Goal: Task Accomplishment & Management: Use online tool/utility

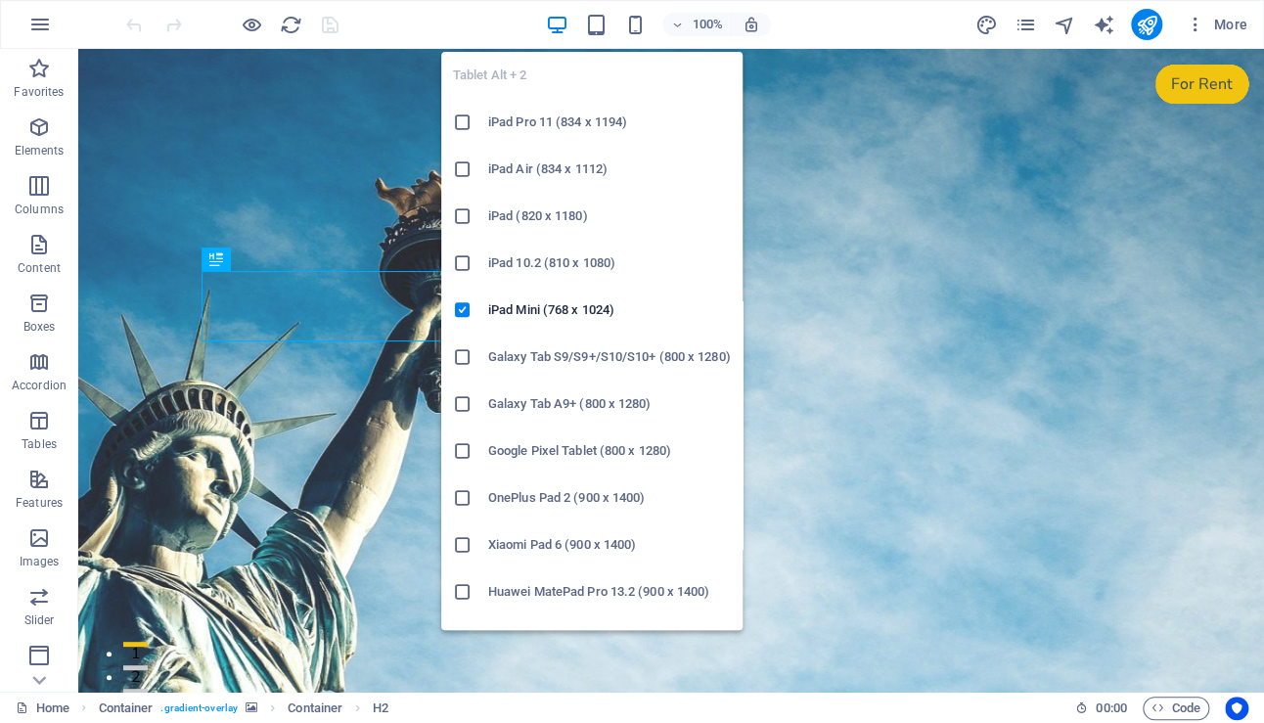
click at [463, 216] on icon at bounding box center [463, 216] width 20 height 20
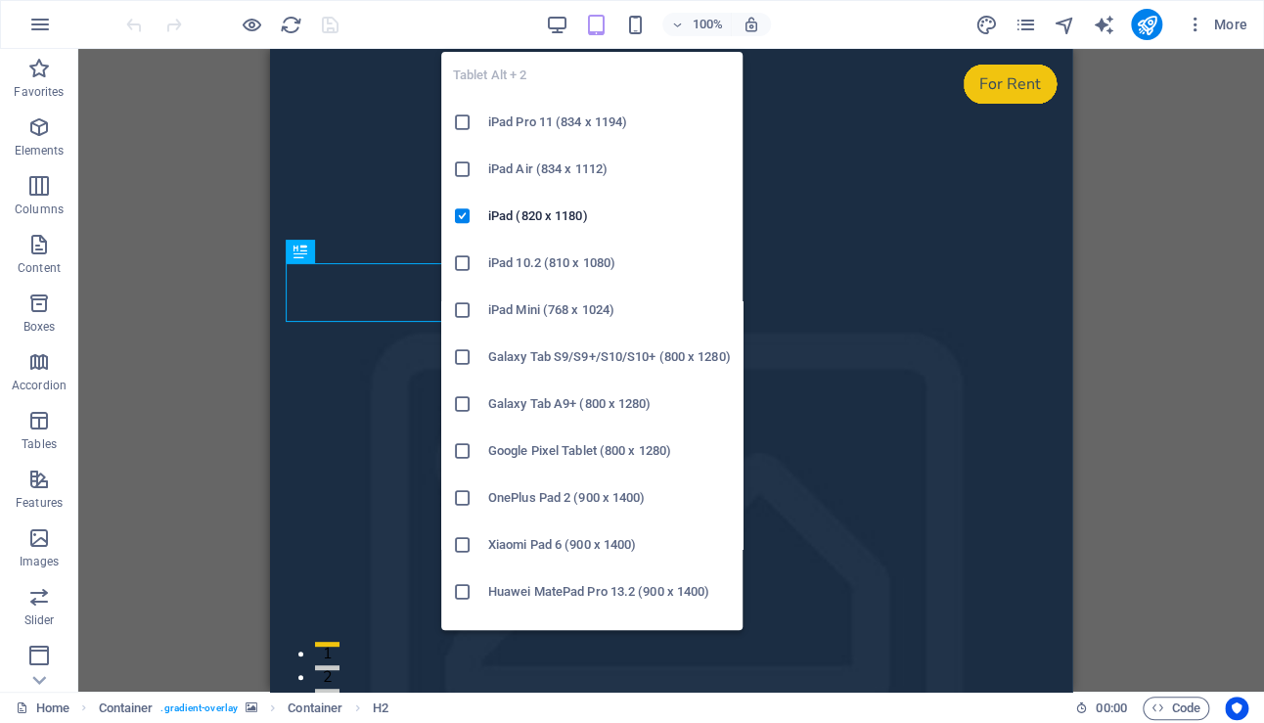
click at [597, 25] on icon "button" at bounding box center [595, 25] width 22 height 22
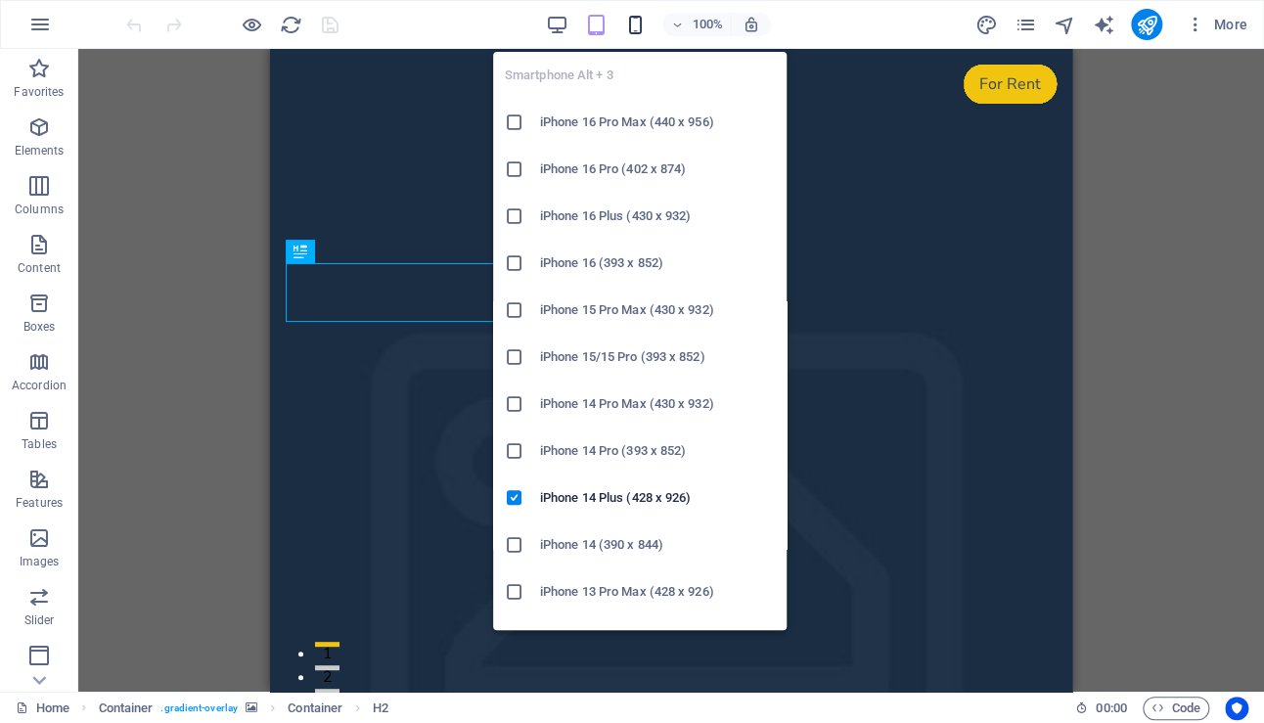
click at [632, 22] on icon "button" at bounding box center [634, 25] width 22 height 22
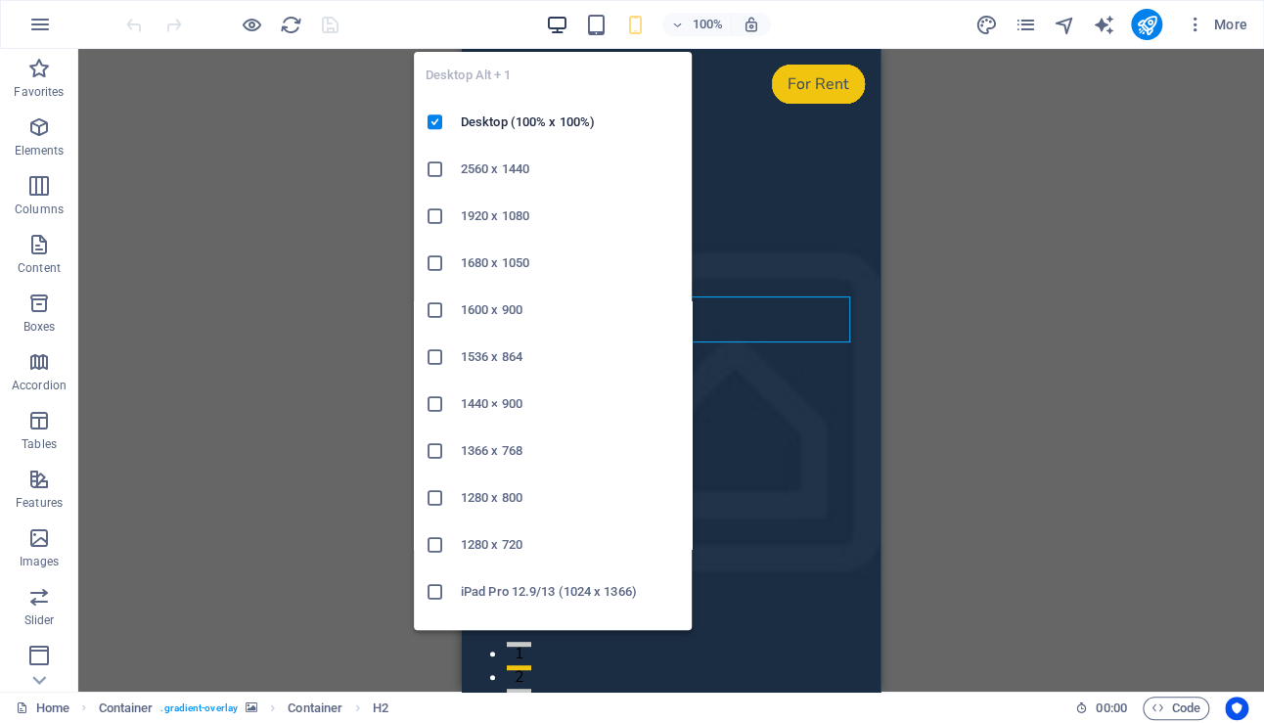
click at [566, 21] on icon "button" at bounding box center [556, 25] width 22 height 22
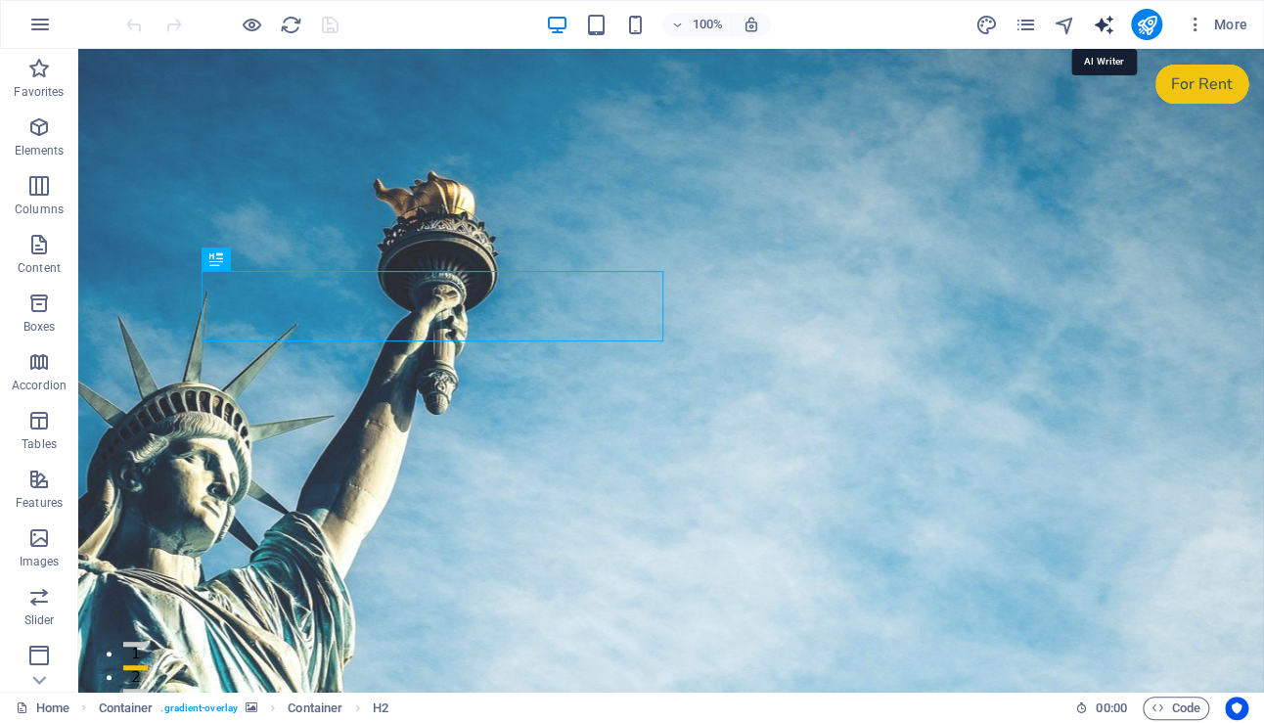
click at [1104, 24] on icon "text_generator" at bounding box center [1103, 25] width 22 height 22
select select "English"
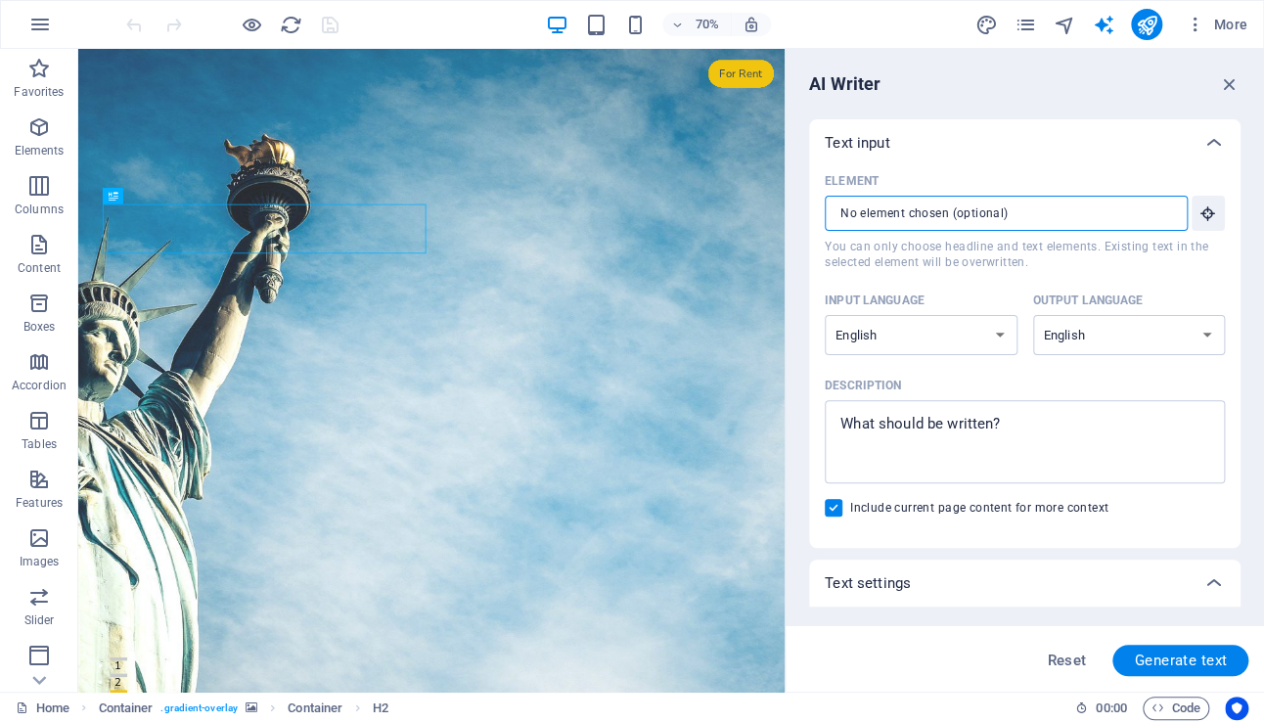
click at [939, 214] on input "Element ​ You can only choose headline and text elements. Existing text in the …" at bounding box center [999, 213] width 349 height 35
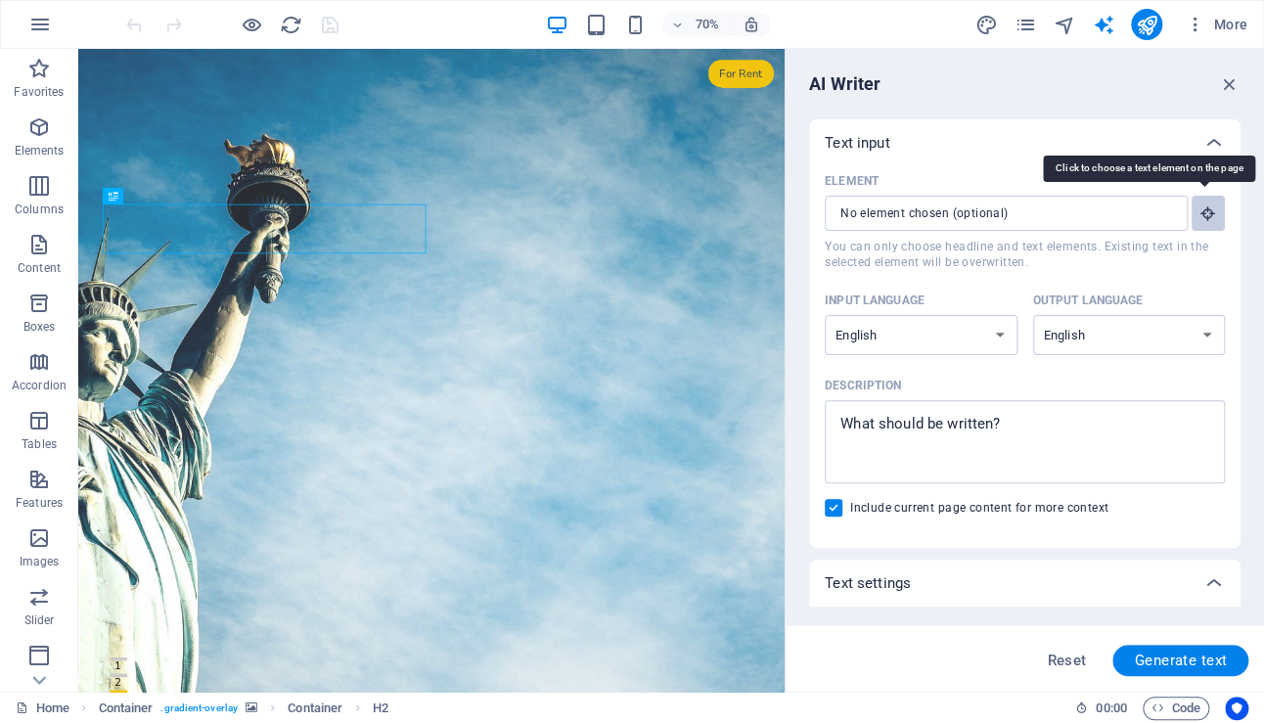
click at [1204, 213] on icon "button" at bounding box center [1208, 213] width 18 height 18
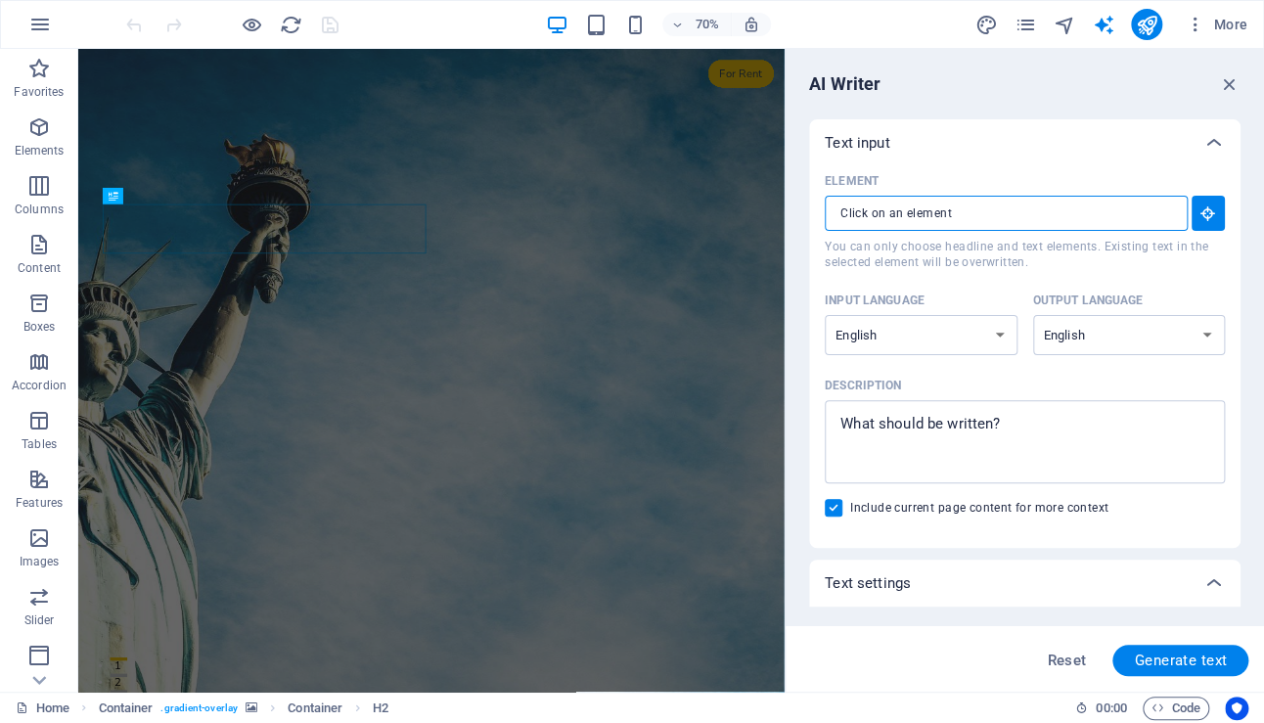
click at [982, 207] on input "Element ​ You can only choose headline and text elements. Existing text in the …" at bounding box center [999, 213] width 349 height 35
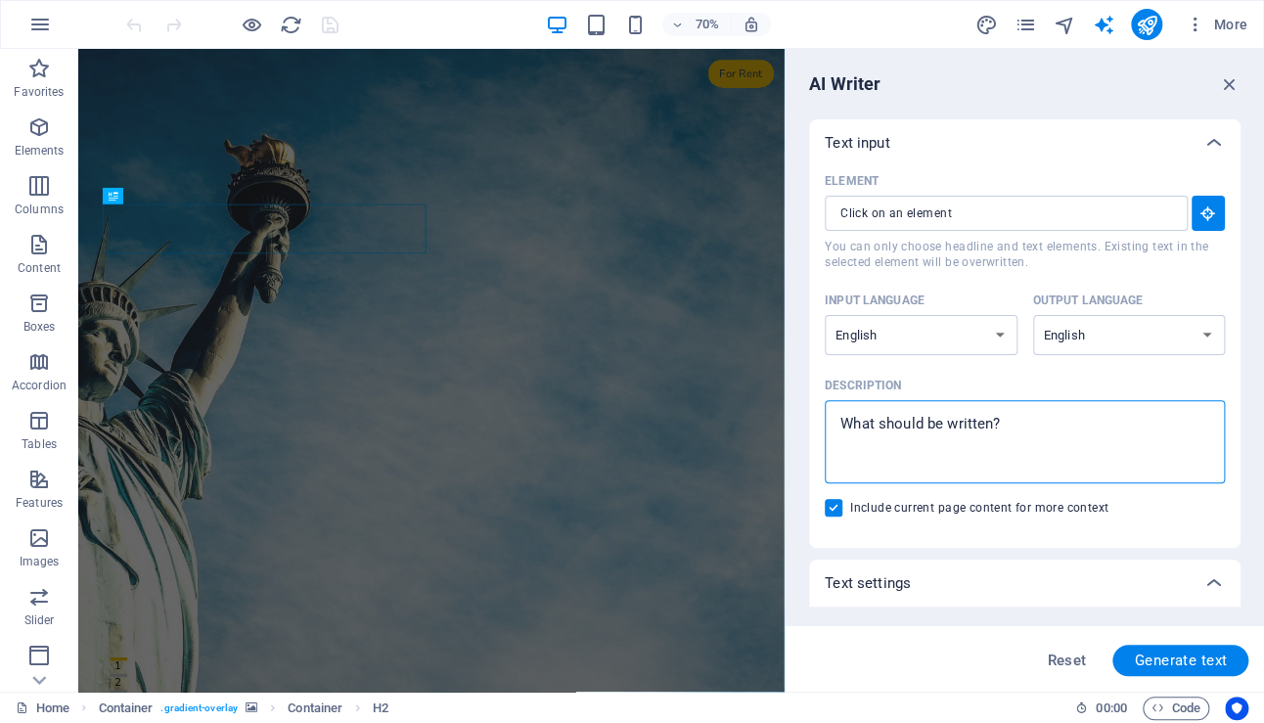
click at [1016, 424] on textarea "Description x ​" at bounding box center [1024, 442] width 380 height 64
drag, startPoint x: 1043, startPoint y: 414, endPoint x: 794, endPoint y: 424, distance: 248.7
click at [794, 424] on div "AI Writer Text input Element ​ You can only choose headline and text elements. …" at bounding box center [1024, 370] width 478 height 643
click at [894, 424] on textarea "Description x ​" at bounding box center [1024, 442] width 380 height 64
drag, startPoint x: 1003, startPoint y: 424, endPoint x: 814, endPoint y: 425, distance: 188.8
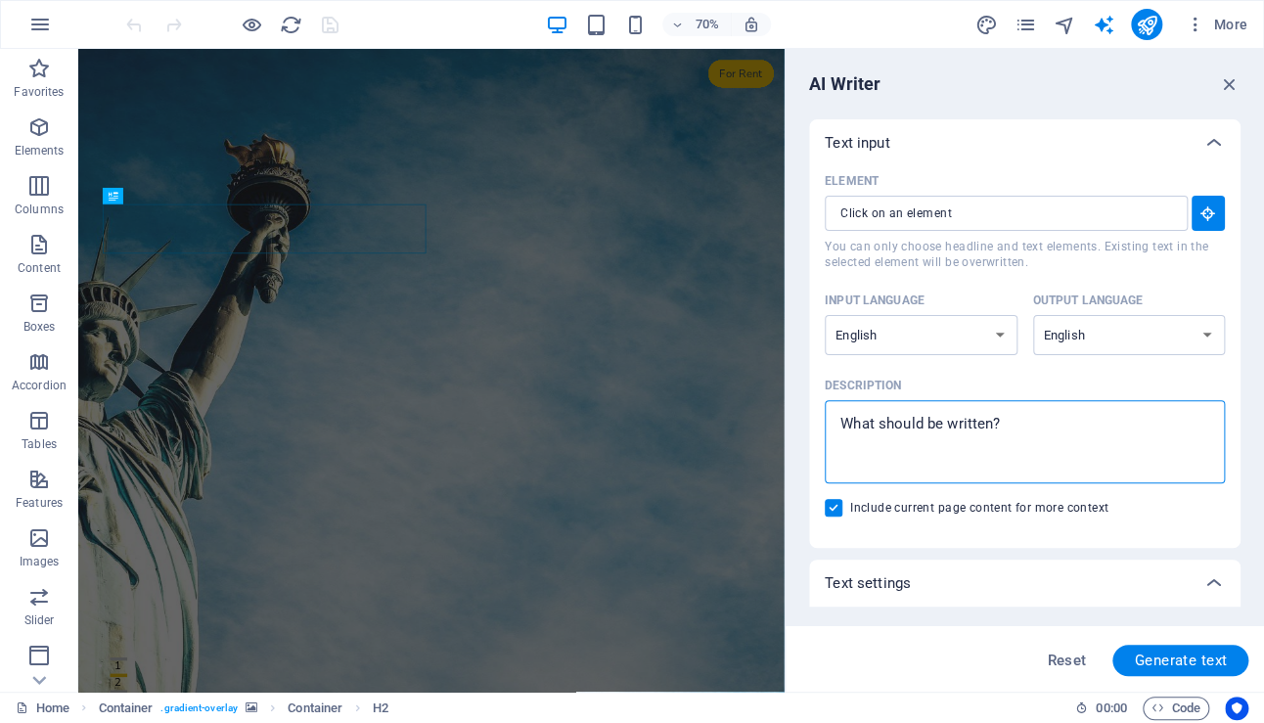
click at [814, 425] on div "Element ​ You can only choose headline and text elements. Existing text in the …" at bounding box center [1024, 356] width 431 height 381
click at [934, 424] on textarea "Description x ​" at bounding box center [1024, 442] width 380 height 64
click at [1007, 412] on textarea "Description x ​" at bounding box center [1024, 442] width 380 height 64
type textarea "x"
click at [1232, 82] on icon "button" at bounding box center [1230, 84] width 22 height 22
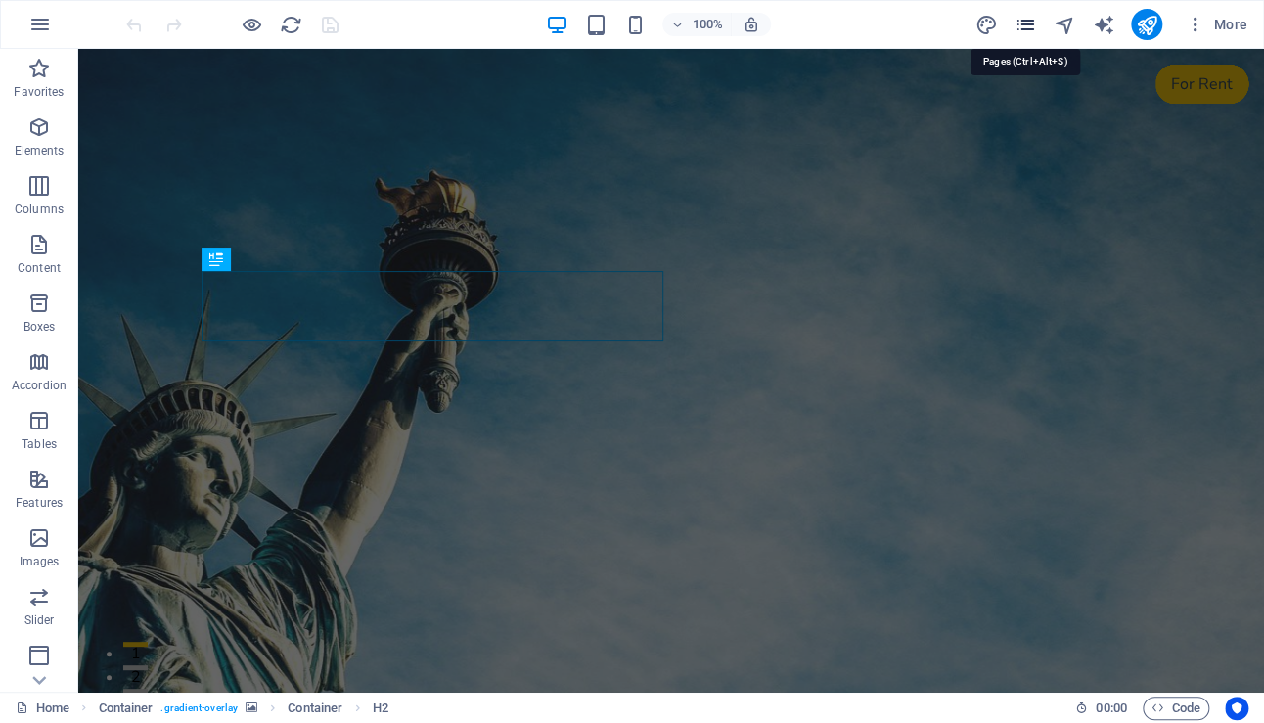
click at [1027, 24] on icon "pages" at bounding box center [1024, 25] width 22 height 22
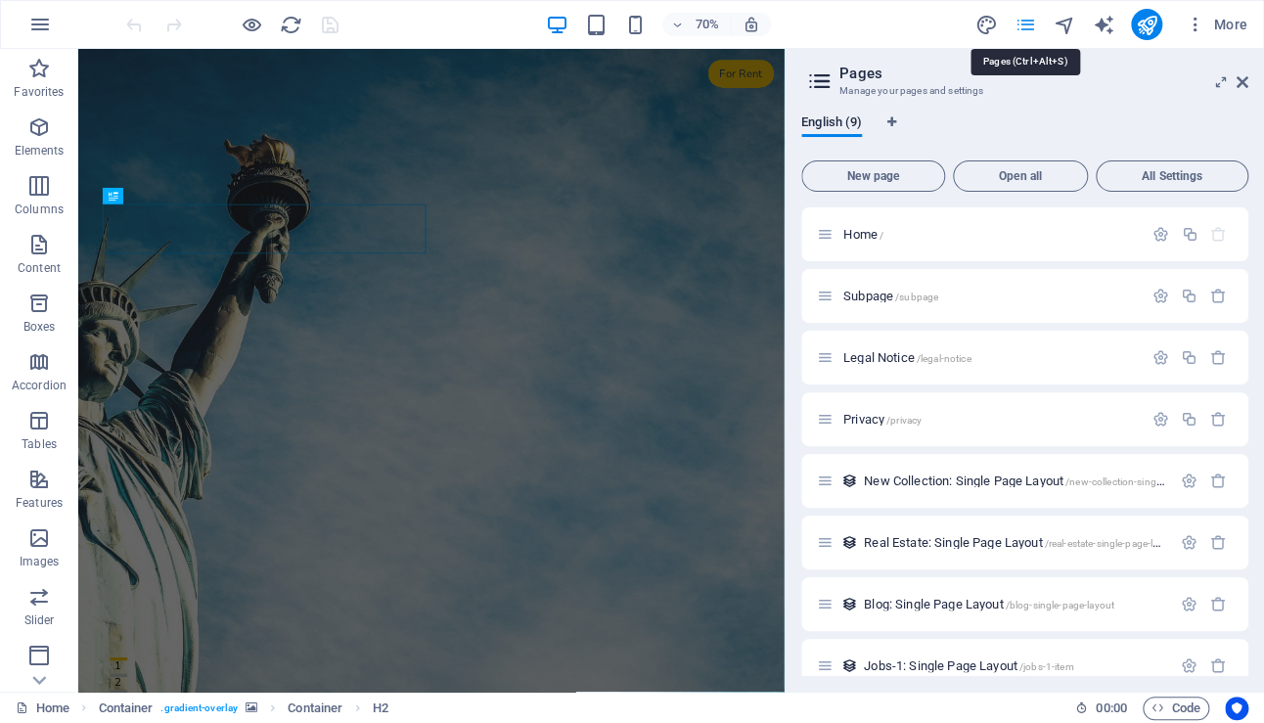
click at [1027, 24] on icon "pages" at bounding box center [1024, 25] width 22 height 22
click at [1237, 85] on icon at bounding box center [1242, 82] width 12 height 16
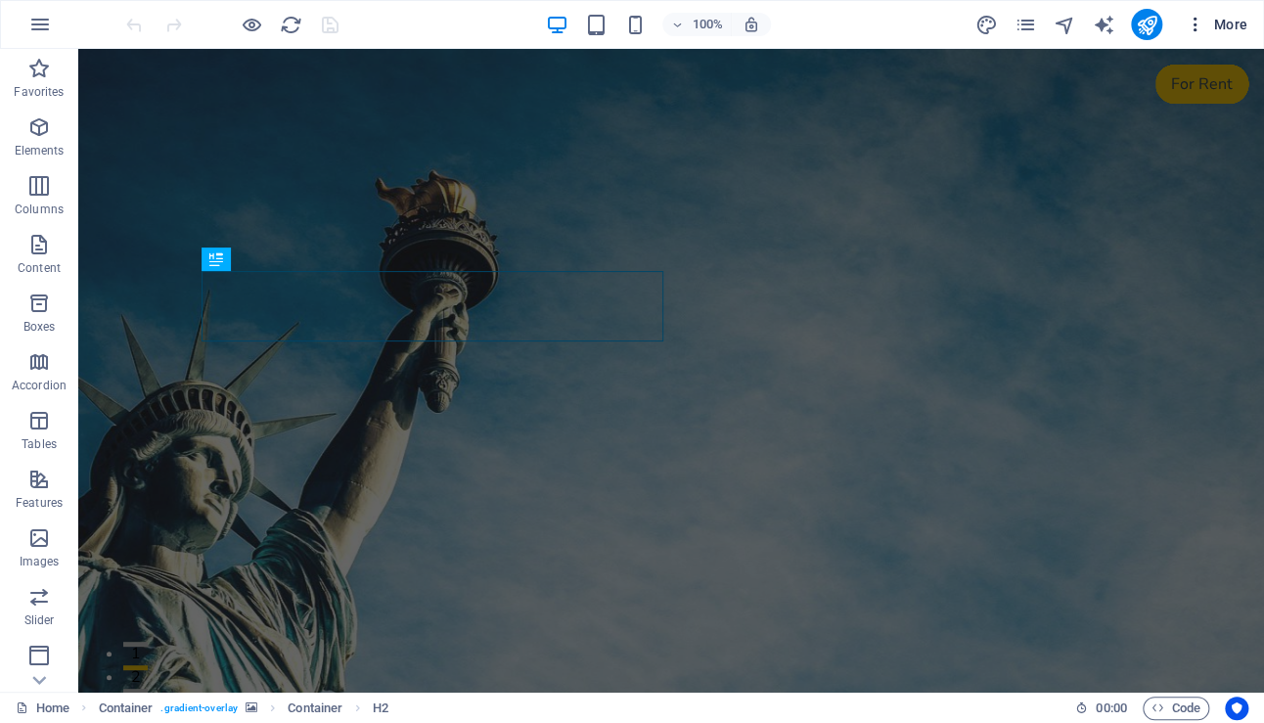
click at [1222, 24] on span "More" at bounding box center [1216, 25] width 62 height 20
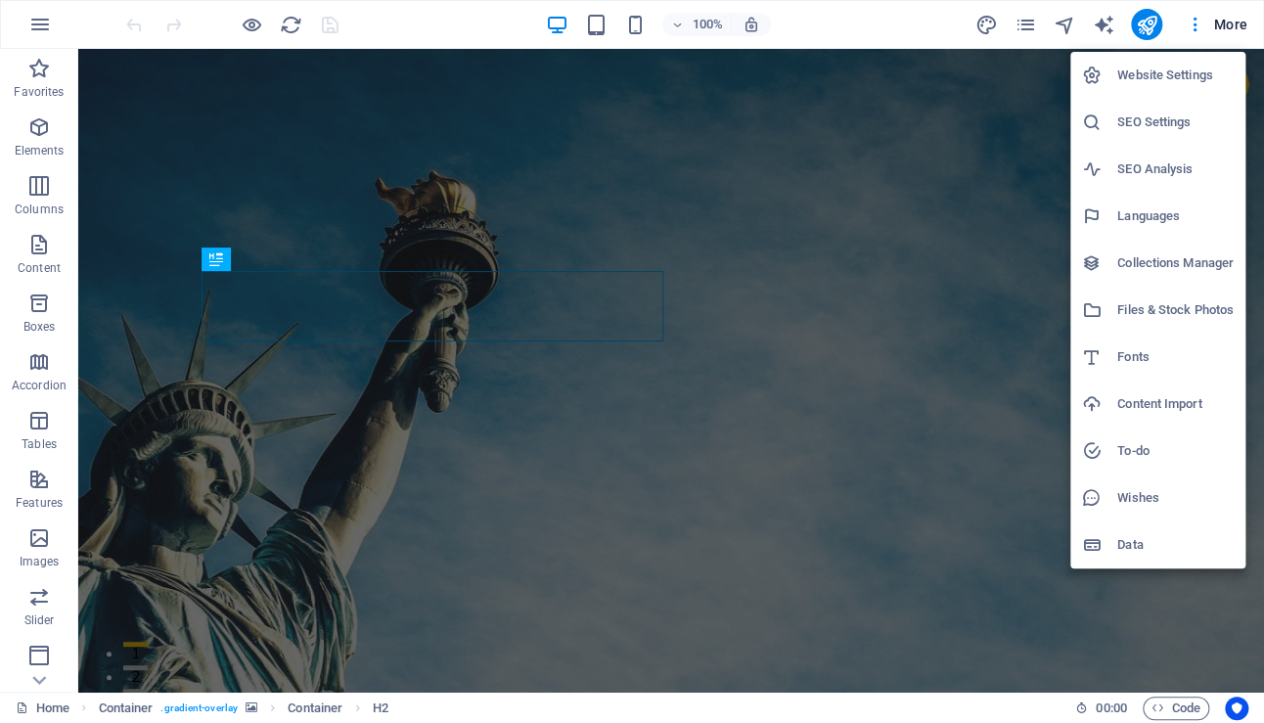
click at [40, 669] on div at bounding box center [632, 361] width 1264 height 723
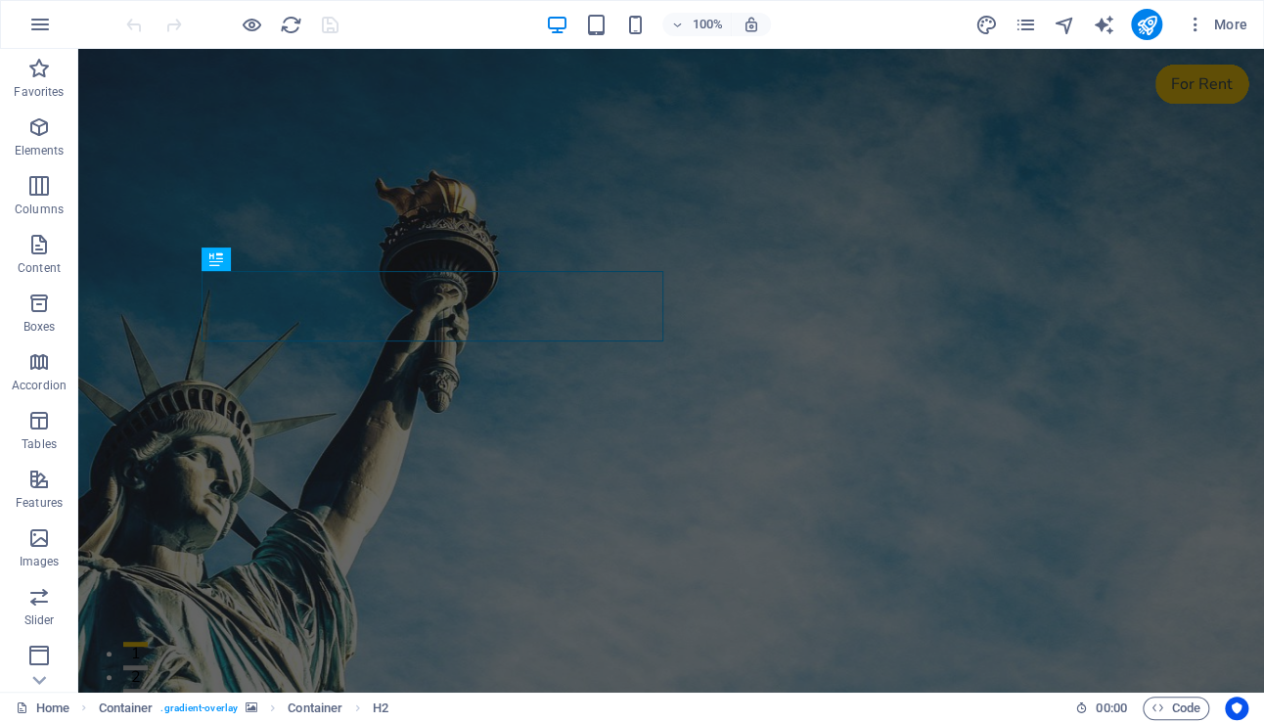
click at [40, 669] on icon at bounding box center [38, 679] width 27 height 27
click at [35, 658] on icon "button" at bounding box center [38, 653] width 23 height 23
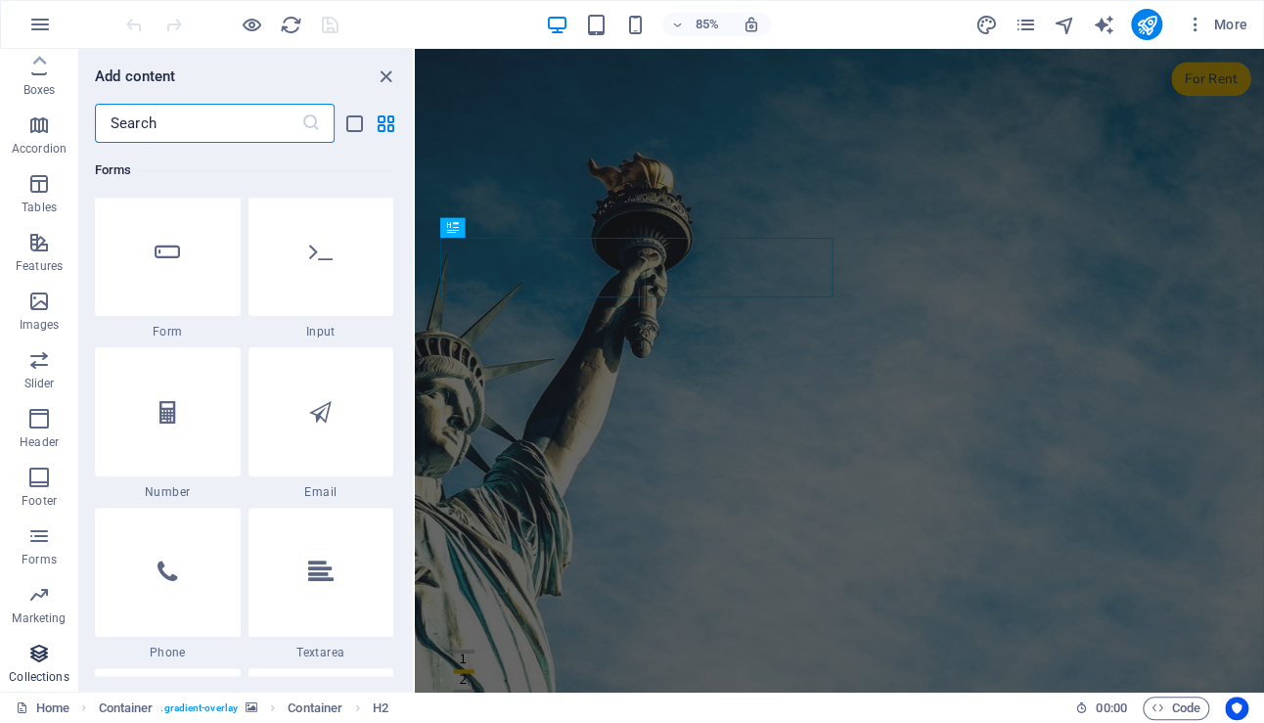
scroll to position [17903, 0]
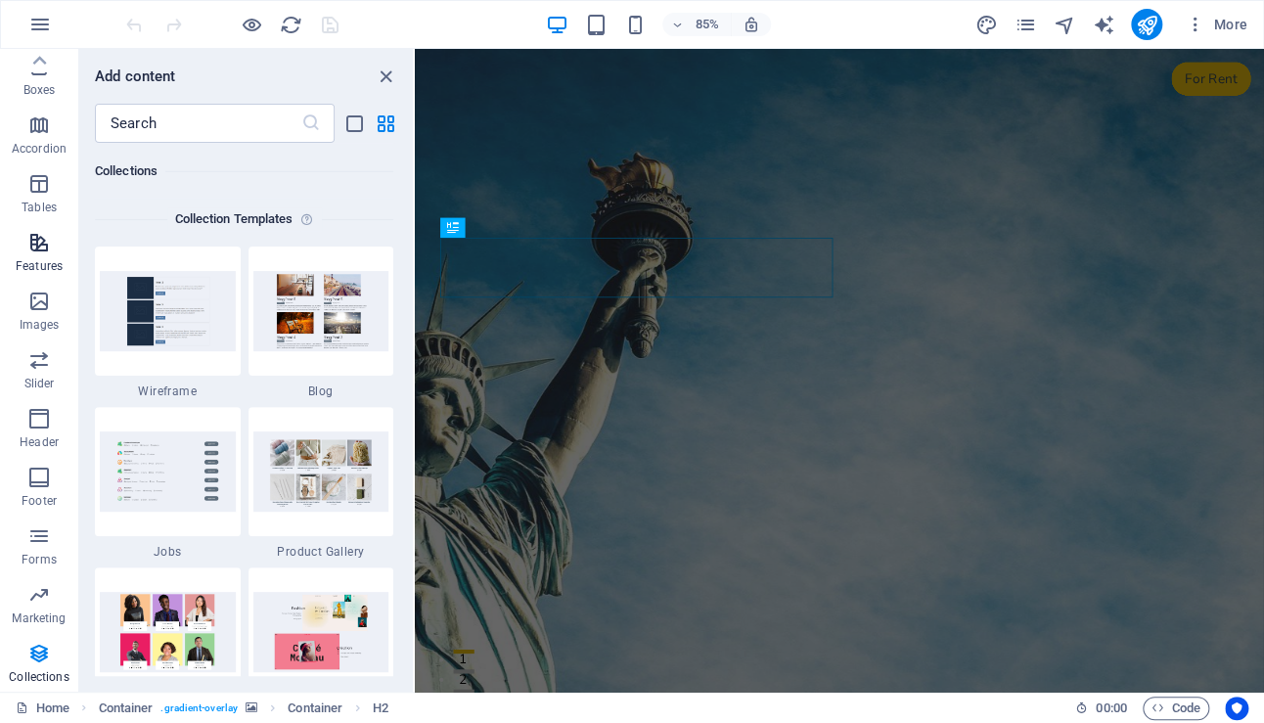
click at [43, 255] on span "Features" at bounding box center [39, 254] width 78 height 47
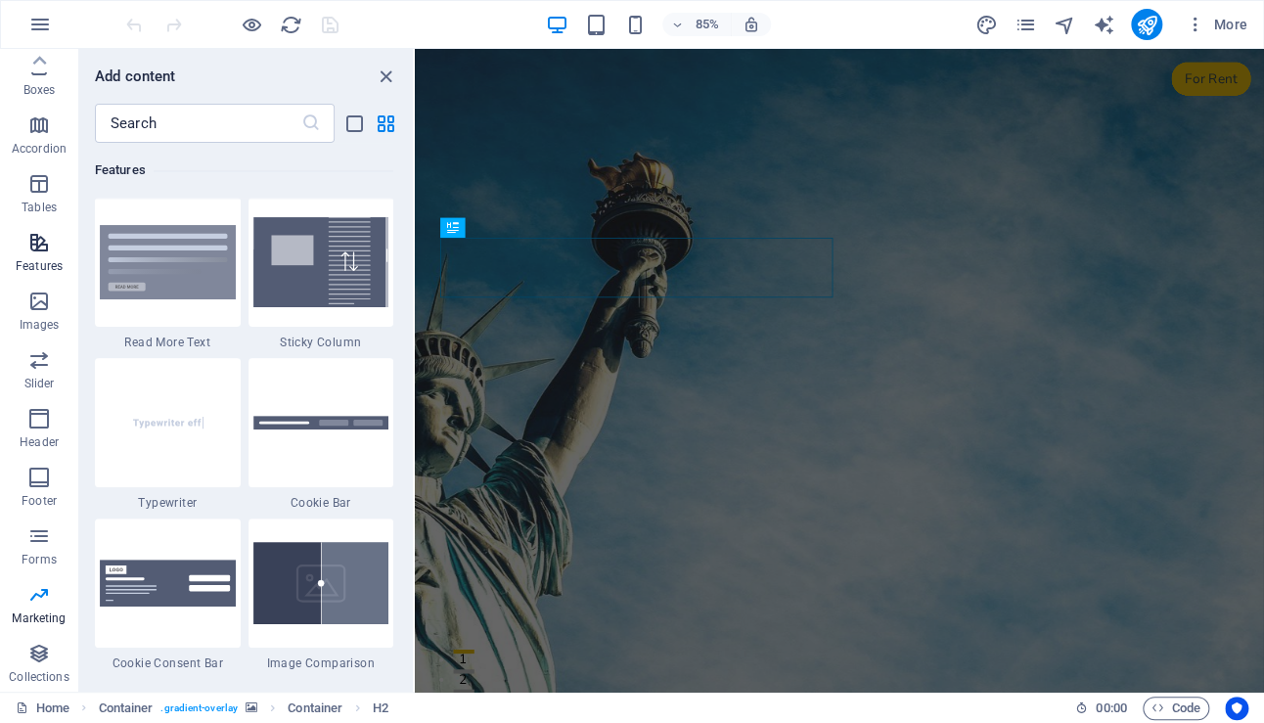
scroll to position [7623, 0]
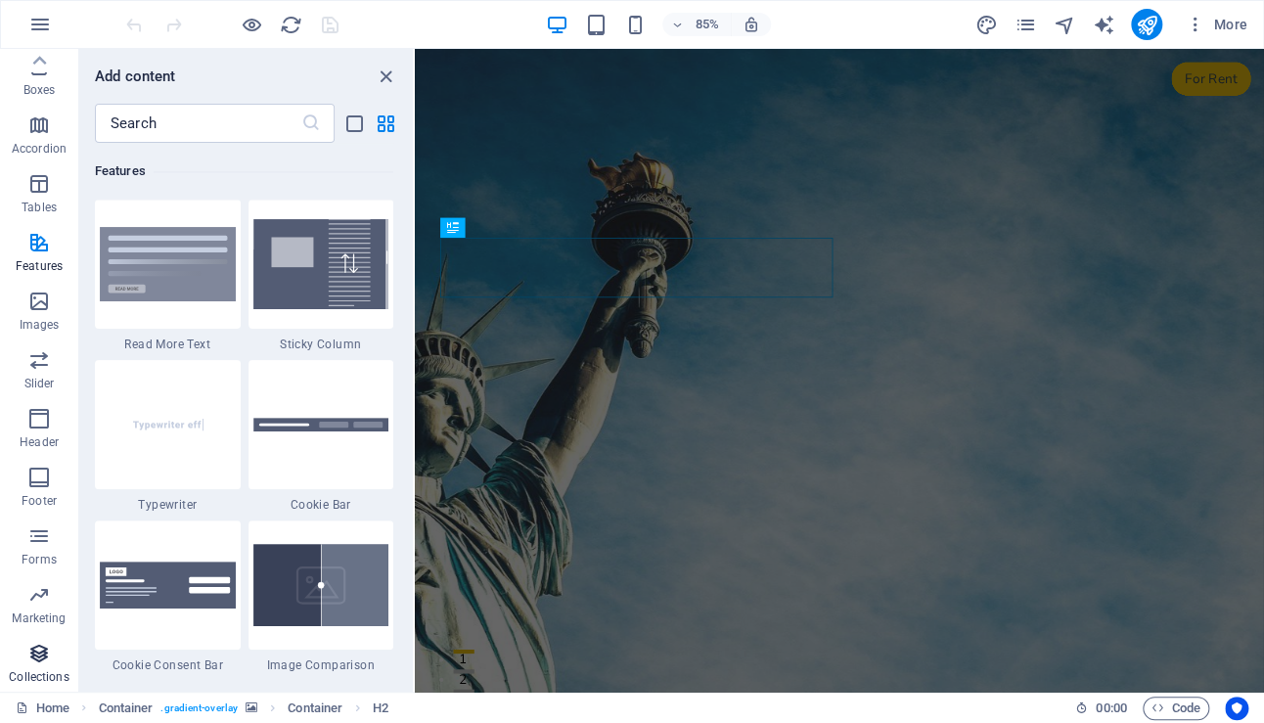
click at [40, 645] on icon "button" at bounding box center [38, 653] width 23 height 23
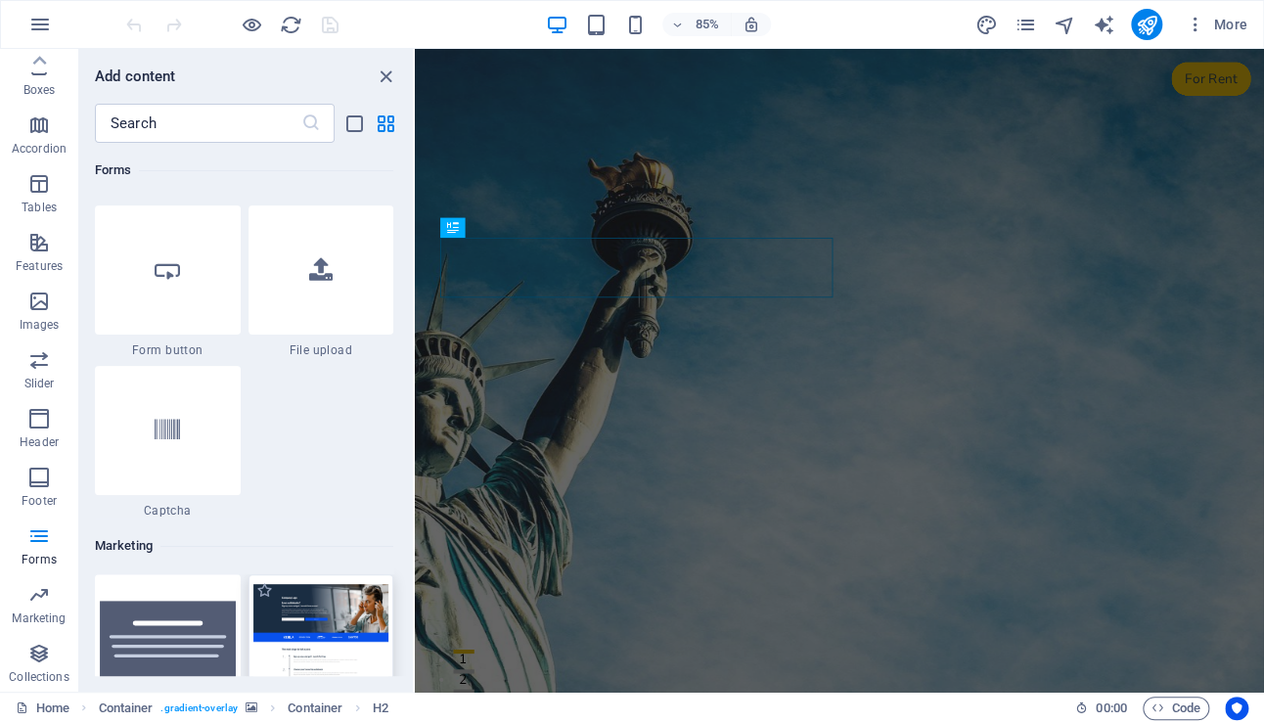
scroll to position [15752, 0]
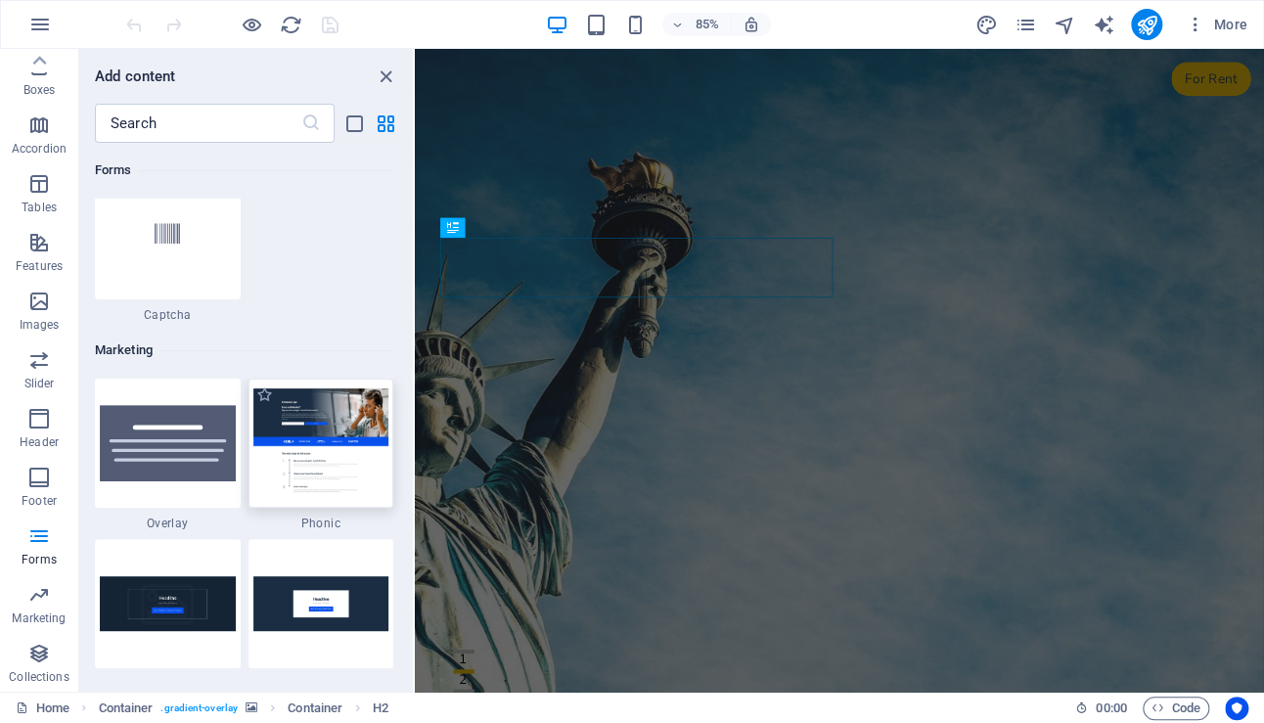
click at [322, 440] on img at bounding box center [321, 442] width 136 height 109
drag, startPoint x: 736, startPoint y: 489, endPoint x: 1139, endPoint y: 495, distance: 403.0
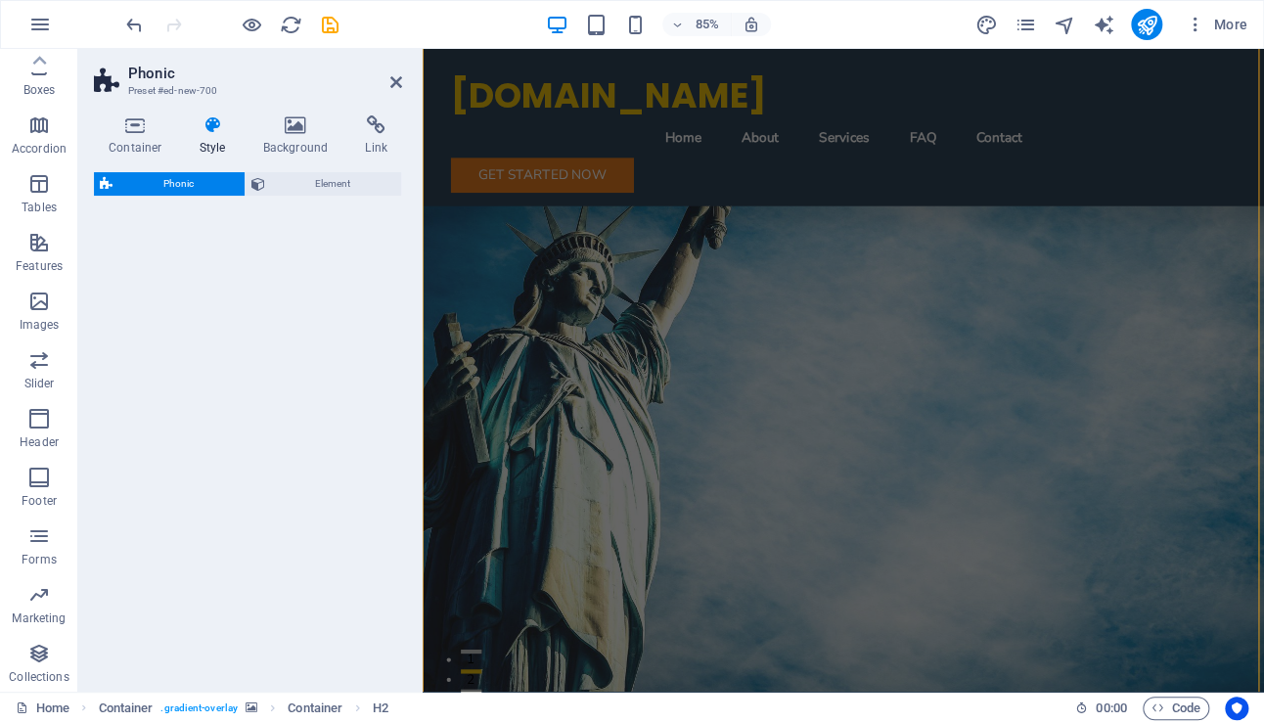
scroll to position [1585, 0]
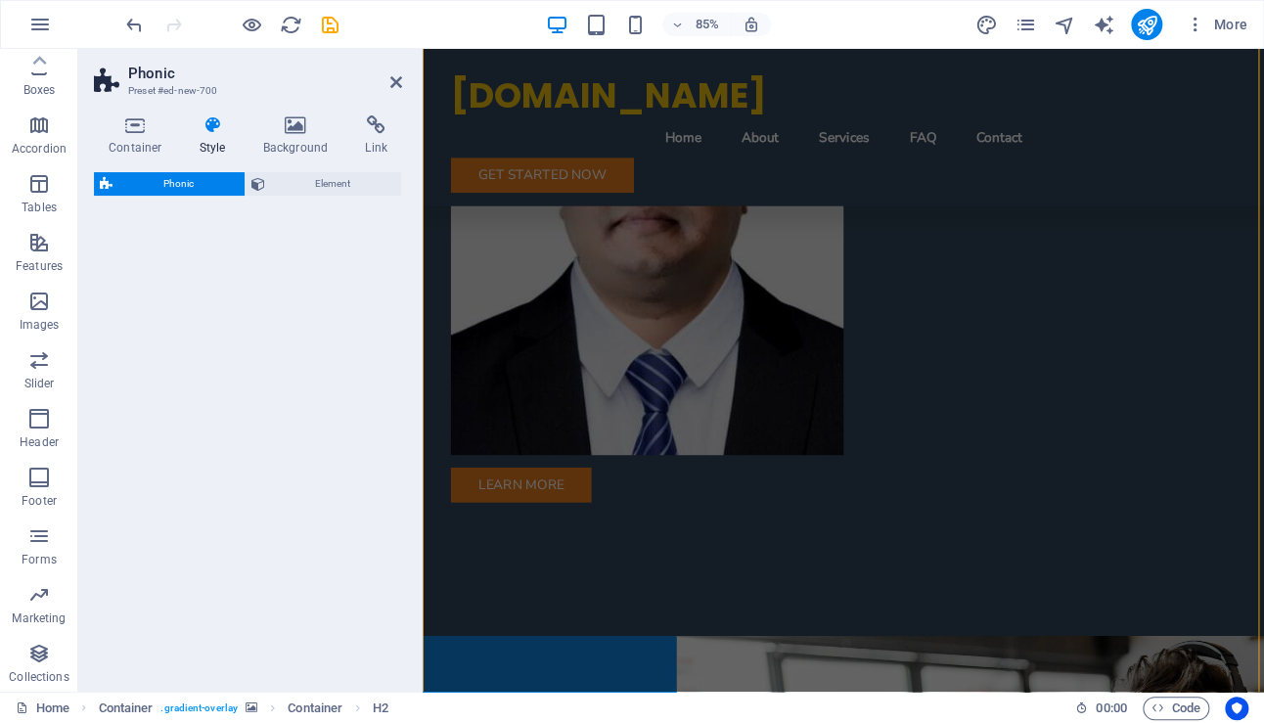
select select "%"
select select "rem"
select select "px"
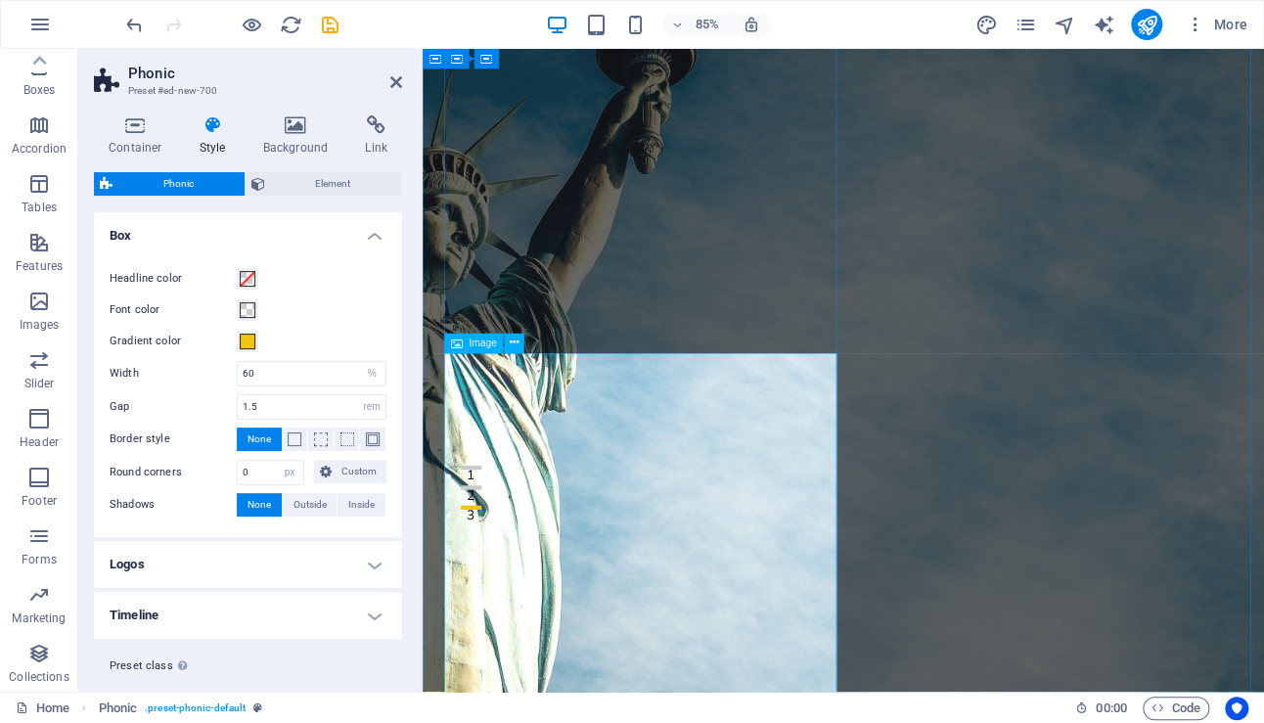
scroll to position [0, 0]
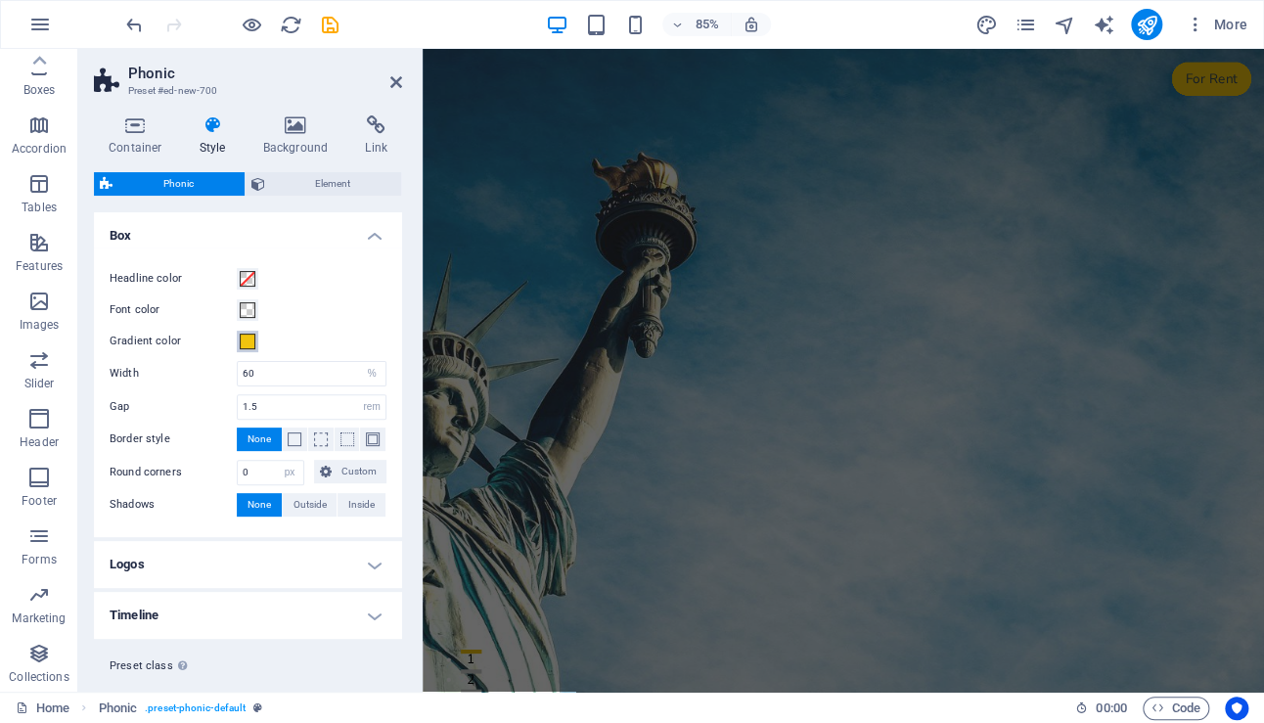
click at [248, 337] on span at bounding box center [248, 342] width 16 height 16
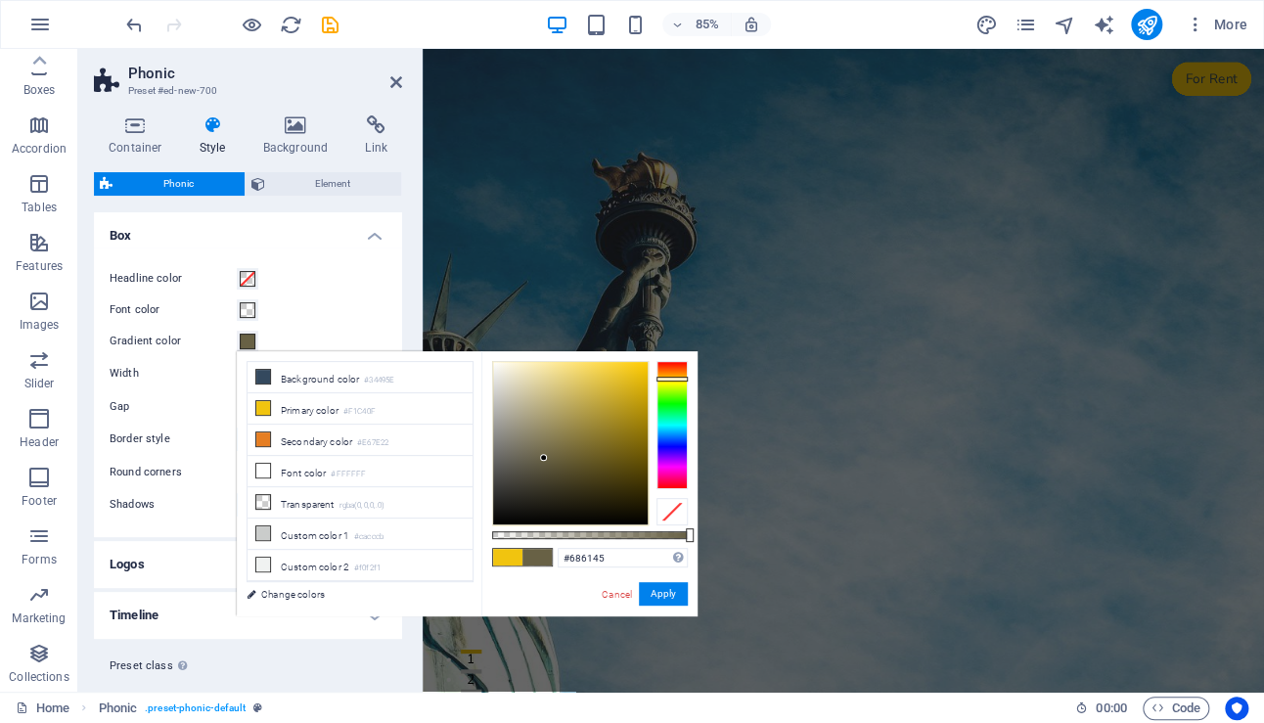
click at [544, 458] on div at bounding box center [570, 443] width 155 height 162
click at [675, 443] on div at bounding box center [671, 424] width 31 height 127
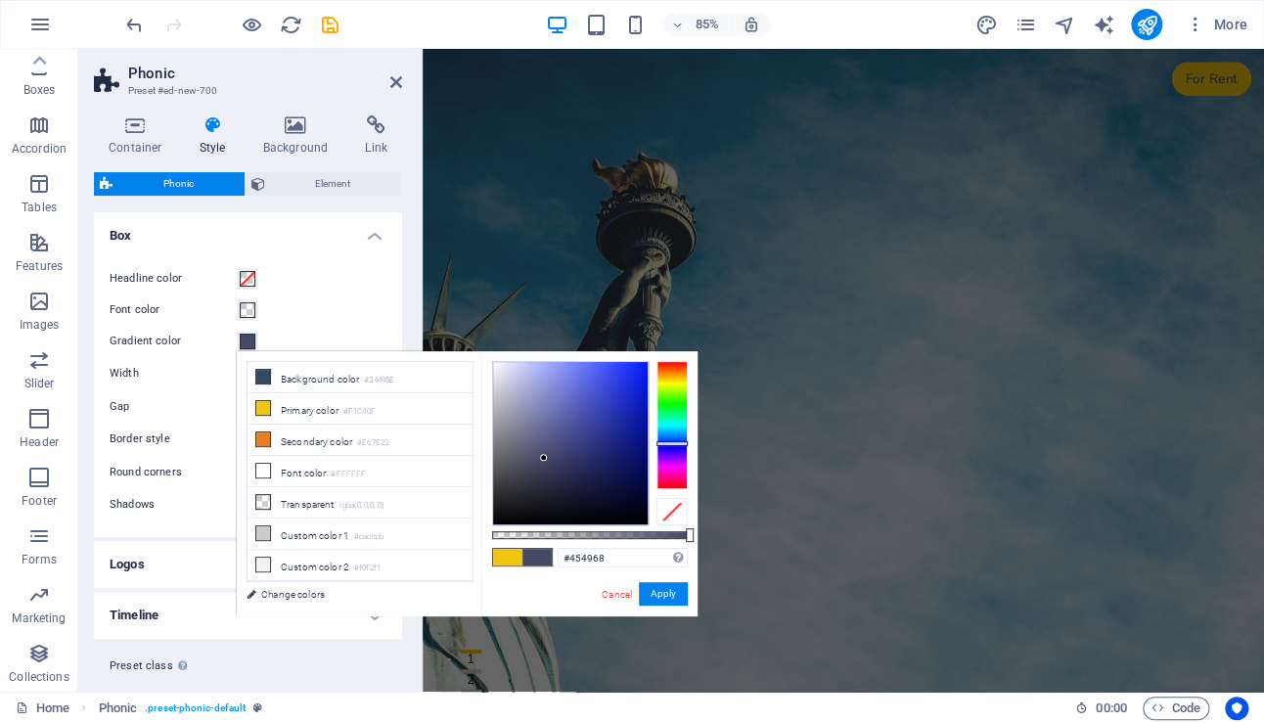
click at [579, 434] on div at bounding box center [570, 443] width 155 height 162
type input "#3f4bb8"
click at [594, 407] on div at bounding box center [570, 443] width 155 height 162
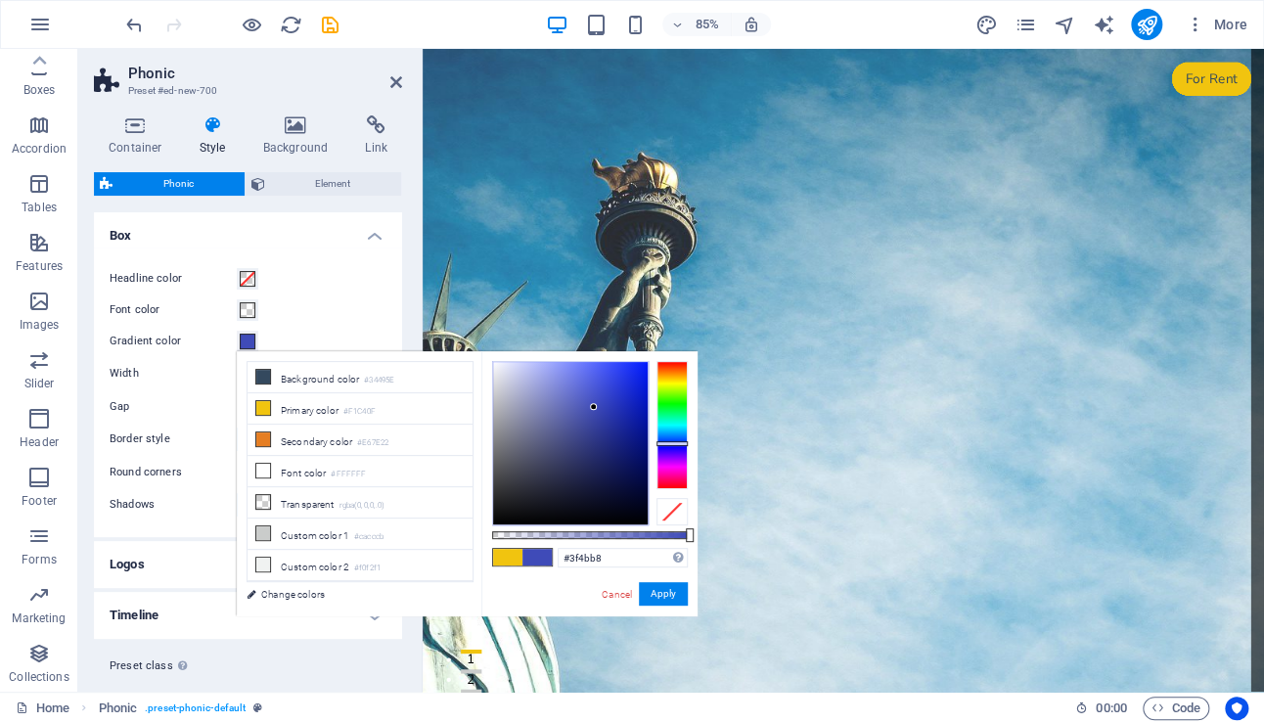
click at [1263, 429] on figure at bounding box center [918, 632] width 990 height 1167
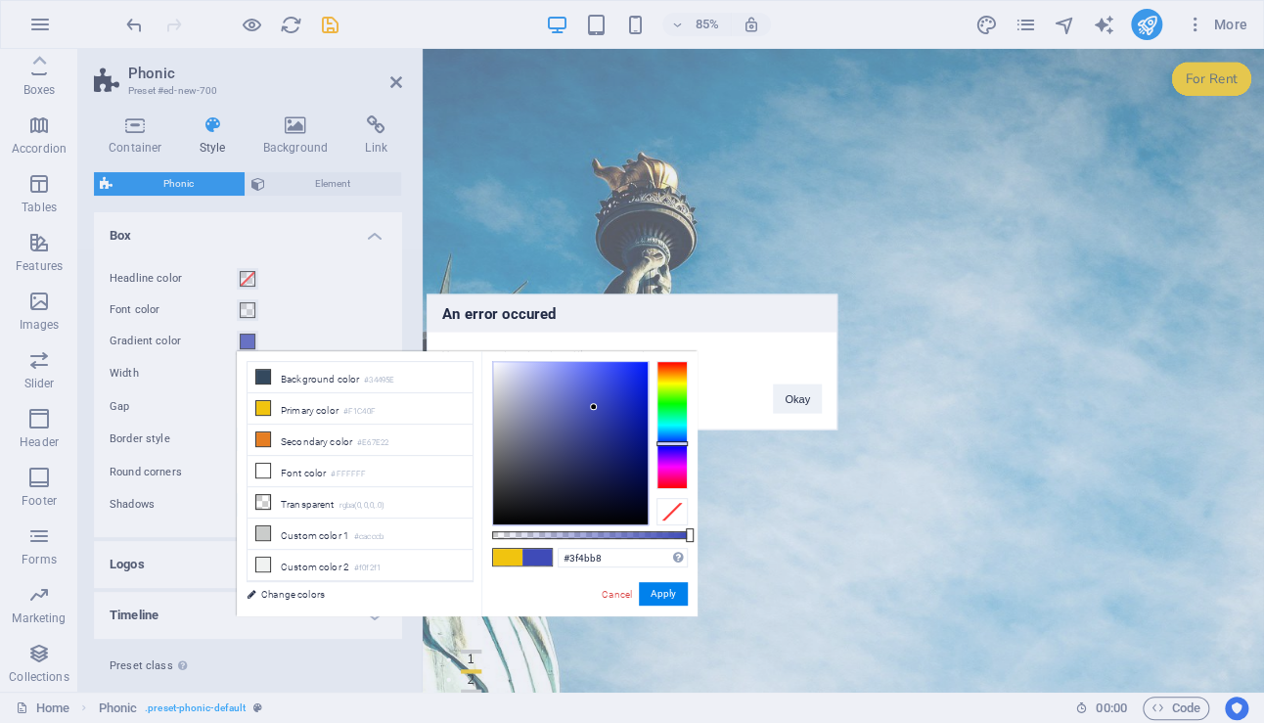
drag, startPoint x: 989, startPoint y: 362, endPoint x: 644, endPoint y: 375, distance: 345.5
click at [989, 362] on div "An error occured You can only select headline or text elements Okay" at bounding box center [632, 361] width 1264 height 723
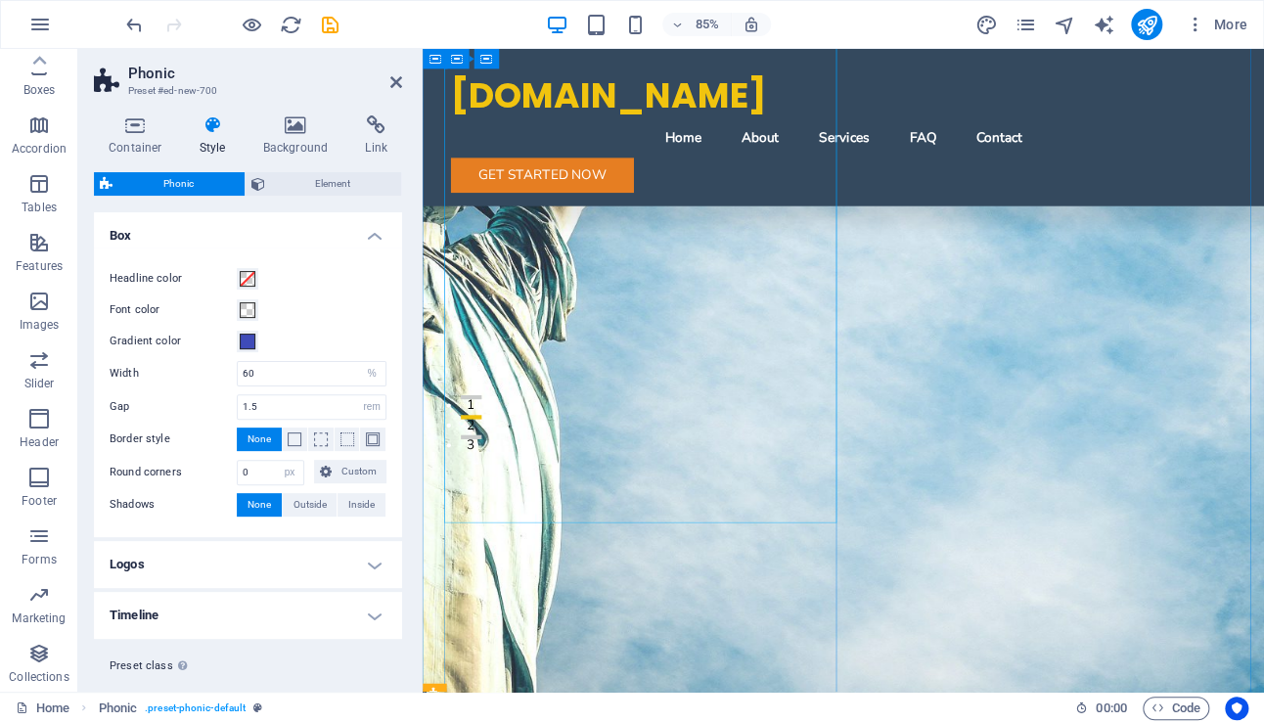
scroll to position [495, 0]
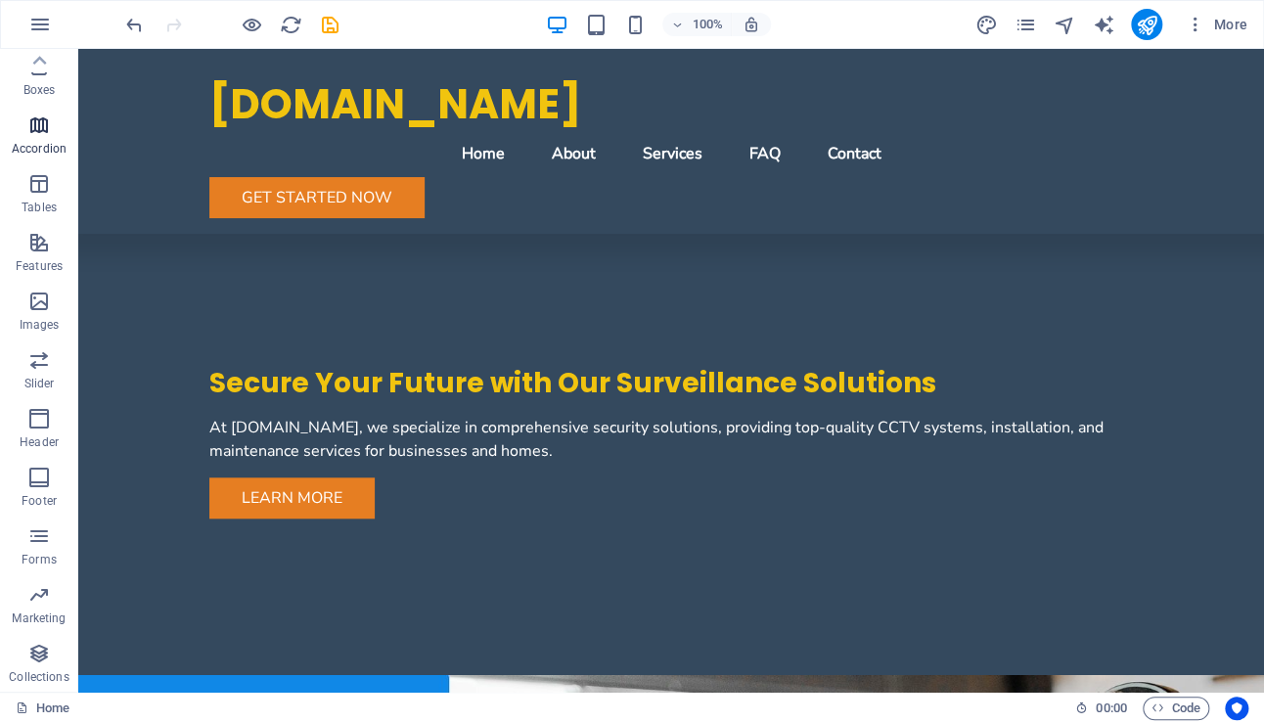
click at [35, 123] on icon "button" at bounding box center [38, 124] width 23 height 23
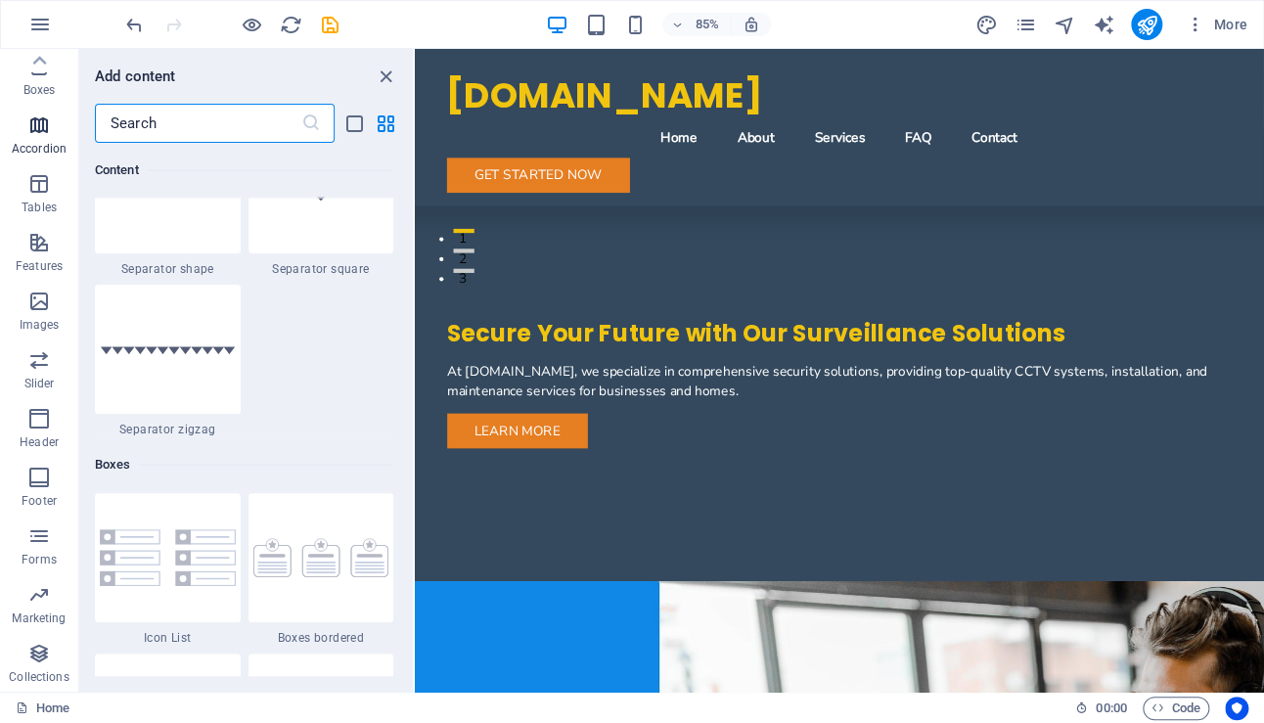
scroll to position [6244, 0]
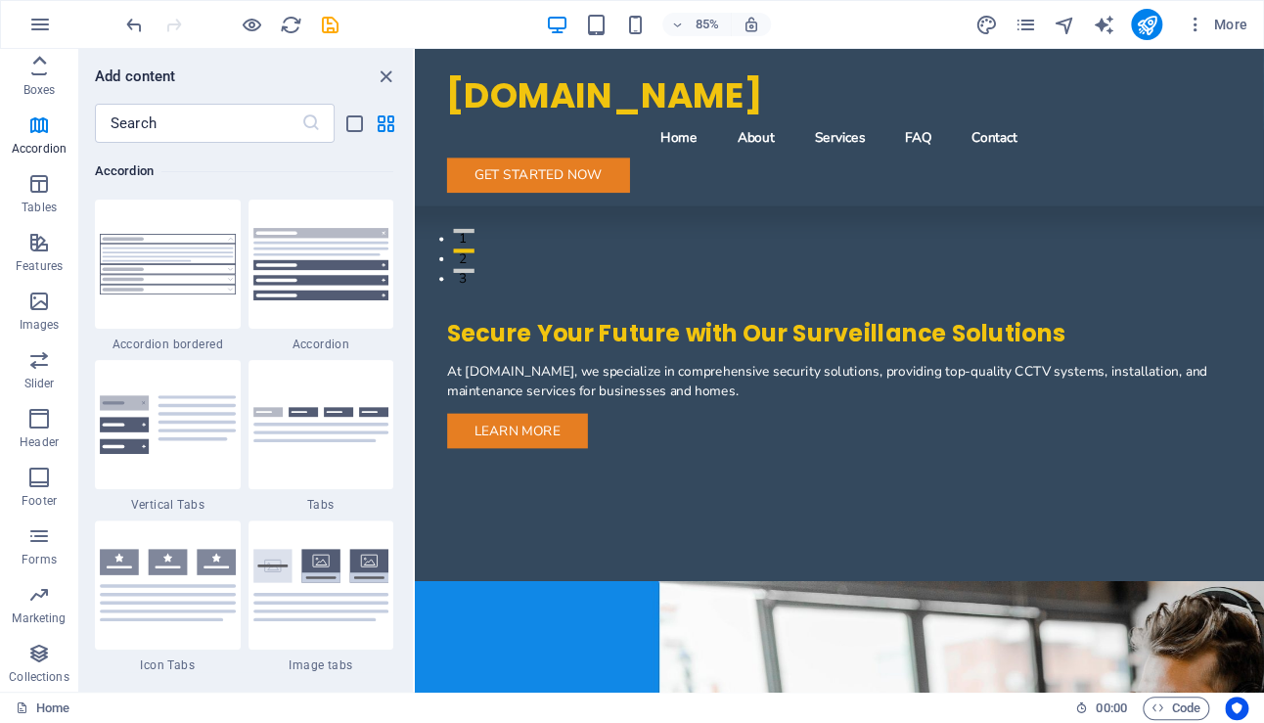
click at [38, 68] on icon at bounding box center [38, 60] width 27 height 27
click at [38, 29] on icon "button" at bounding box center [39, 24] width 23 height 23
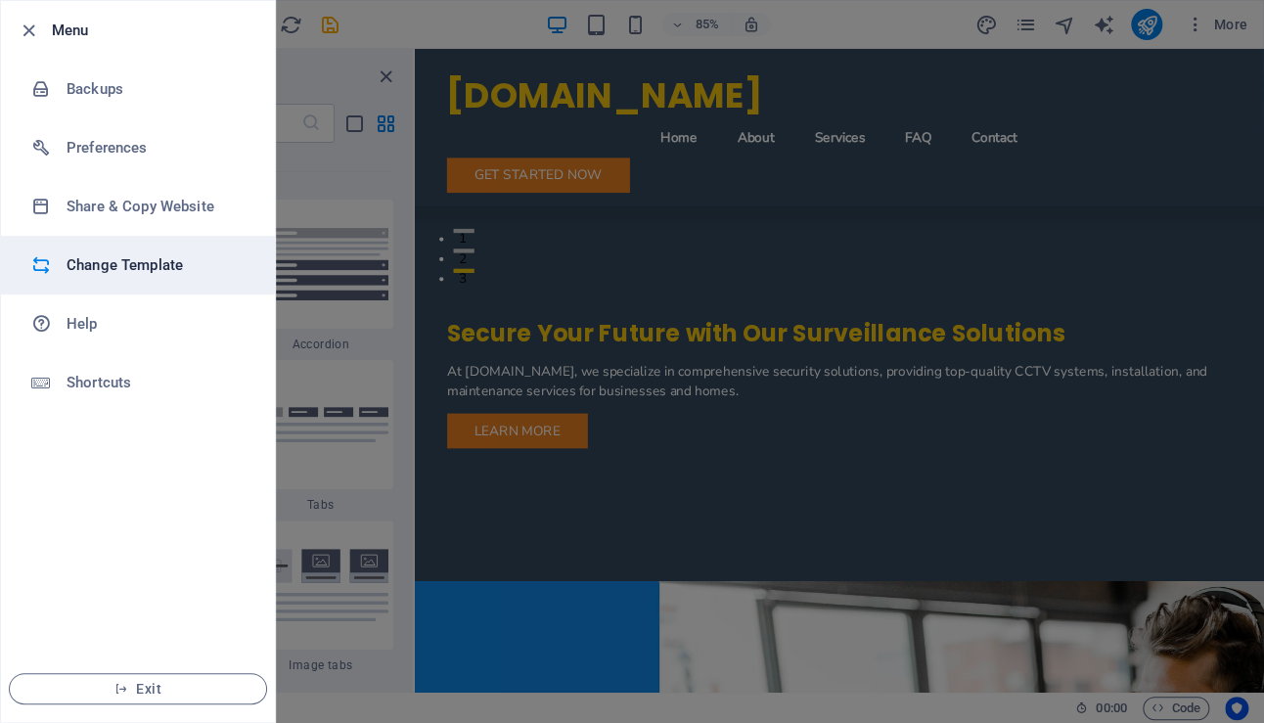
click at [126, 257] on h6 "Change Template" at bounding box center [157, 264] width 181 height 23
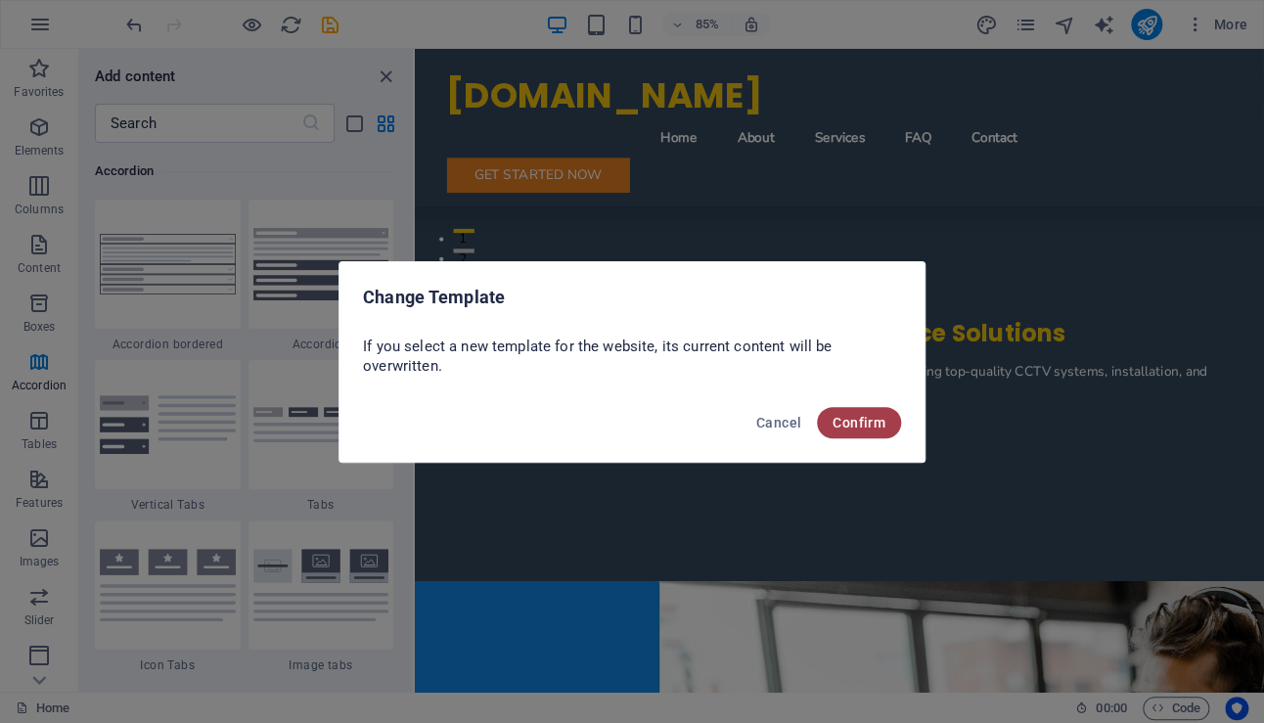
click at [855, 415] on span "Confirm" at bounding box center [858, 423] width 53 height 16
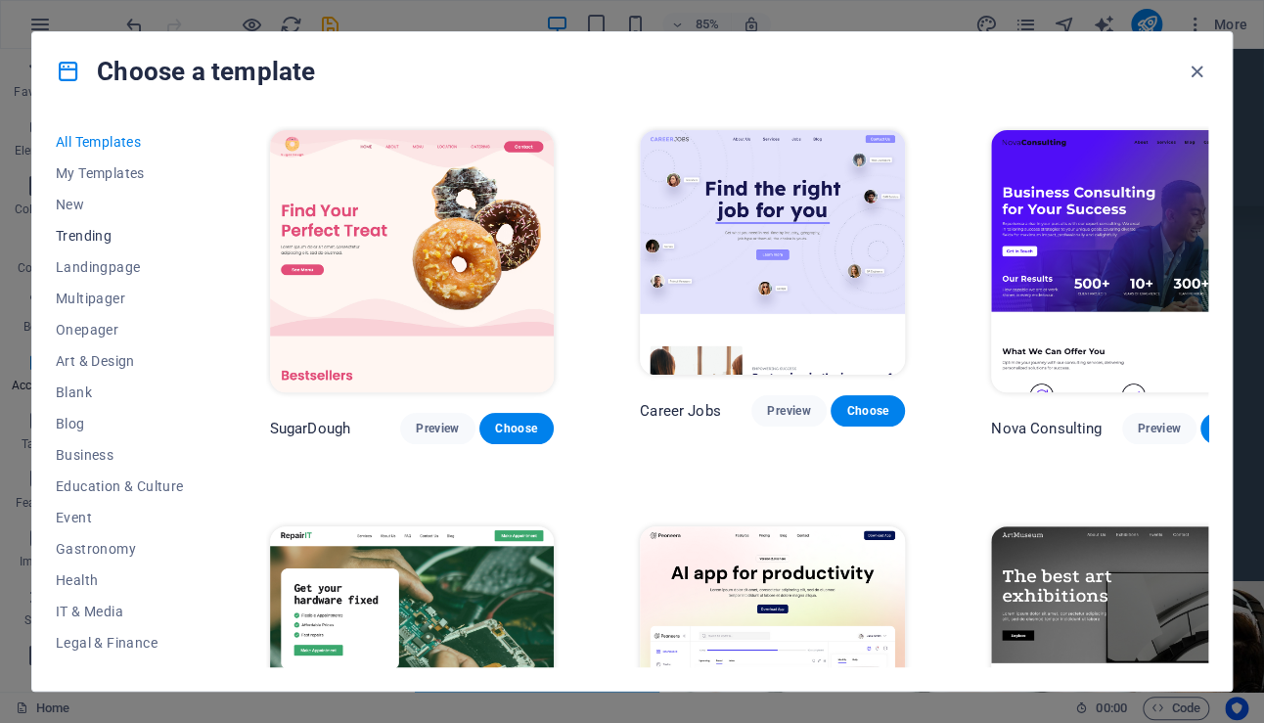
click at [100, 233] on span "Trending" at bounding box center [120, 236] width 128 height 16
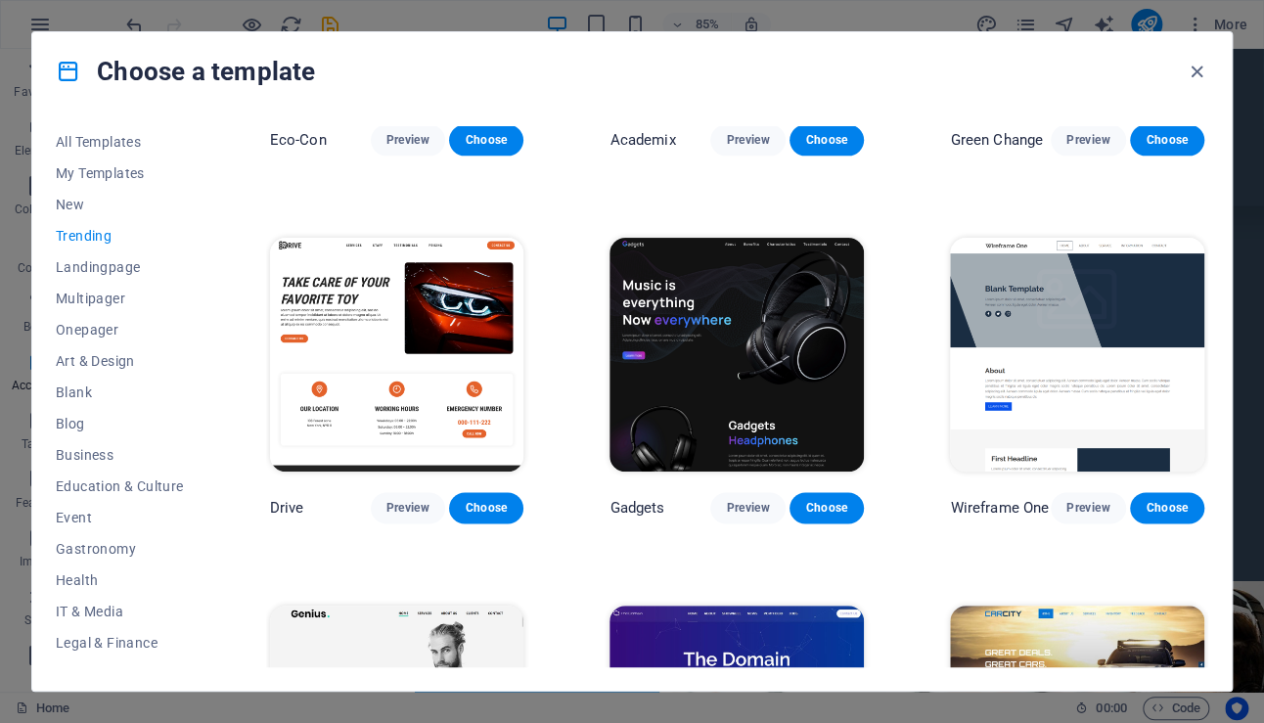
scroll to position [711, 0]
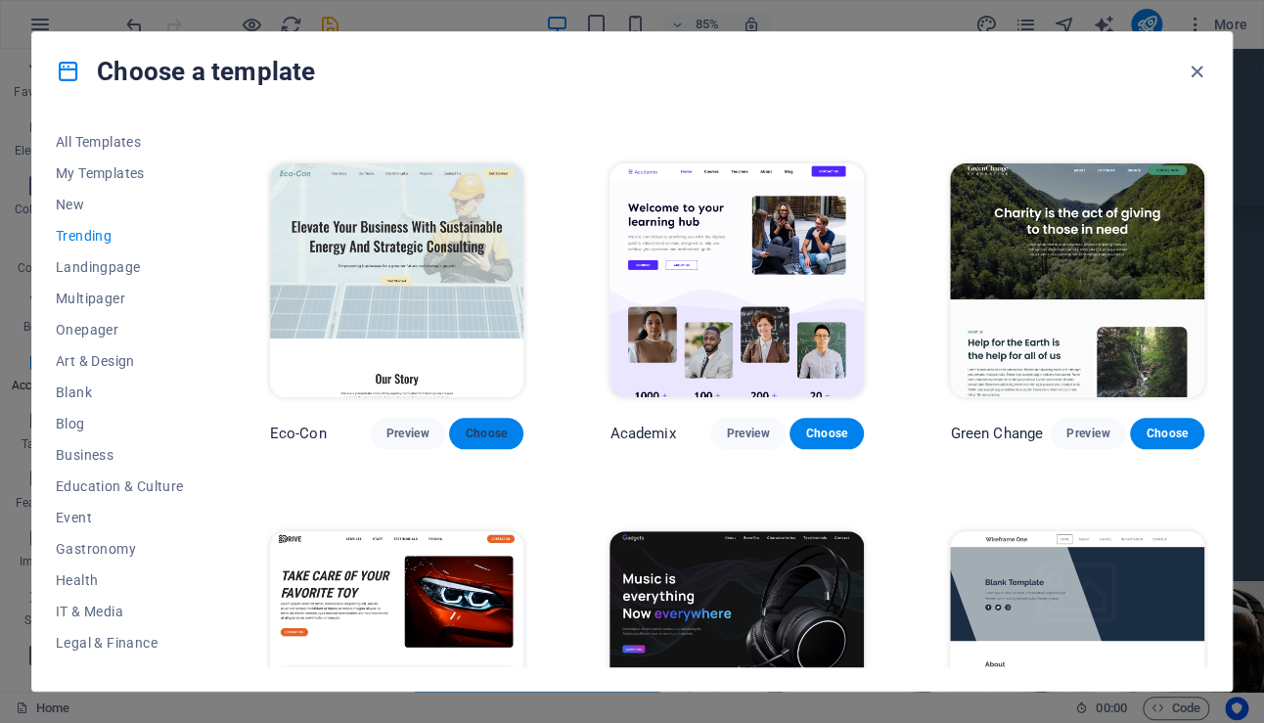
click at [498, 425] on span "Choose" at bounding box center [486, 433] width 43 height 16
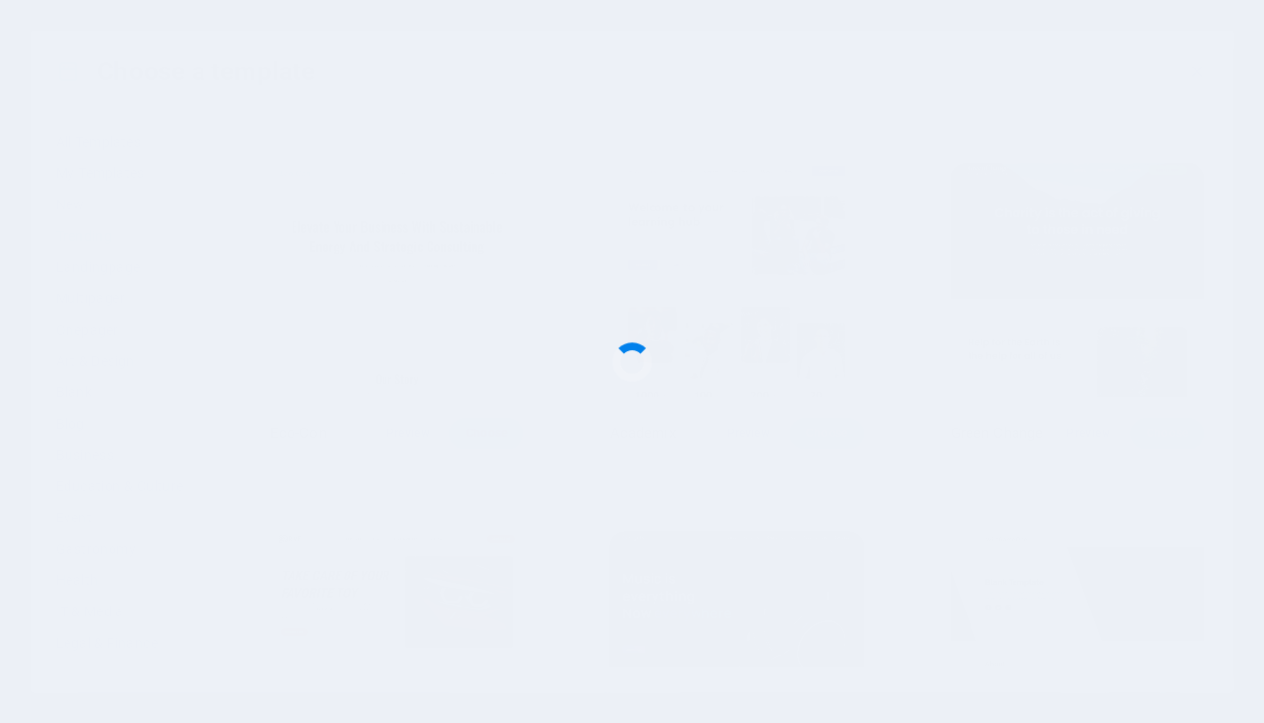
checkbox input "false"
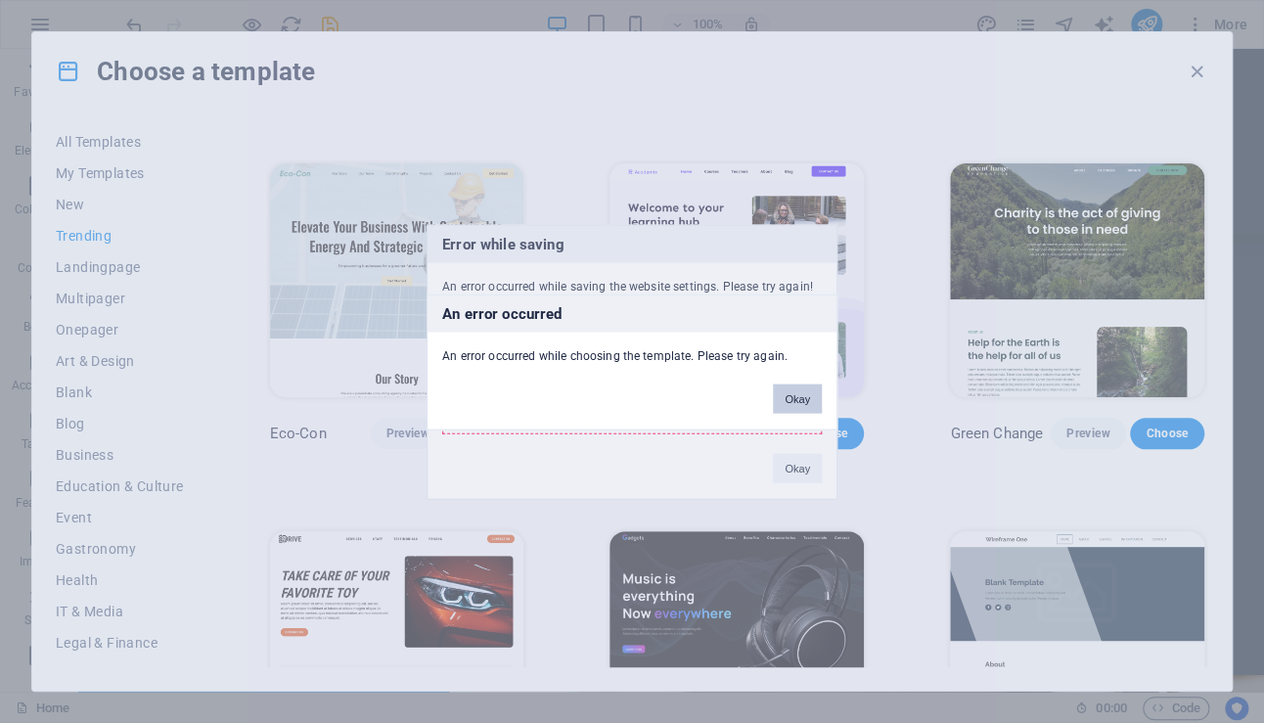
click at [801, 401] on button "Okay" at bounding box center [797, 397] width 49 height 29
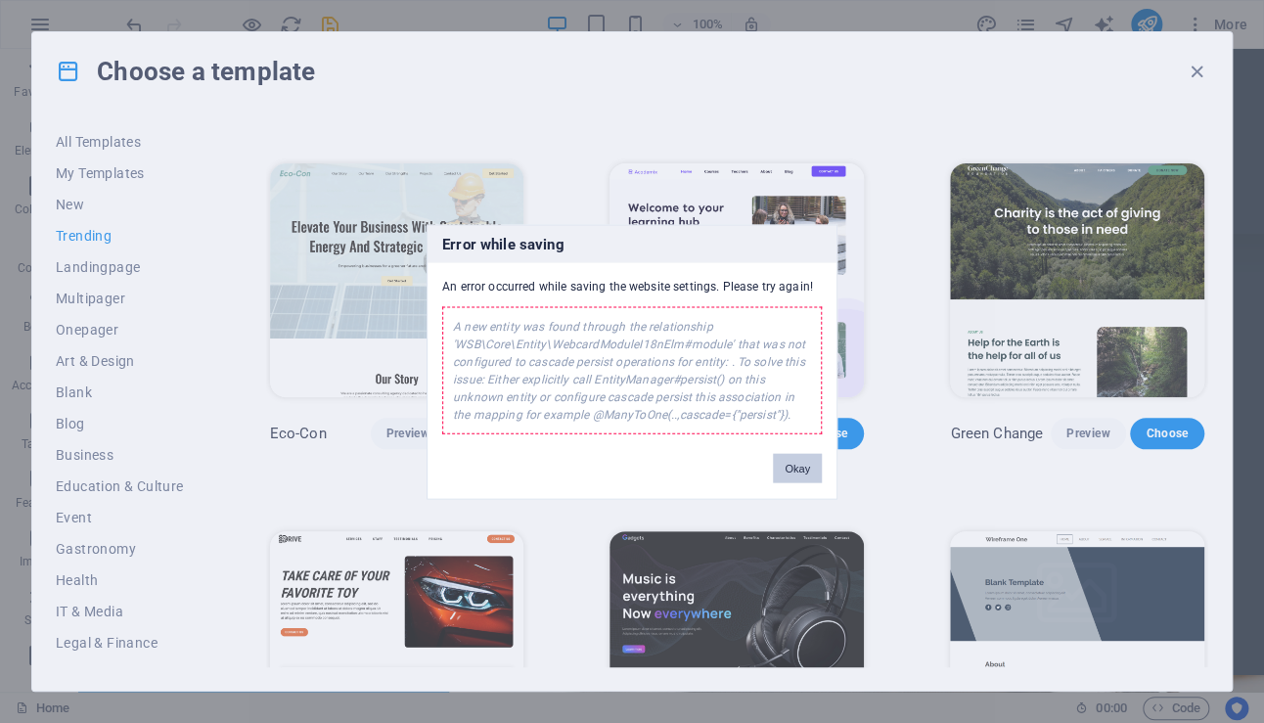
click at [800, 460] on button "Okay" at bounding box center [797, 467] width 49 height 29
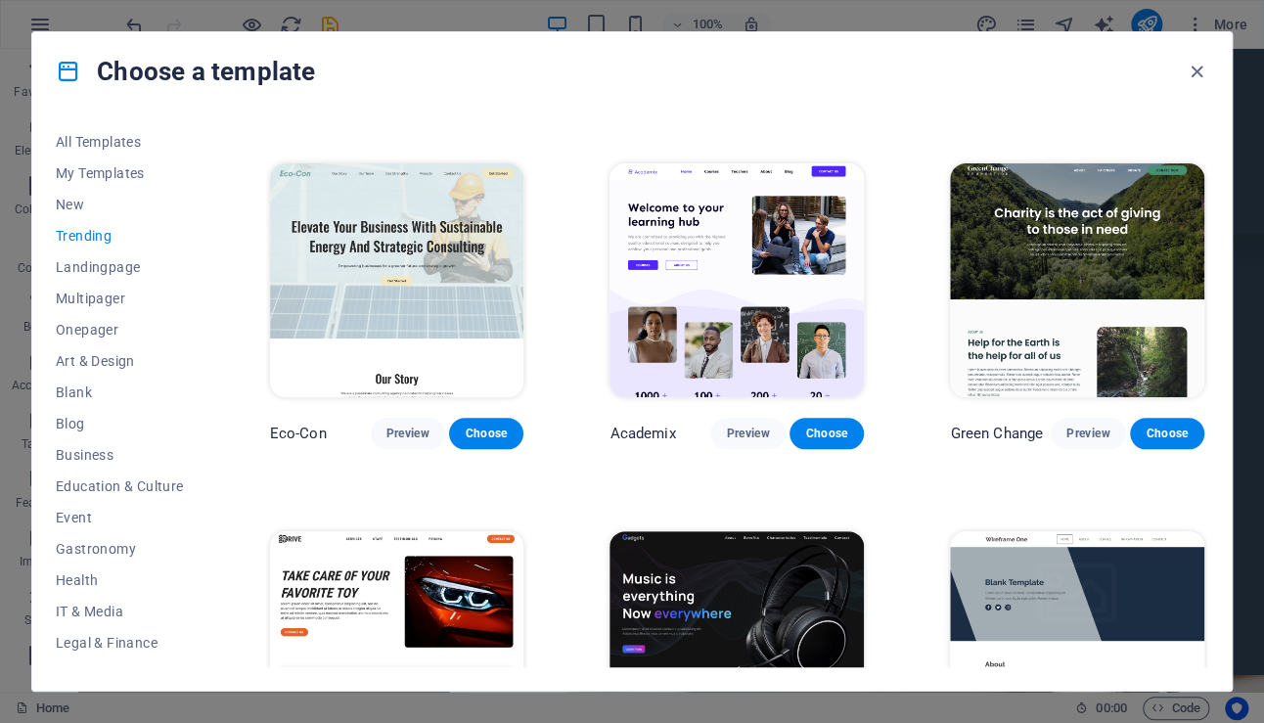
click at [398, 300] on img at bounding box center [397, 280] width 254 height 234
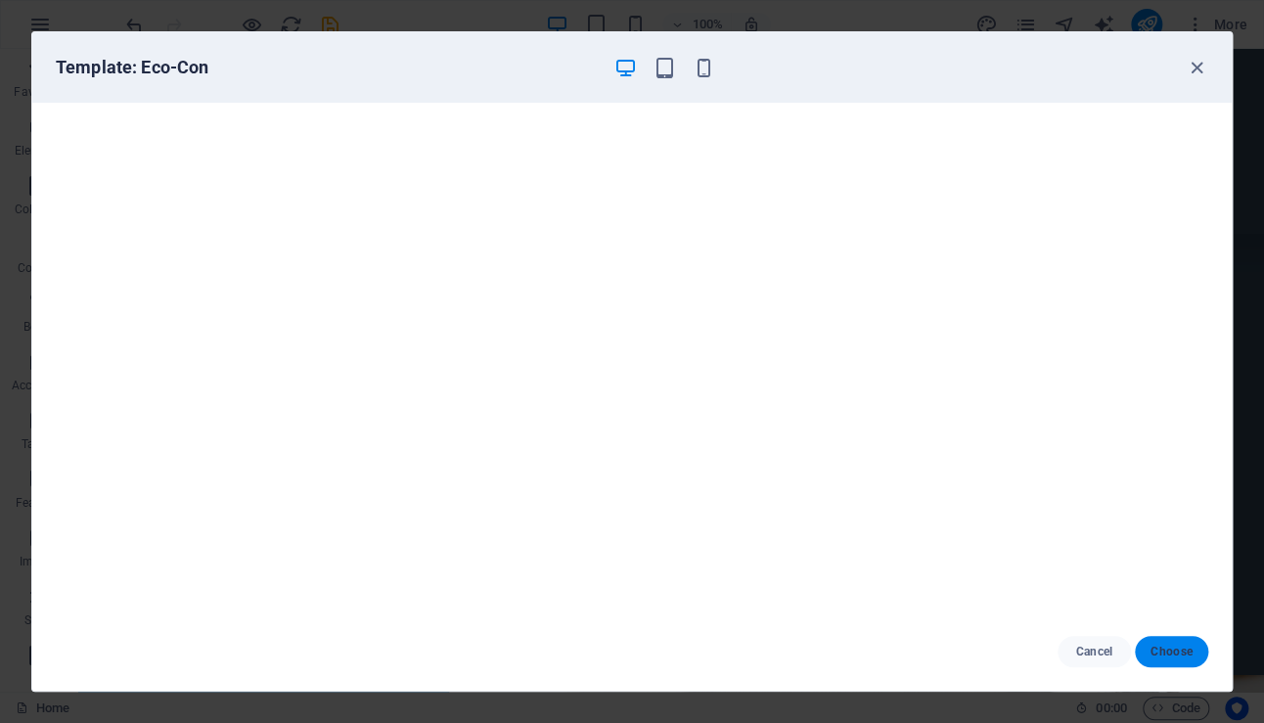
click at [1170, 646] on span "Choose" at bounding box center [1171, 652] width 42 height 16
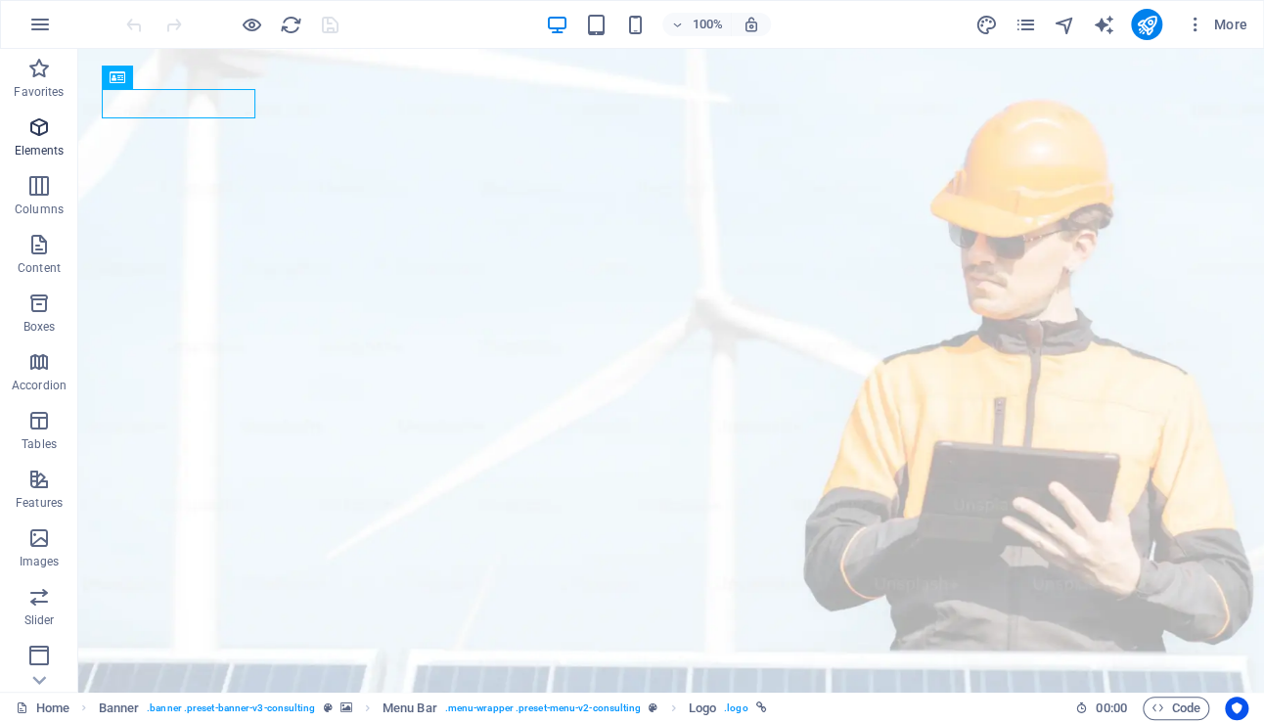
click at [37, 122] on icon "button" at bounding box center [38, 126] width 23 height 23
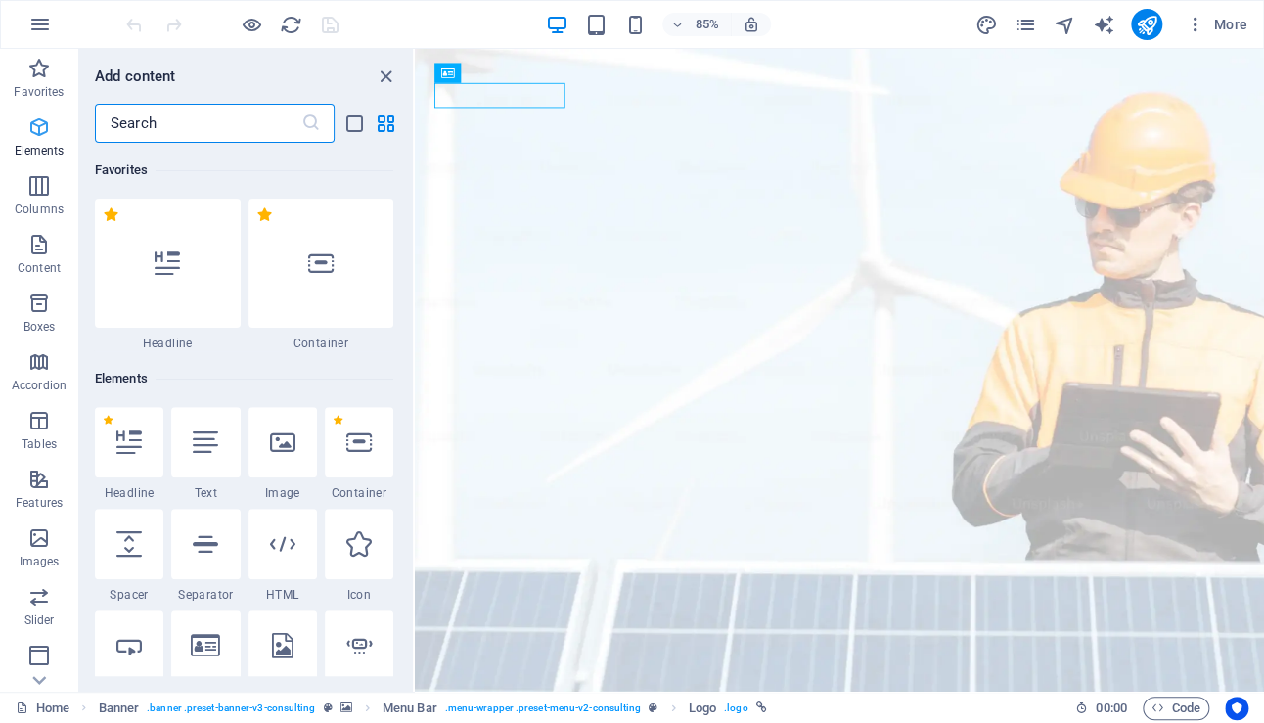
scroll to position [207, 0]
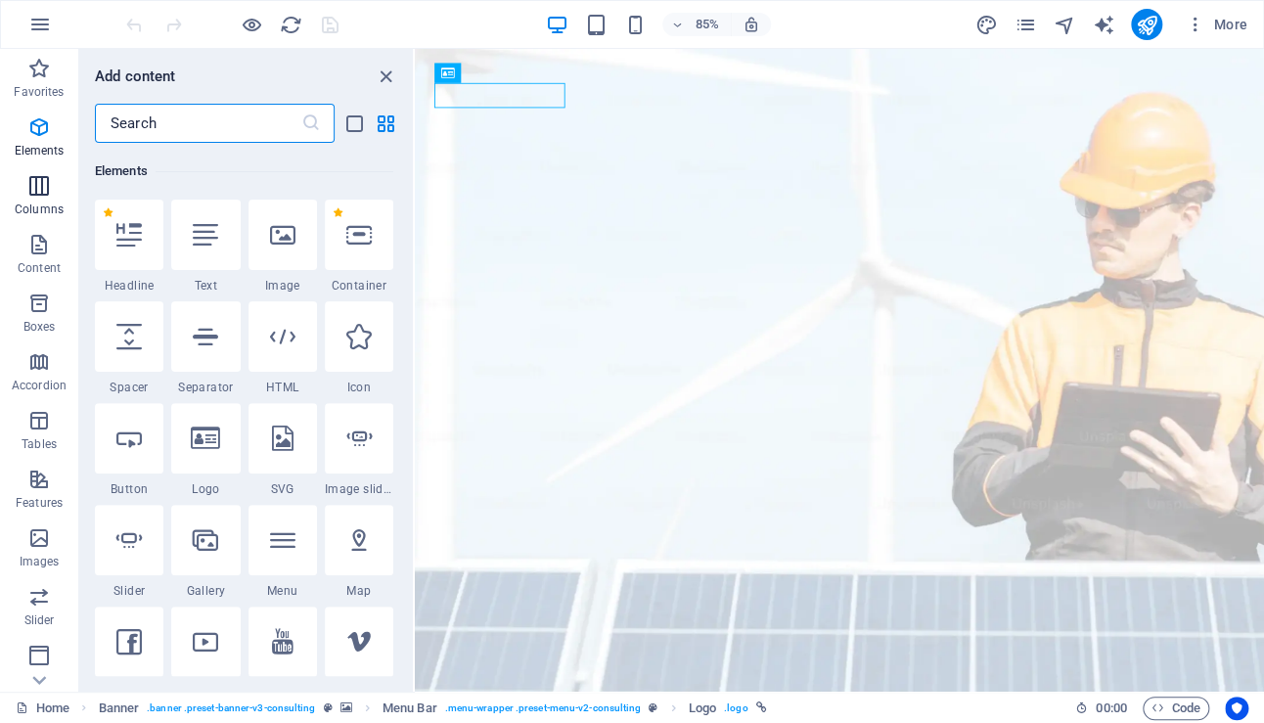
click at [40, 203] on p "Columns" at bounding box center [39, 209] width 49 height 16
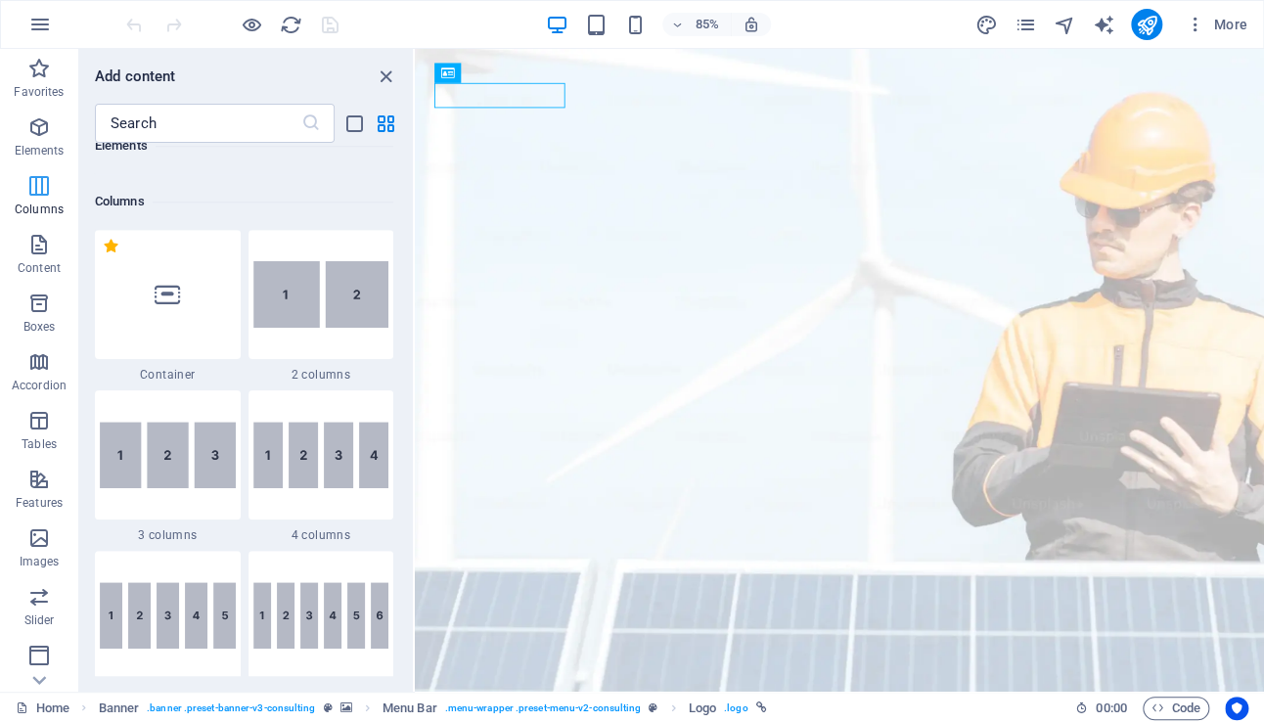
scroll to position [967, 0]
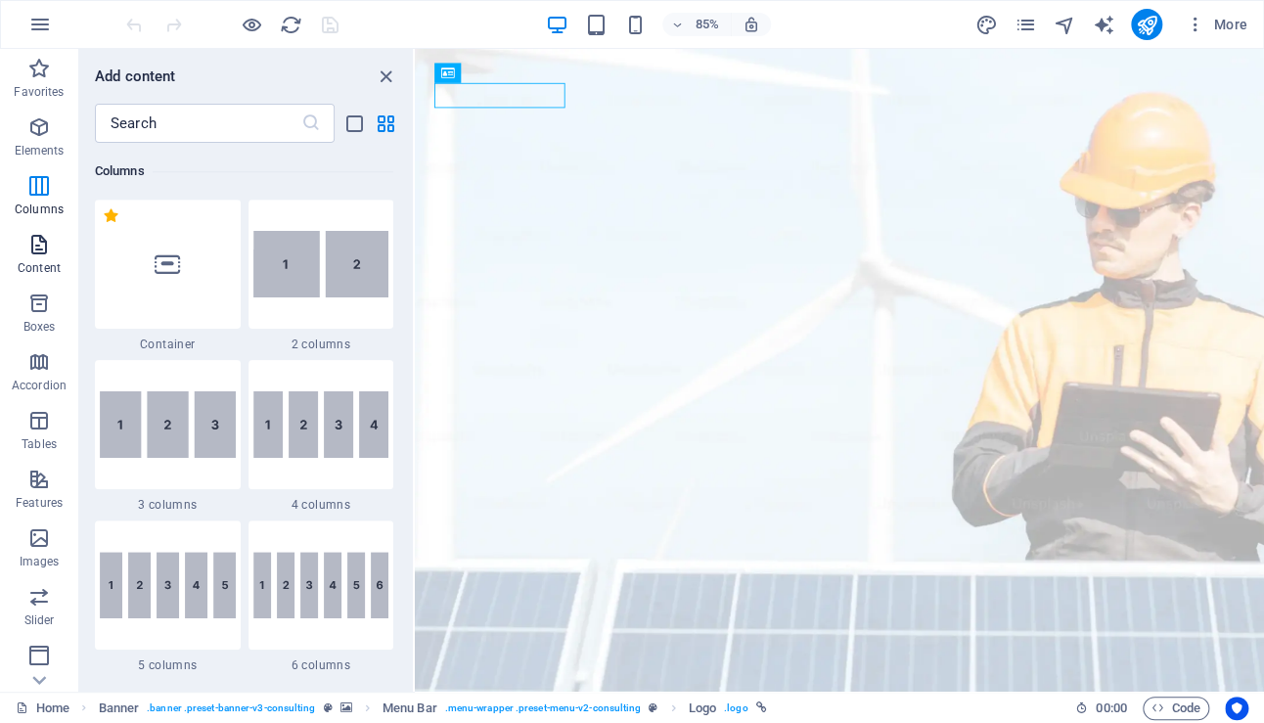
click at [41, 240] on icon "button" at bounding box center [38, 244] width 23 height 23
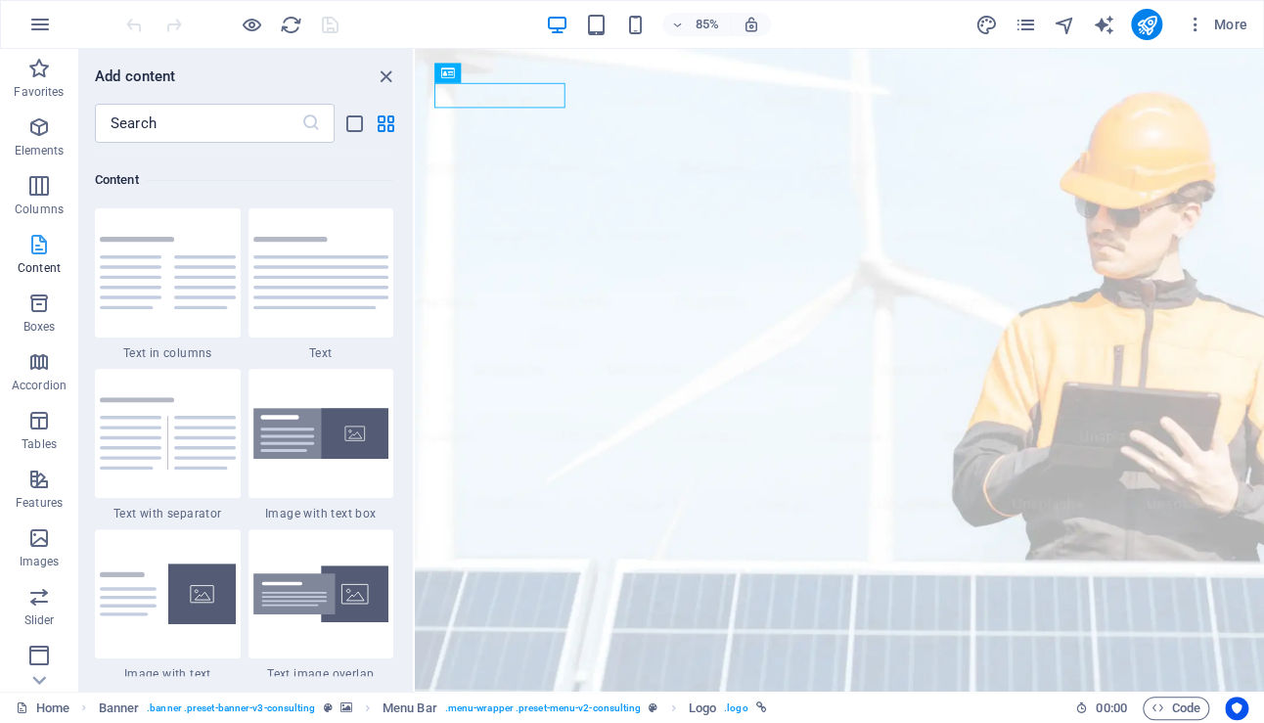
scroll to position [3422, 0]
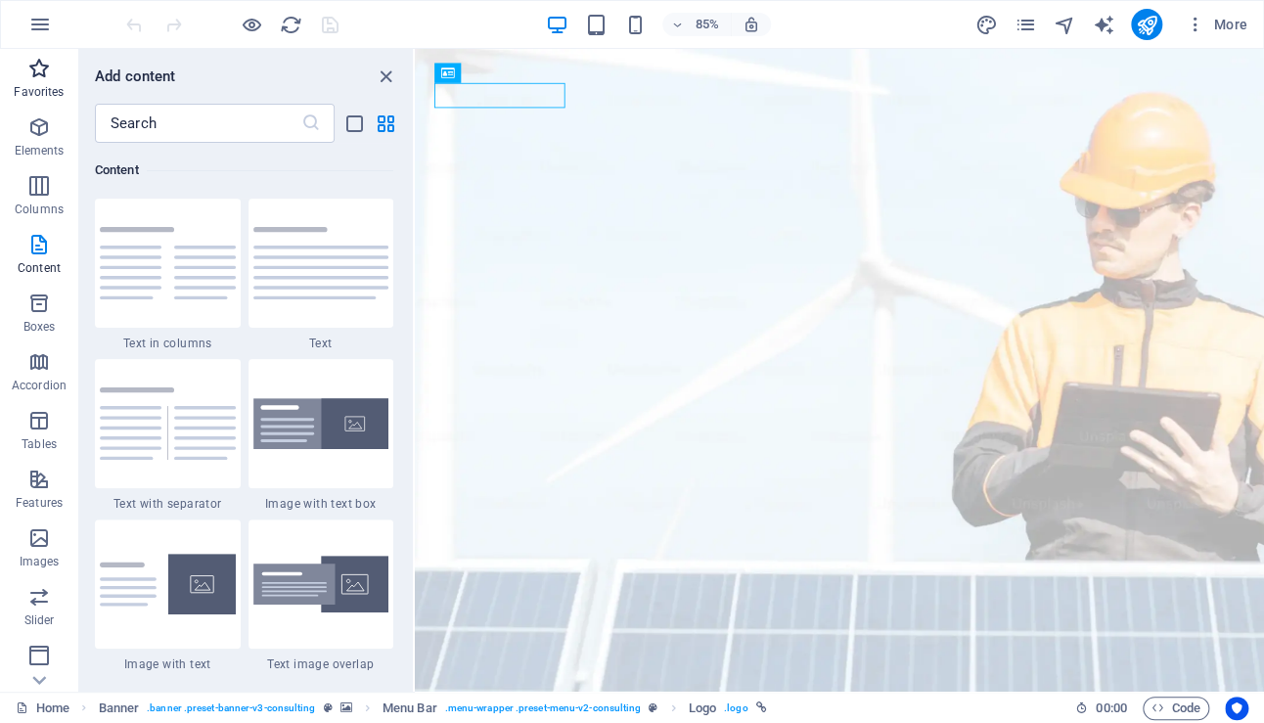
click at [30, 71] on icon "button" at bounding box center [38, 68] width 23 height 23
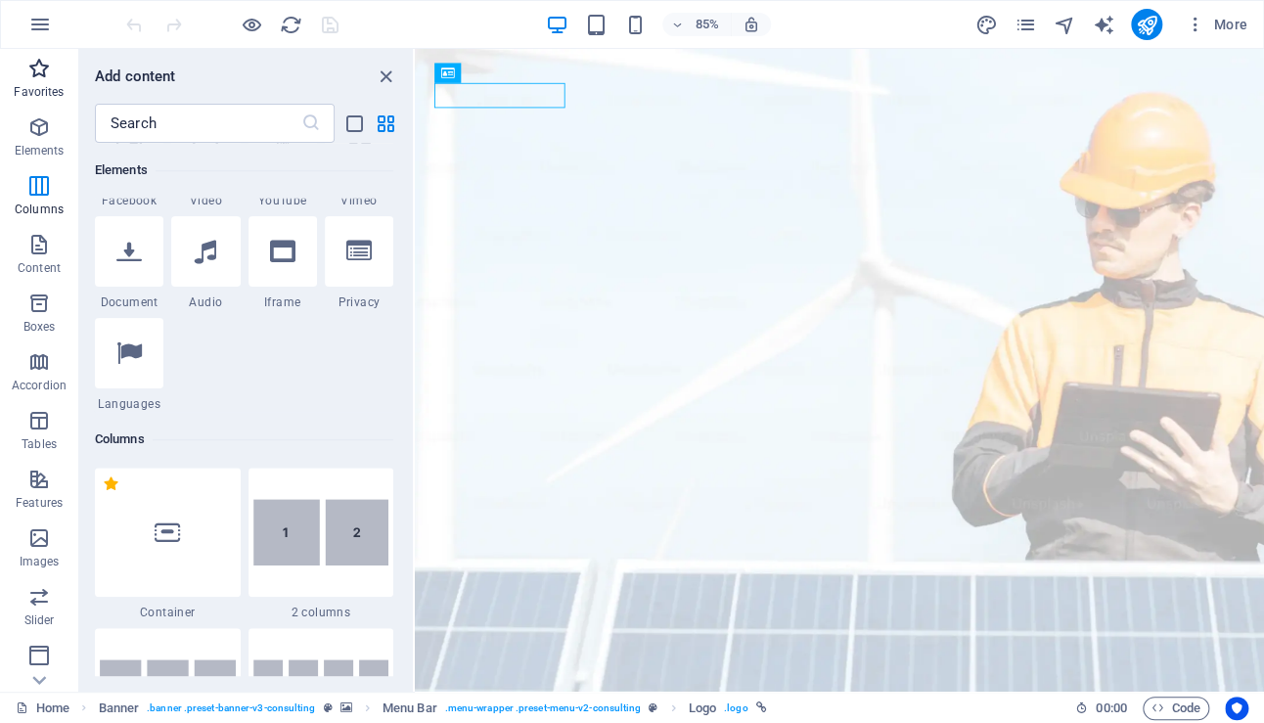
scroll to position [0, 0]
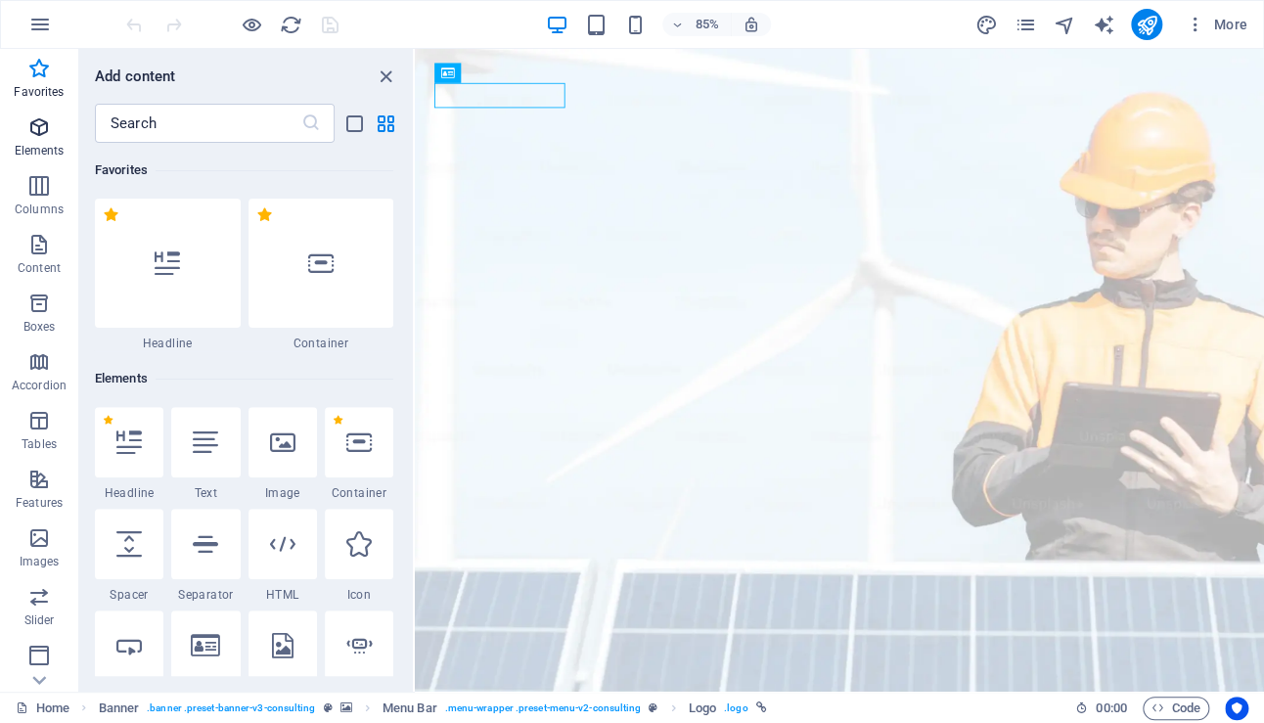
click at [35, 132] on icon "button" at bounding box center [38, 126] width 23 height 23
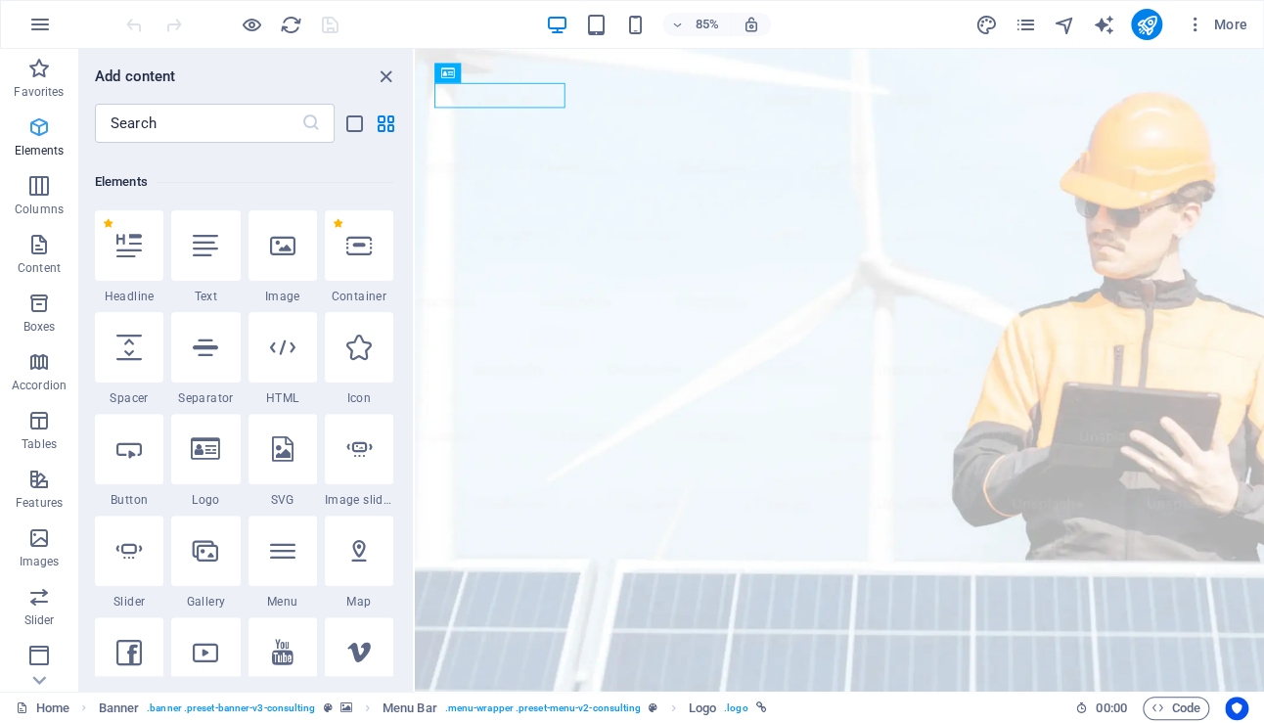
scroll to position [207, 0]
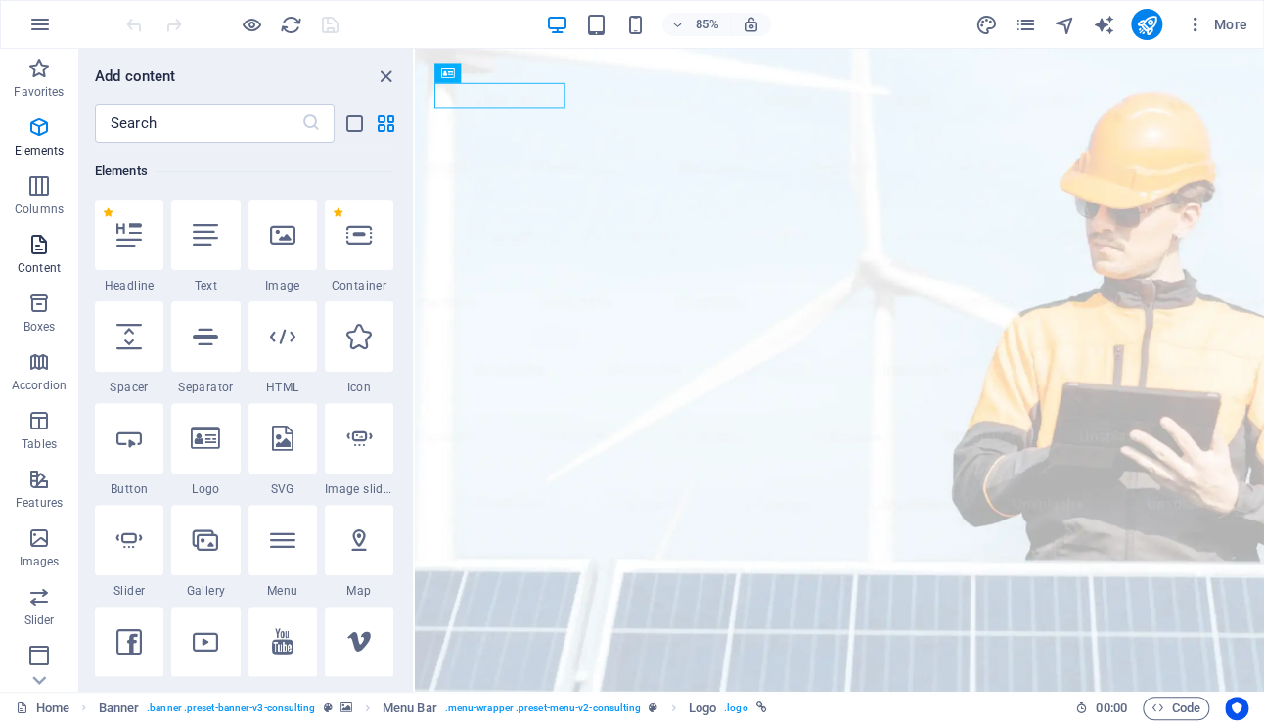
click at [41, 243] on icon "button" at bounding box center [38, 244] width 23 height 23
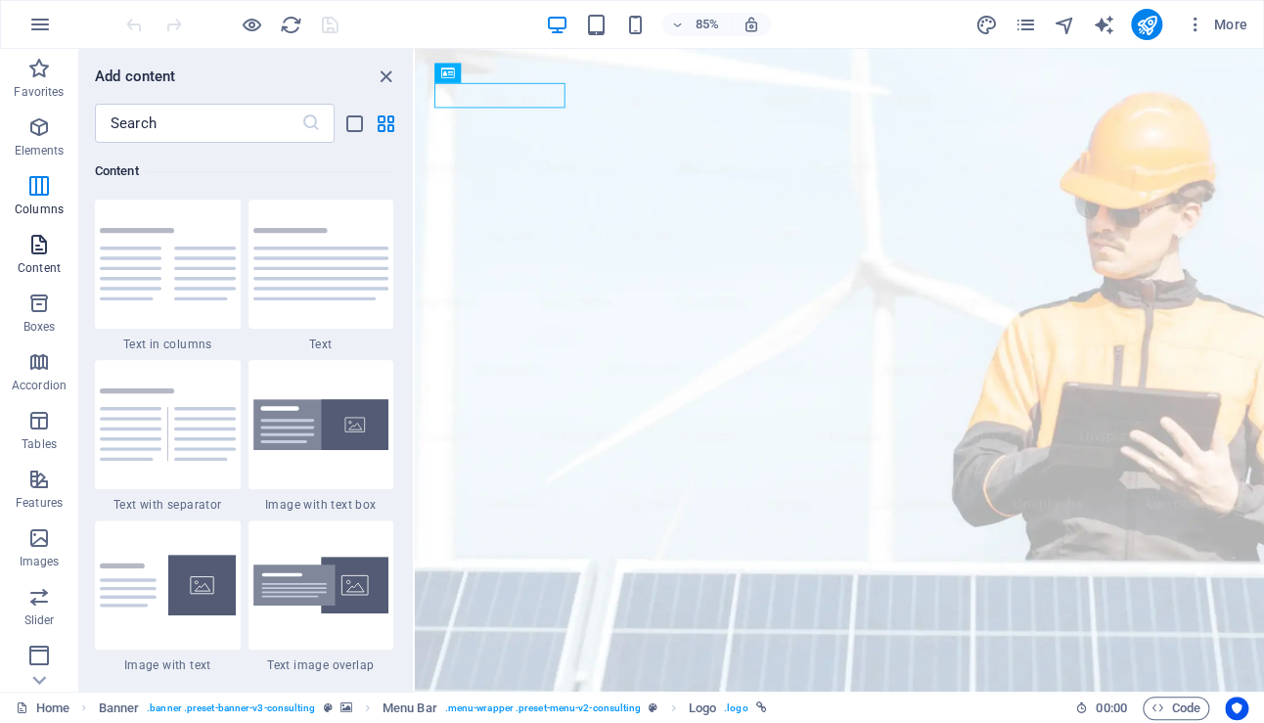
scroll to position [3421, 0]
click at [28, 316] on span "Boxes" at bounding box center [39, 314] width 78 height 47
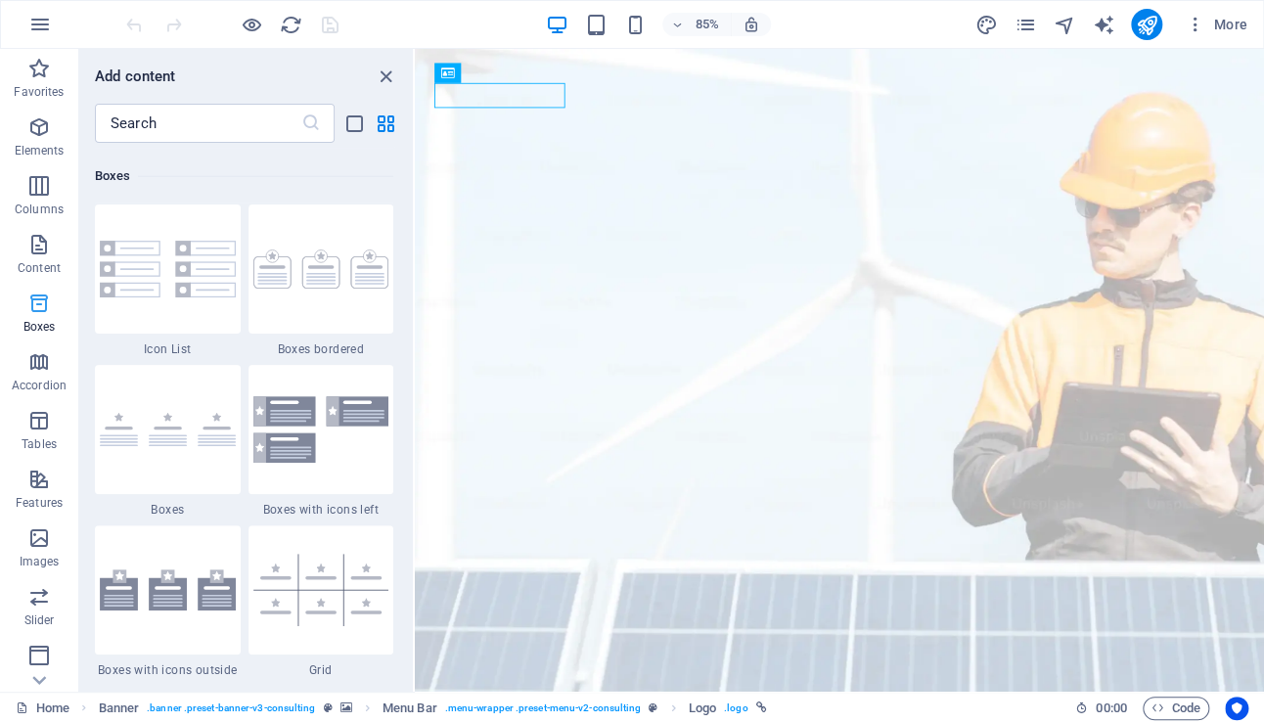
scroll to position [5394, 0]
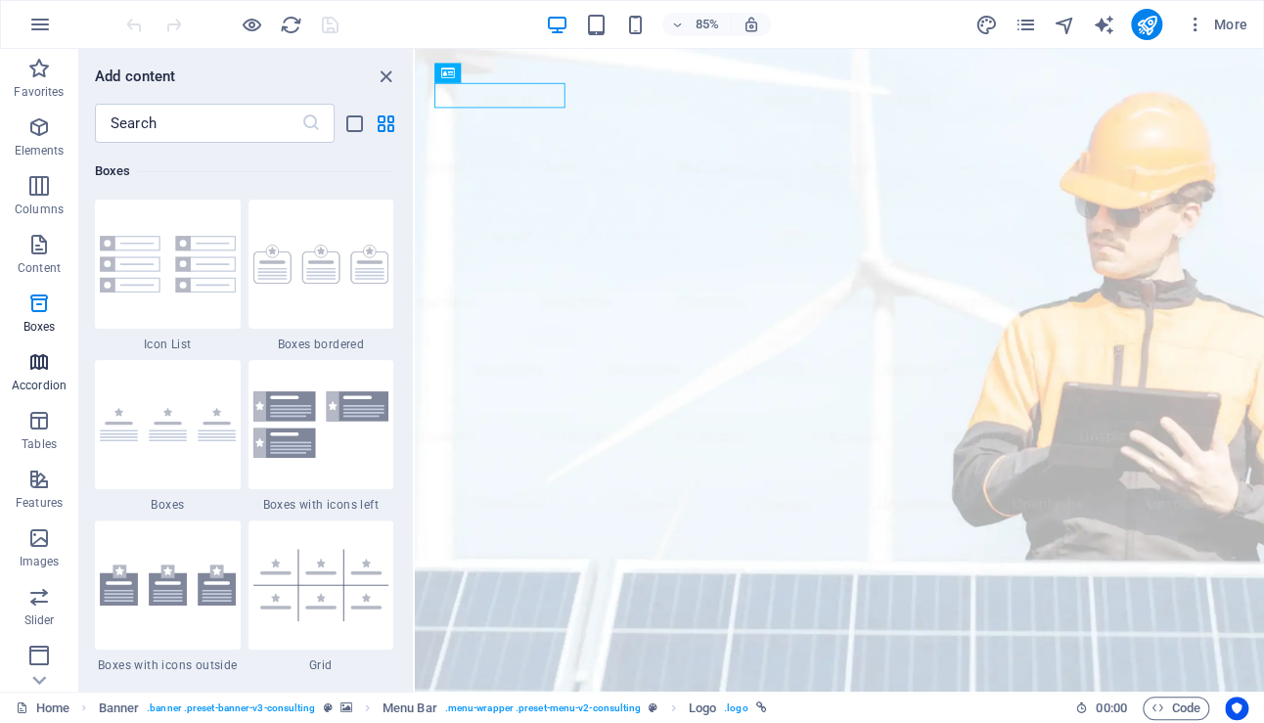
click at [48, 358] on icon "button" at bounding box center [38, 361] width 23 height 23
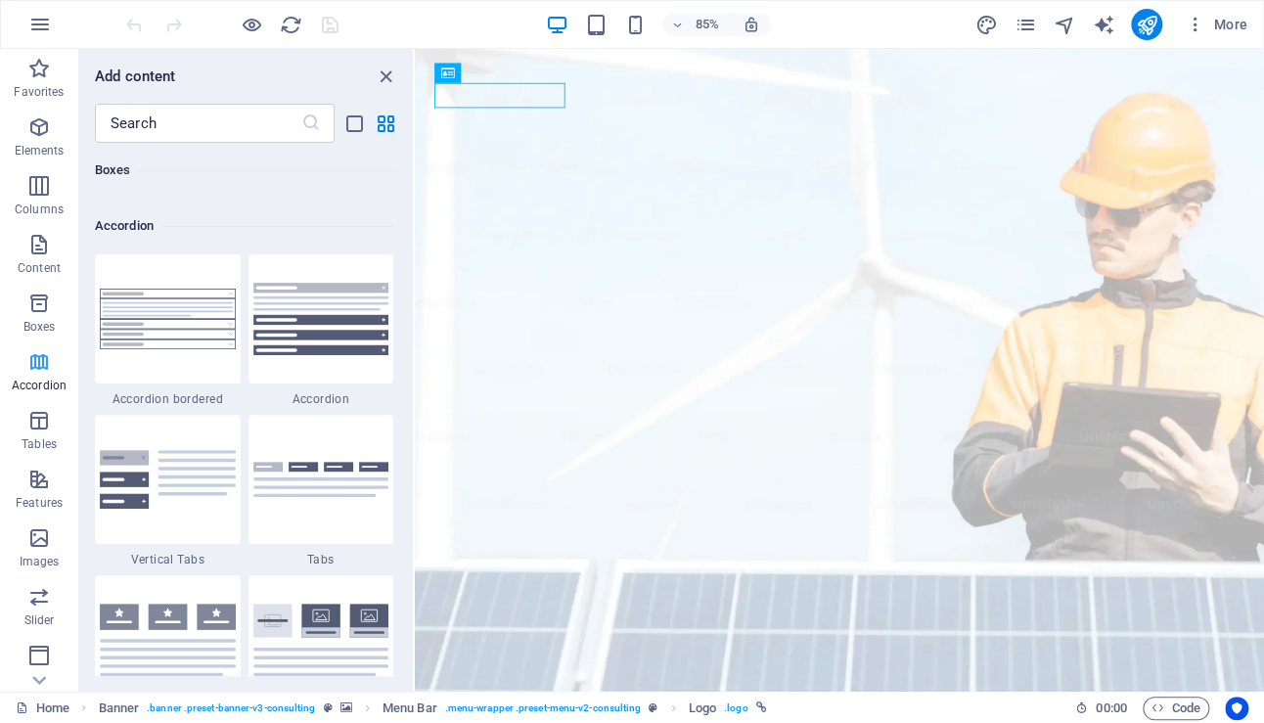
scroll to position [6244, 0]
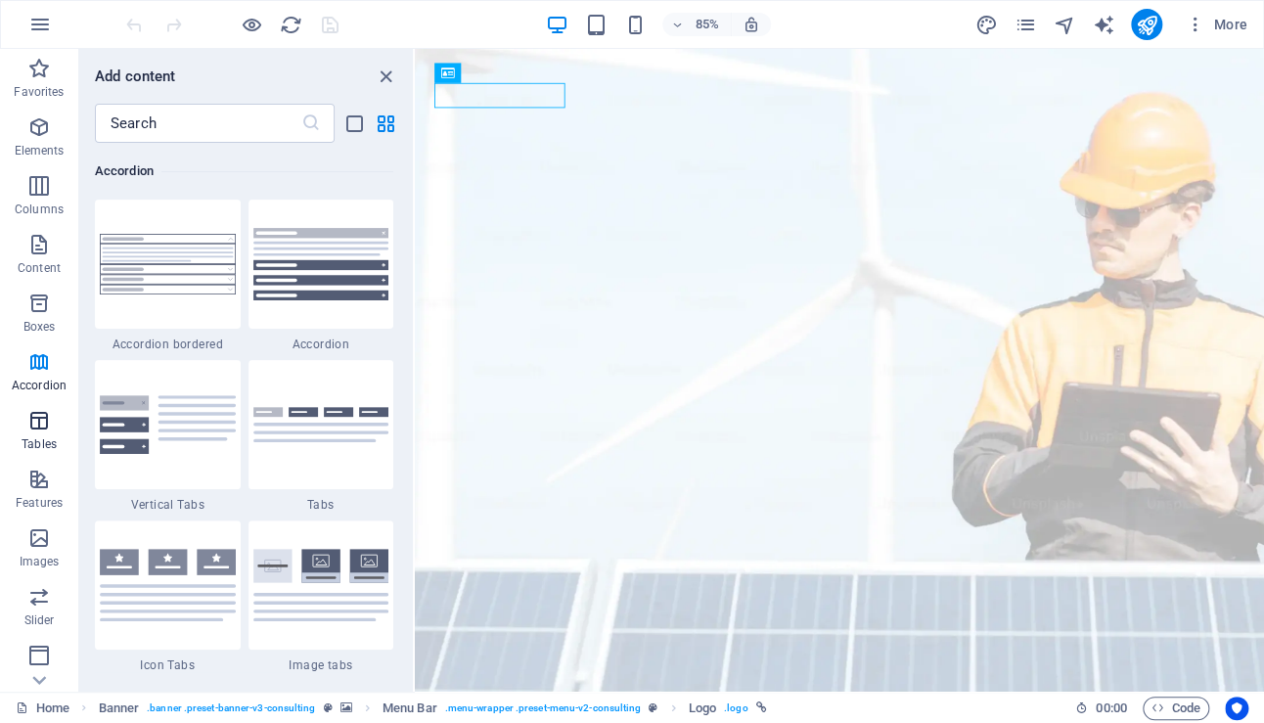
click at [43, 430] on icon "button" at bounding box center [38, 420] width 23 height 23
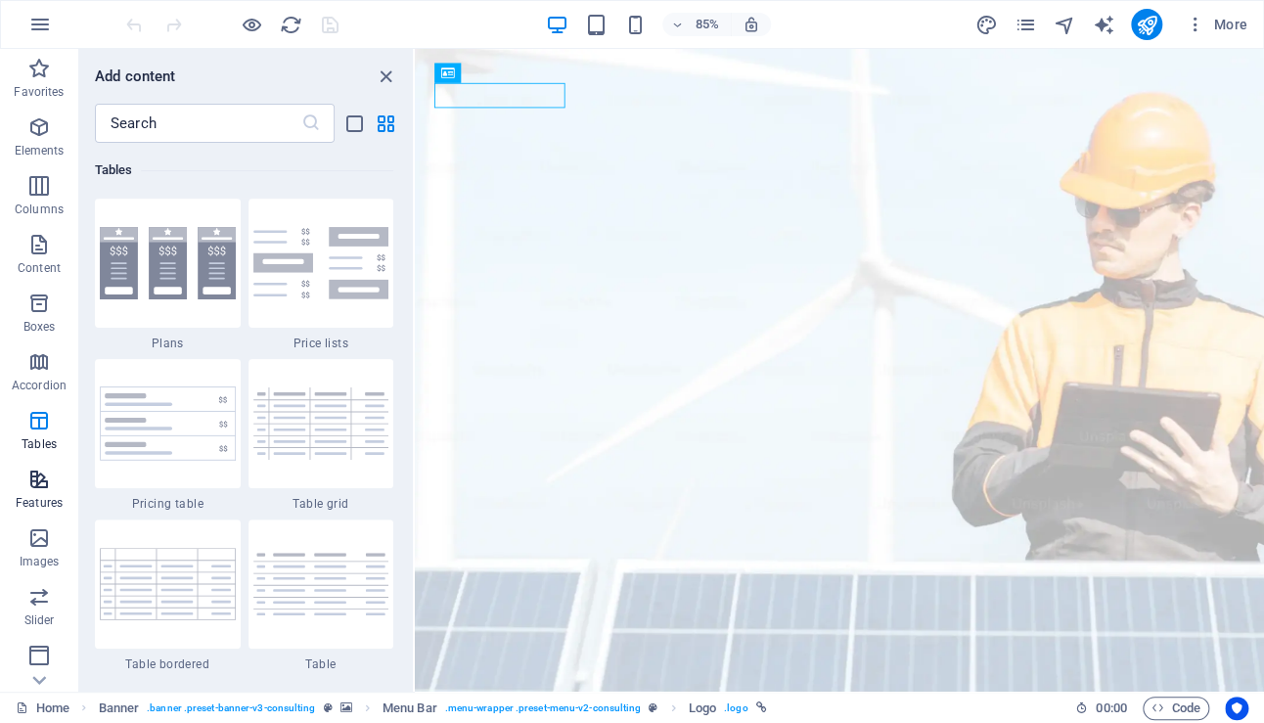
click at [36, 495] on p "Features" at bounding box center [39, 503] width 47 height 16
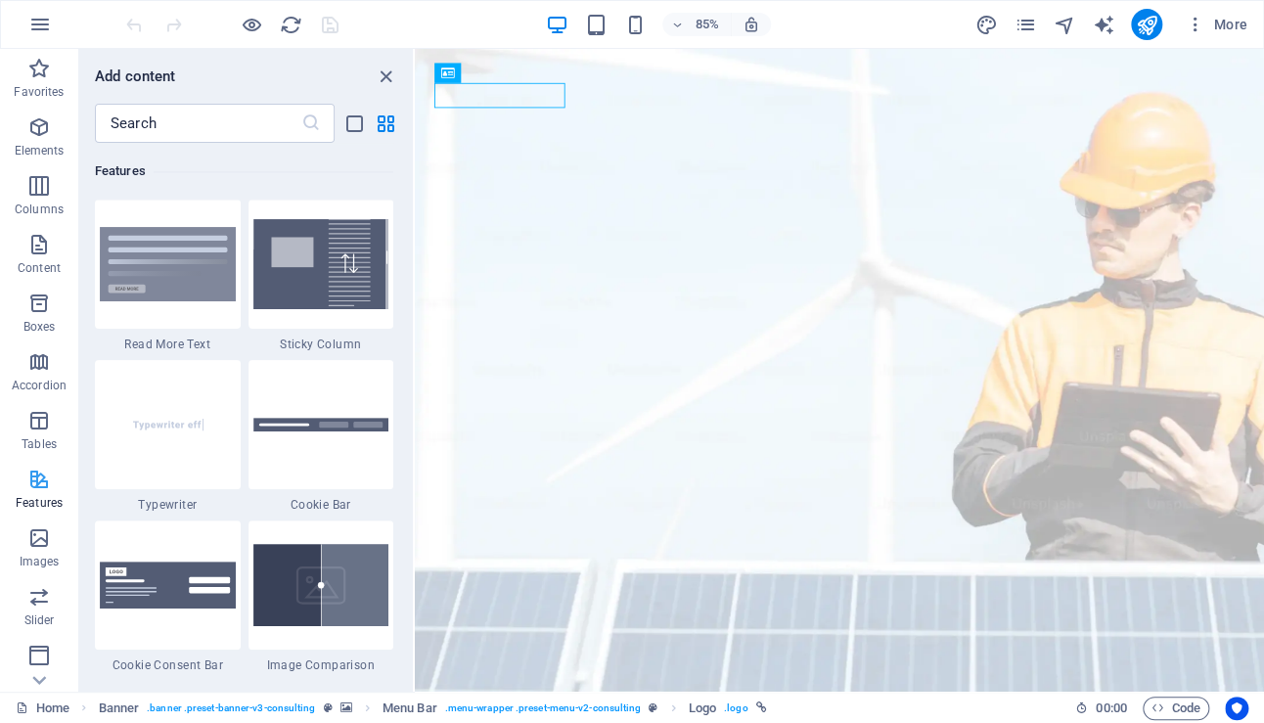
scroll to position [7623, 0]
click at [388, 80] on icon "close panel" at bounding box center [386, 77] width 22 height 22
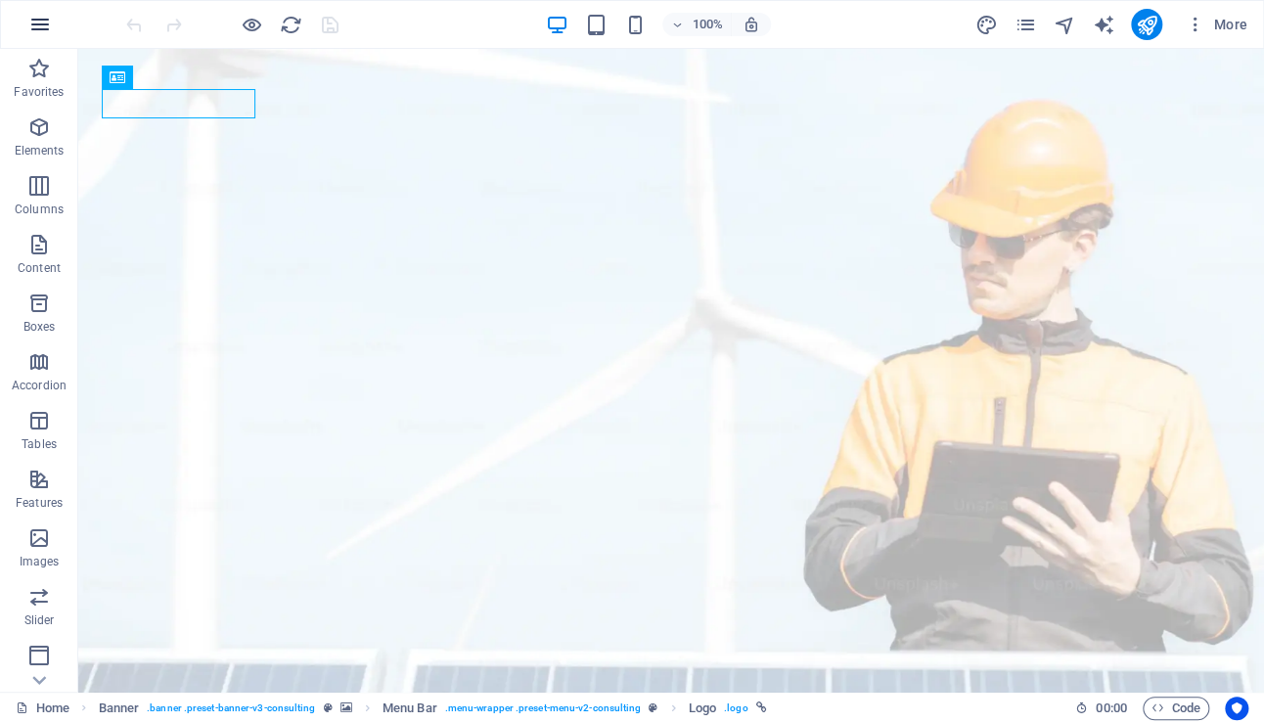
click at [43, 21] on icon "button" at bounding box center [39, 24] width 23 height 23
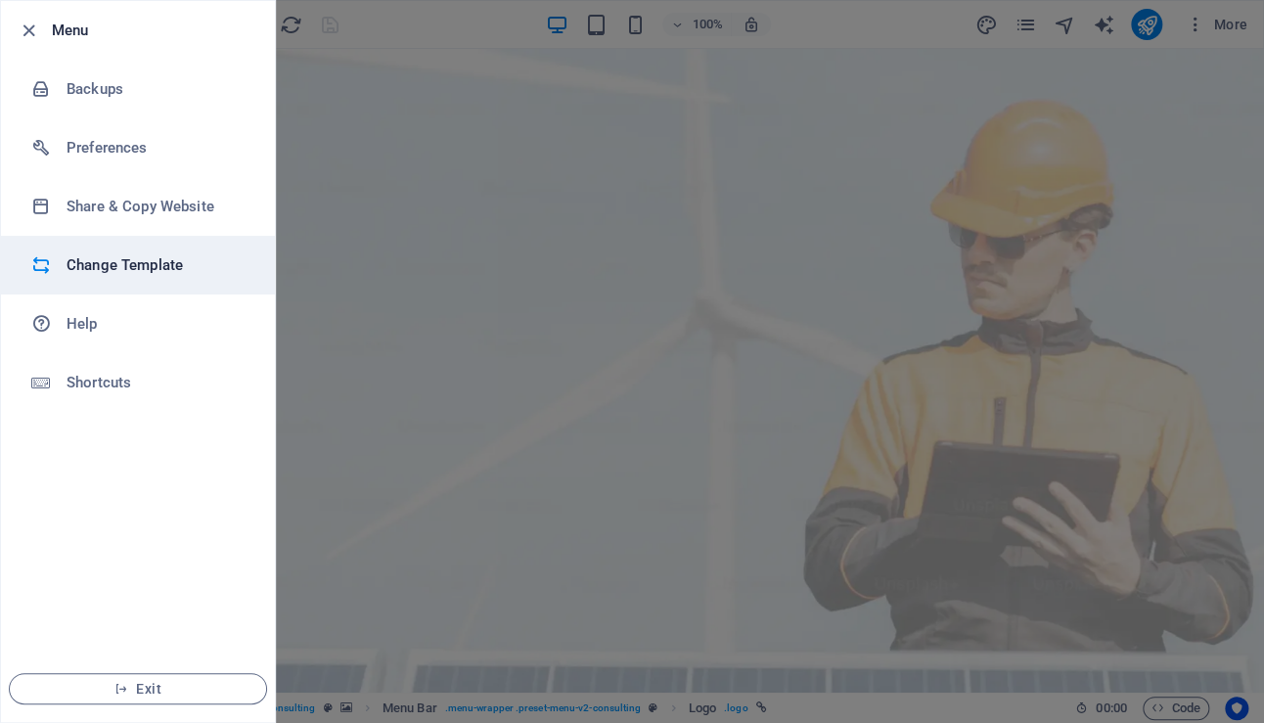
click at [133, 262] on h6 "Change Template" at bounding box center [157, 264] width 181 height 23
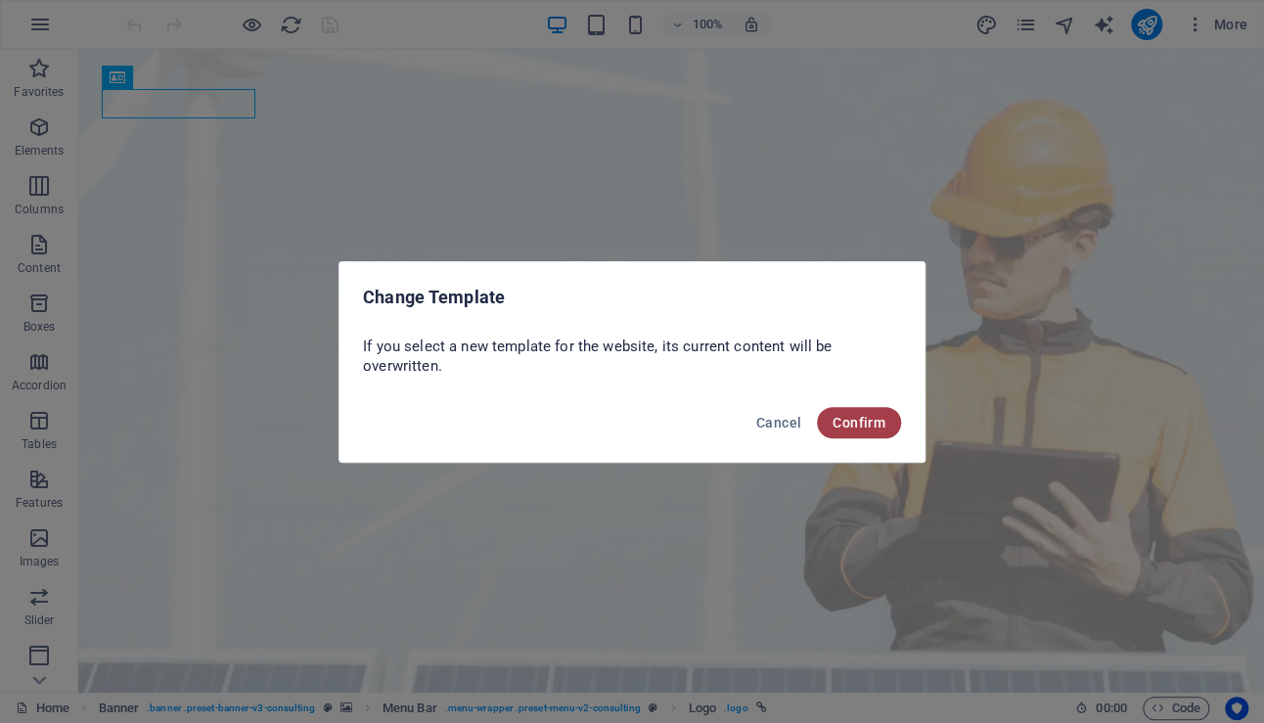
click at [870, 423] on span "Confirm" at bounding box center [858, 423] width 53 height 16
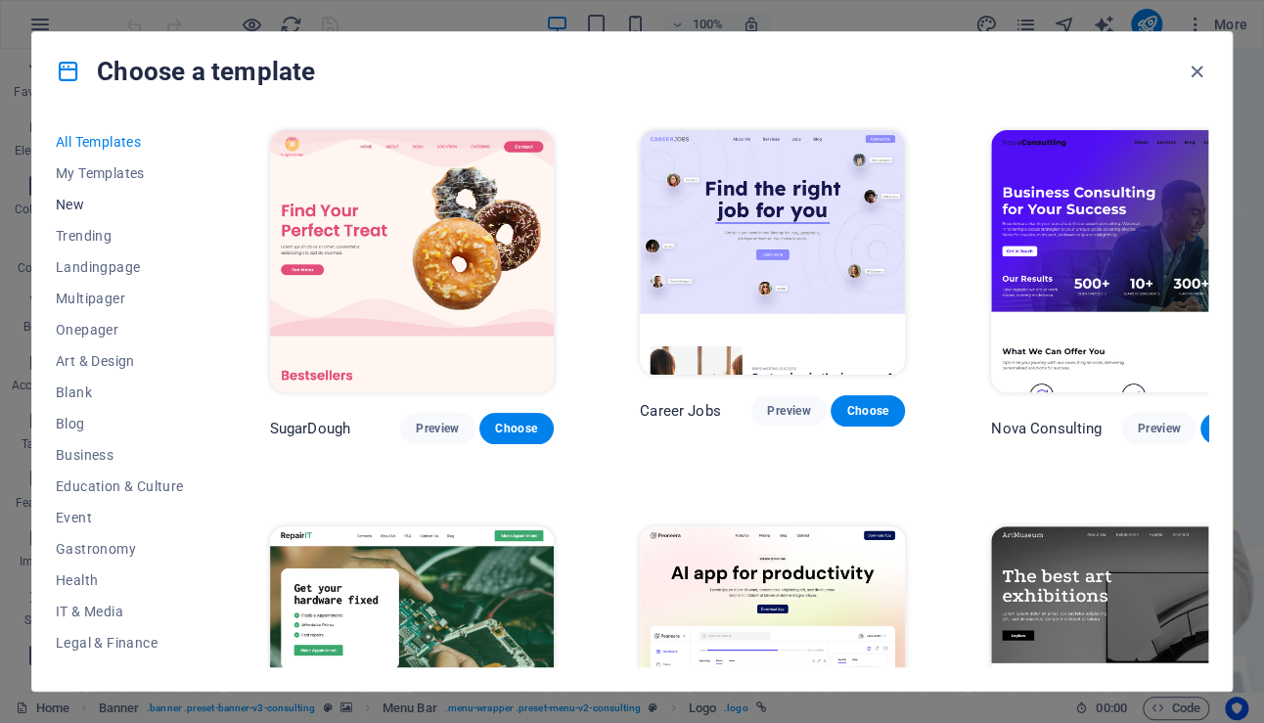
click at [69, 199] on span "New" at bounding box center [120, 205] width 128 height 16
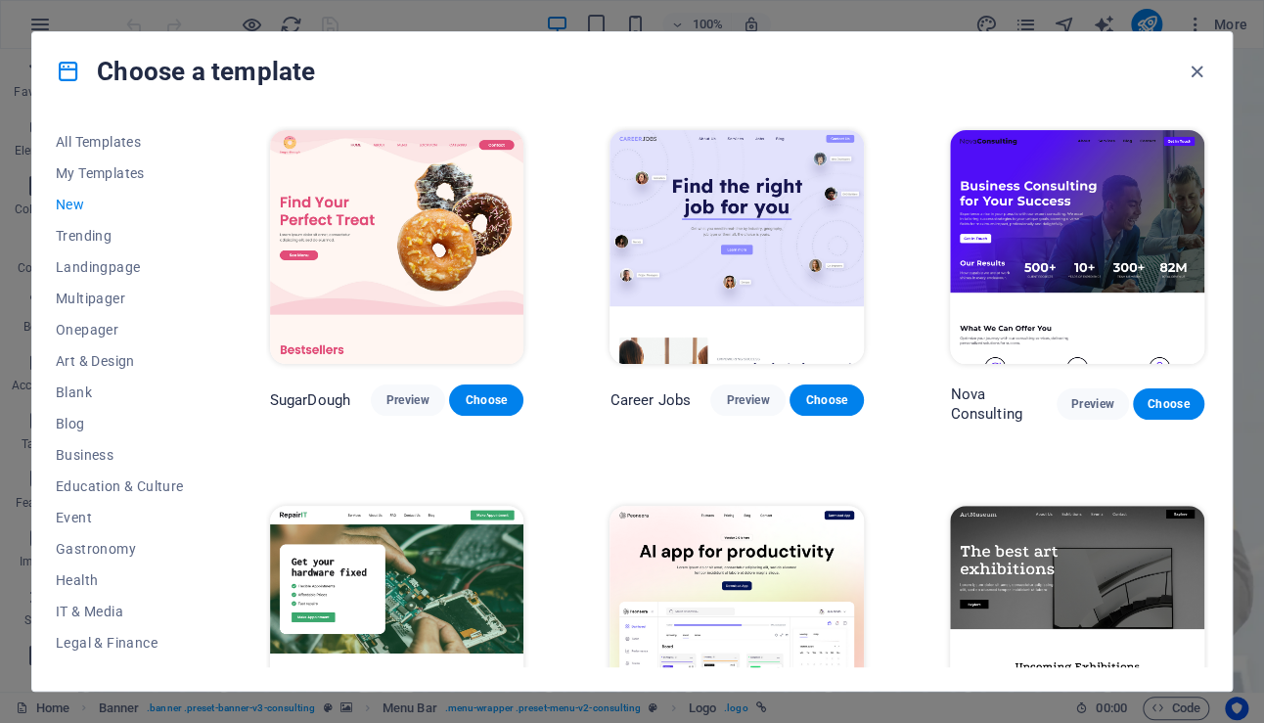
click at [69, 206] on span "New" at bounding box center [120, 205] width 128 height 16
click at [87, 271] on span "Landingpage" at bounding box center [120, 267] width 128 height 16
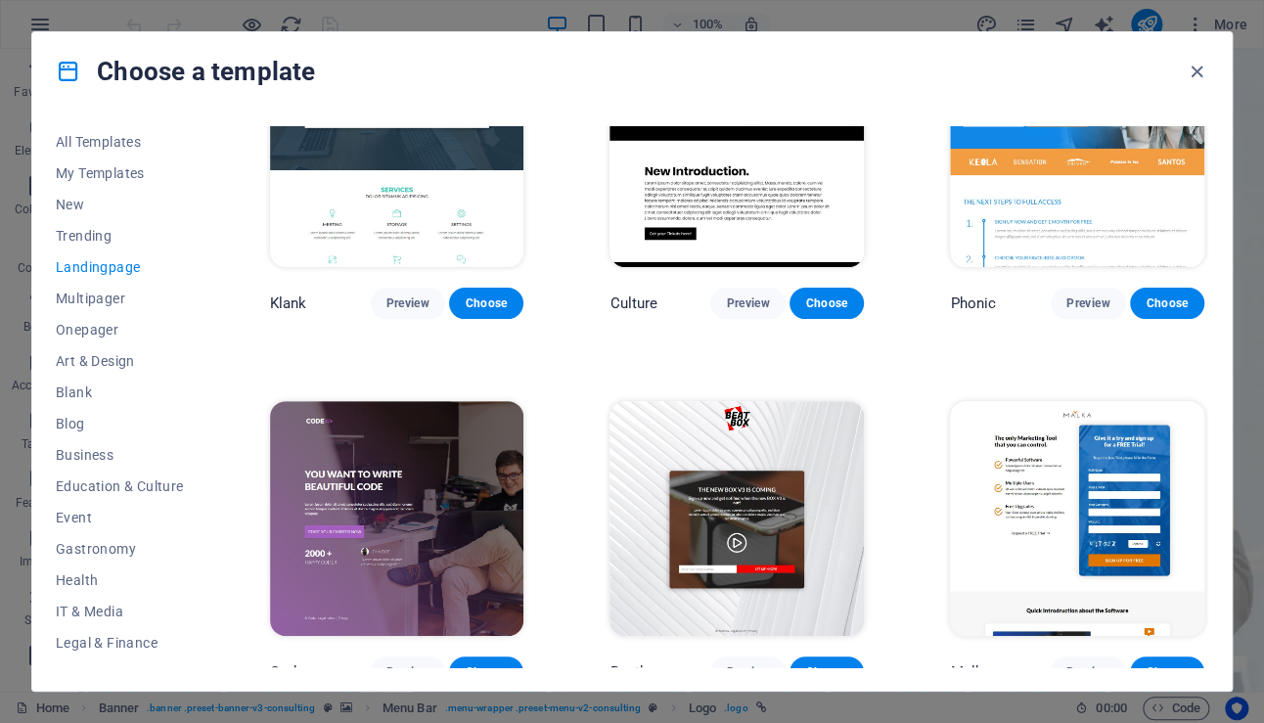
scroll to position [0, 0]
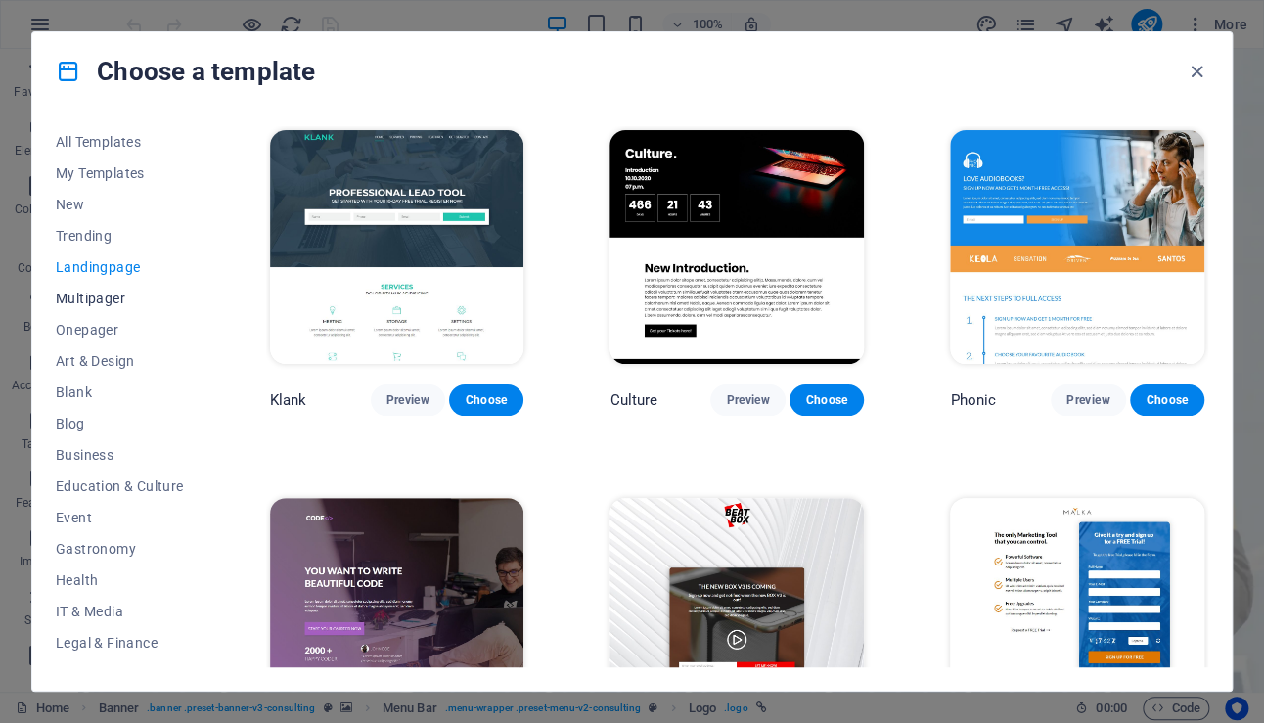
click at [96, 303] on span "Multipager" at bounding box center [120, 298] width 128 height 16
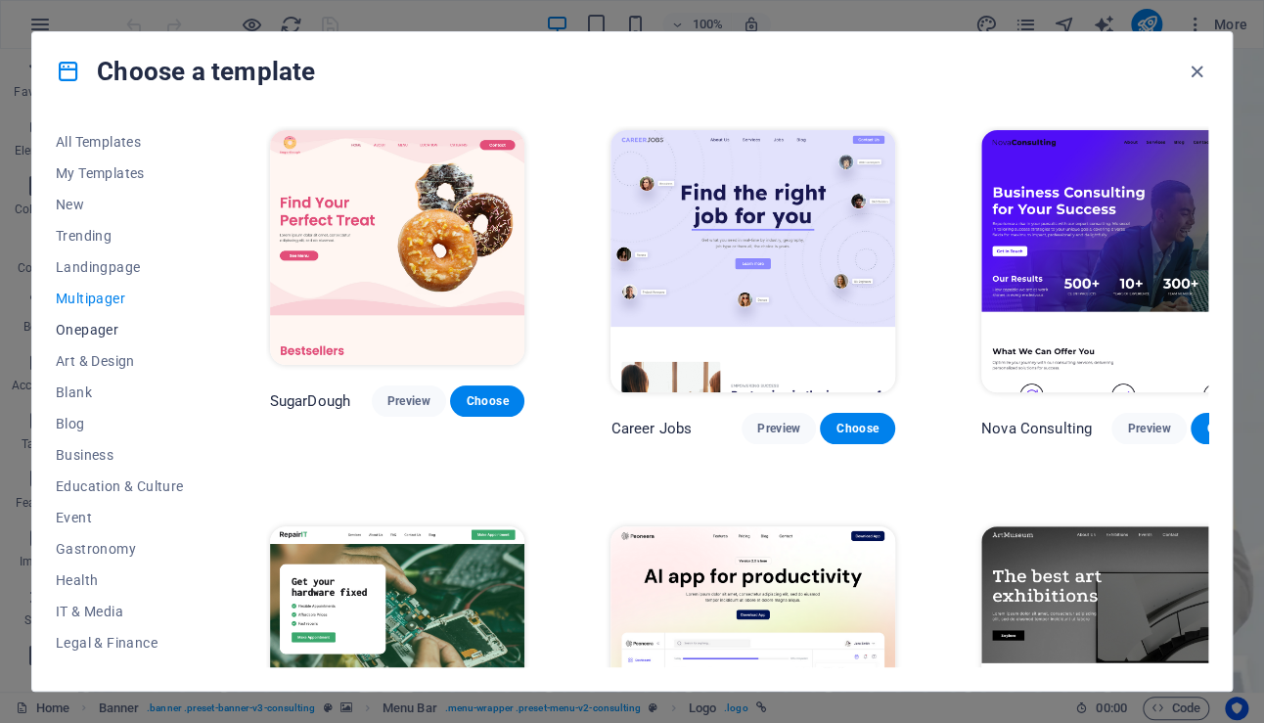
click at [94, 330] on span "Onepager" at bounding box center [120, 330] width 128 height 16
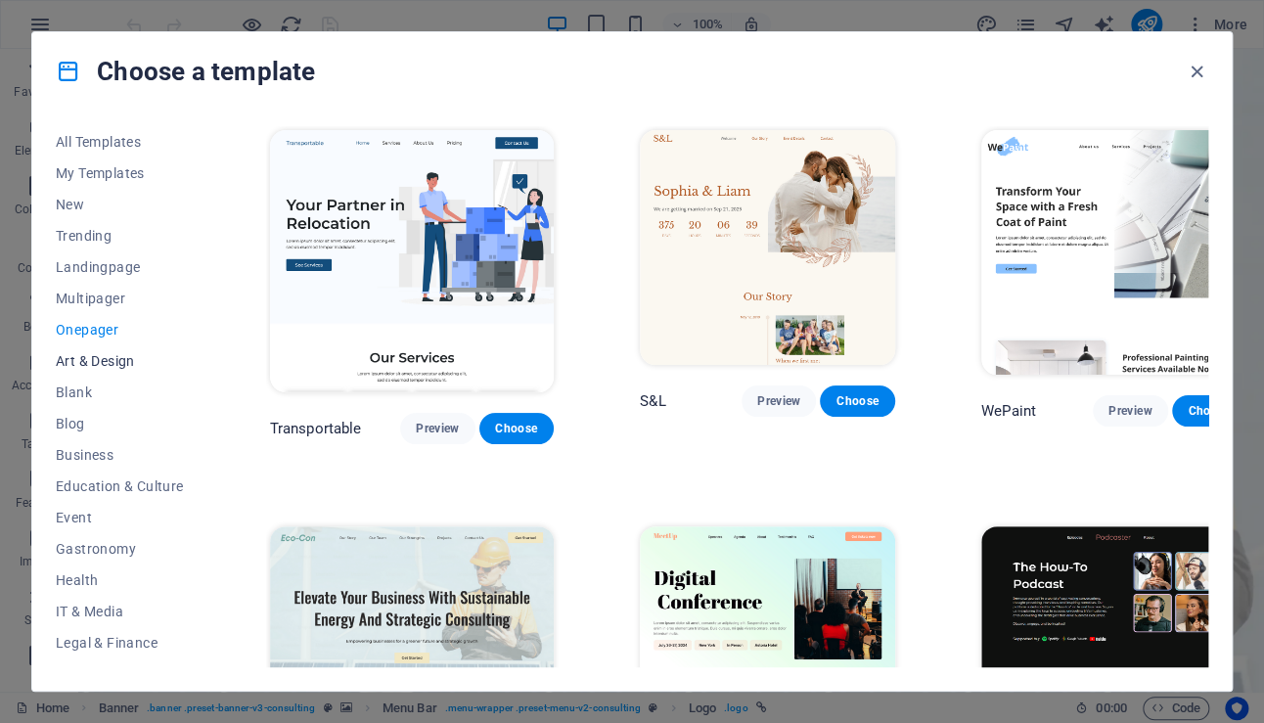
click at [104, 362] on span "Art & Design" at bounding box center [120, 361] width 128 height 16
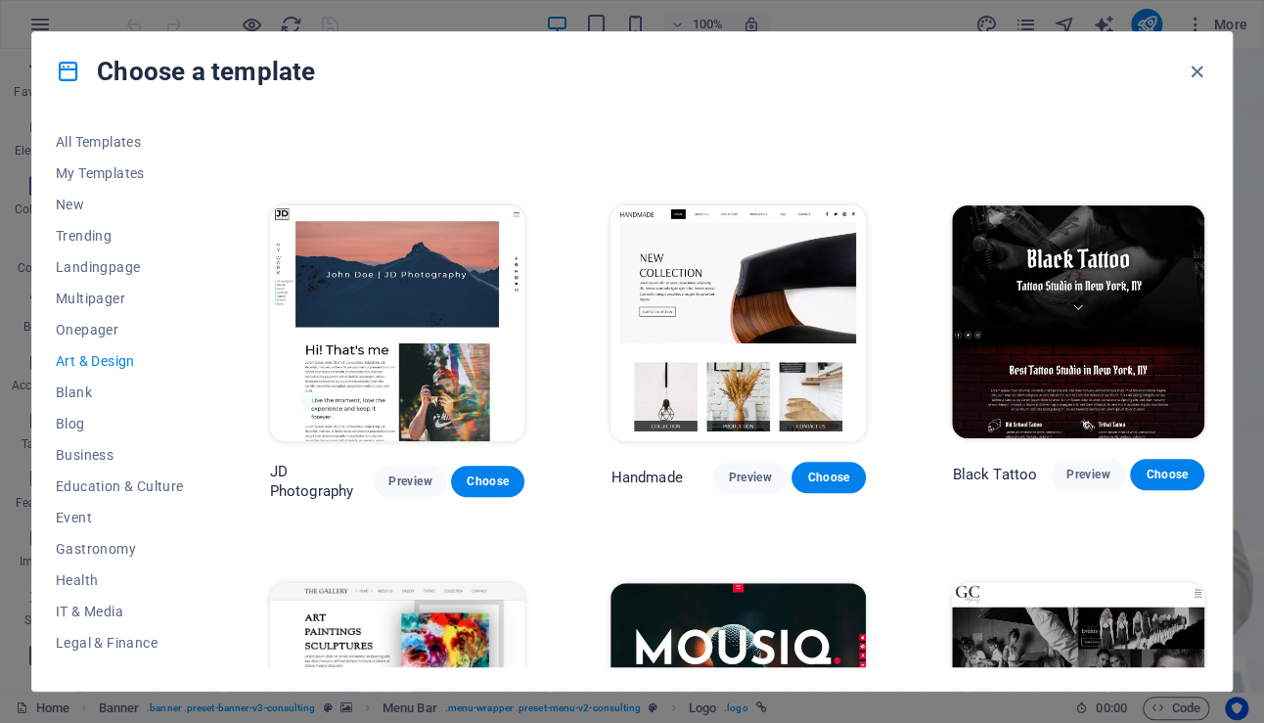
scroll to position [587, 0]
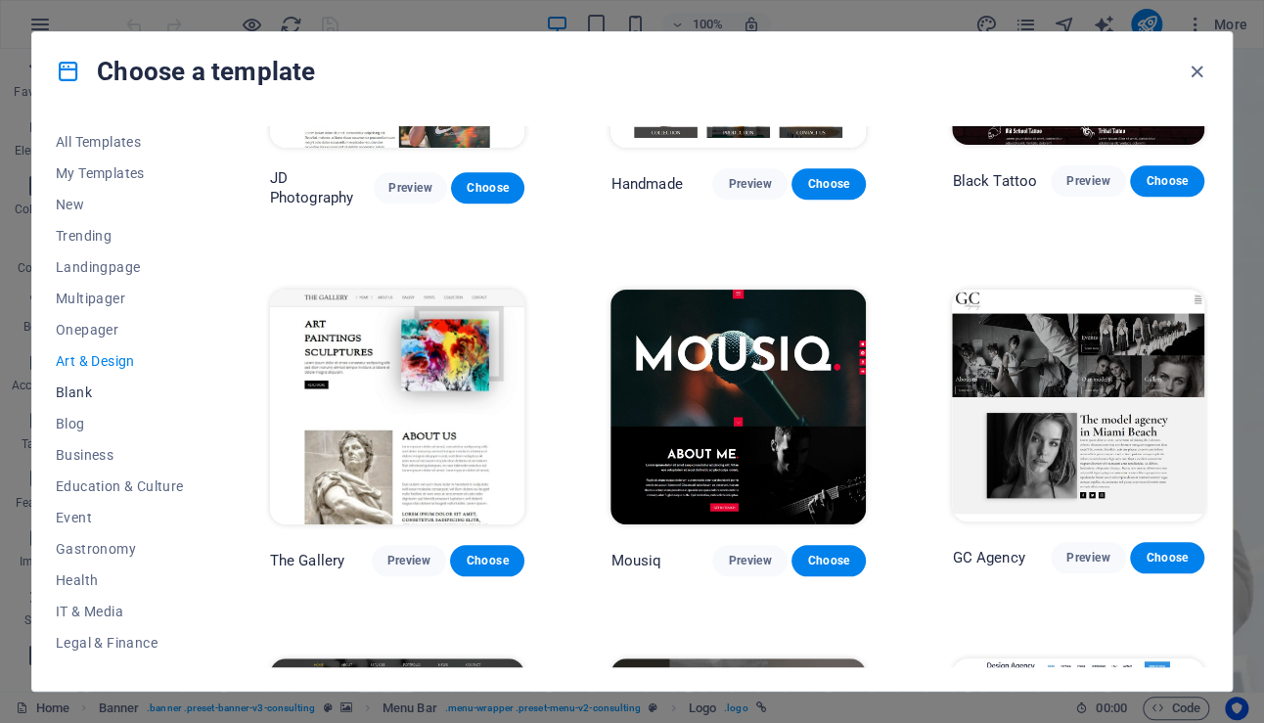
click at [68, 390] on span "Blank" at bounding box center [120, 392] width 128 height 16
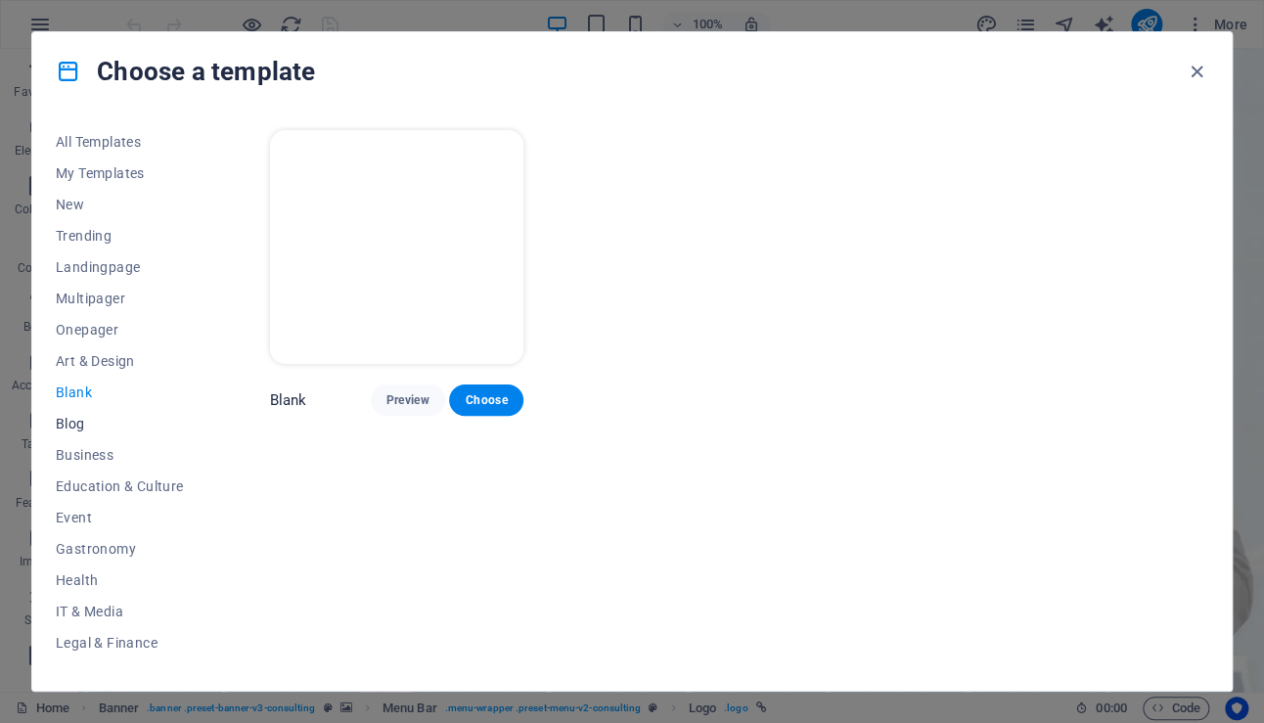
click at [76, 435] on button "Blog" at bounding box center [120, 423] width 128 height 31
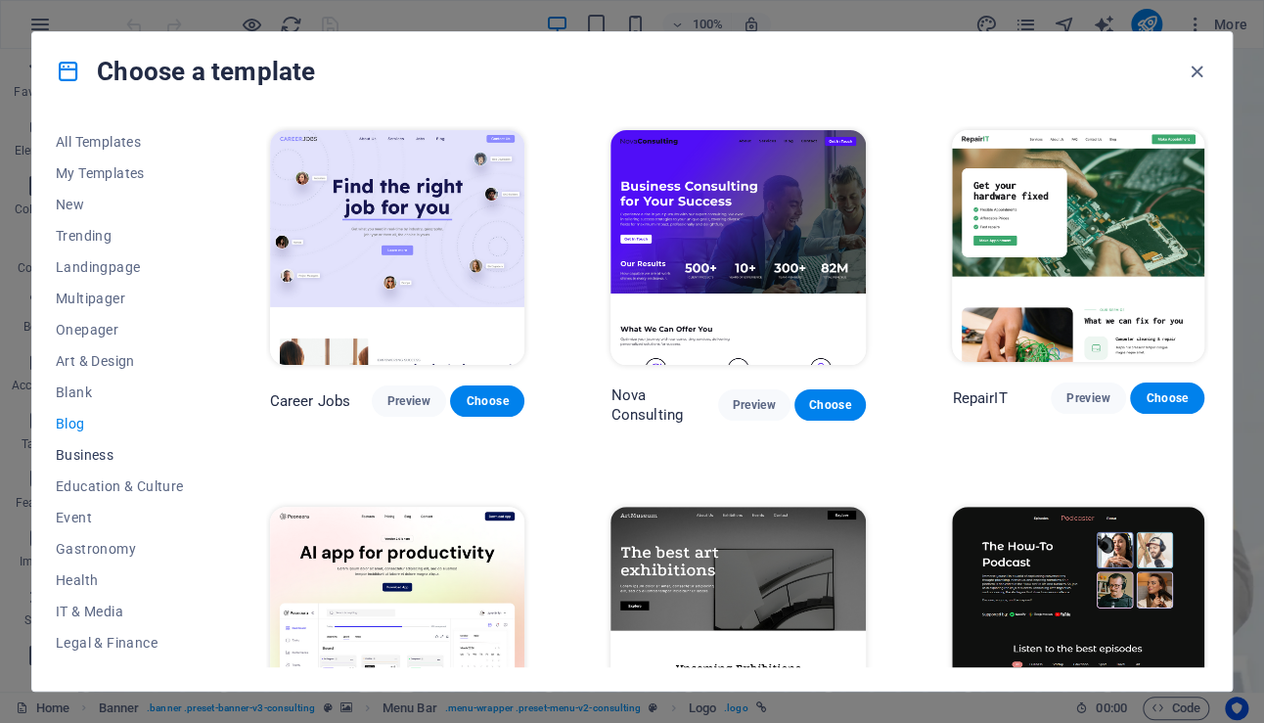
click at [74, 458] on span "Business" at bounding box center [120, 455] width 128 height 16
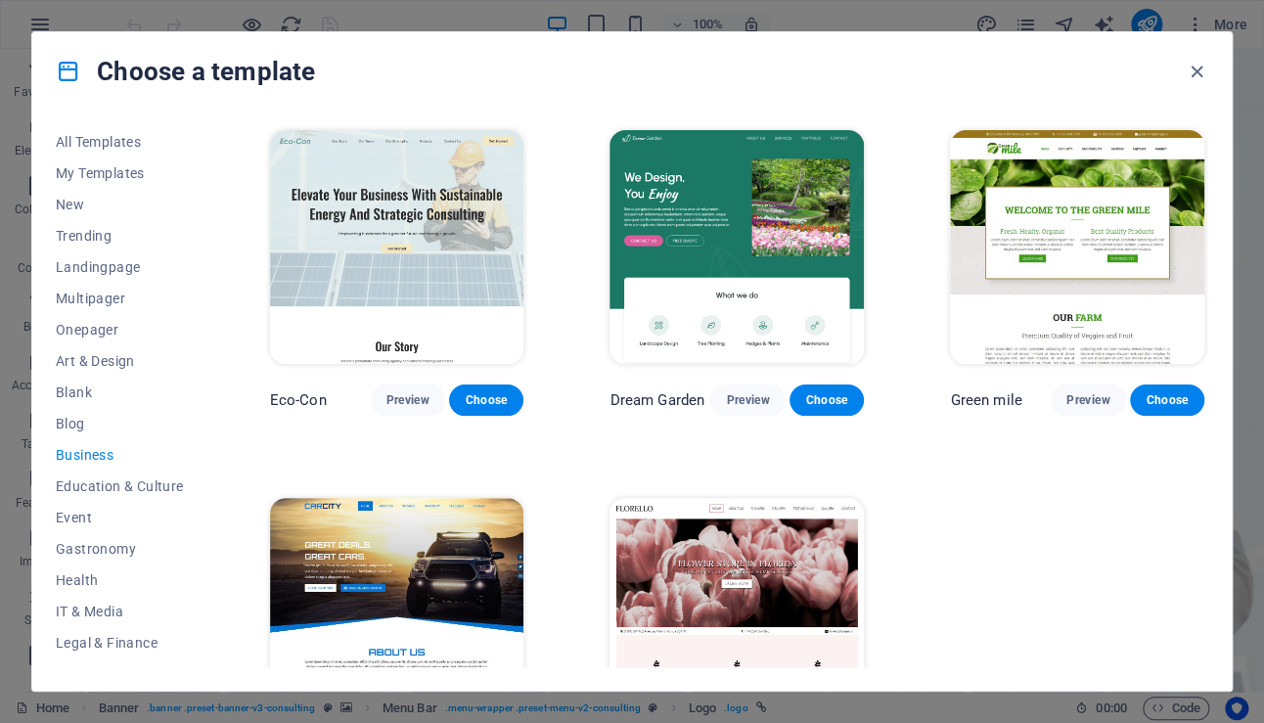
scroll to position [112, 0]
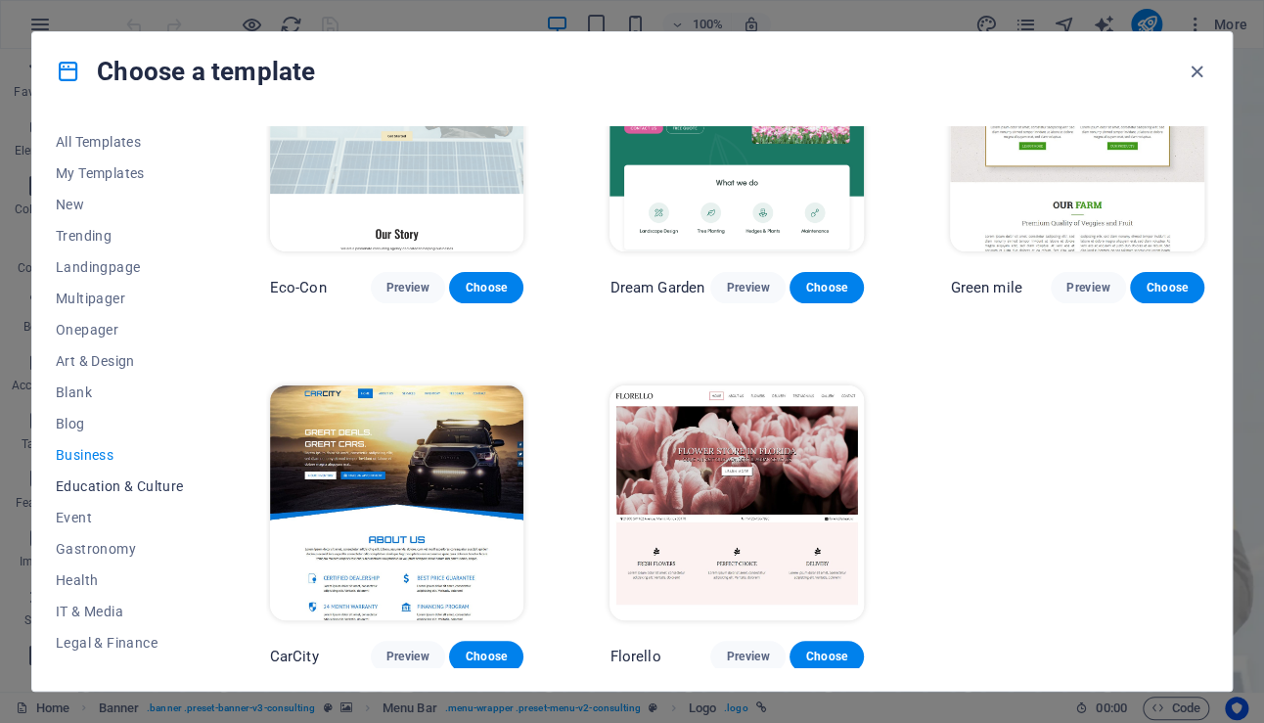
click at [112, 491] on span "Education & Culture" at bounding box center [120, 486] width 128 height 16
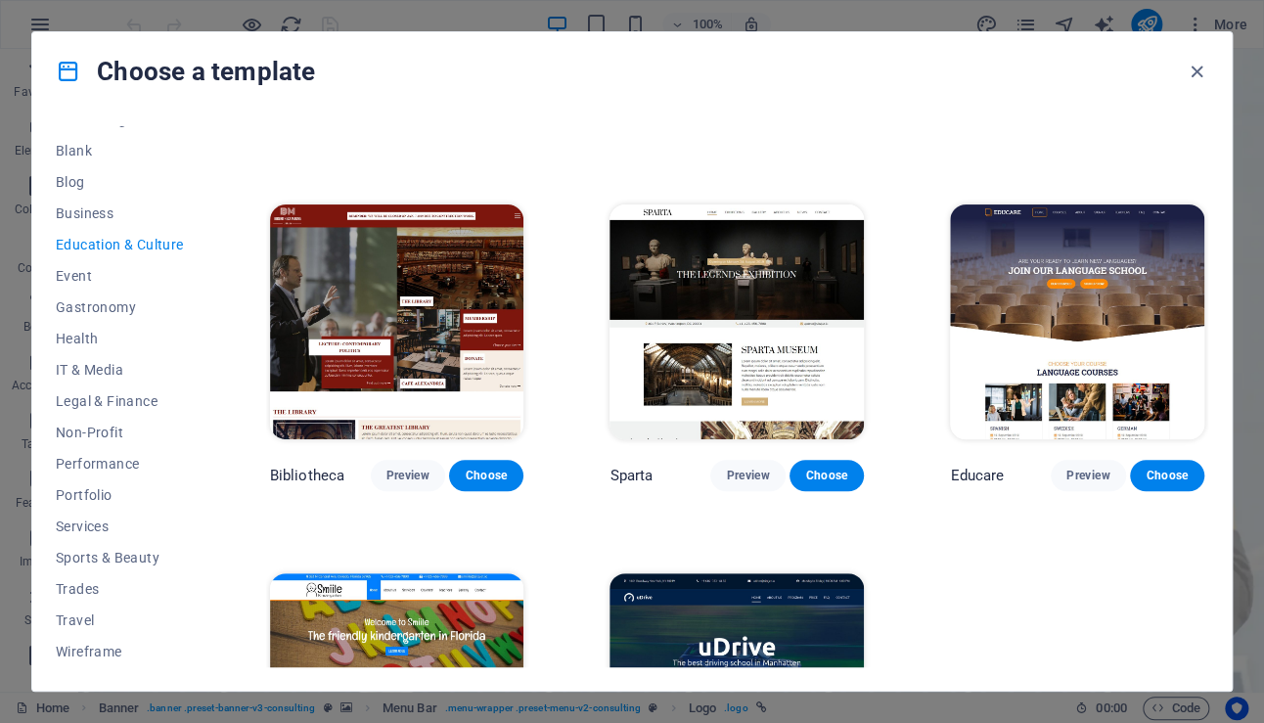
scroll to position [0, 0]
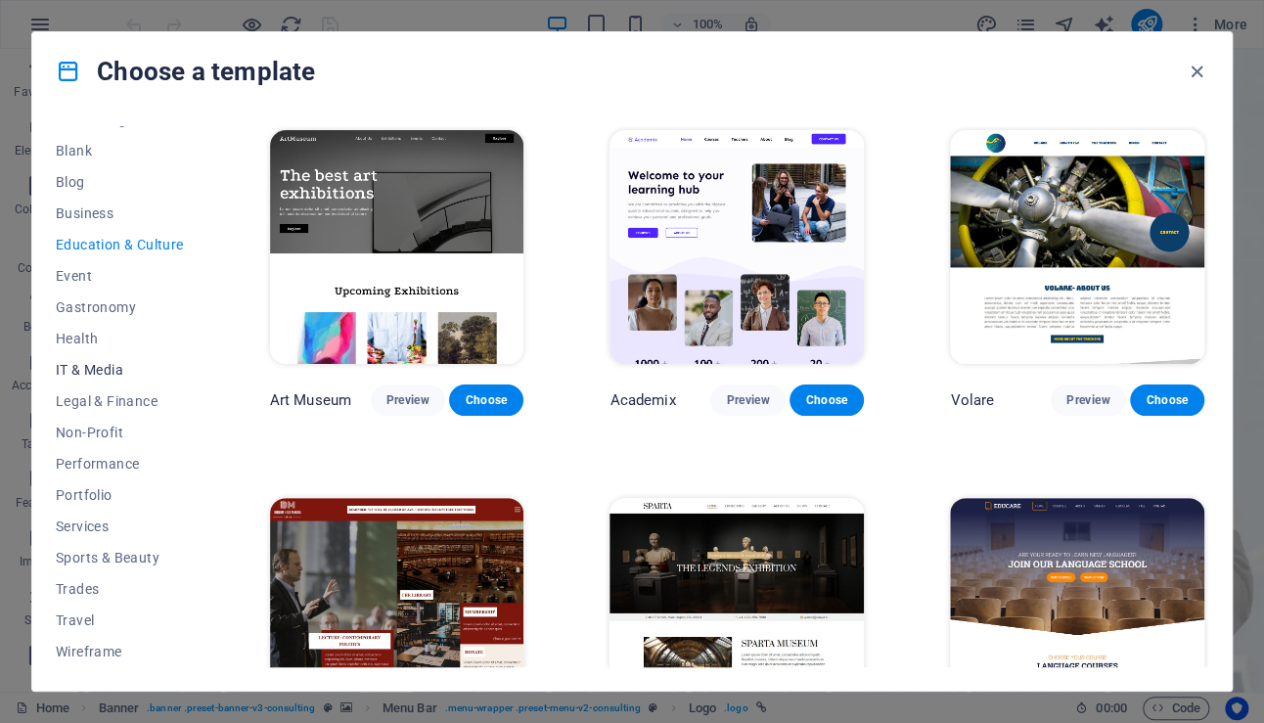
click at [84, 370] on span "IT & Media" at bounding box center [120, 370] width 128 height 16
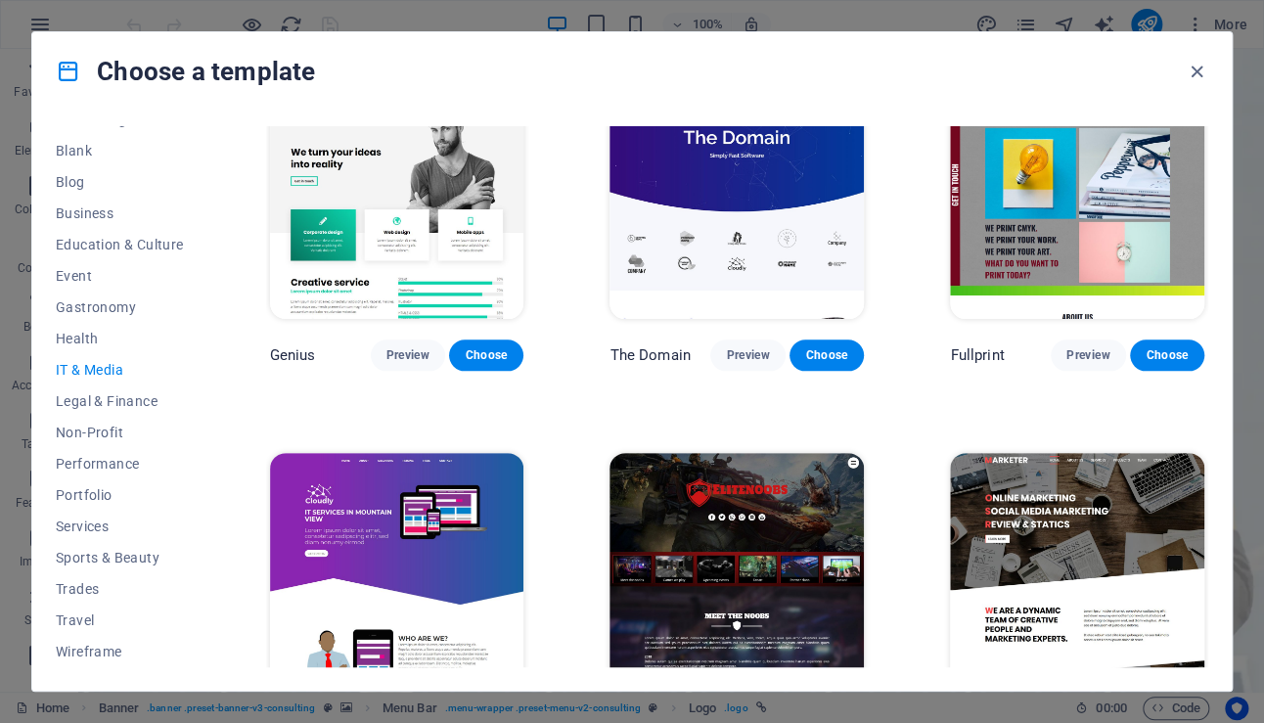
scroll to position [852, 0]
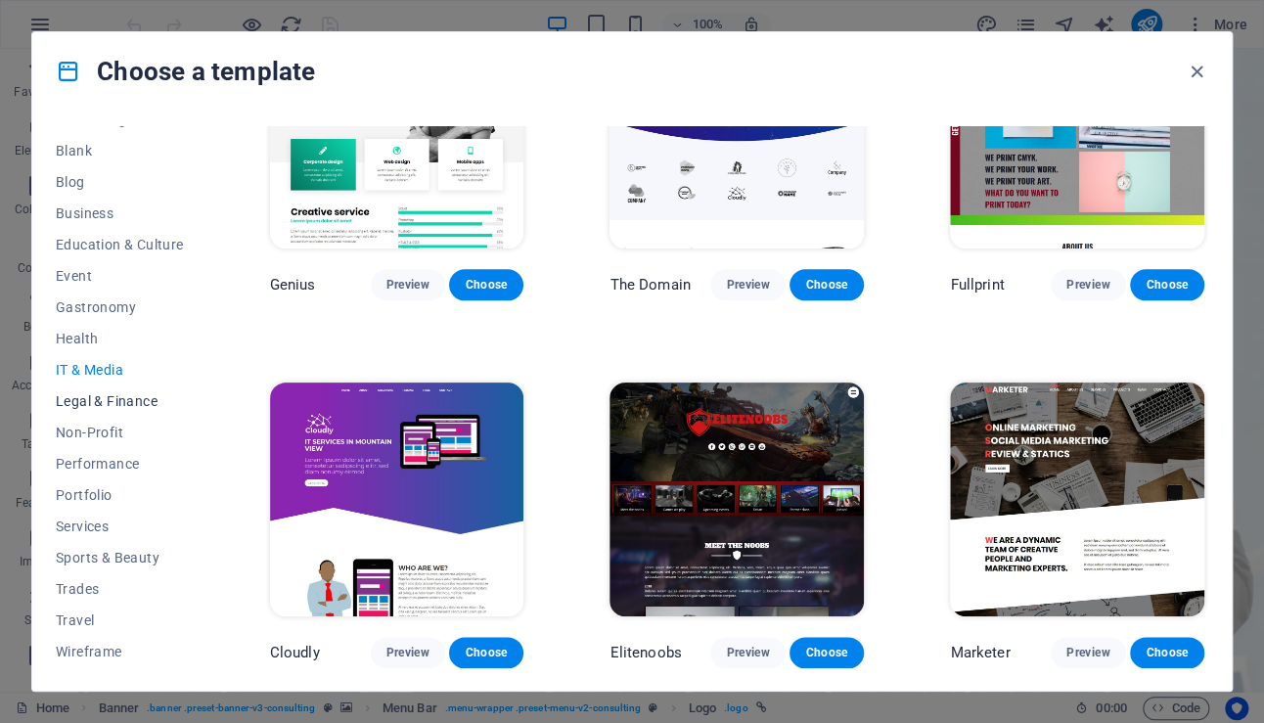
click at [81, 399] on span "Legal & Finance" at bounding box center [120, 401] width 128 height 16
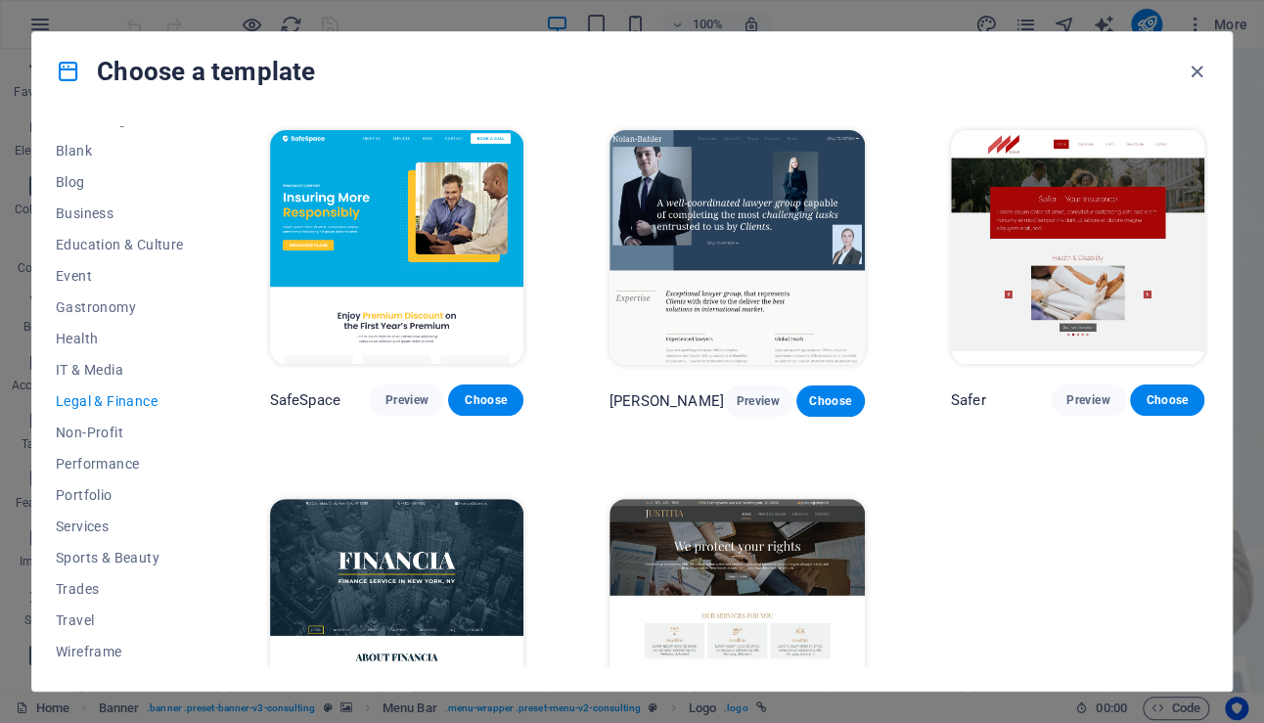
scroll to position [112, 0]
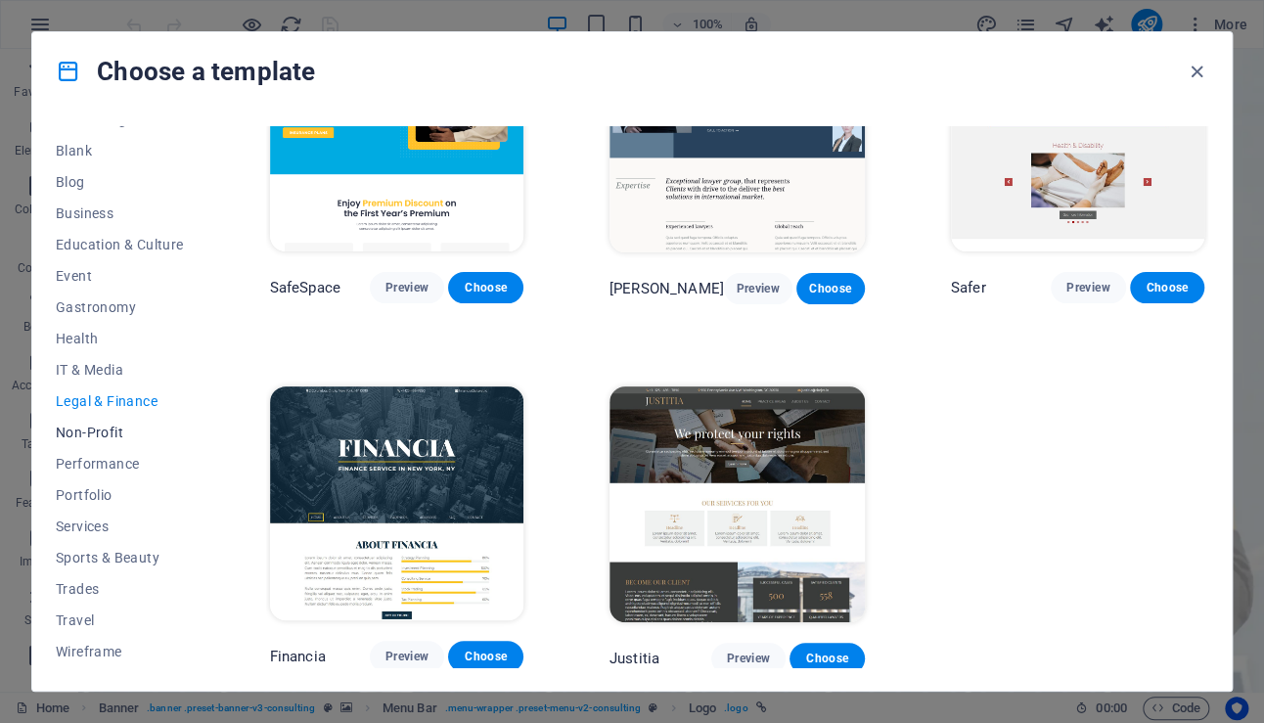
click at [82, 435] on span "Non-Profit" at bounding box center [120, 432] width 128 height 16
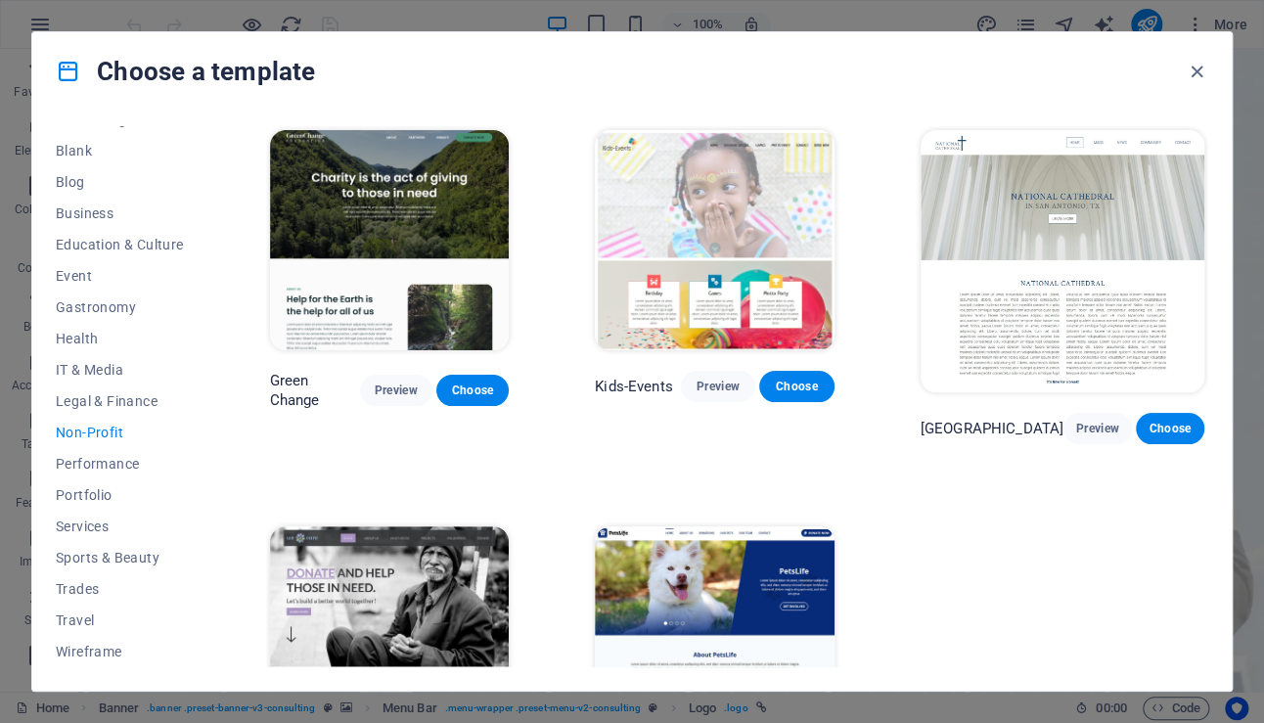
scroll to position [120, 0]
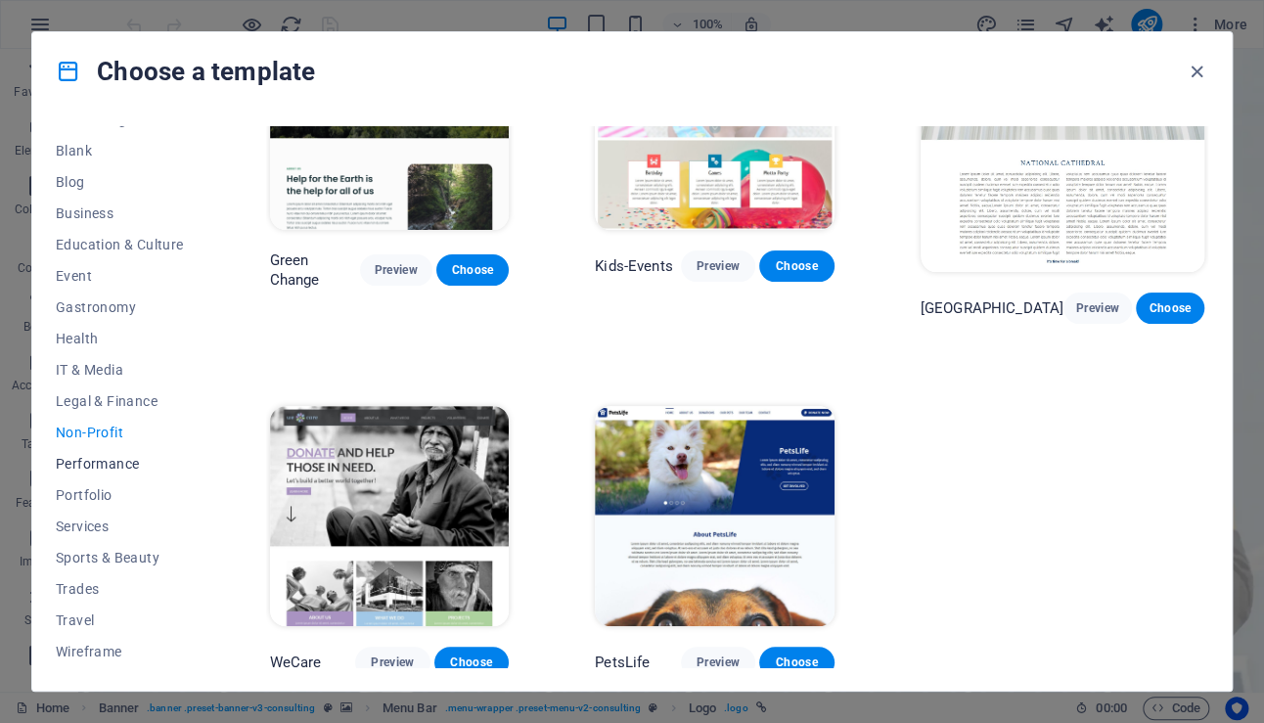
click at [93, 468] on span "Performance" at bounding box center [120, 464] width 128 height 16
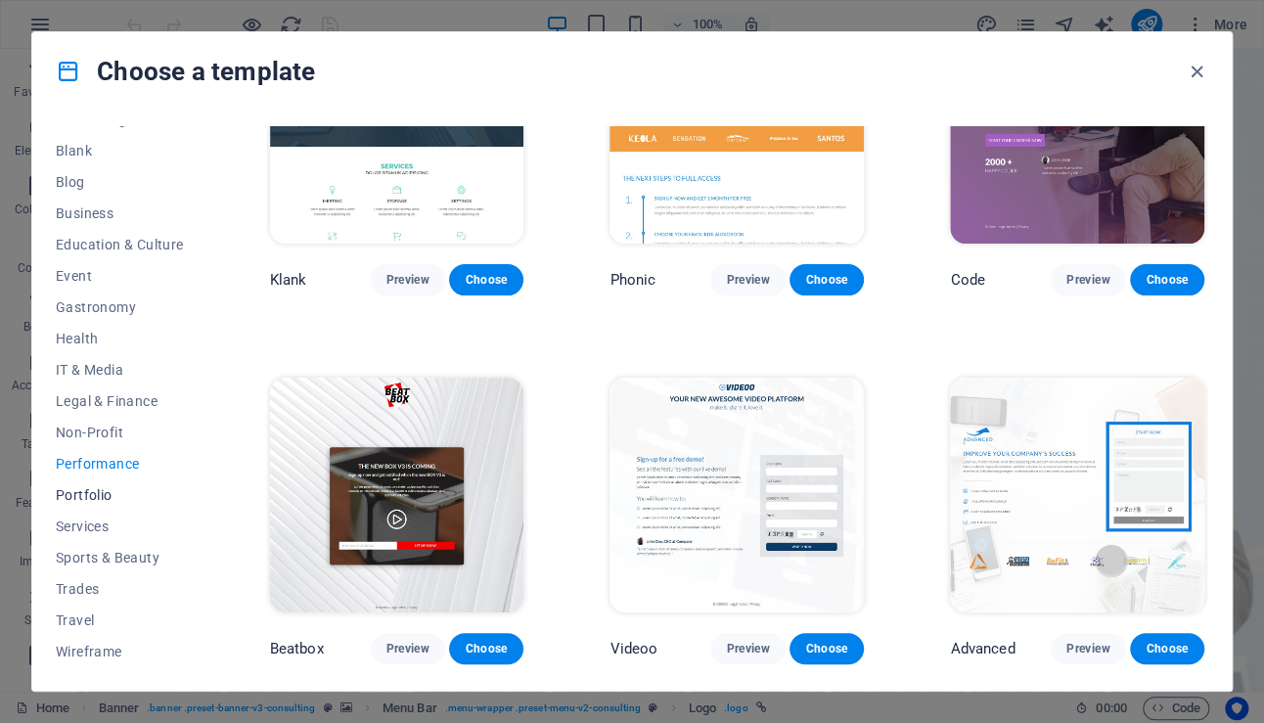
click at [91, 500] on span "Portfolio" at bounding box center [120, 495] width 128 height 16
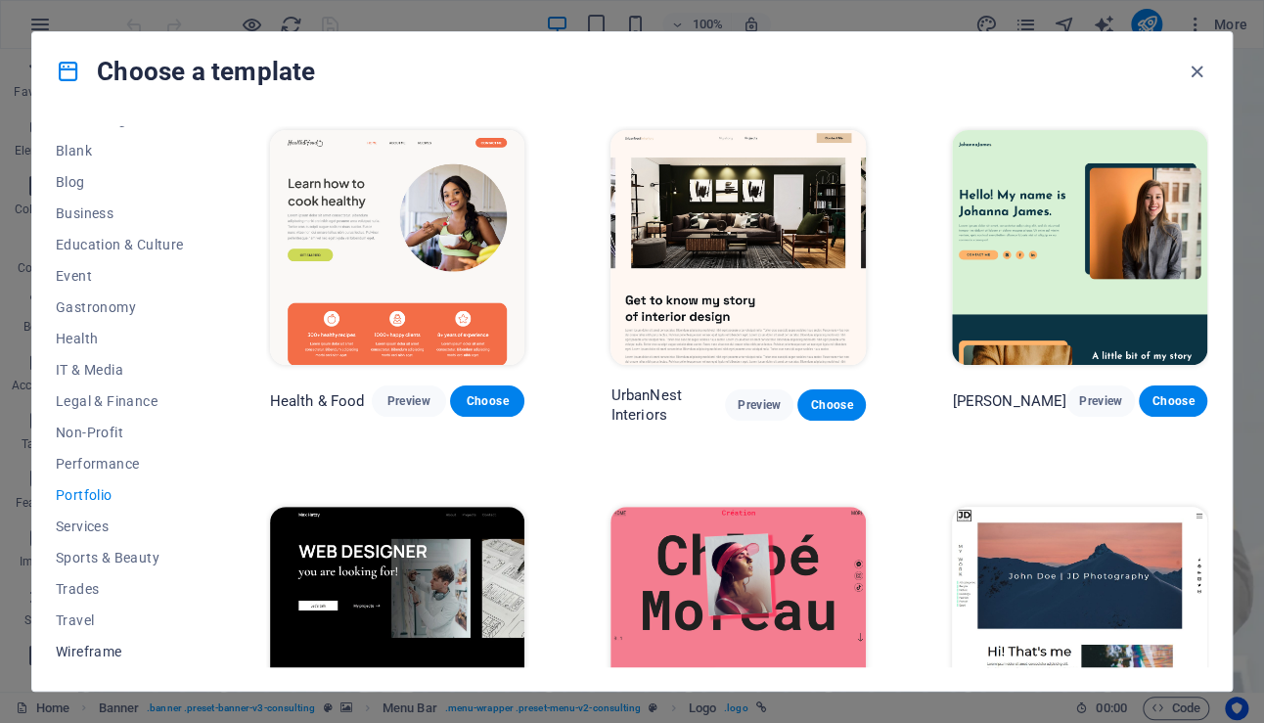
click at [90, 654] on span "Wireframe" at bounding box center [120, 652] width 128 height 16
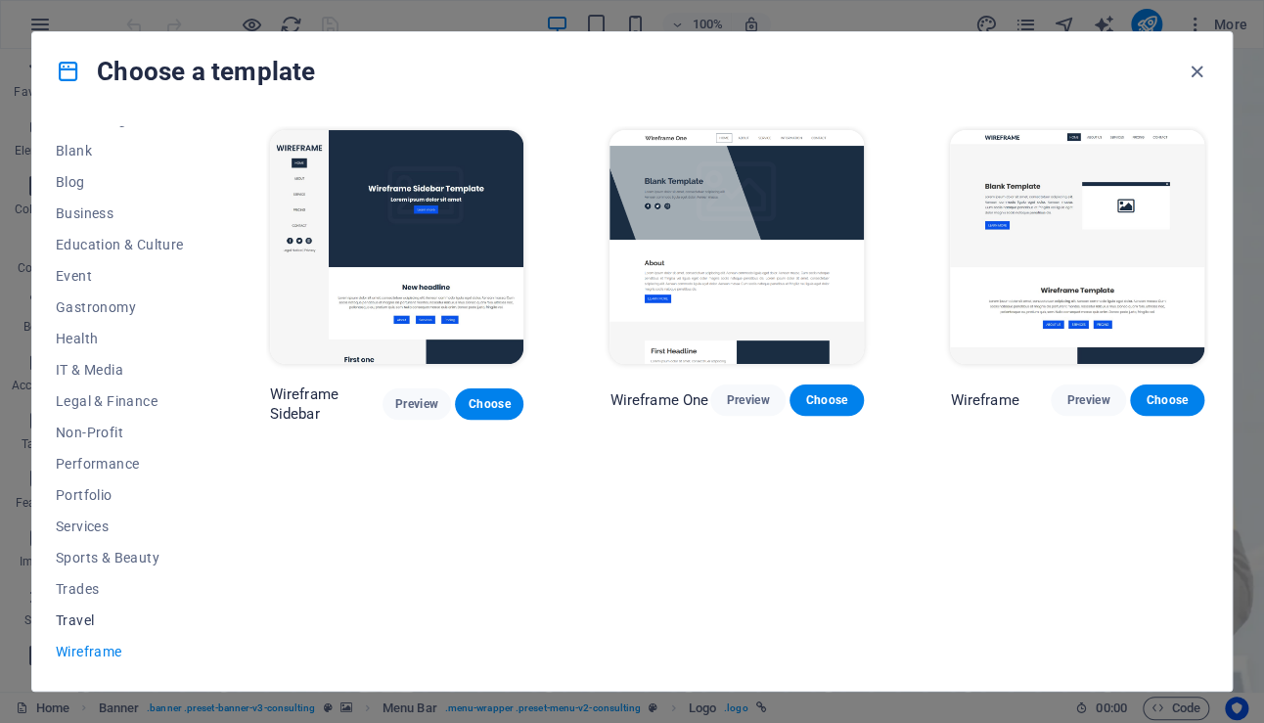
click at [78, 616] on span "Travel" at bounding box center [120, 620] width 128 height 16
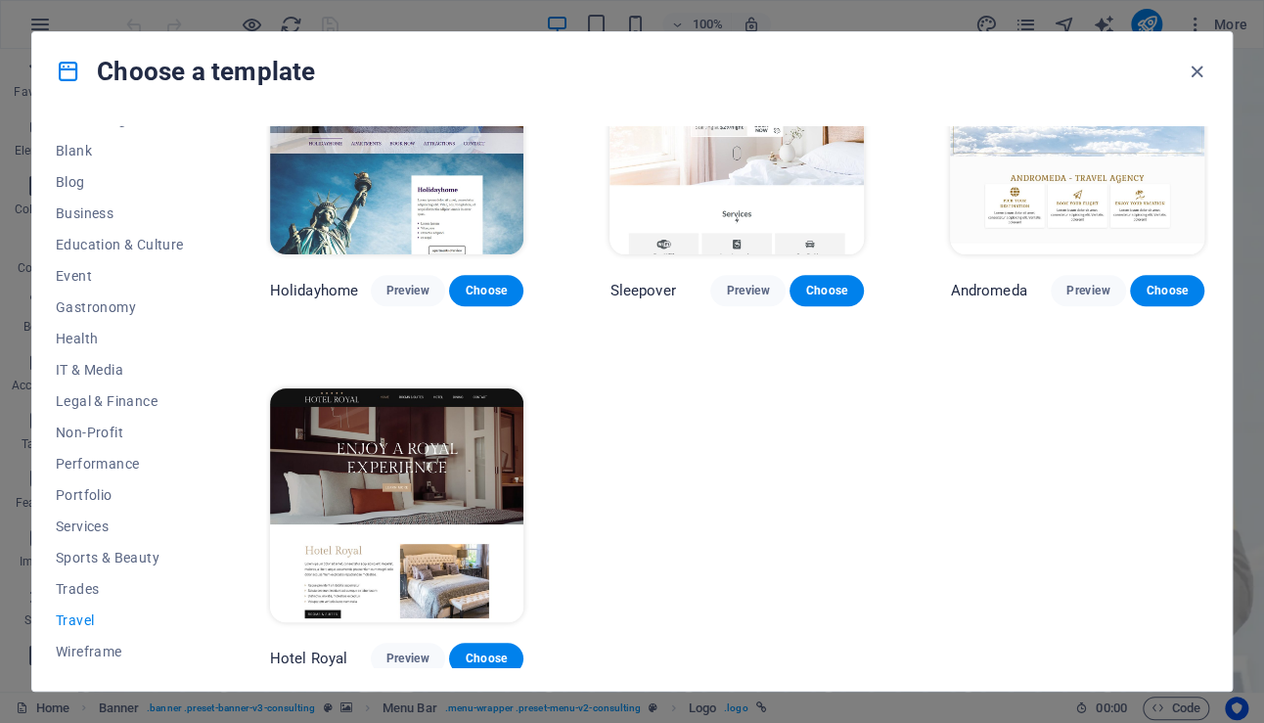
scroll to position [185, 0]
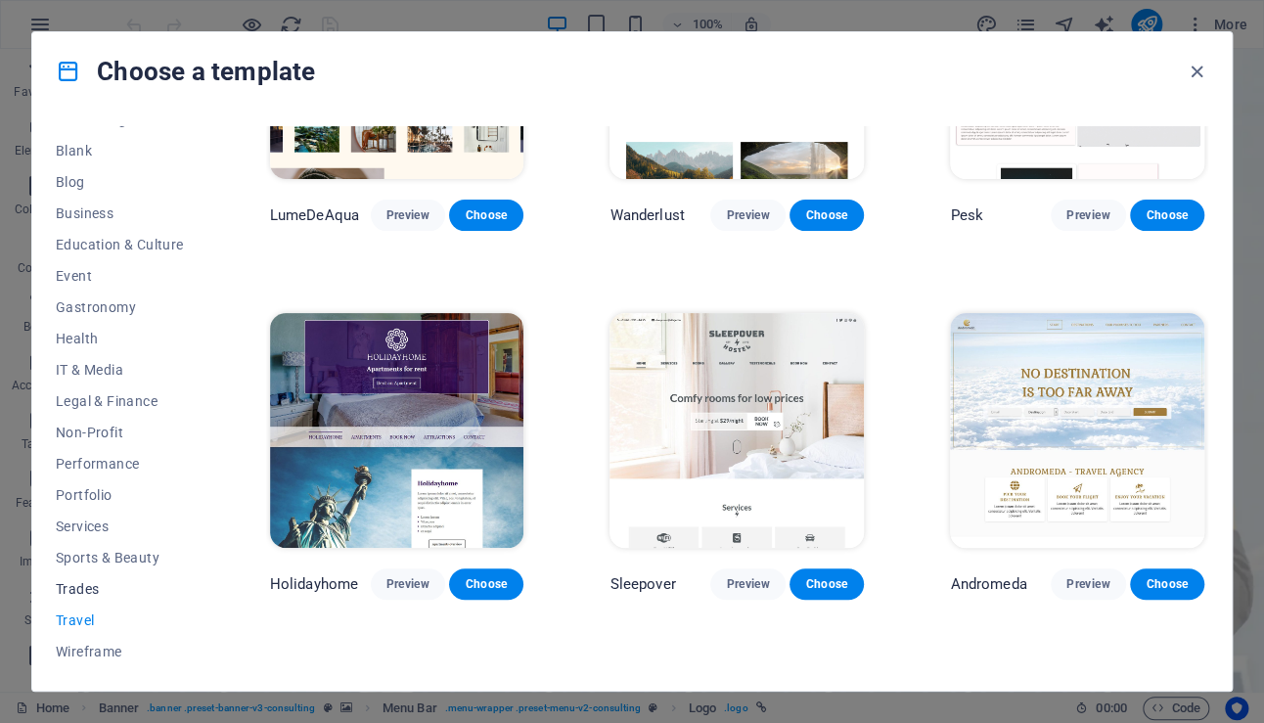
click at [78, 587] on span "Trades" at bounding box center [120, 589] width 128 height 16
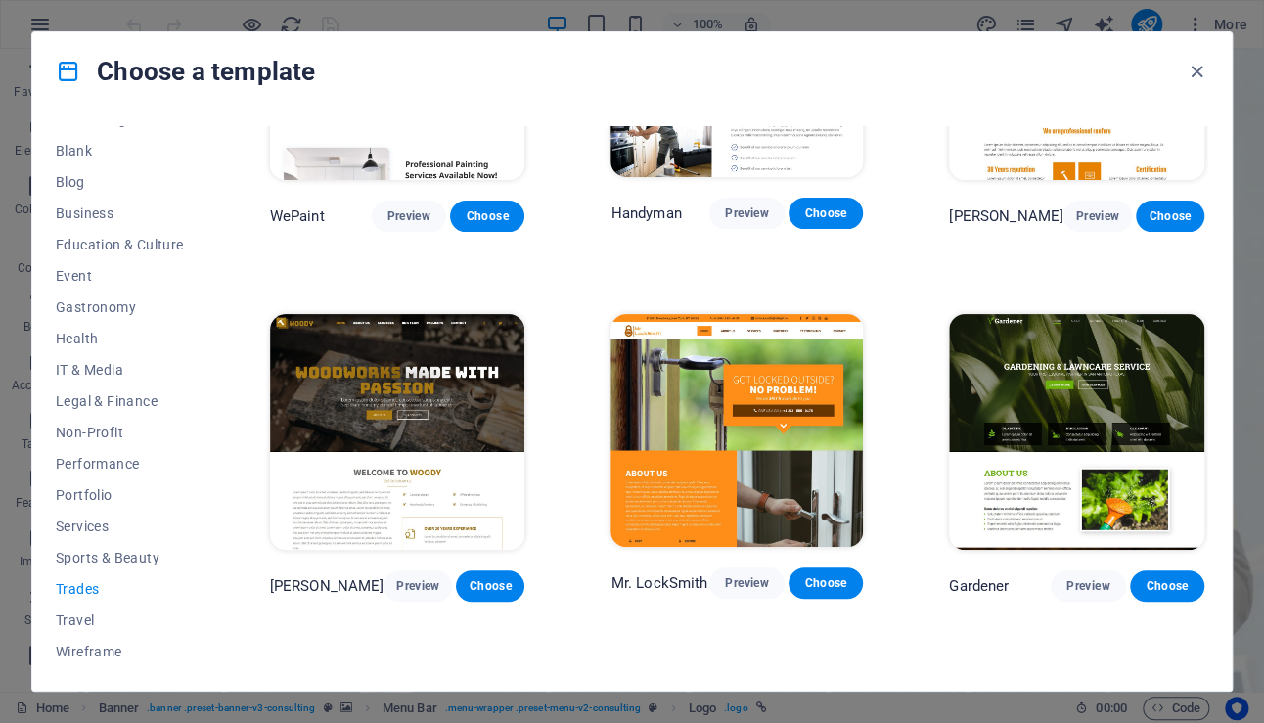
scroll to position [0, 0]
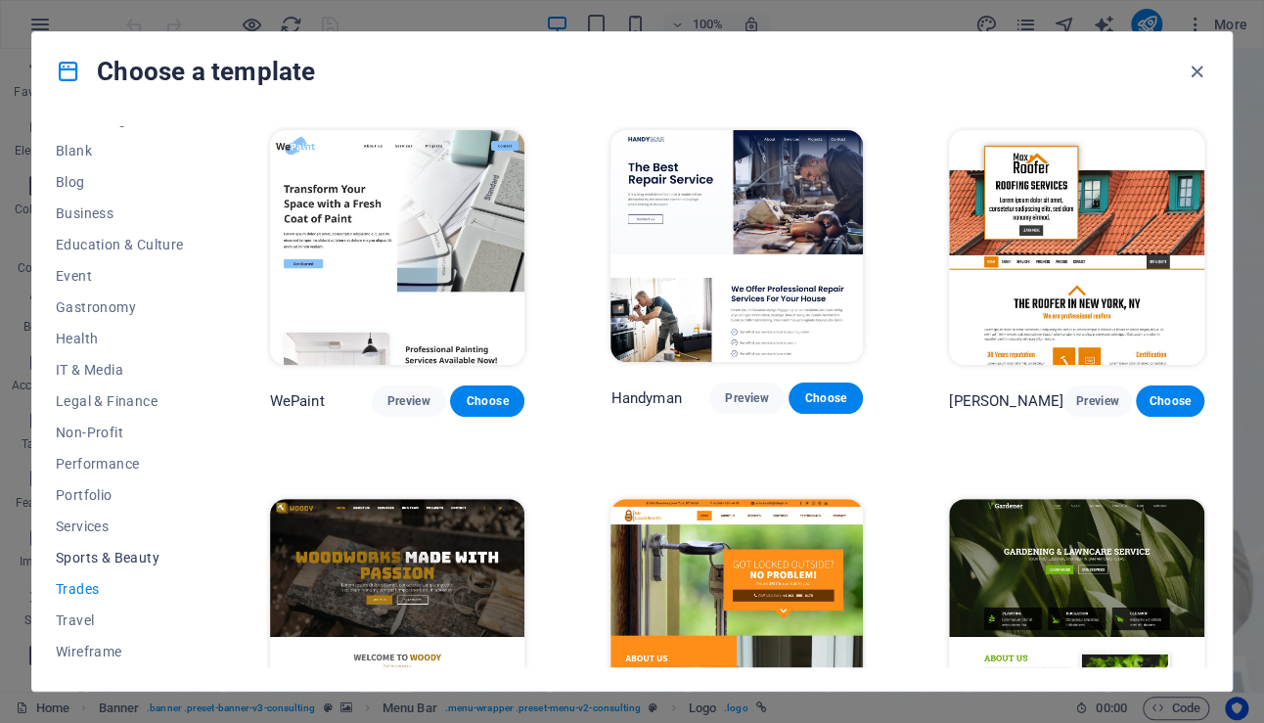
click at [93, 553] on span "Sports & Beauty" at bounding box center [120, 558] width 128 height 16
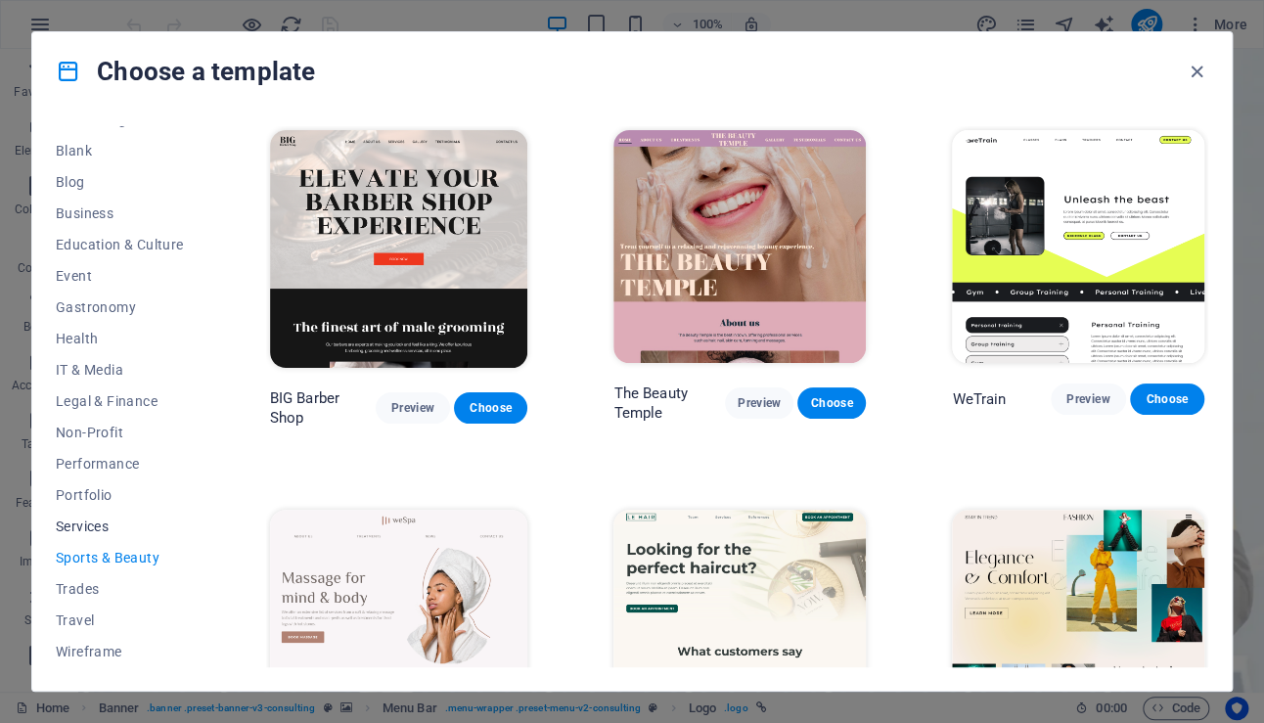
click at [97, 527] on span "Services" at bounding box center [120, 526] width 128 height 16
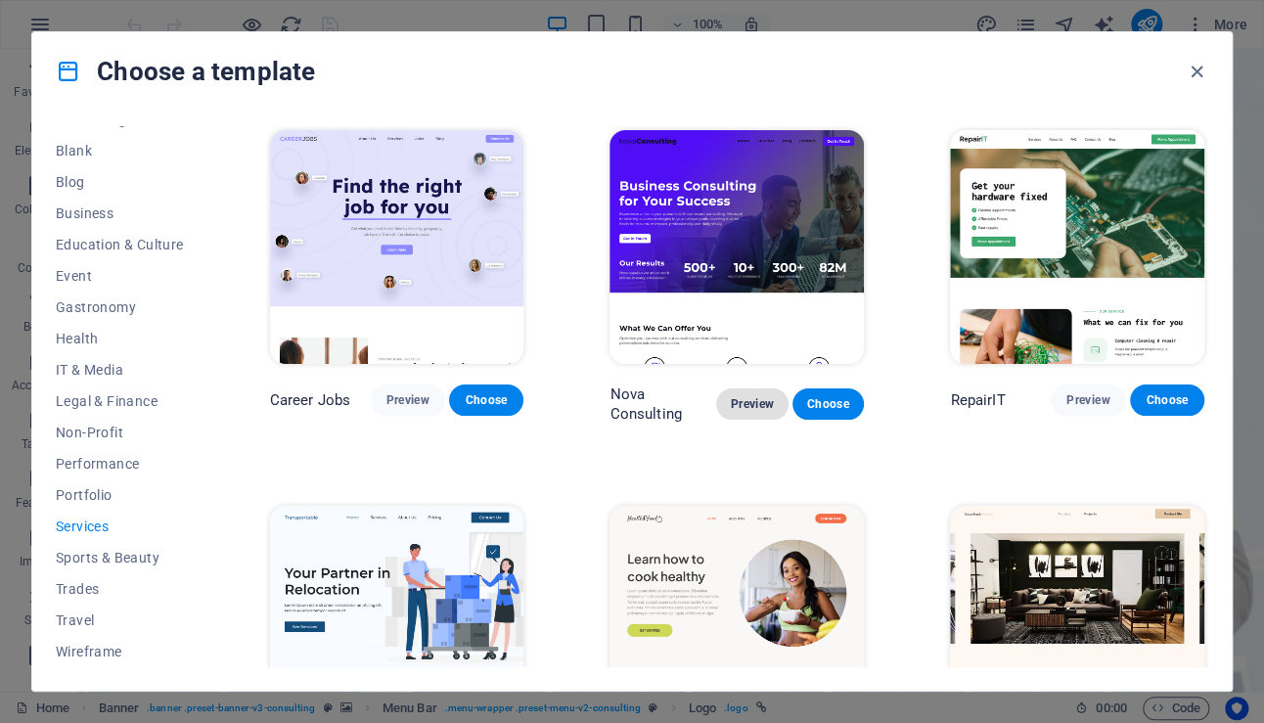
click at [751, 399] on span "Preview" at bounding box center [752, 404] width 40 height 16
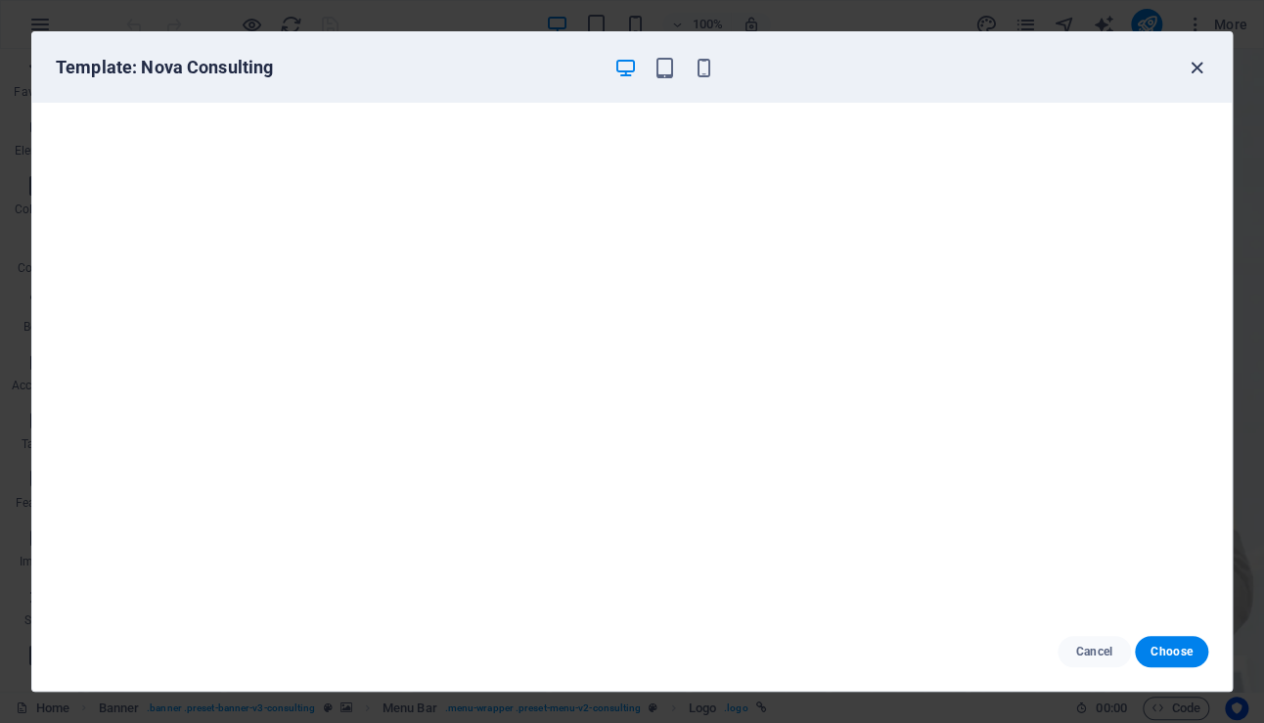
click at [1197, 58] on icon "button" at bounding box center [1196, 68] width 22 height 22
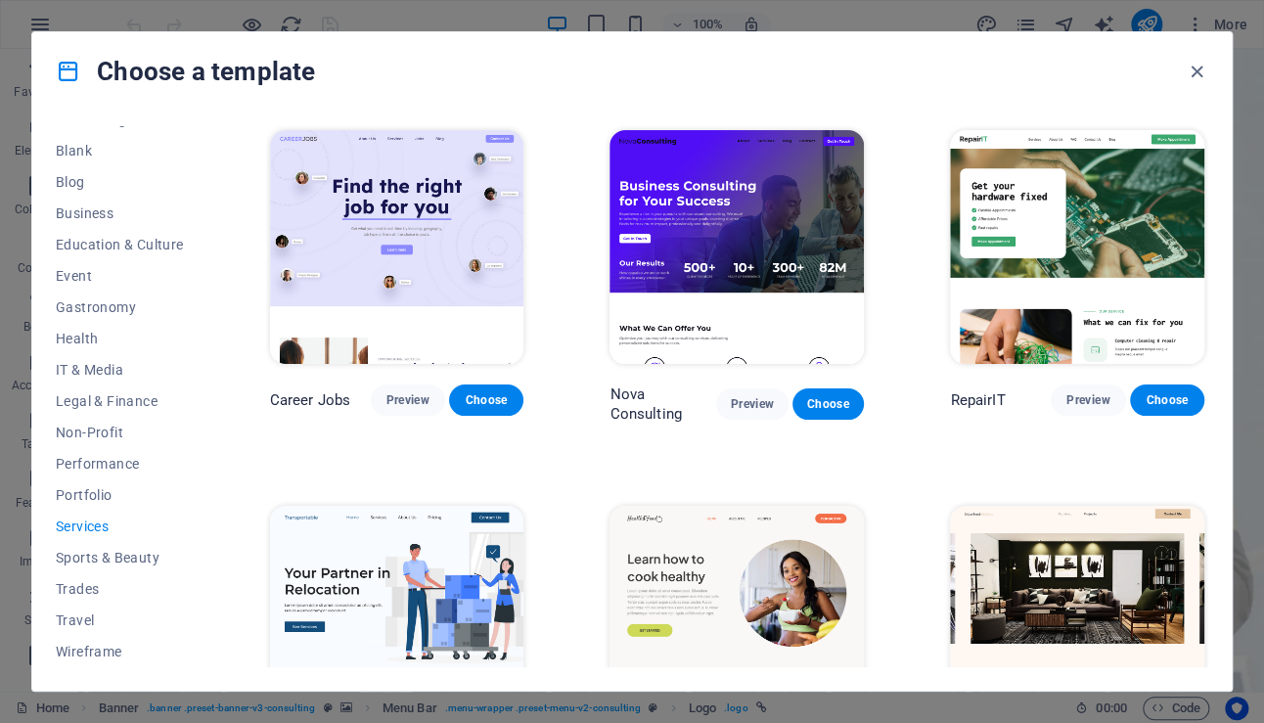
scroll to position [195, 0]
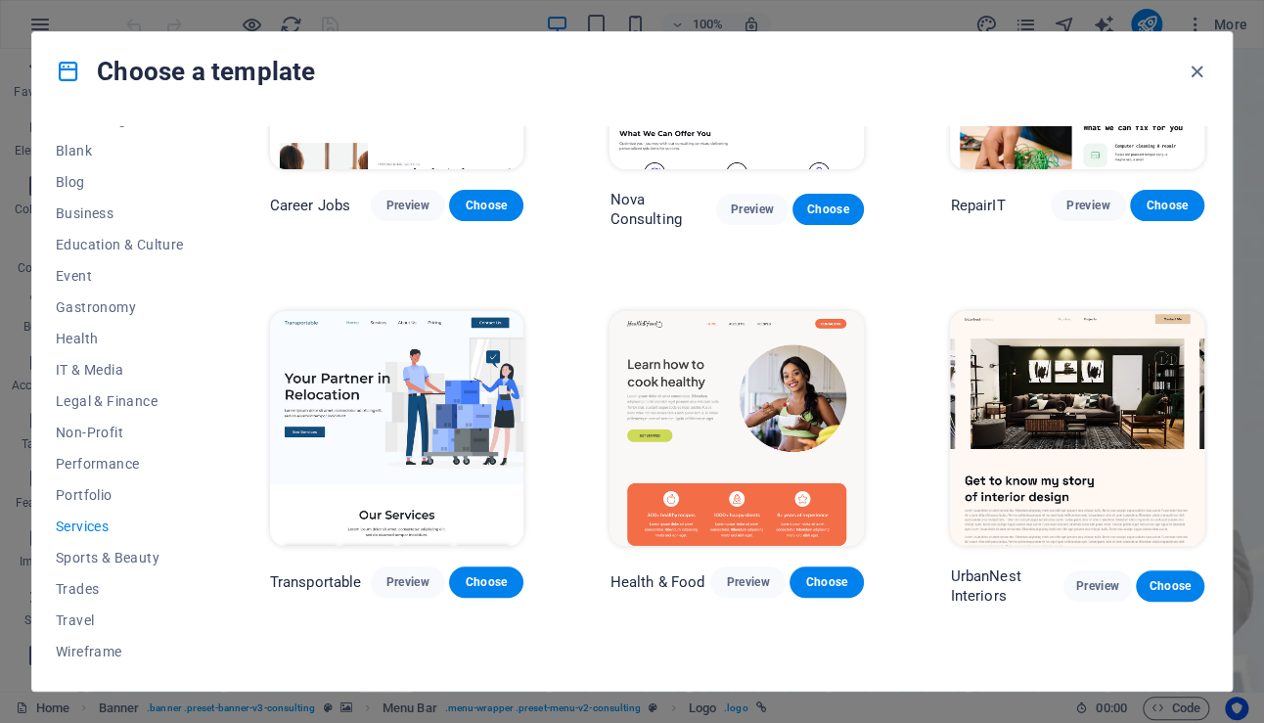
click at [367, 380] on img at bounding box center [397, 428] width 254 height 234
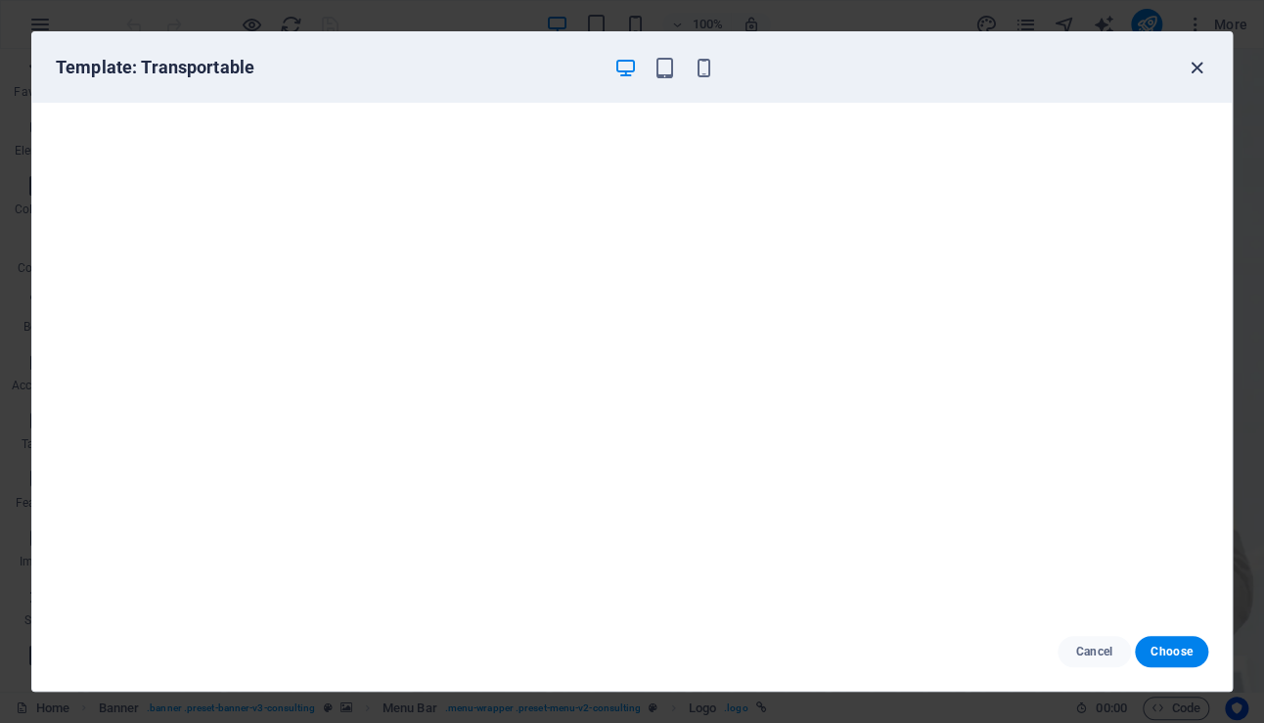
click at [1201, 66] on icon "button" at bounding box center [1196, 68] width 22 height 22
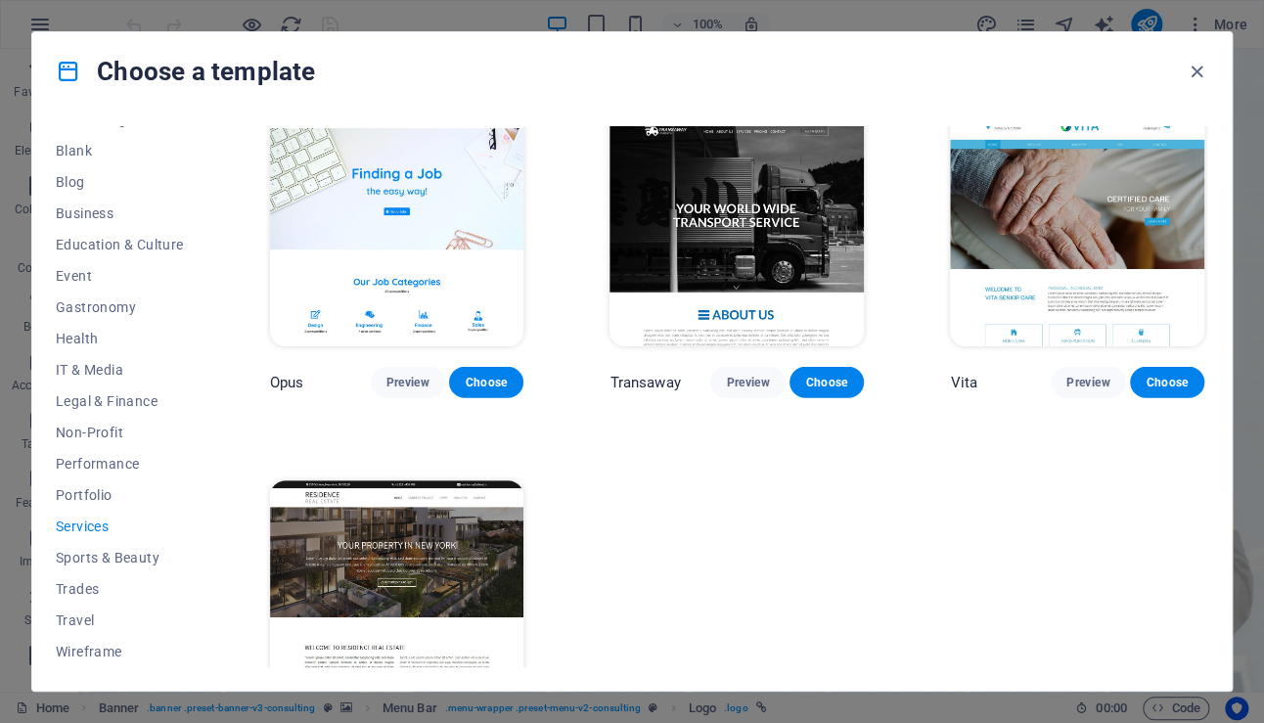
scroll to position [2331, 0]
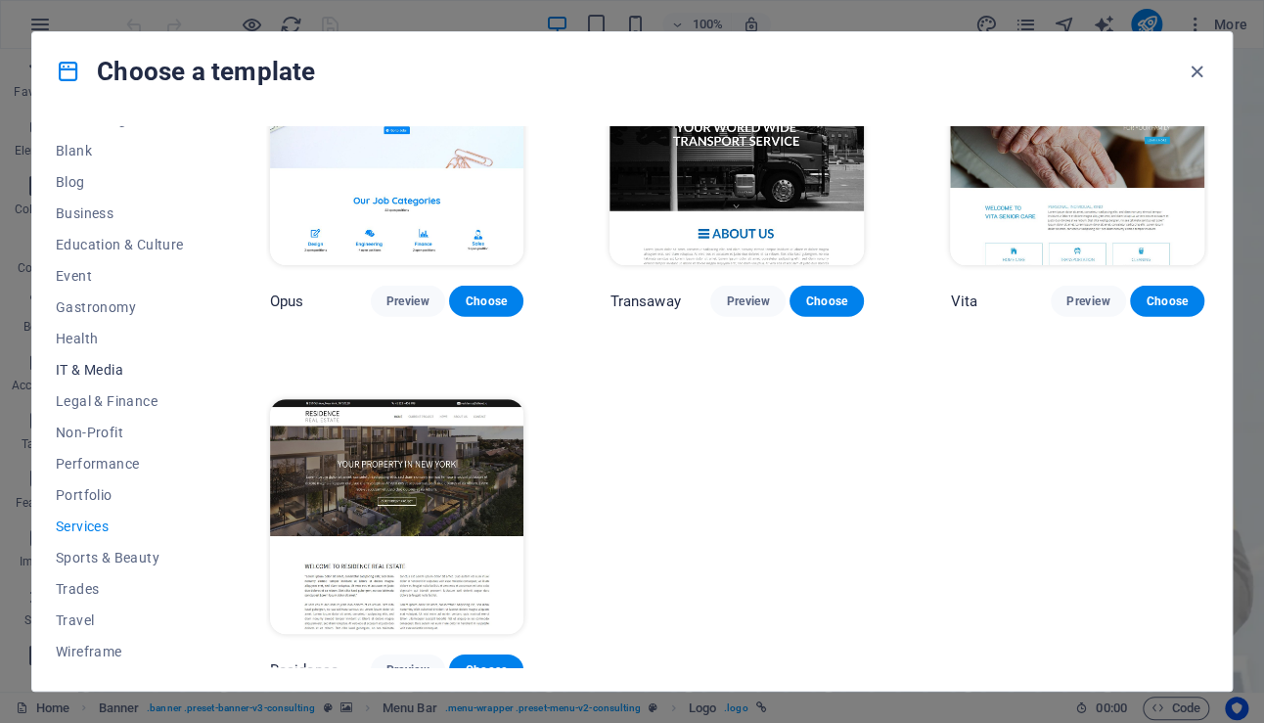
click at [78, 362] on span "IT & Media" at bounding box center [120, 370] width 128 height 16
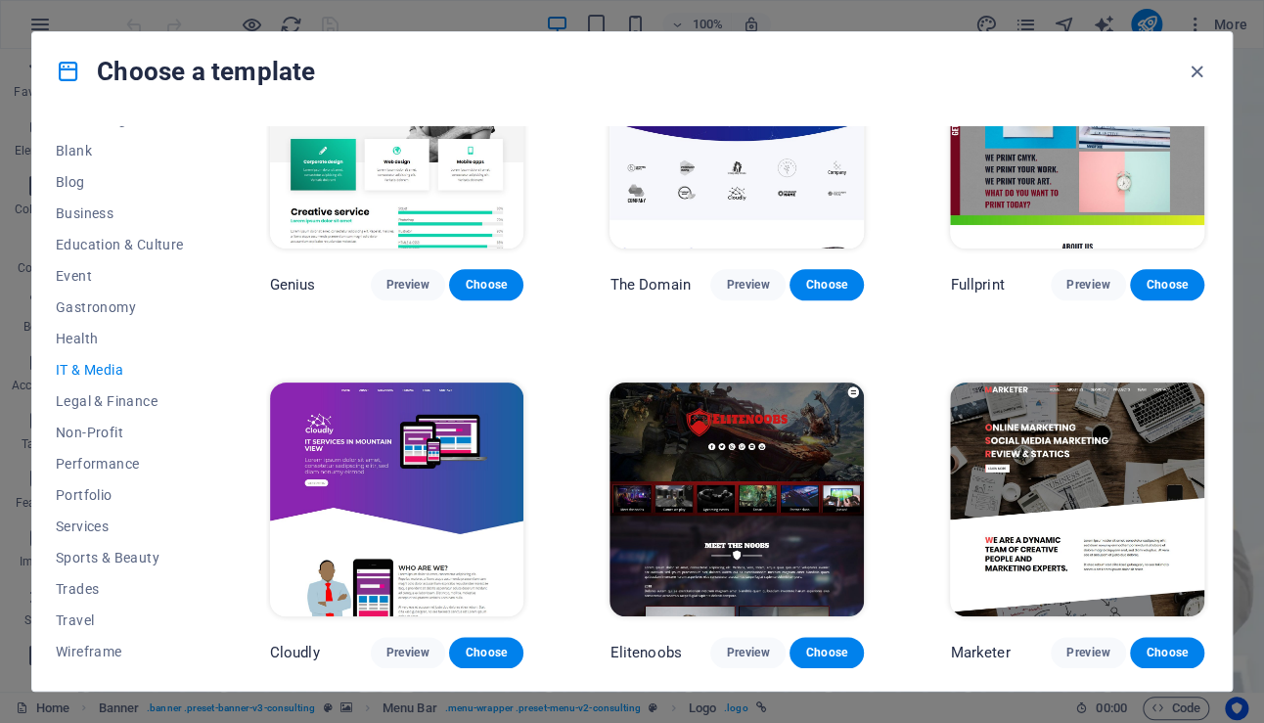
scroll to position [461, 0]
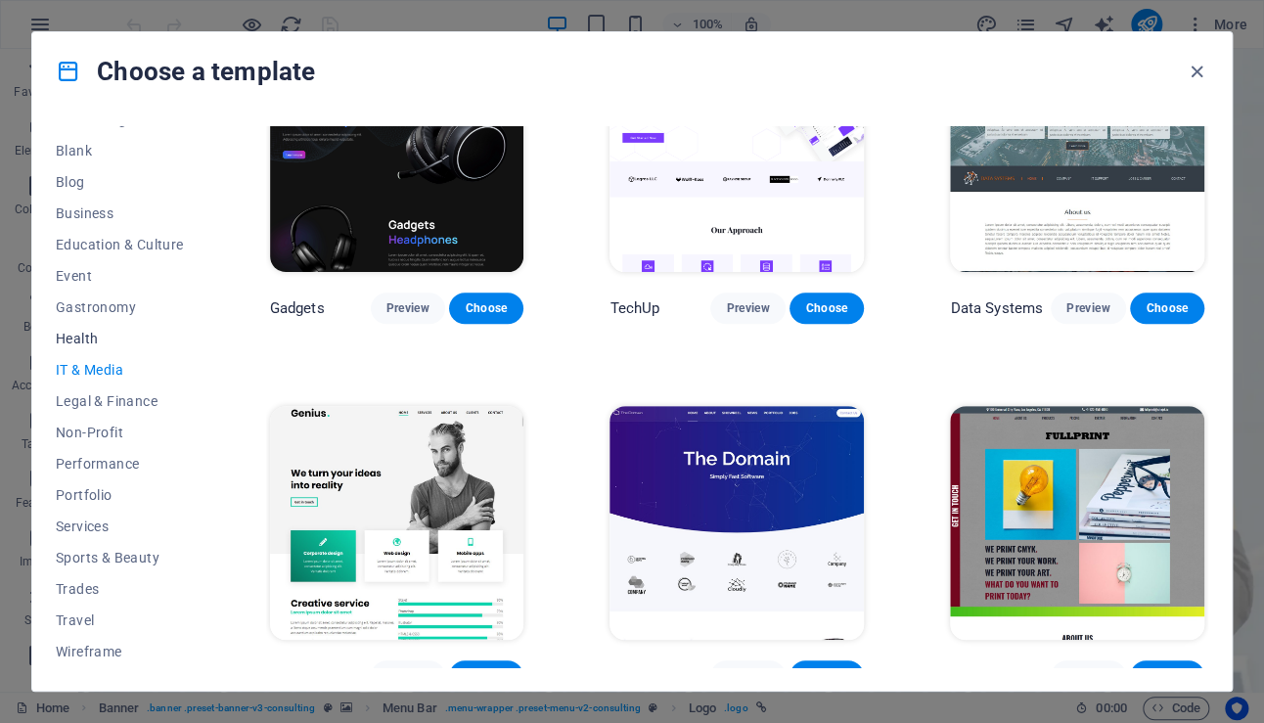
click at [85, 334] on span "Health" at bounding box center [120, 339] width 128 height 16
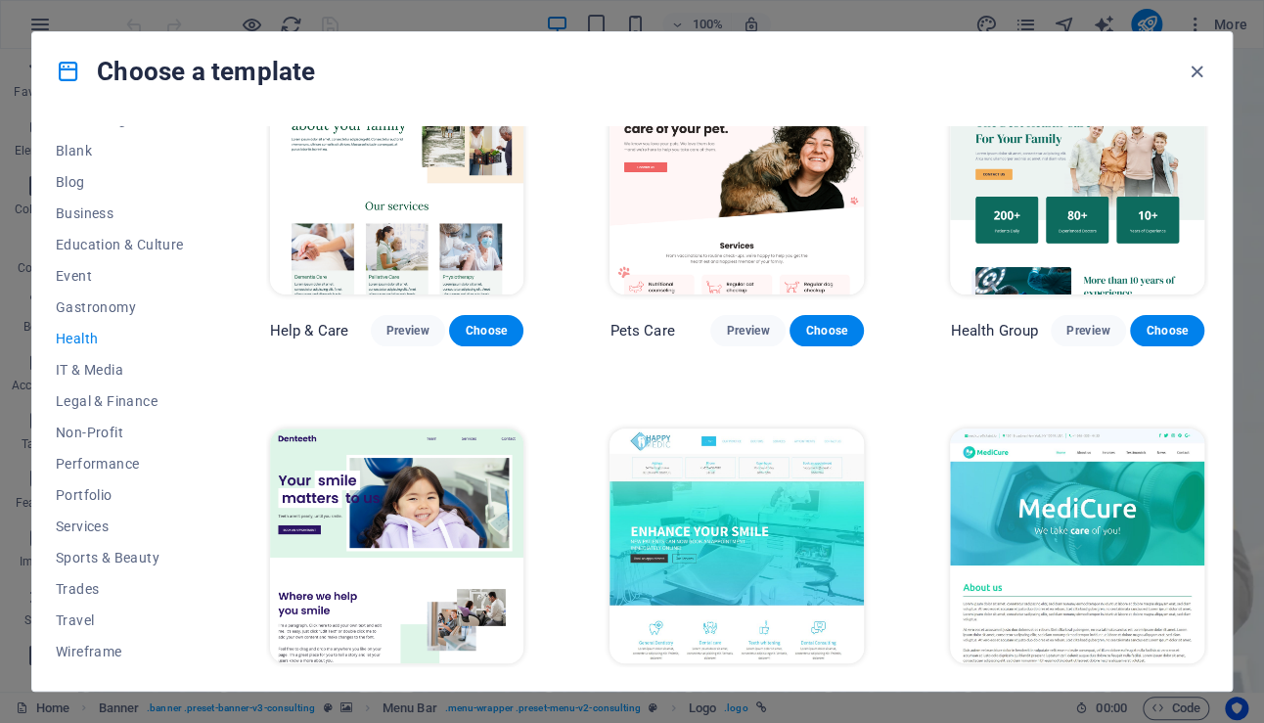
scroll to position [0, 0]
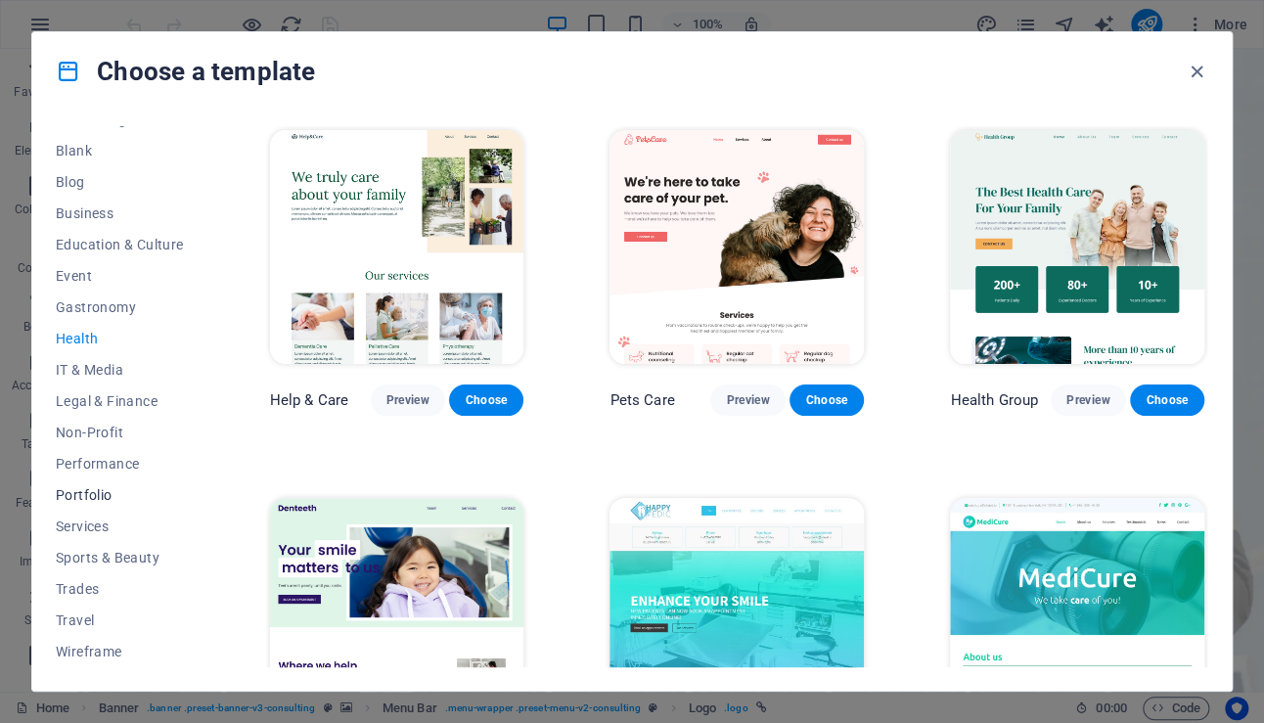
click at [98, 496] on span "Portfolio" at bounding box center [120, 495] width 128 height 16
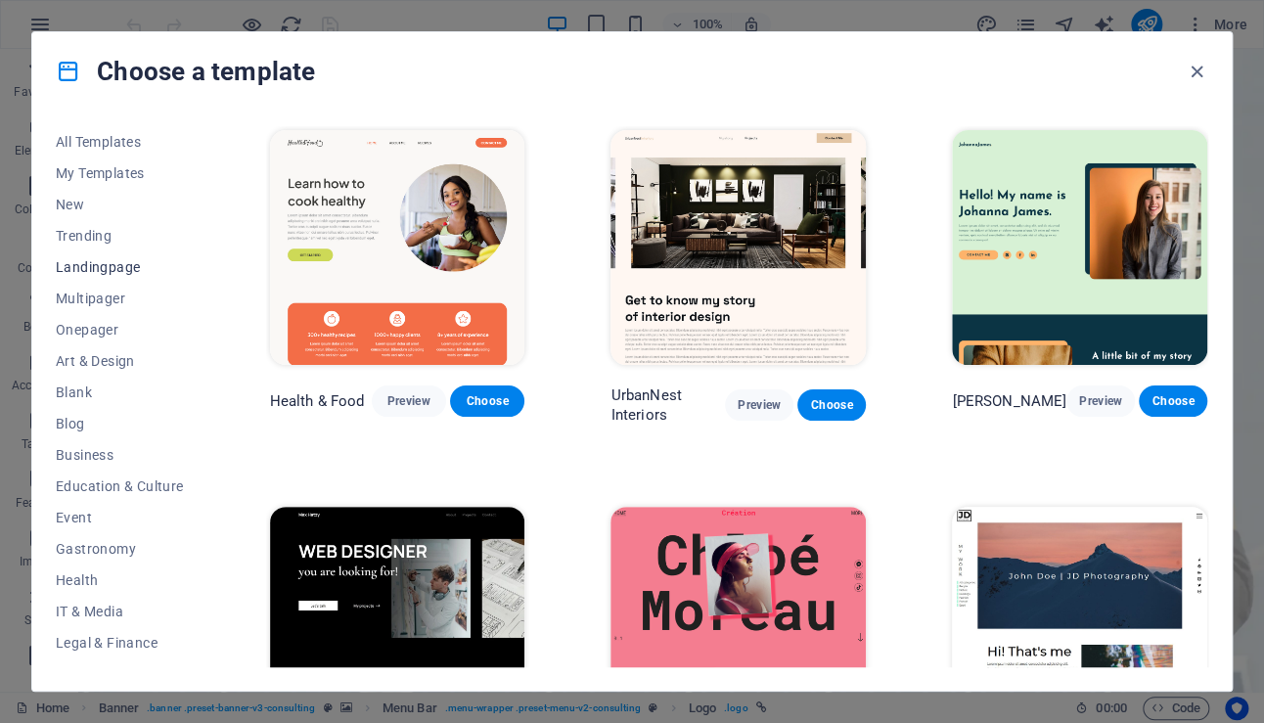
click at [103, 269] on span "Landingpage" at bounding box center [120, 267] width 128 height 16
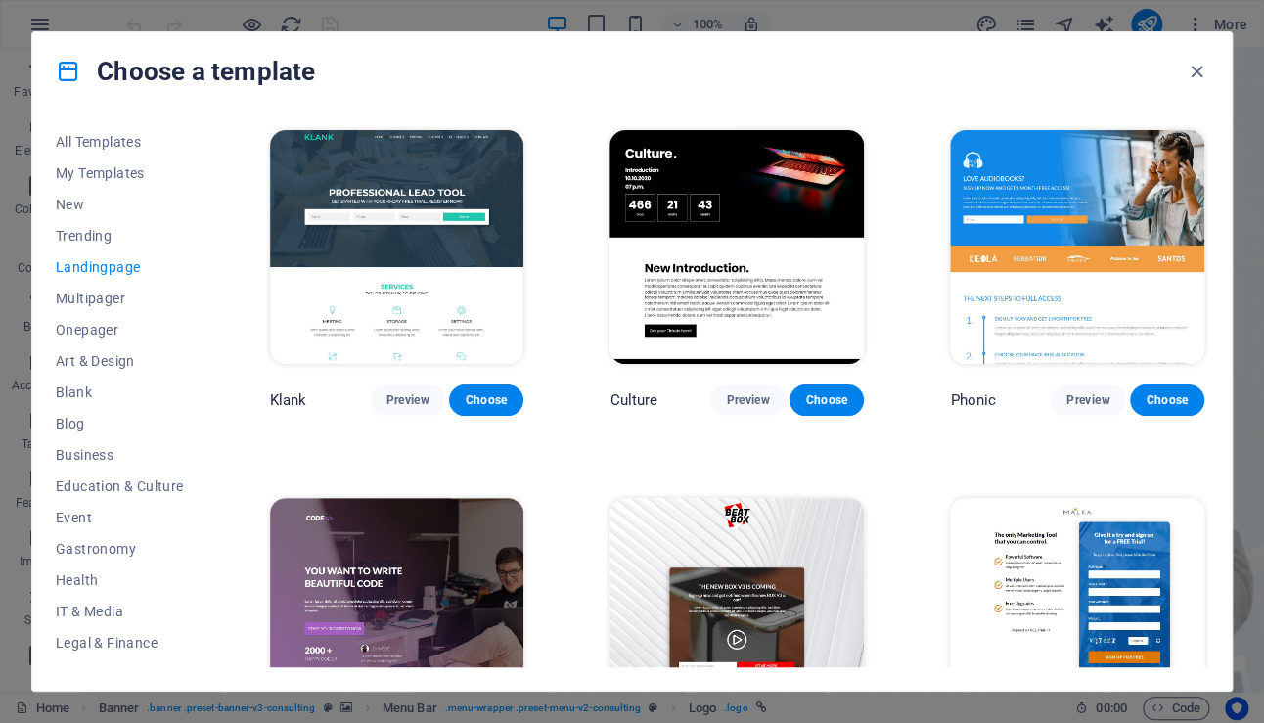
scroll to position [195, 0]
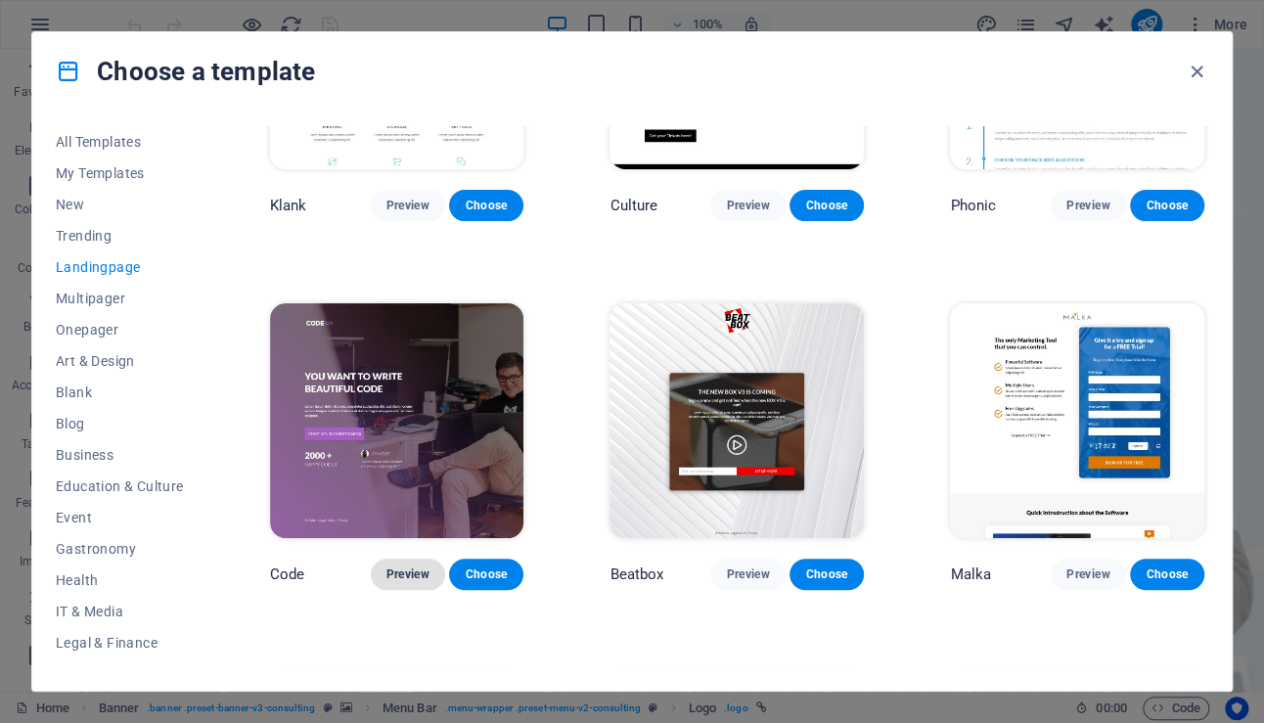
click at [408, 566] on span "Preview" at bounding box center [407, 574] width 43 height 16
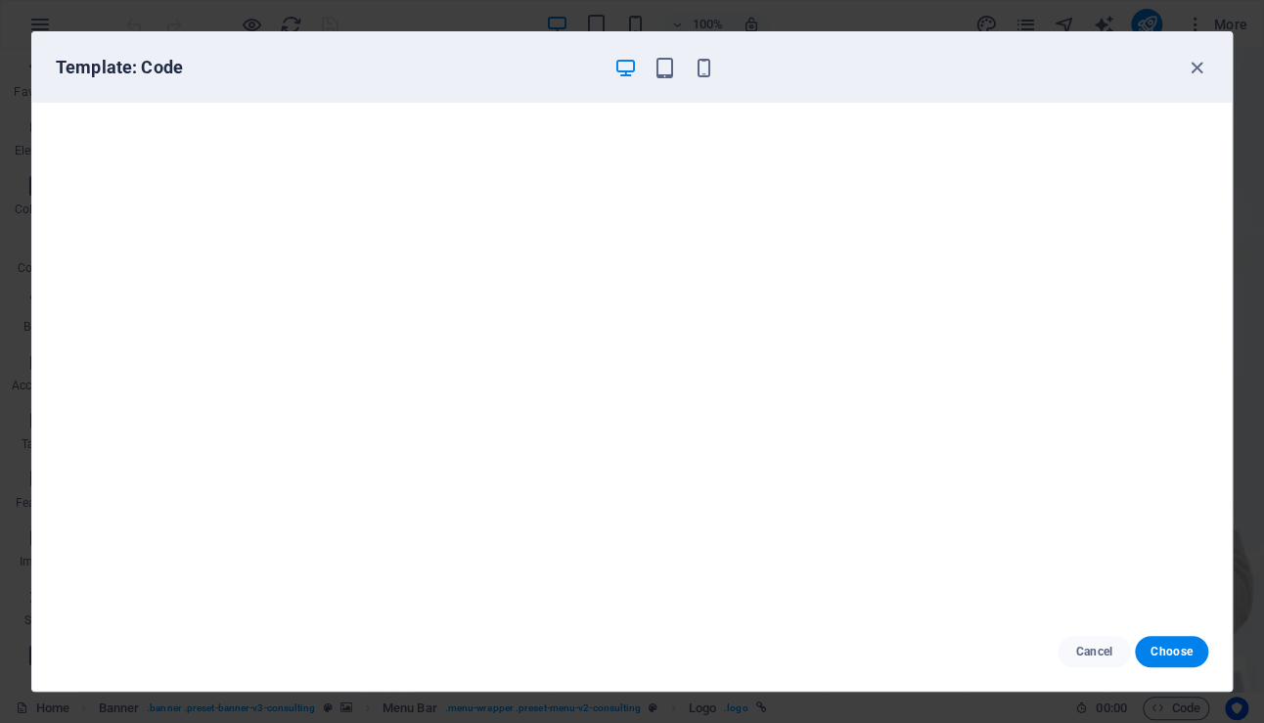
scroll to position [4, 0]
click at [661, 67] on icon "button" at bounding box center [663, 68] width 22 height 22
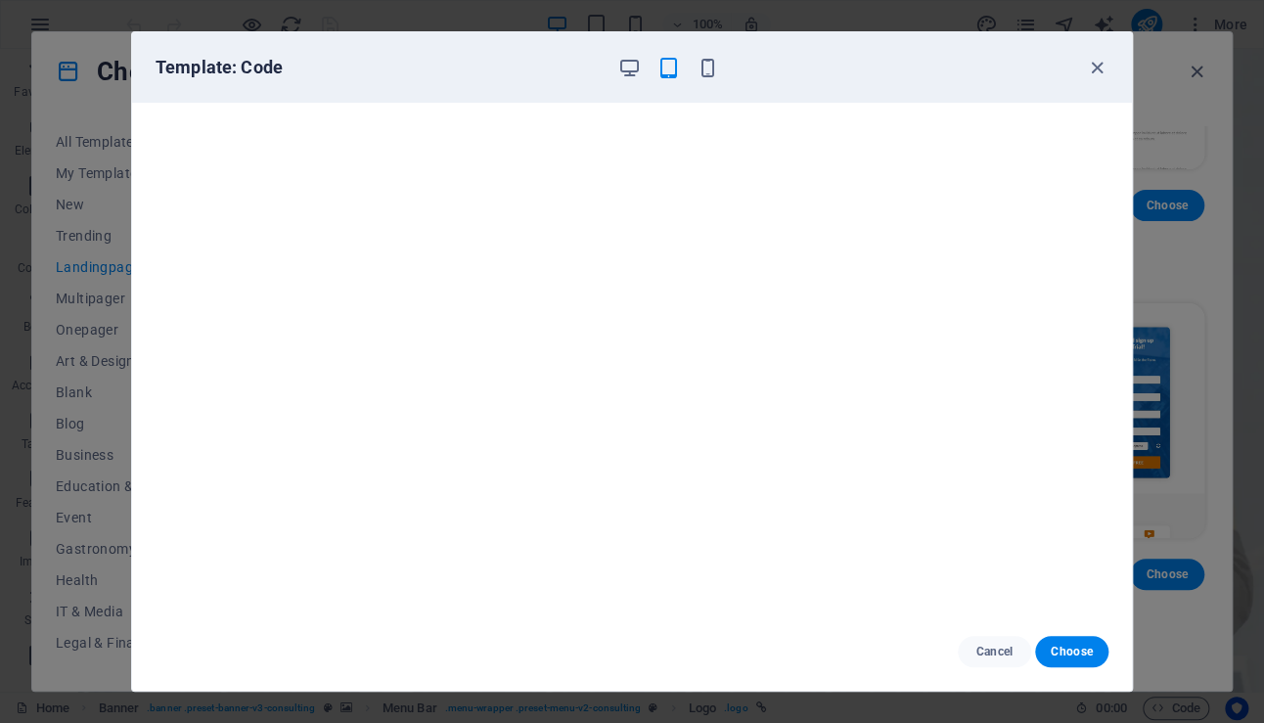
click at [691, 67] on div at bounding box center [668, 67] width 102 height 23
click at [709, 67] on icon "button" at bounding box center [707, 68] width 22 height 22
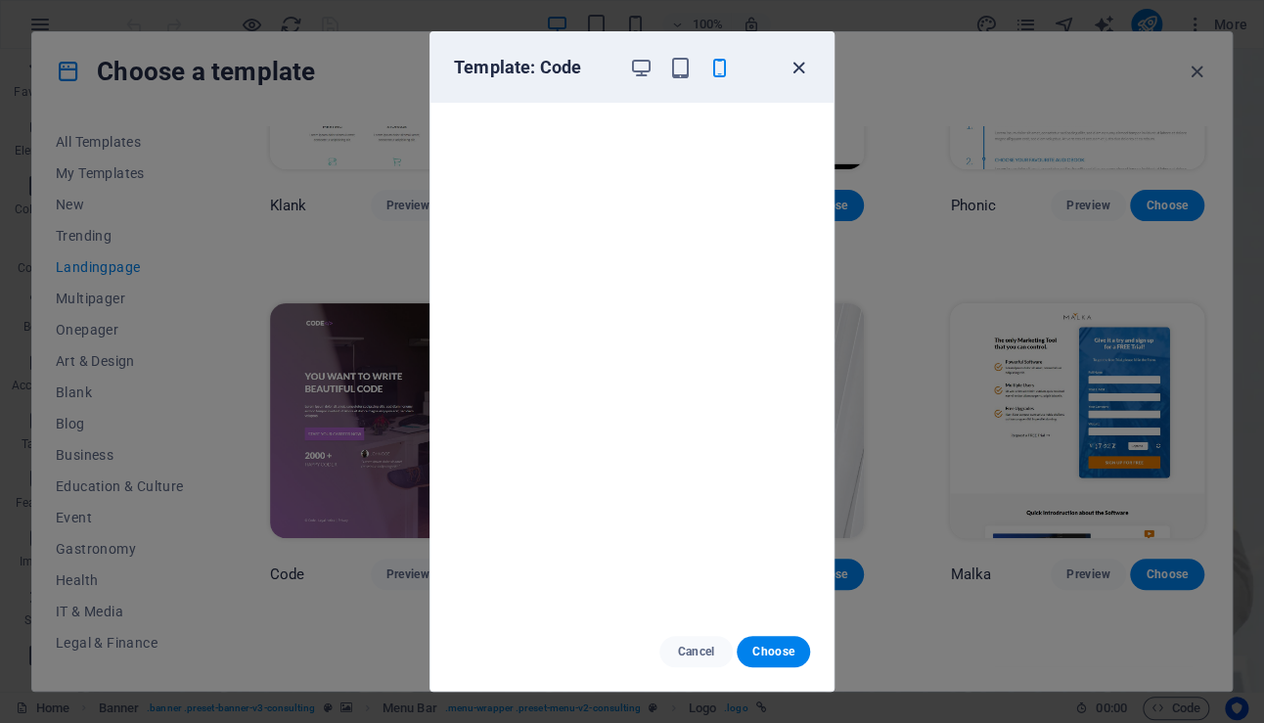
click at [807, 71] on icon "button" at bounding box center [798, 68] width 22 height 22
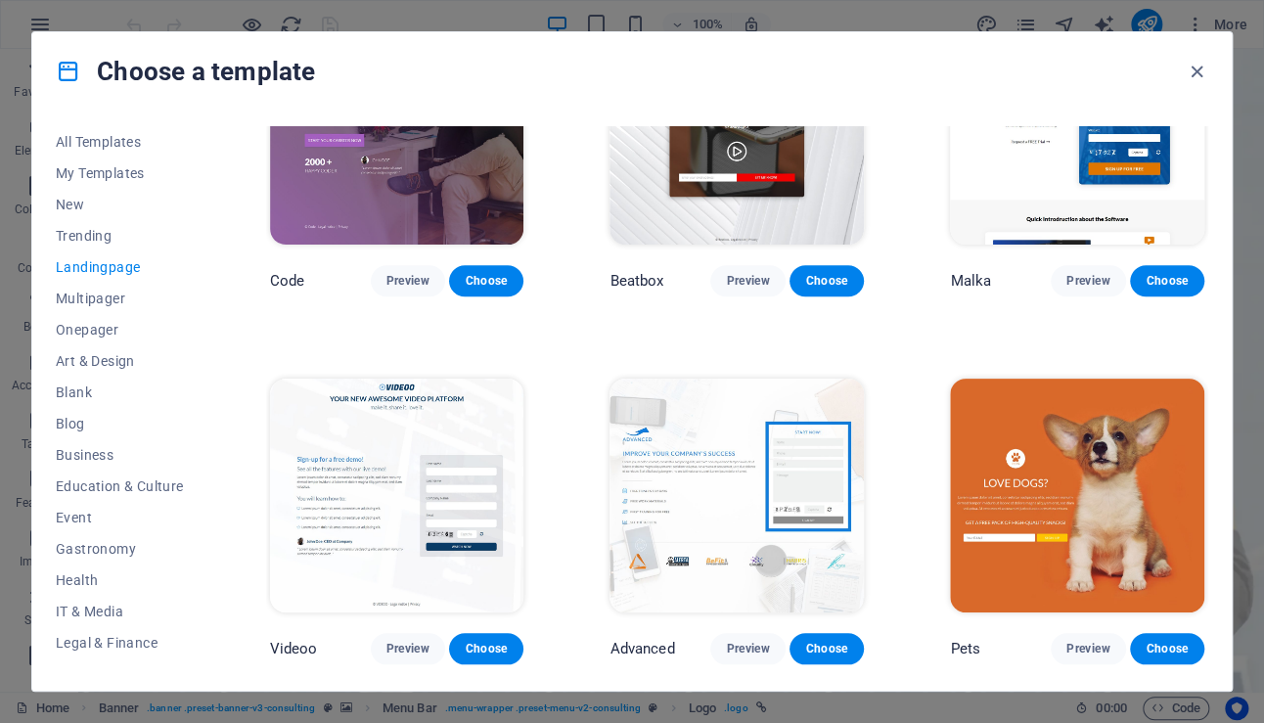
scroll to position [587, 0]
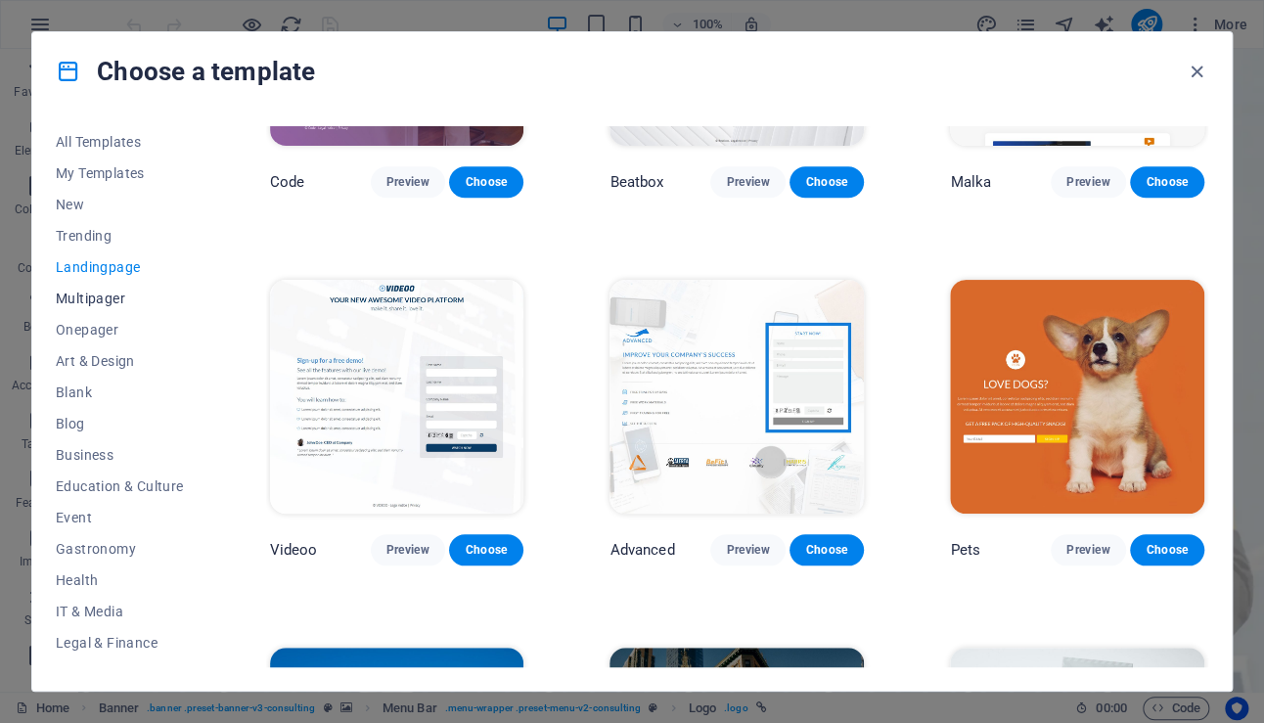
click at [112, 303] on span "Multipager" at bounding box center [120, 298] width 128 height 16
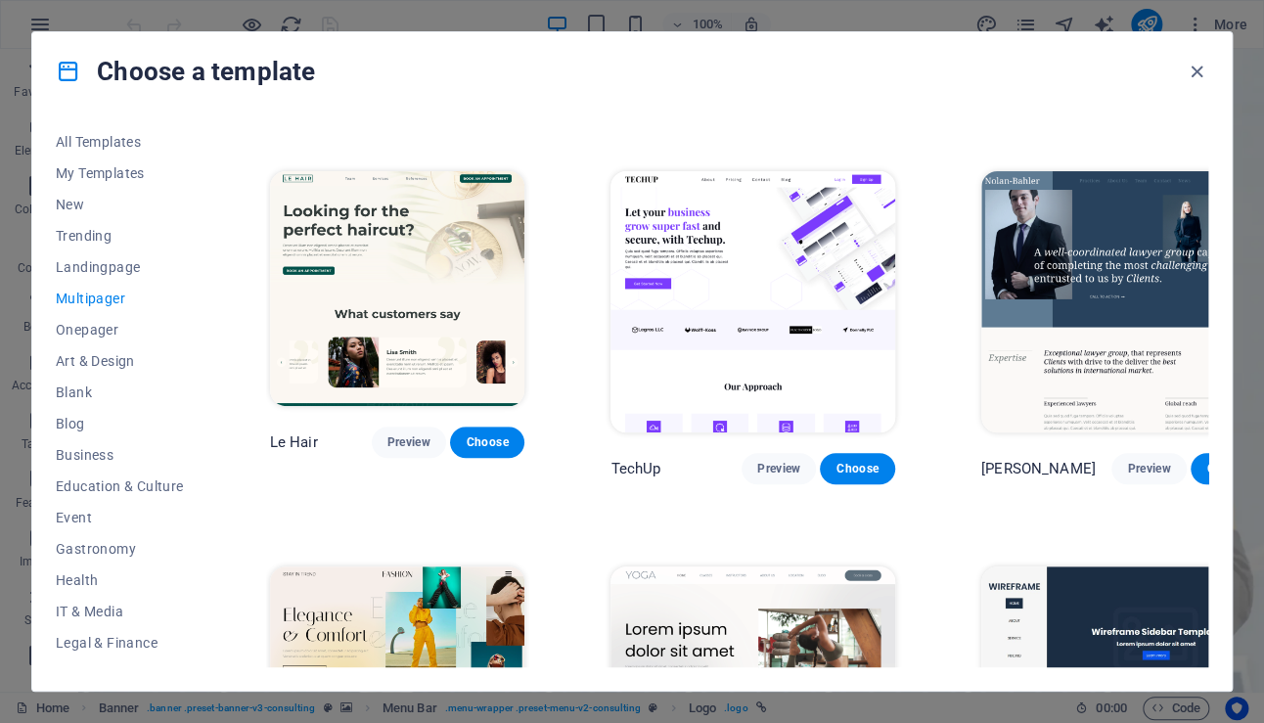
scroll to position [3129, 0]
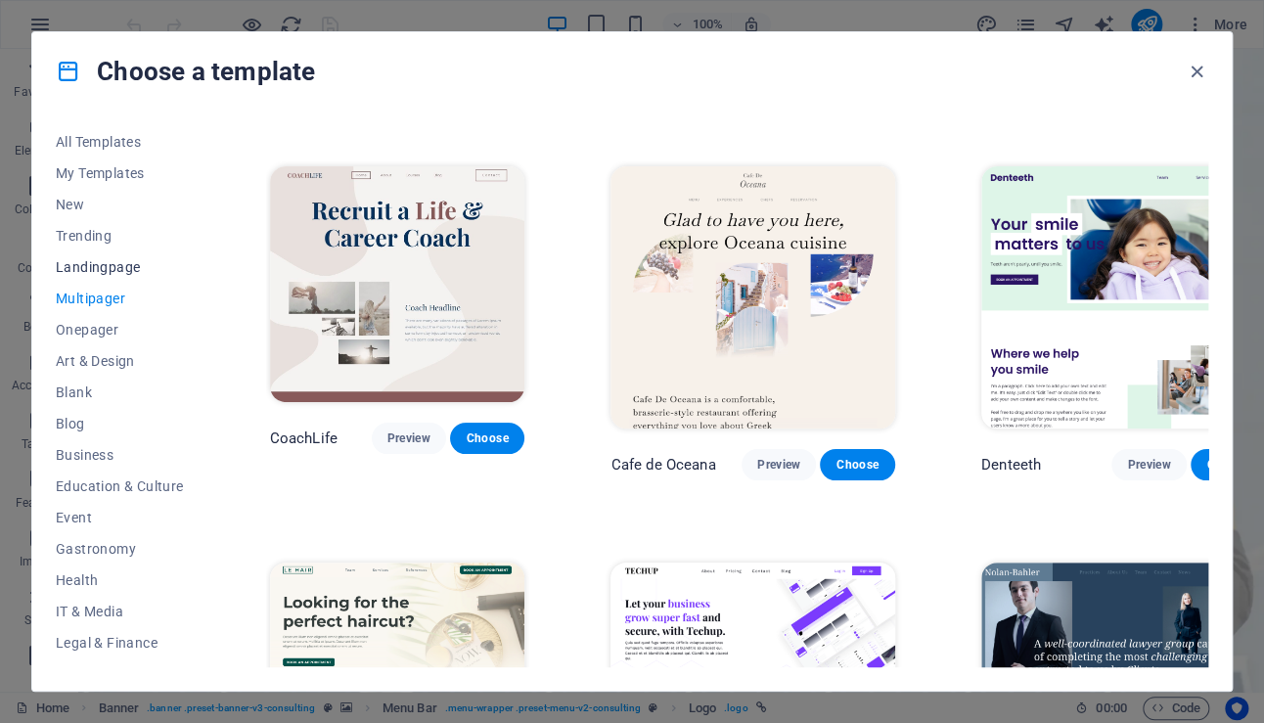
click at [98, 271] on span "Landingpage" at bounding box center [120, 267] width 128 height 16
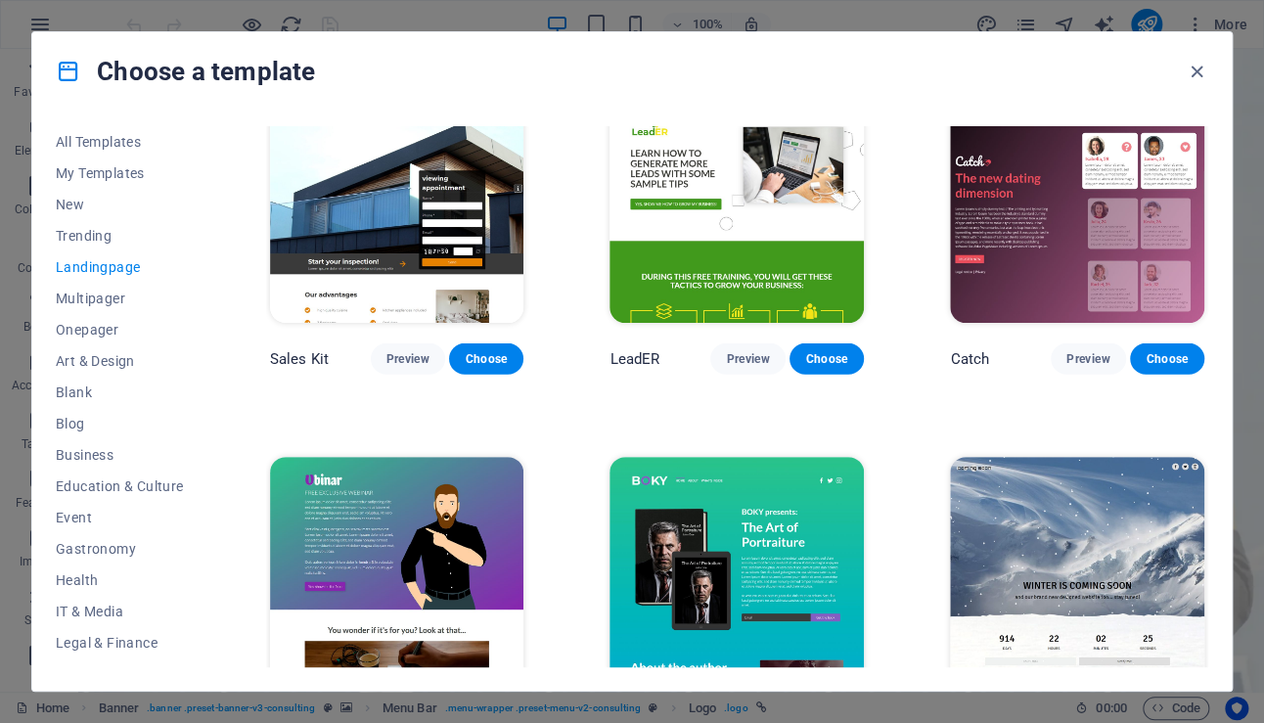
scroll to position [2640, 0]
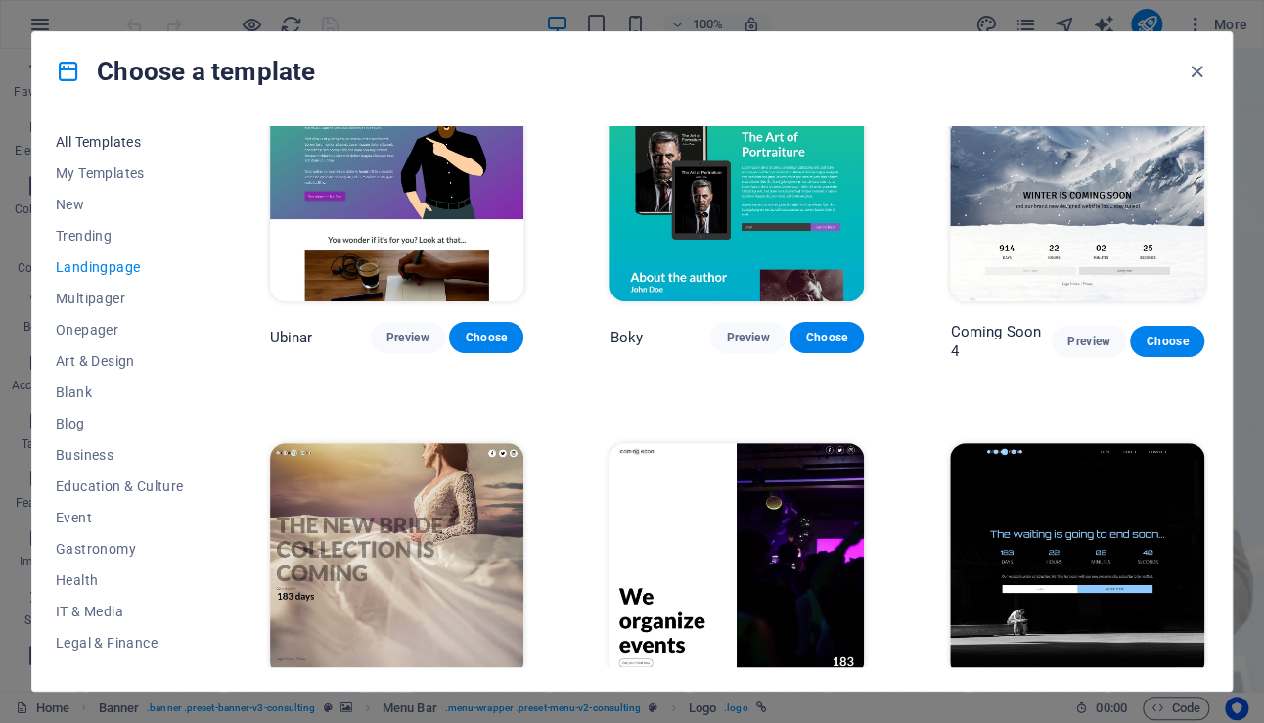
click at [115, 140] on span "All Templates" at bounding box center [120, 142] width 128 height 16
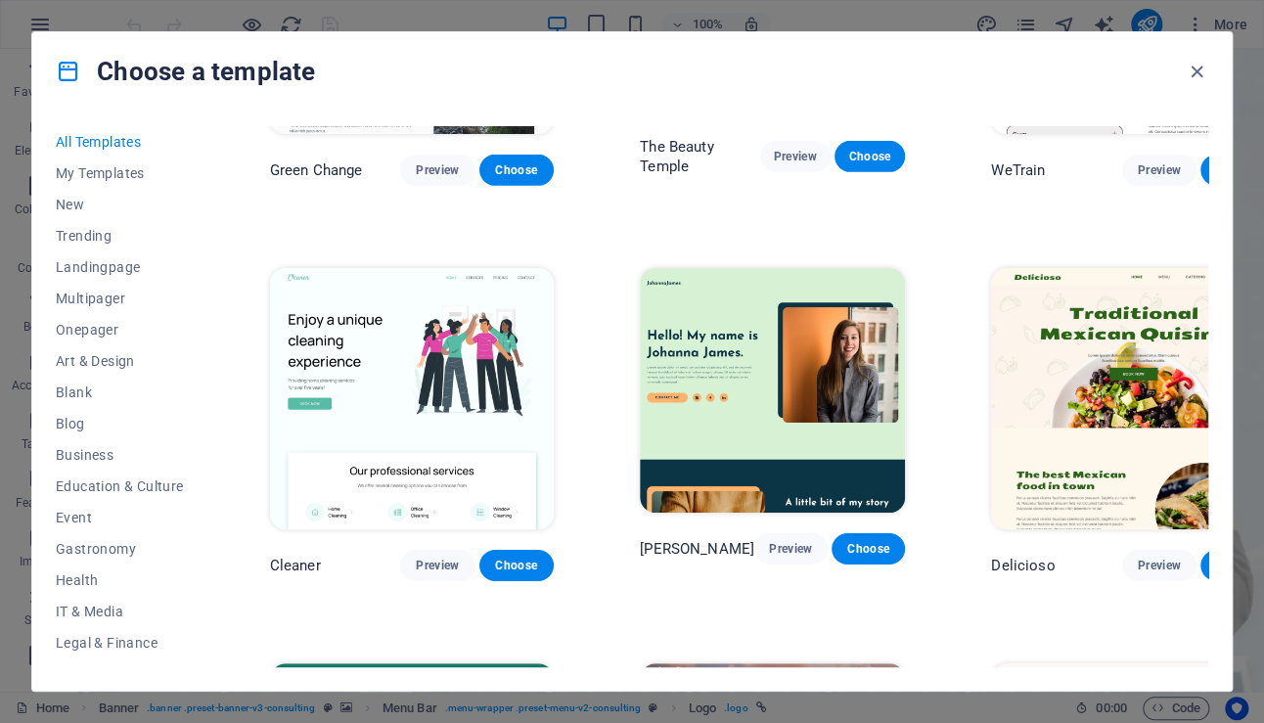
scroll to position [19787, 0]
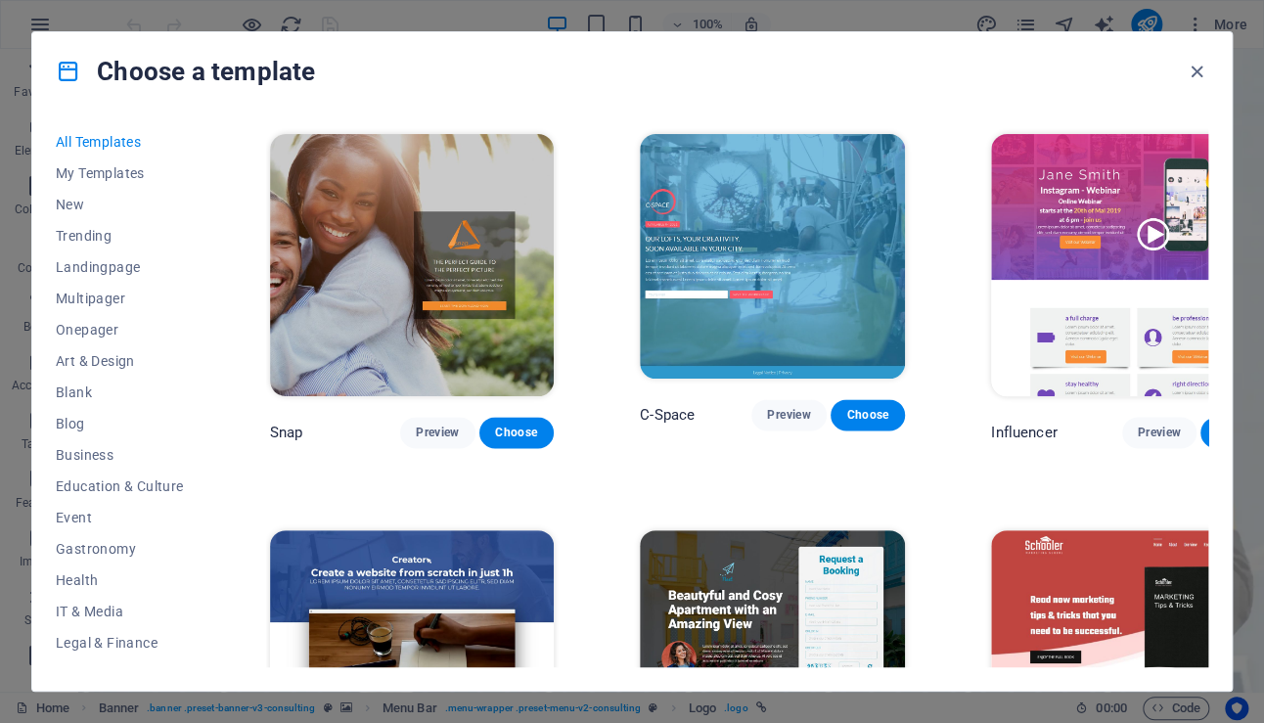
click at [115, 140] on span "All Templates" at bounding box center [120, 142] width 128 height 16
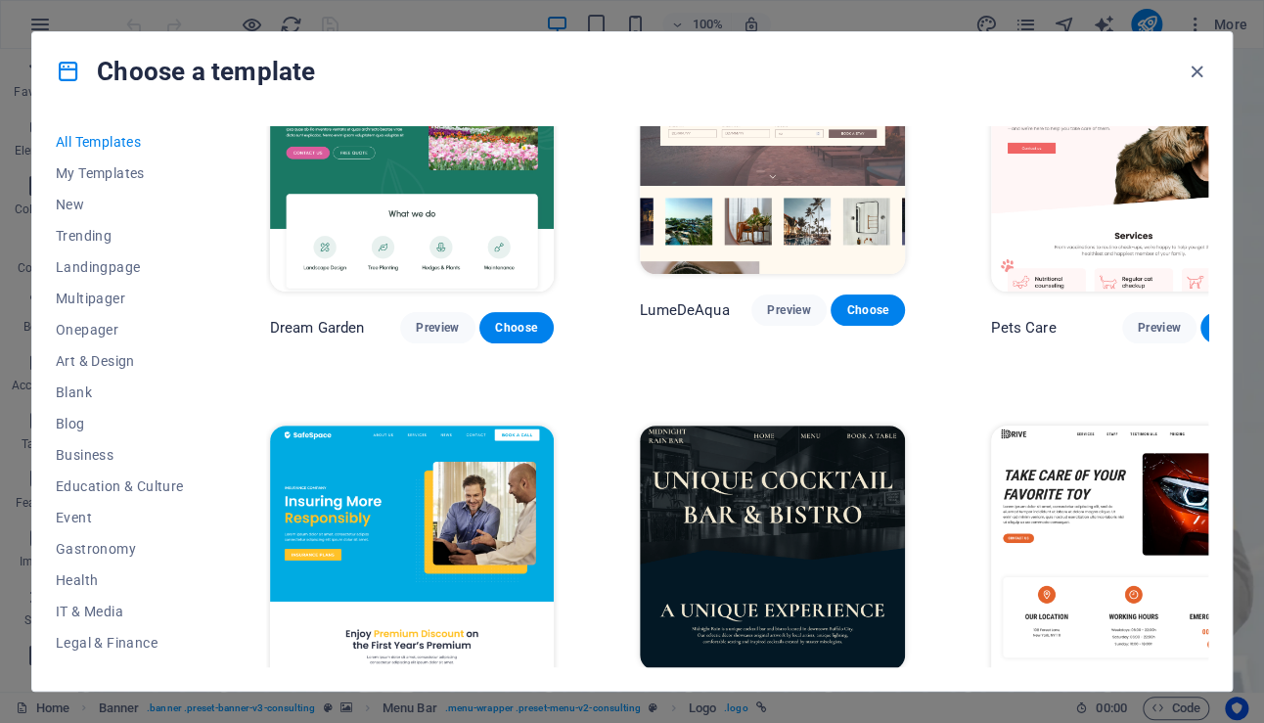
scroll to position [3176, 0]
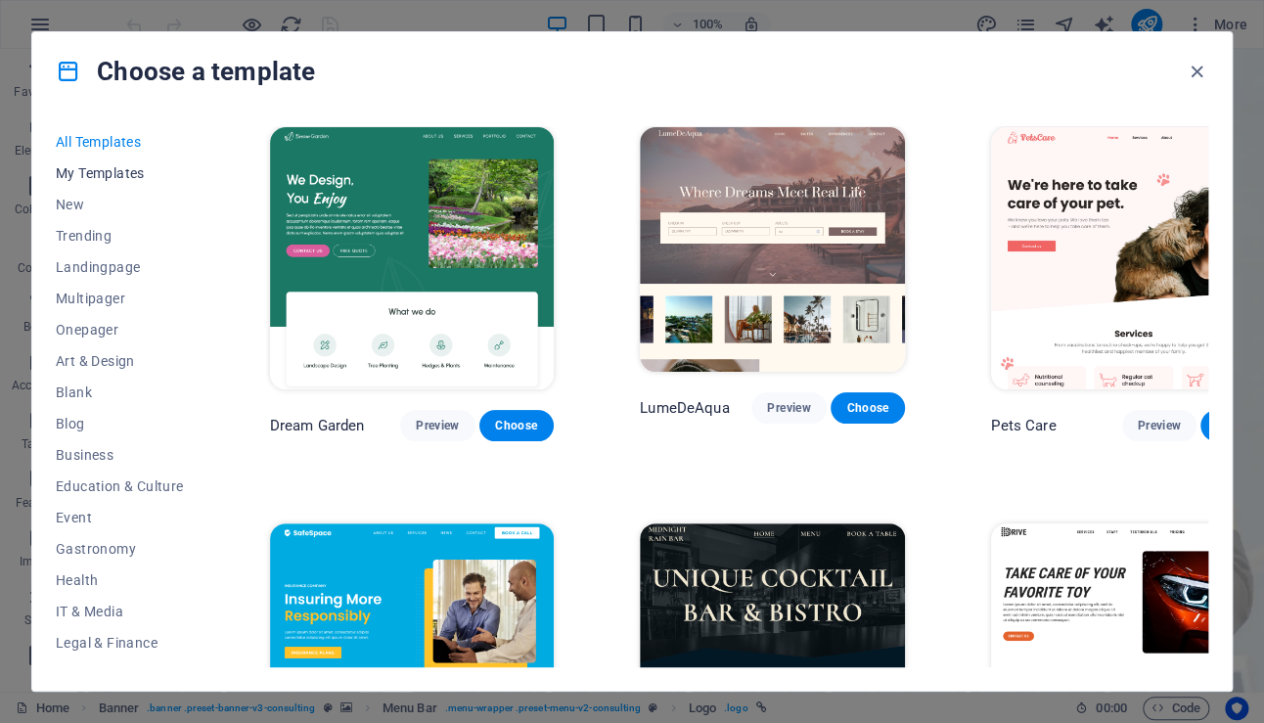
click at [128, 174] on span "My Templates" at bounding box center [120, 173] width 128 height 16
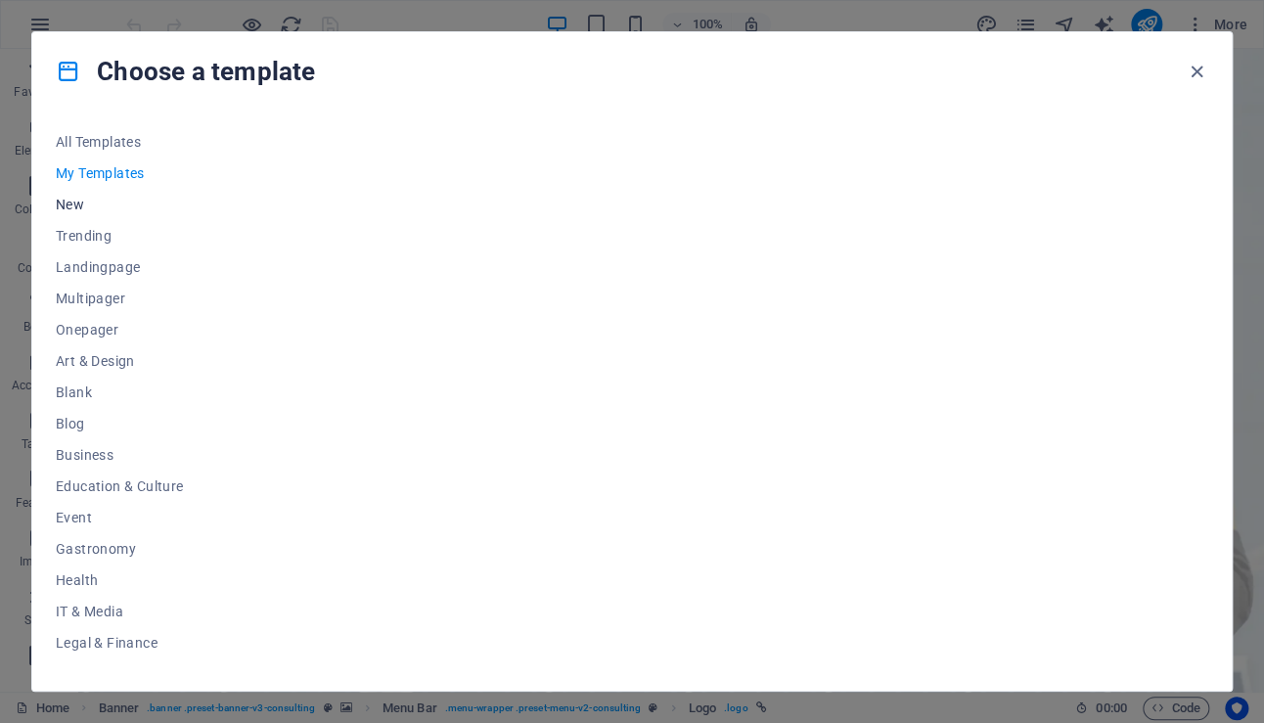
click at [88, 202] on span "New" at bounding box center [120, 205] width 128 height 16
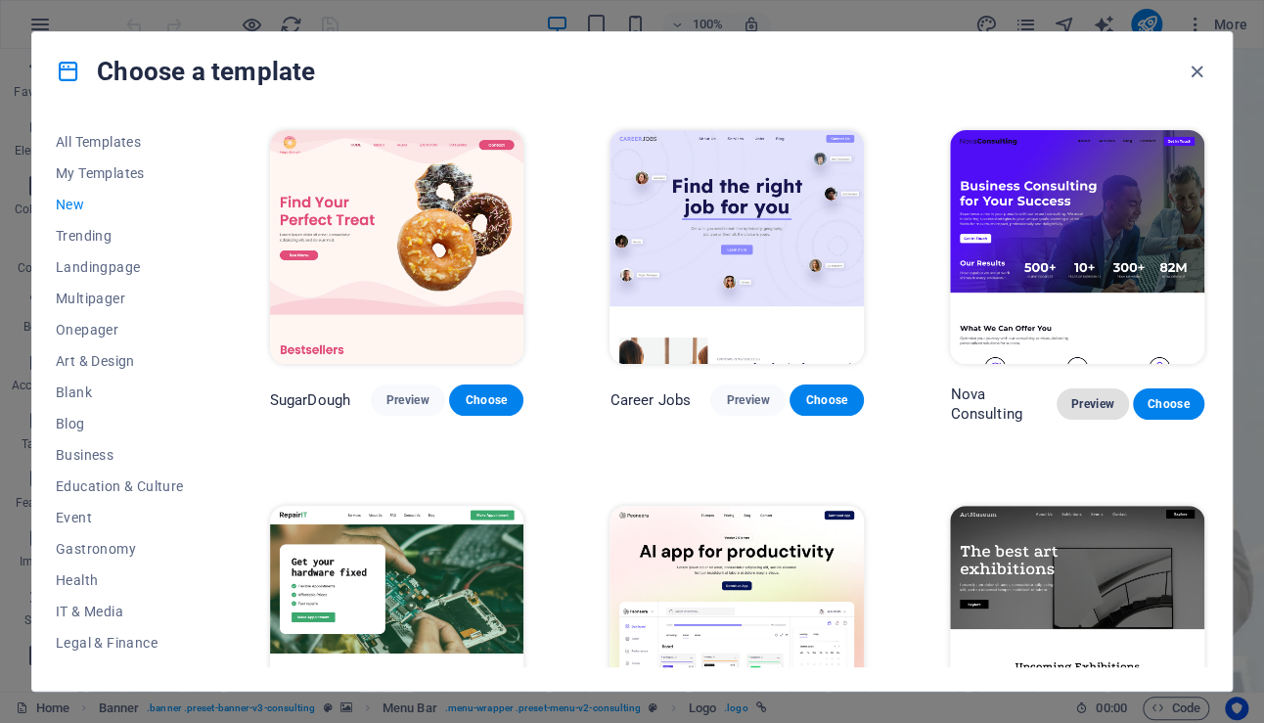
click at [1101, 398] on span "Preview" at bounding box center [1092, 404] width 40 height 16
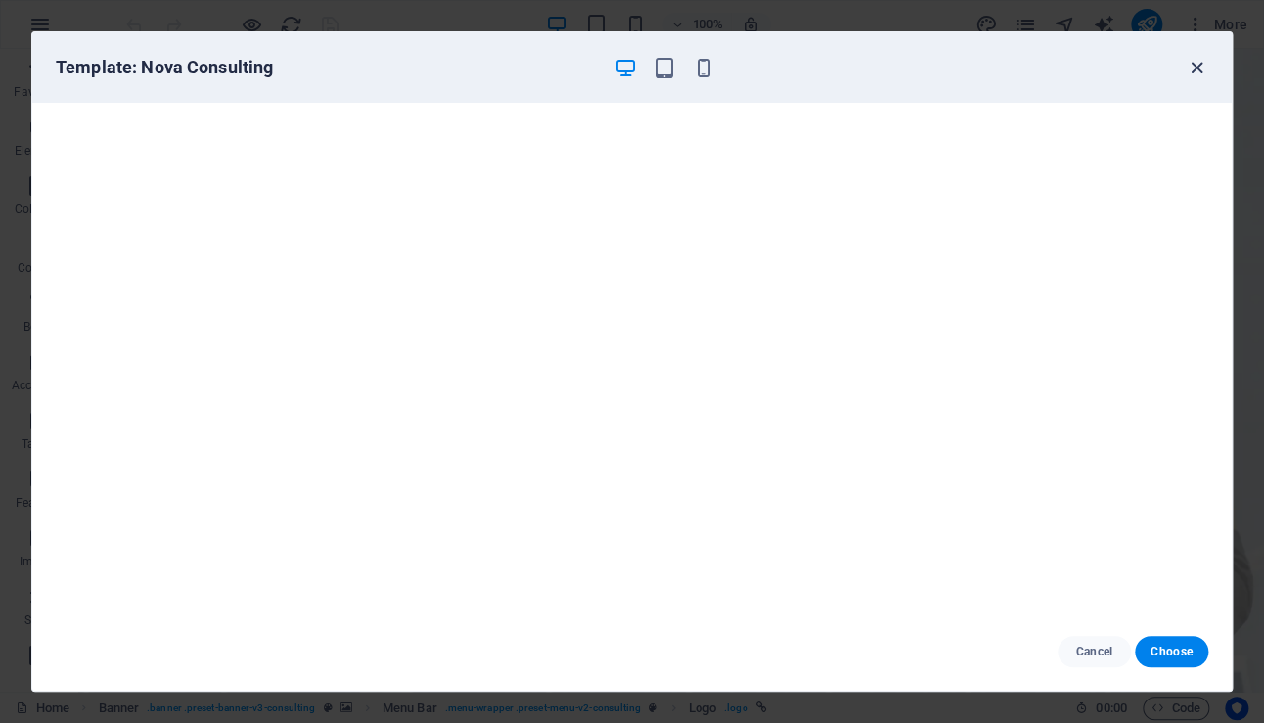
click at [1198, 64] on icon "button" at bounding box center [1196, 68] width 22 height 22
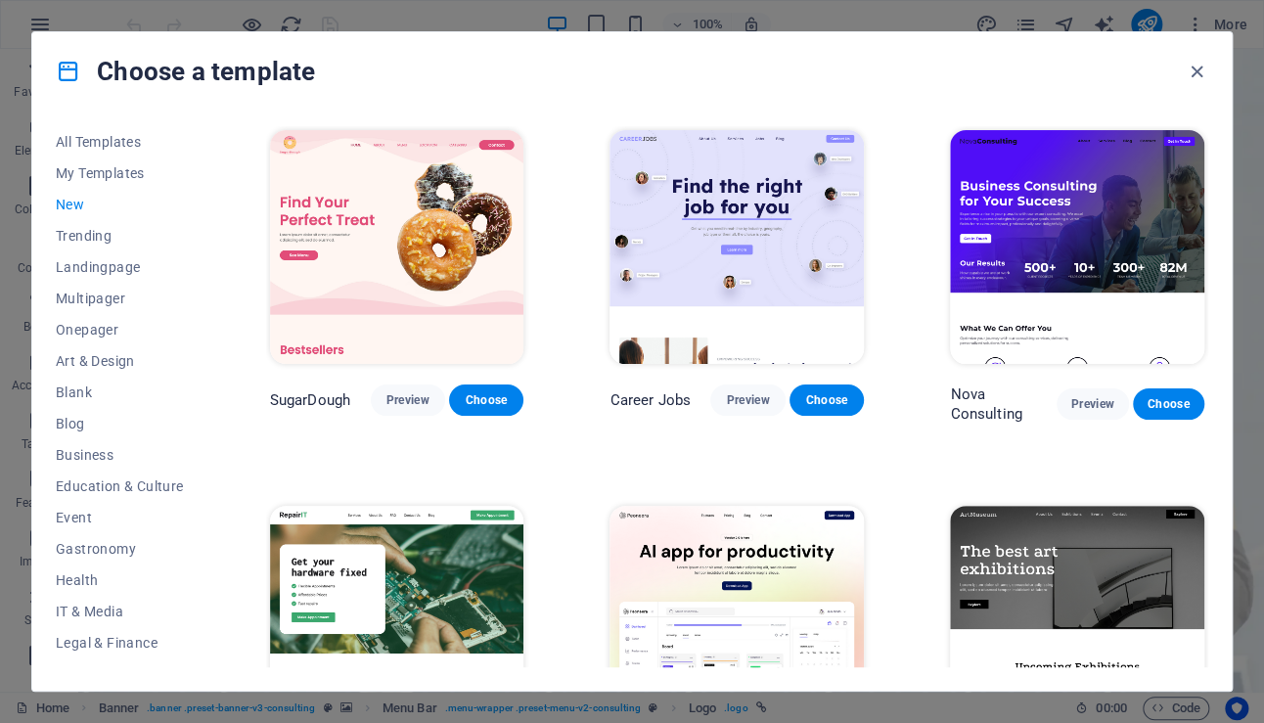
scroll to position [195, 0]
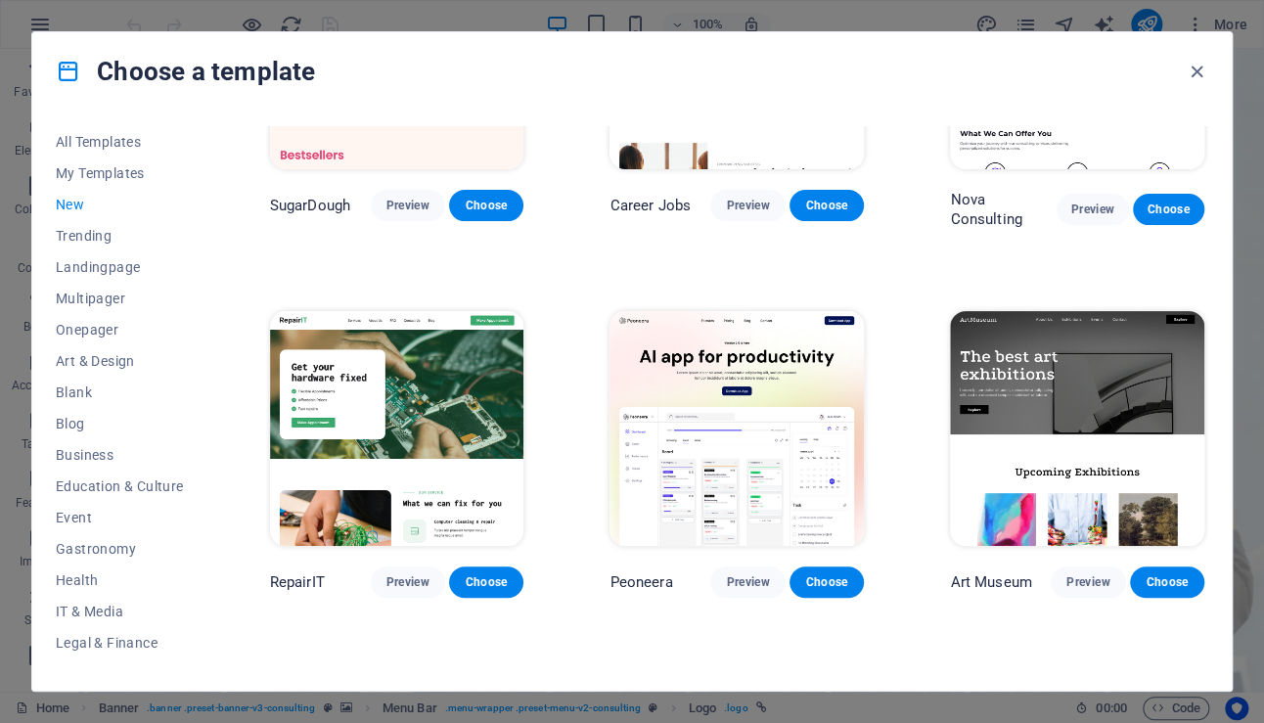
click at [741, 408] on img at bounding box center [736, 428] width 254 height 234
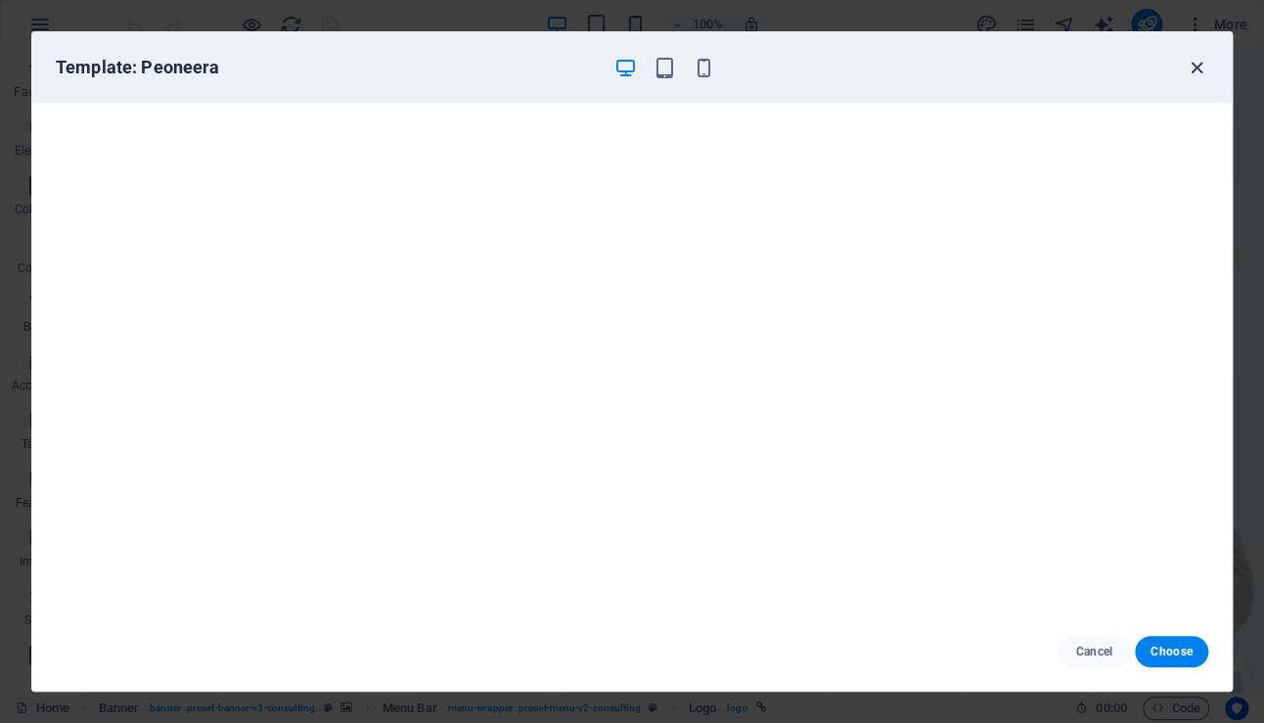
click at [1197, 73] on icon "button" at bounding box center [1196, 68] width 22 height 22
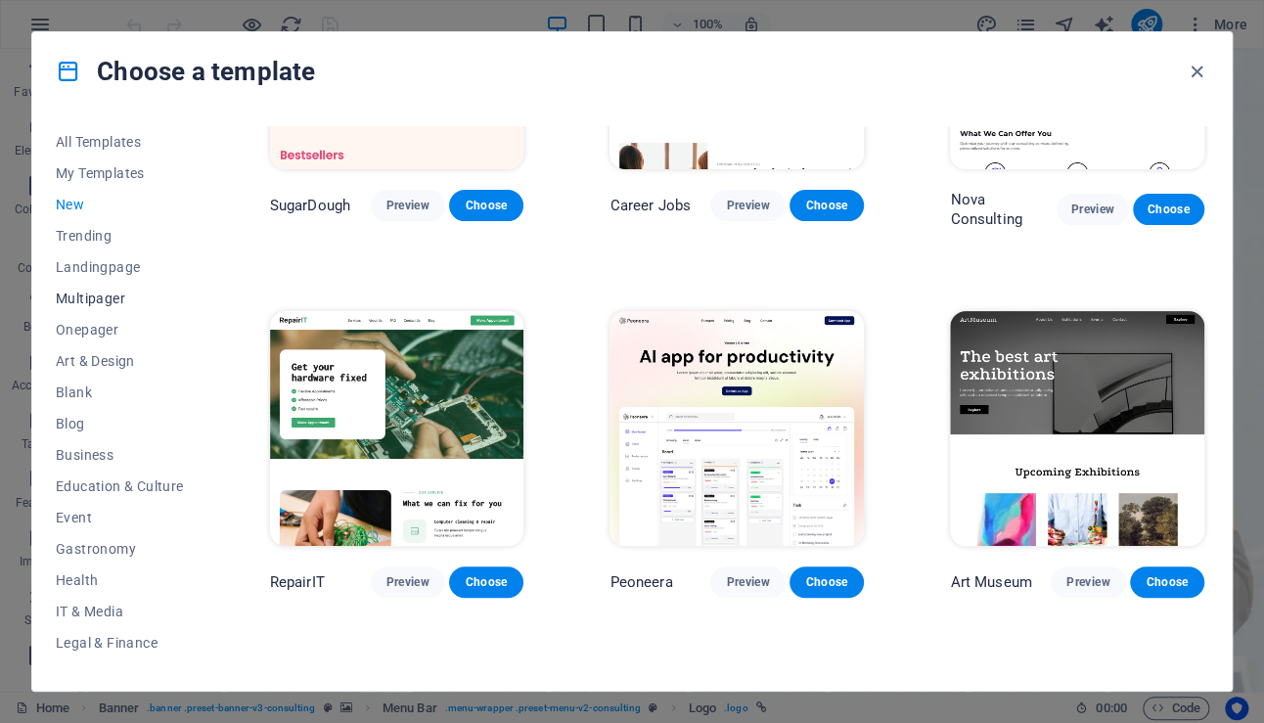
click at [75, 293] on span "Multipager" at bounding box center [120, 298] width 128 height 16
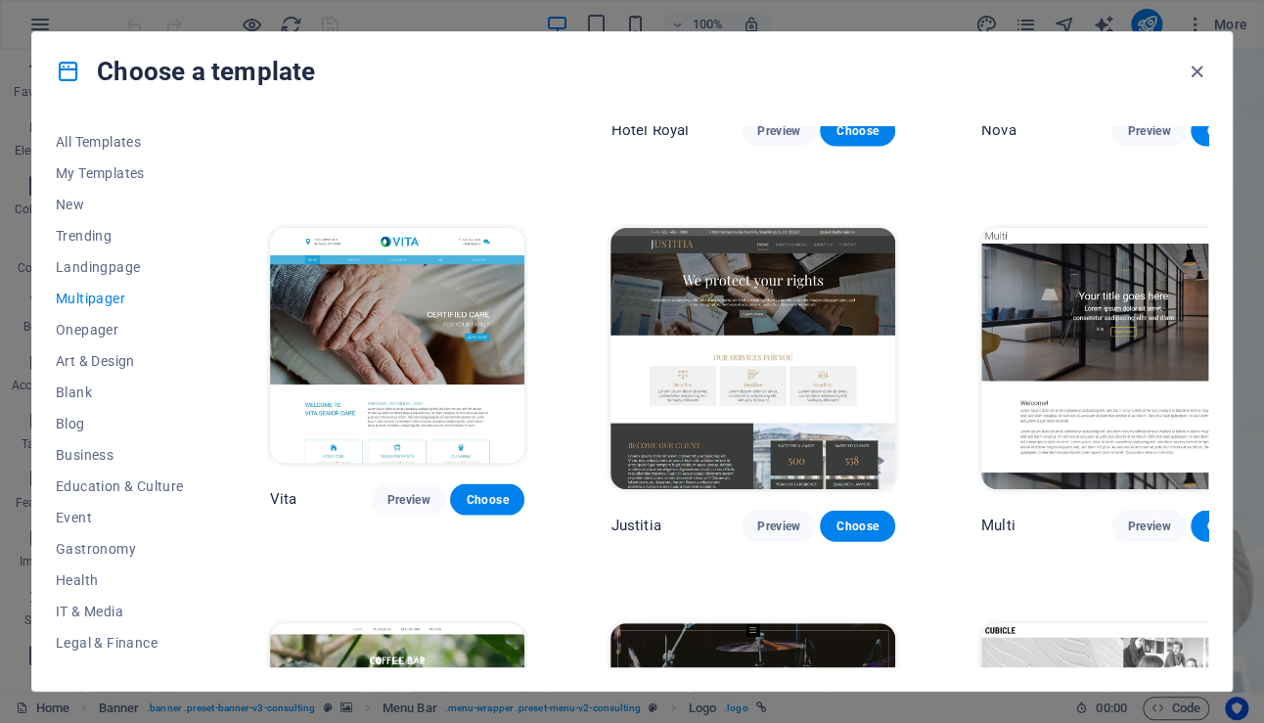
scroll to position [7953, 0]
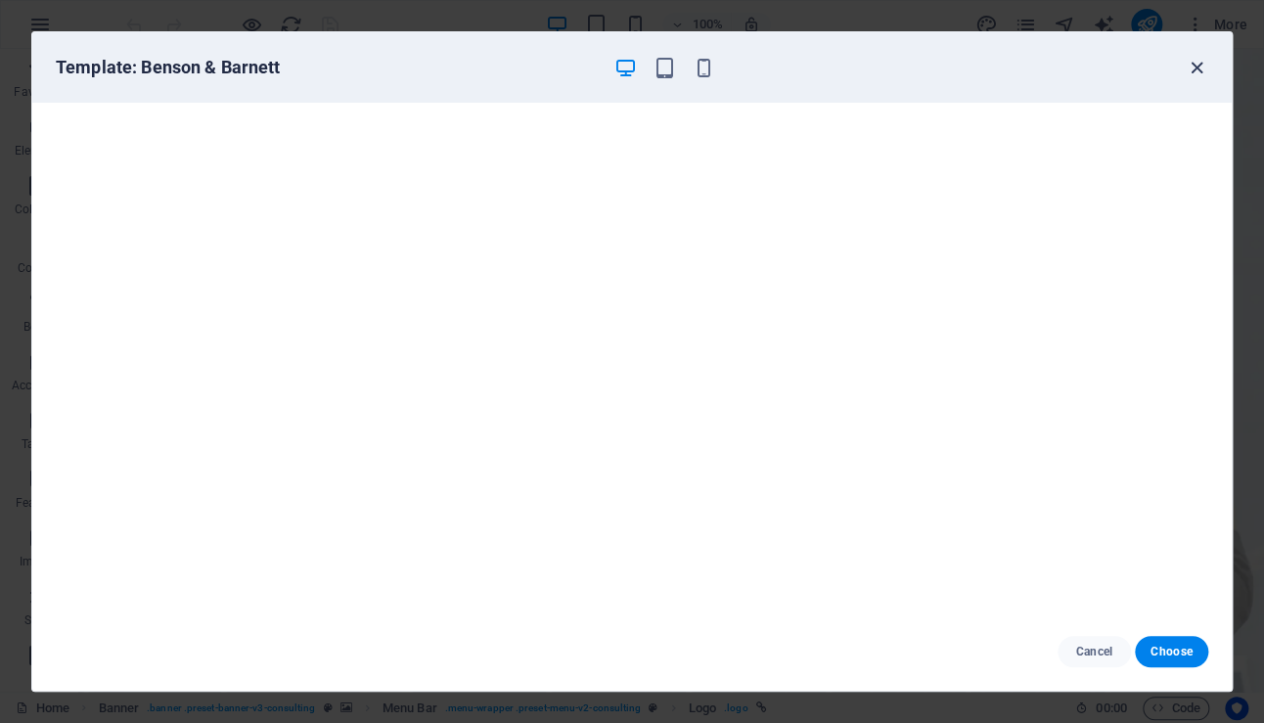
click at [1194, 67] on icon "button" at bounding box center [1196, 68] width 22 height 22
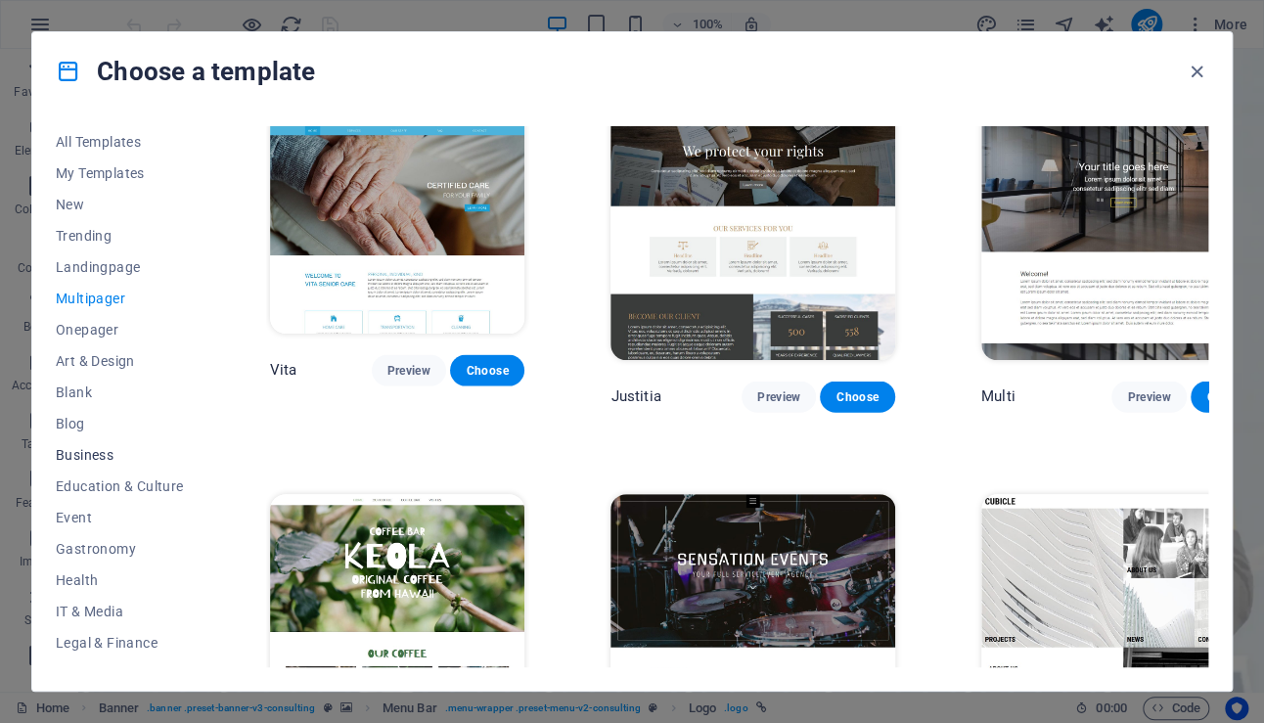
click at [86, 456] on span "Business" at bounding box center [120, 455] width 128 height 16
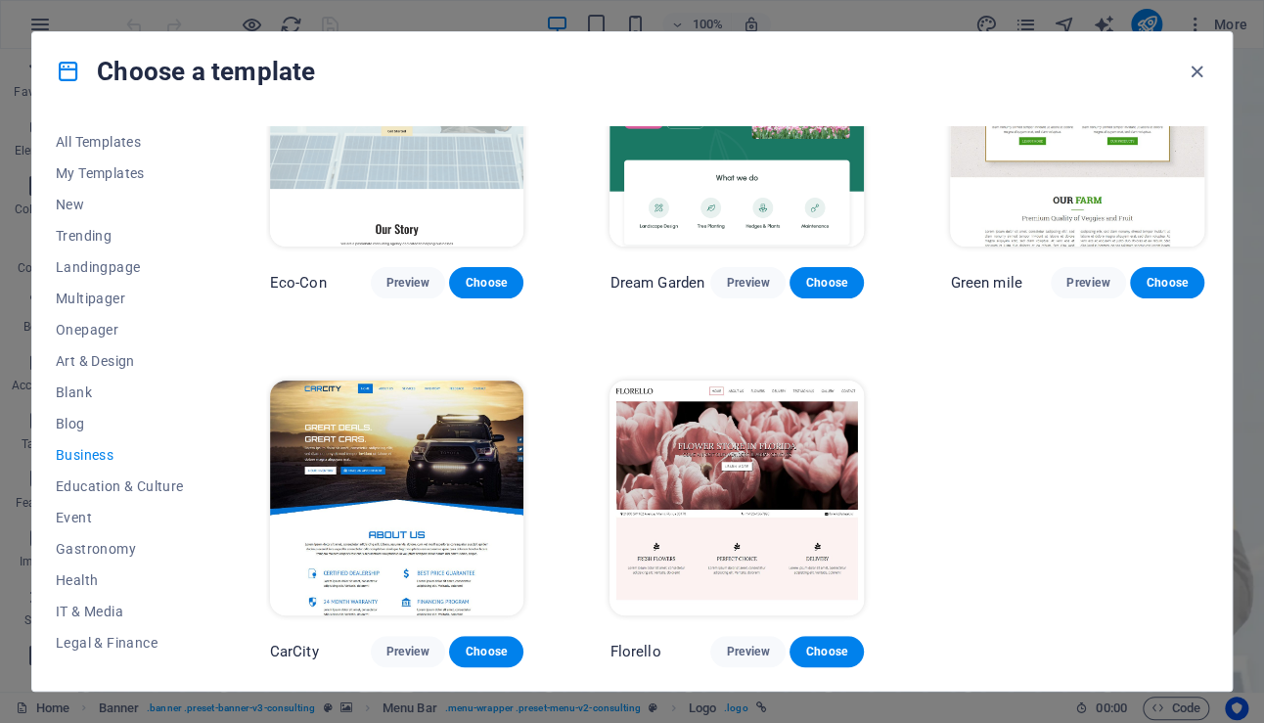
scroll to position [0, 0]
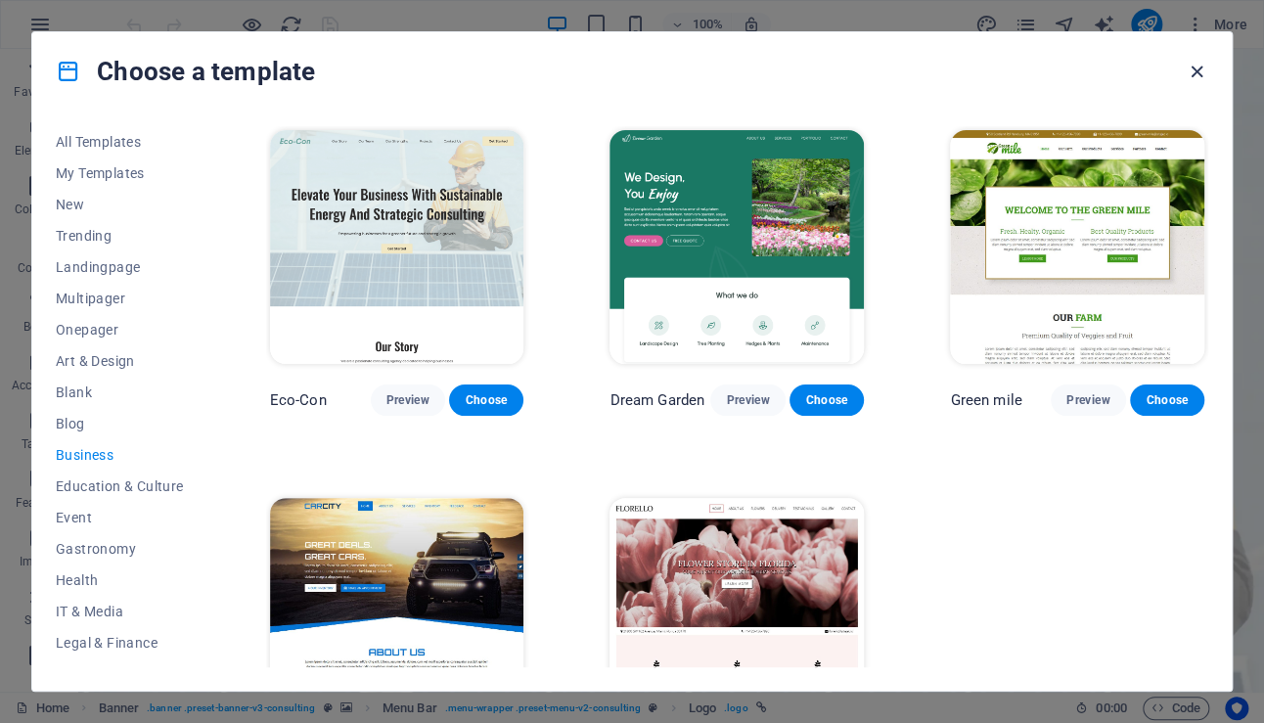
click at [1191, 68] on icon "button" at bounding box center [1196, 72] width 22 height 22
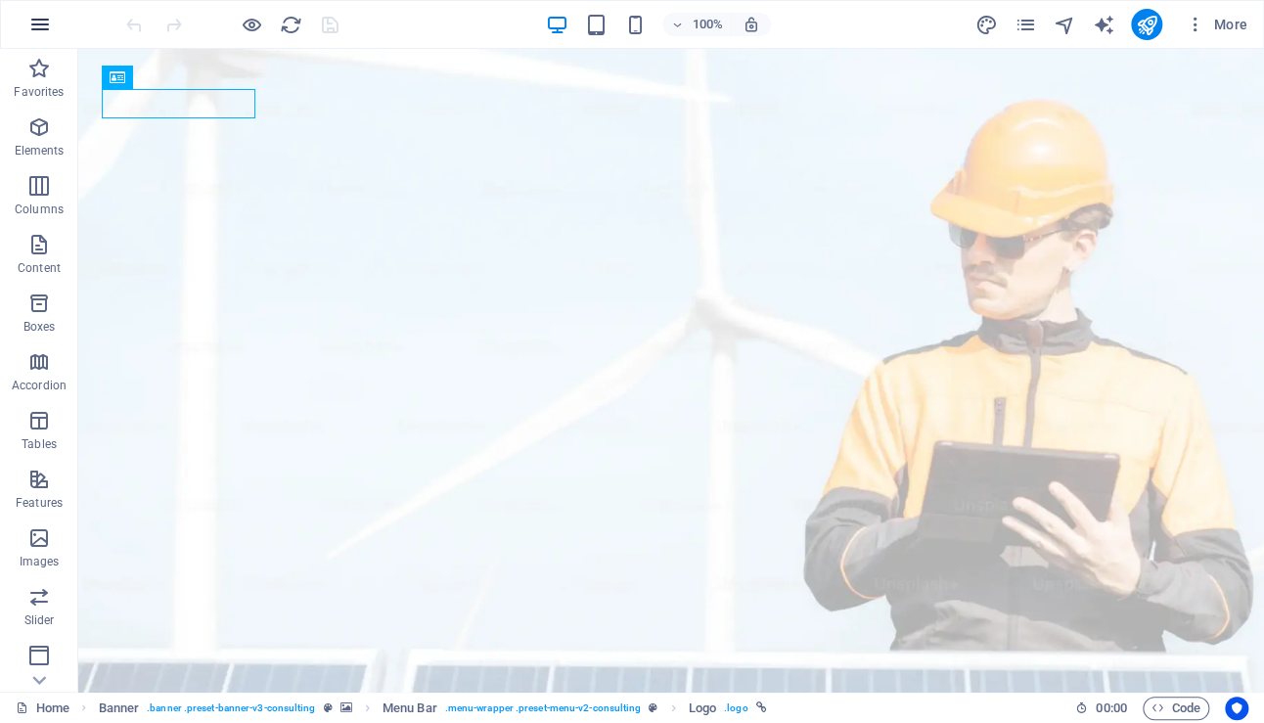
click at [36, 21] on icon "button" at bounding box center [39, 24] width 23 height 23
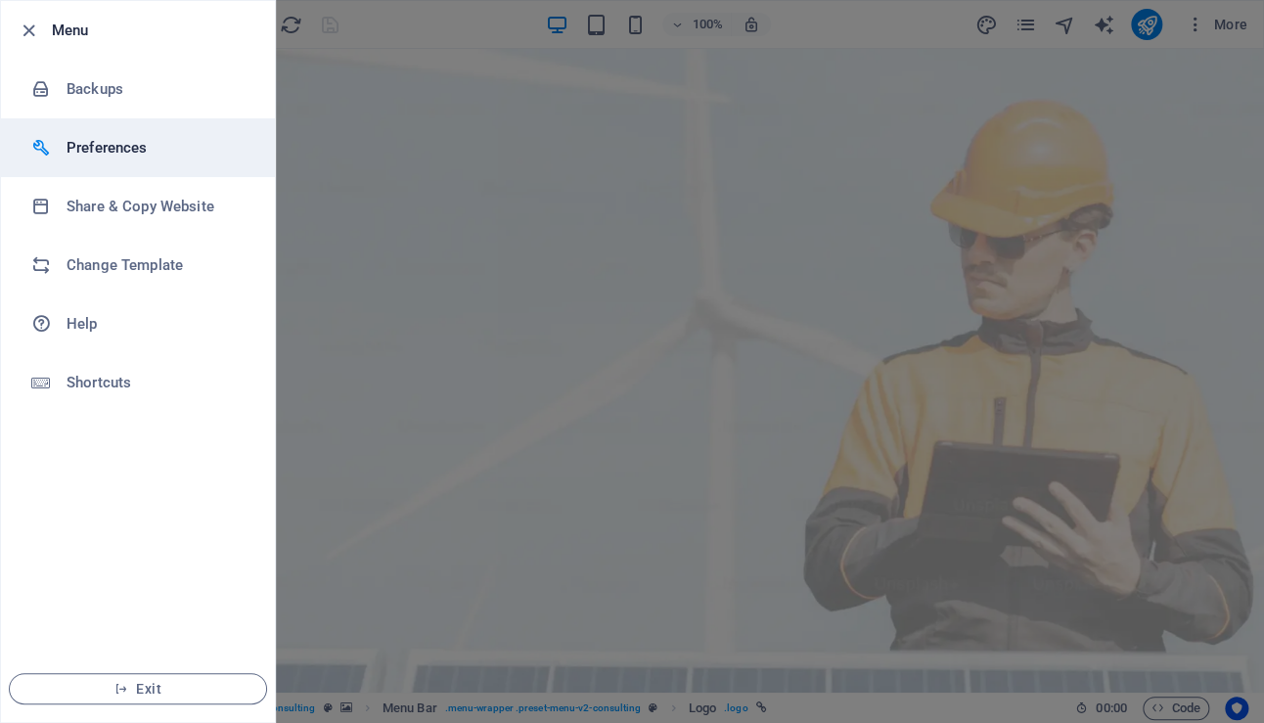
click at [120, 151] on h6 "Preferences" at bounding box center [157, 147] width 181 height 23
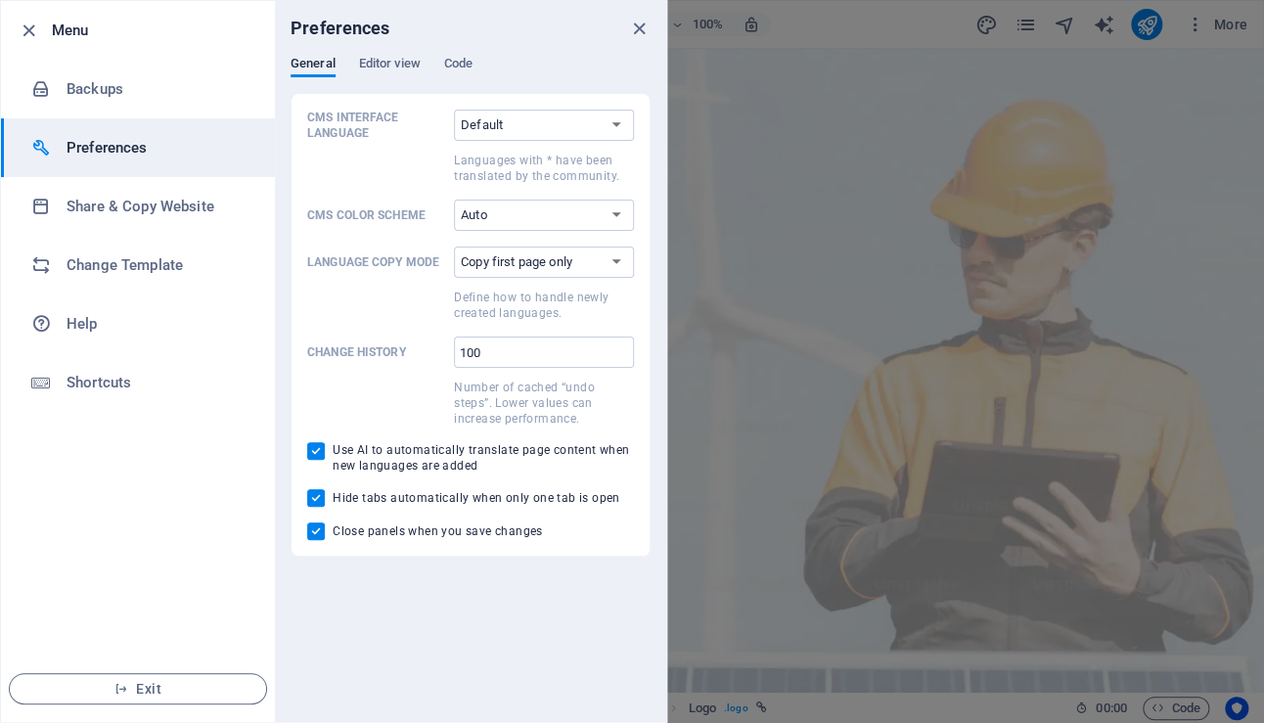
click at [120, 151] on h6 "Preferences" at bounding box center [157, 147] width 181 height 23
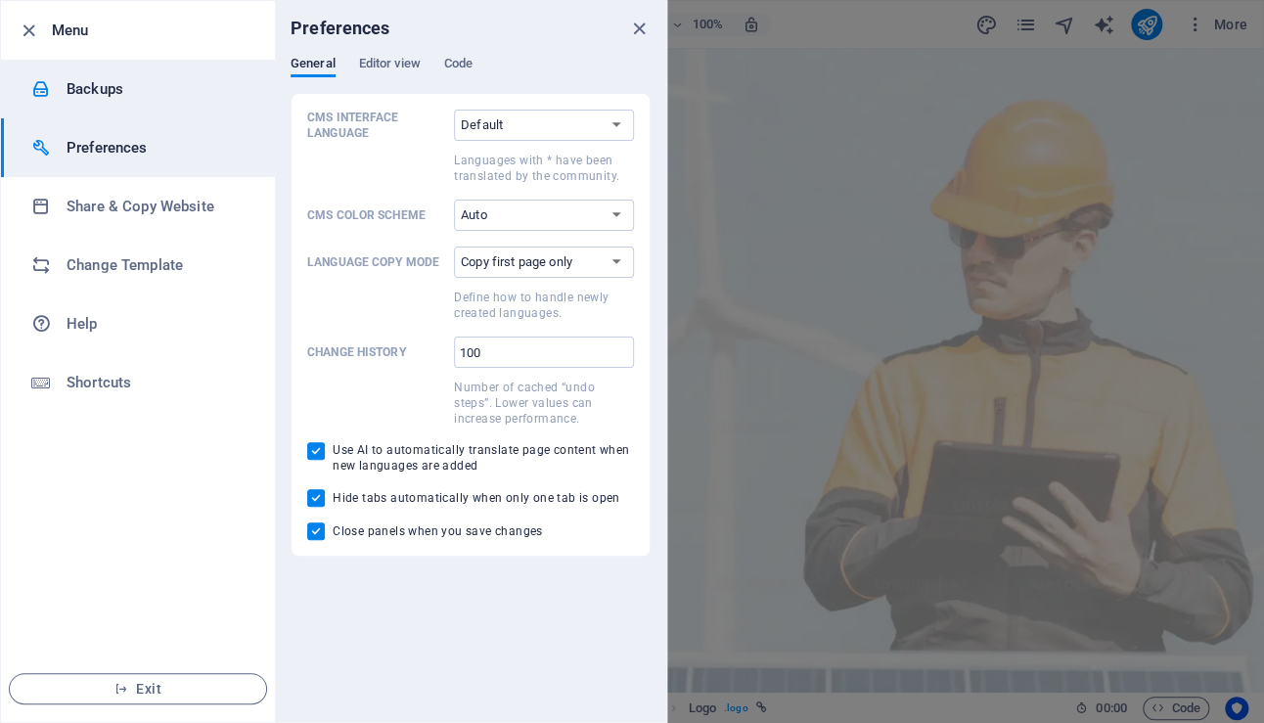
click at [121, 102] on li "Backups" at bounding box center [138, 89] width 274 height 59
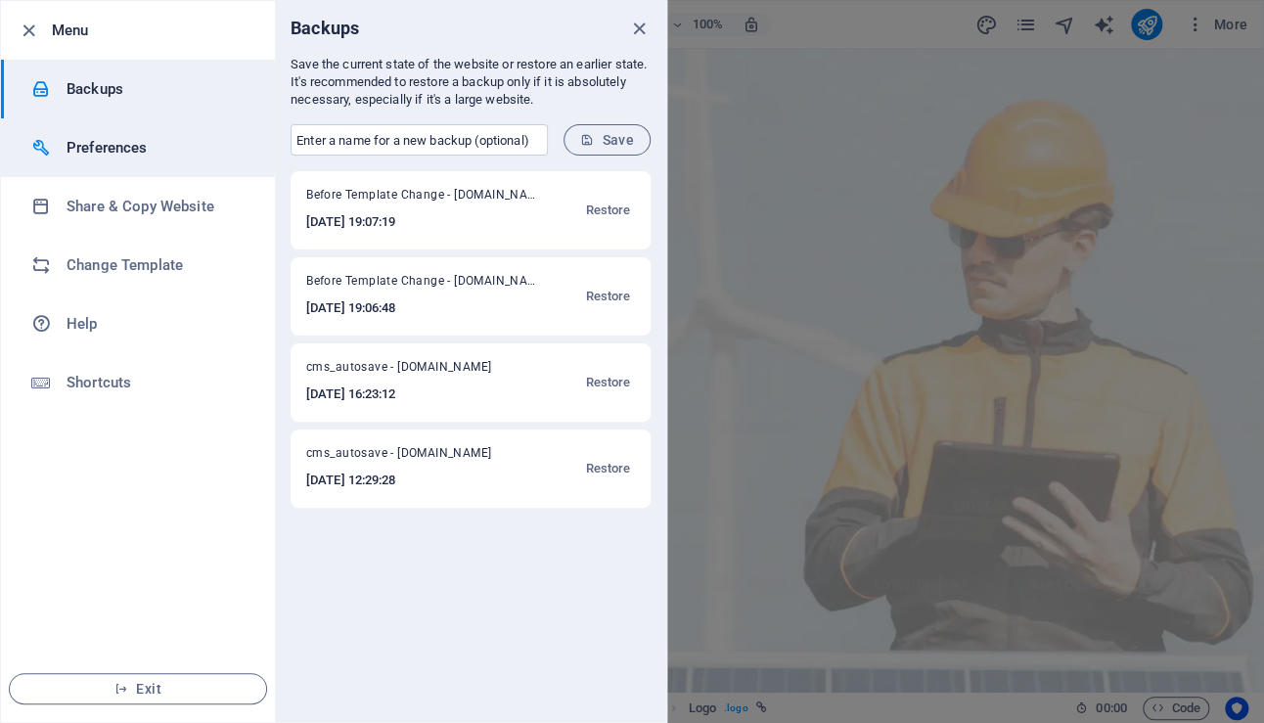
click at [109, 154] on h6 "Preferences" at bounding box center [157, 147] width 181 height 23
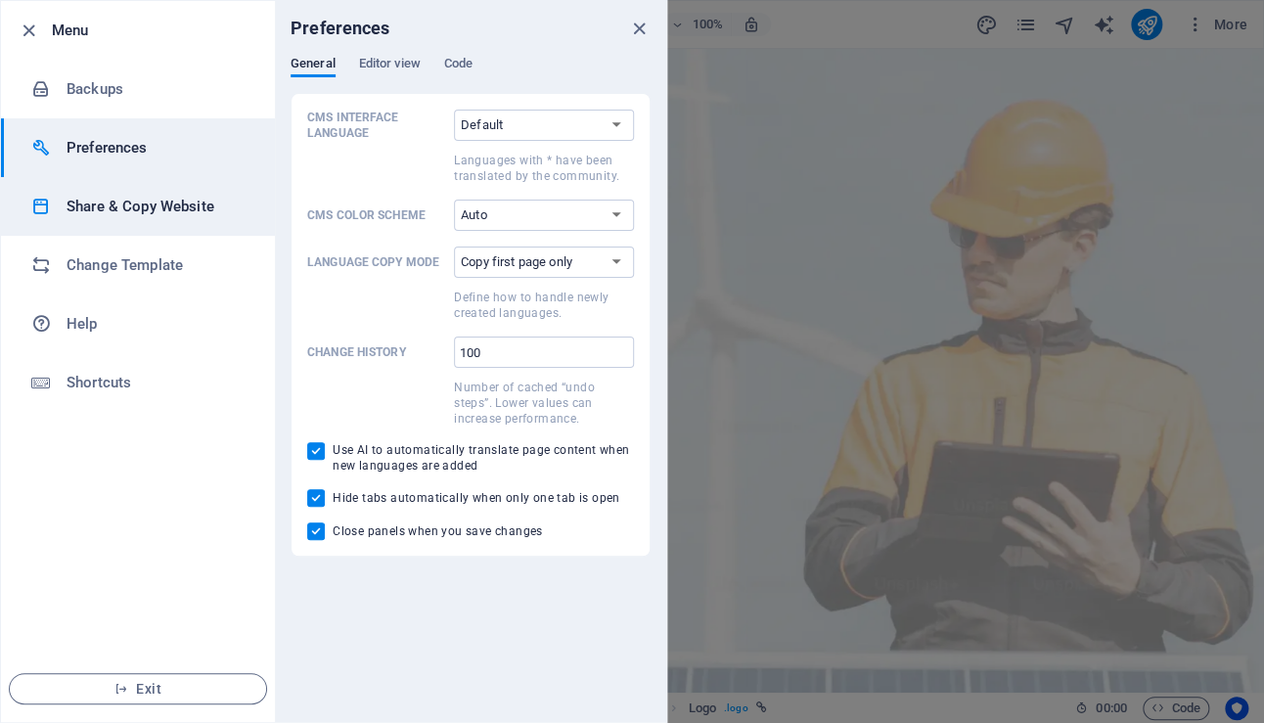
click at [116, 208] on h6 "Share & Copy Website" at bounding box center [157, 206] width 181 height 23
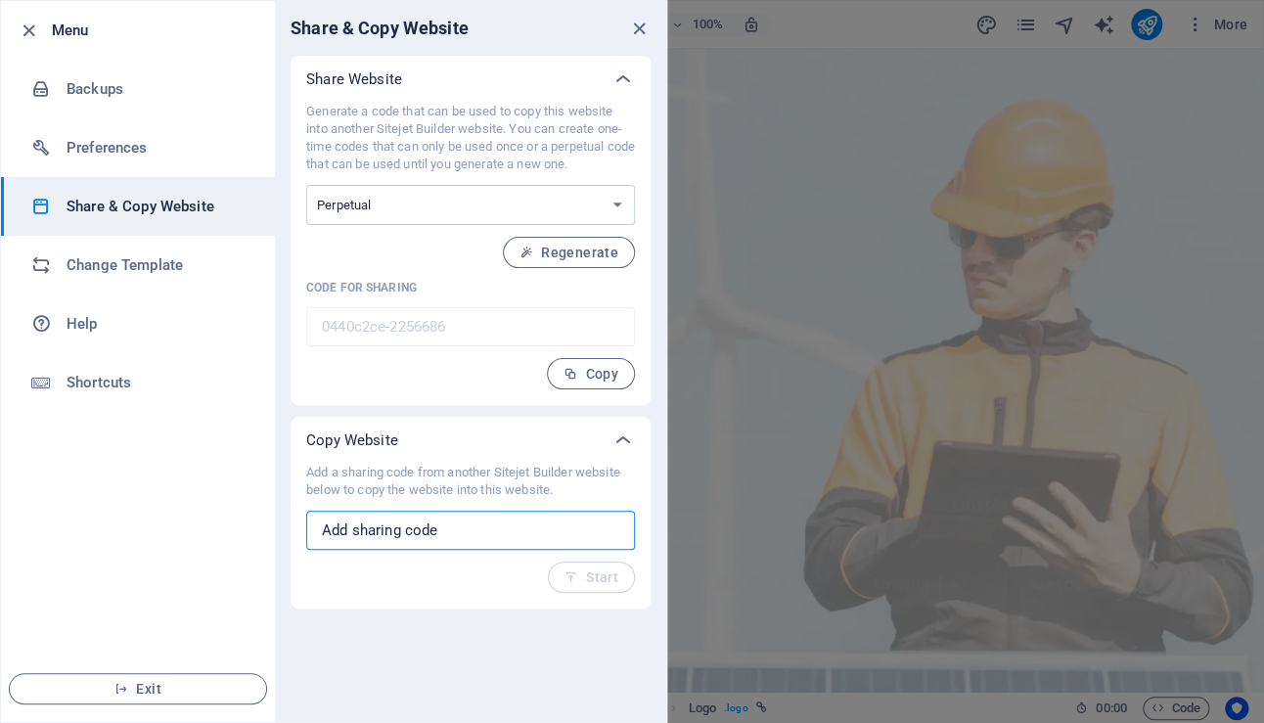
click at [469, 535] on input "text" at bounding box center [470, 530] width 329 height 39
click at [560, 201] on select "One-time Perpetual" at bounding box center [470, 205] width 329 height 40
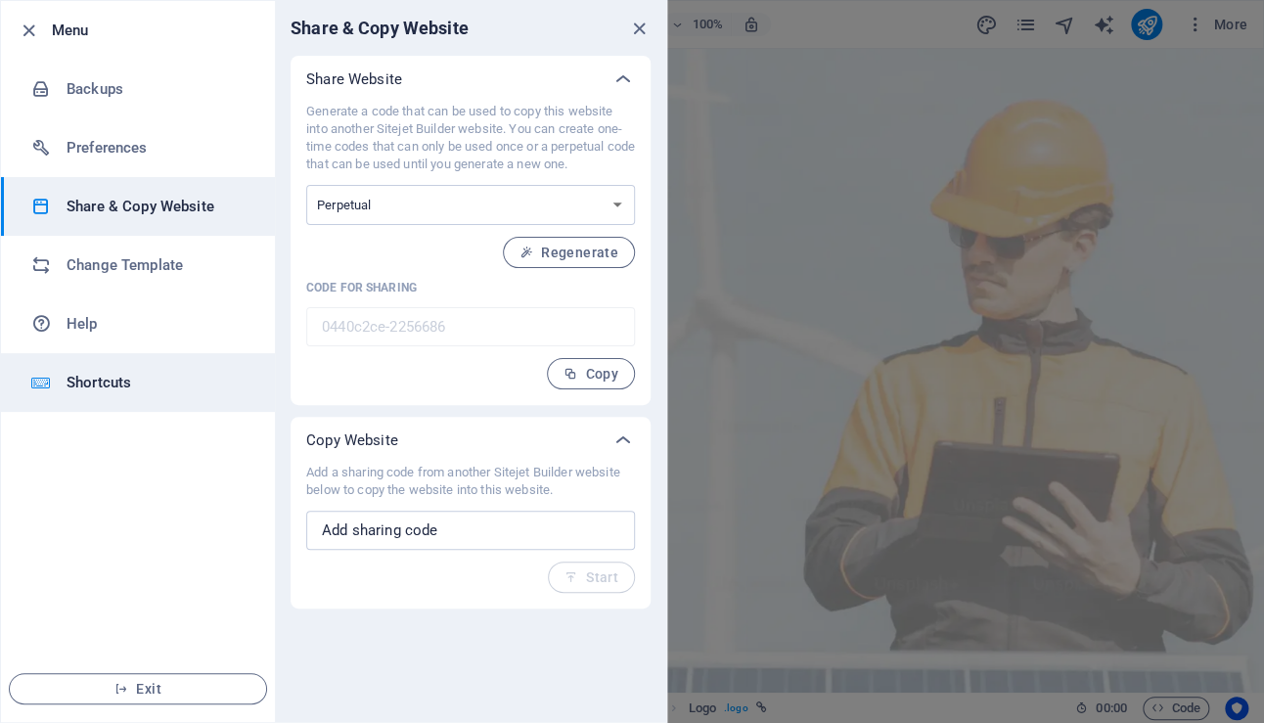
click at [118, 378] on h6 "Shortcuts" at bounding box center [157, 382] width 181 height 23
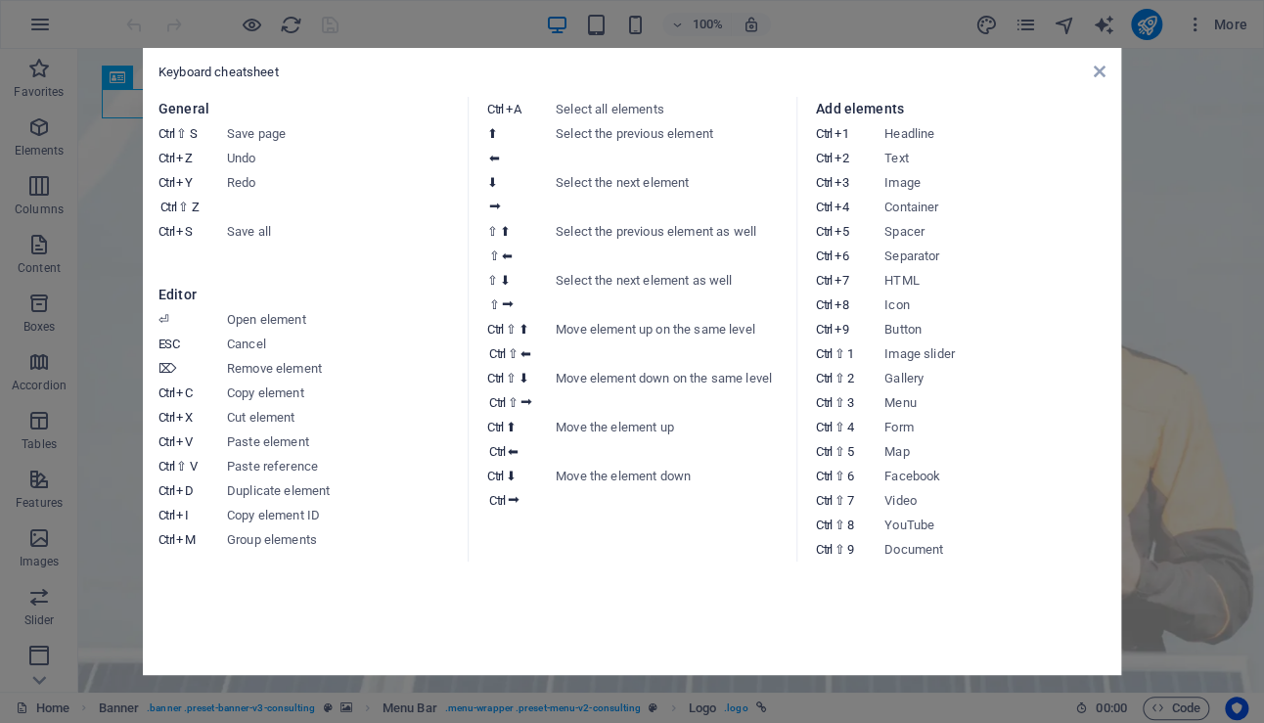
click at [1105, 73] on div "Keyboard cheatsheet General Ctrl ⇧ S Save page Ctrl Z Undo Ctrl Y Ctrl ⇧ Z Redo…" at bounding box center [632, 361] width 978 height 627
click at [1098, 71] on icon at bounding box center [1099, 72] width 12 height 16
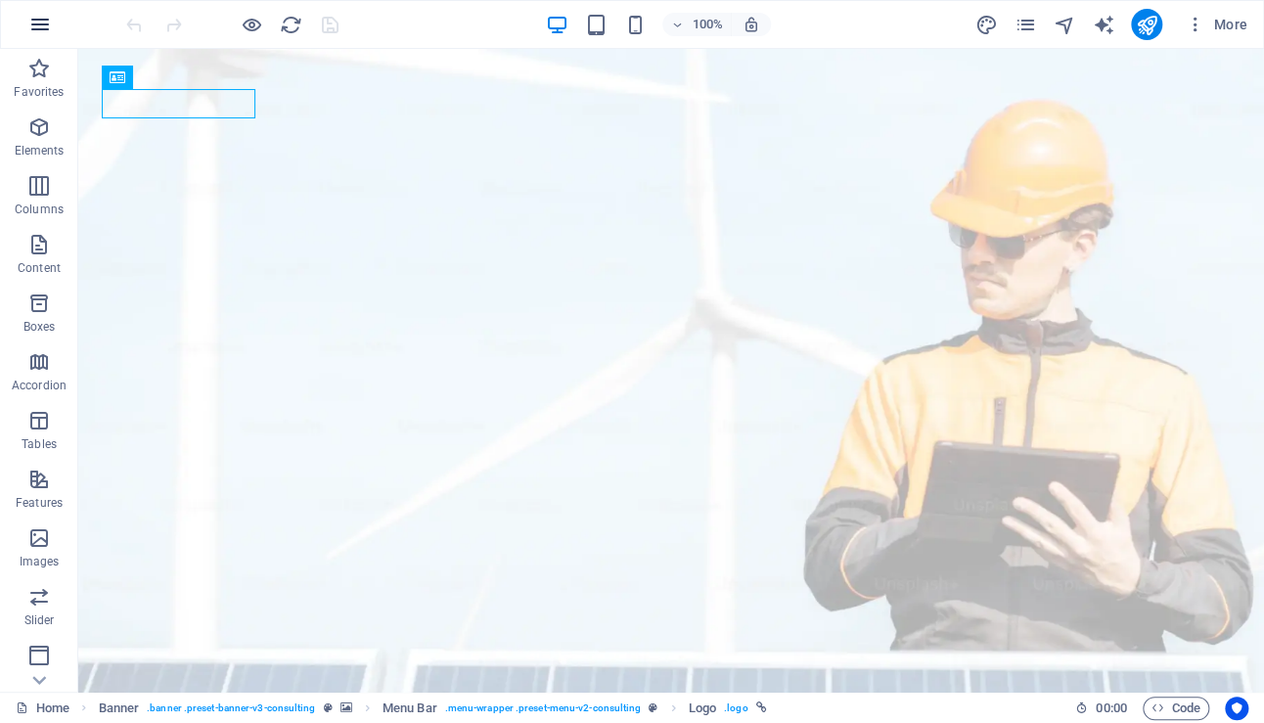
click at [43, 34] on icon "button" at bounding box center [39, 24] width 23 height 23
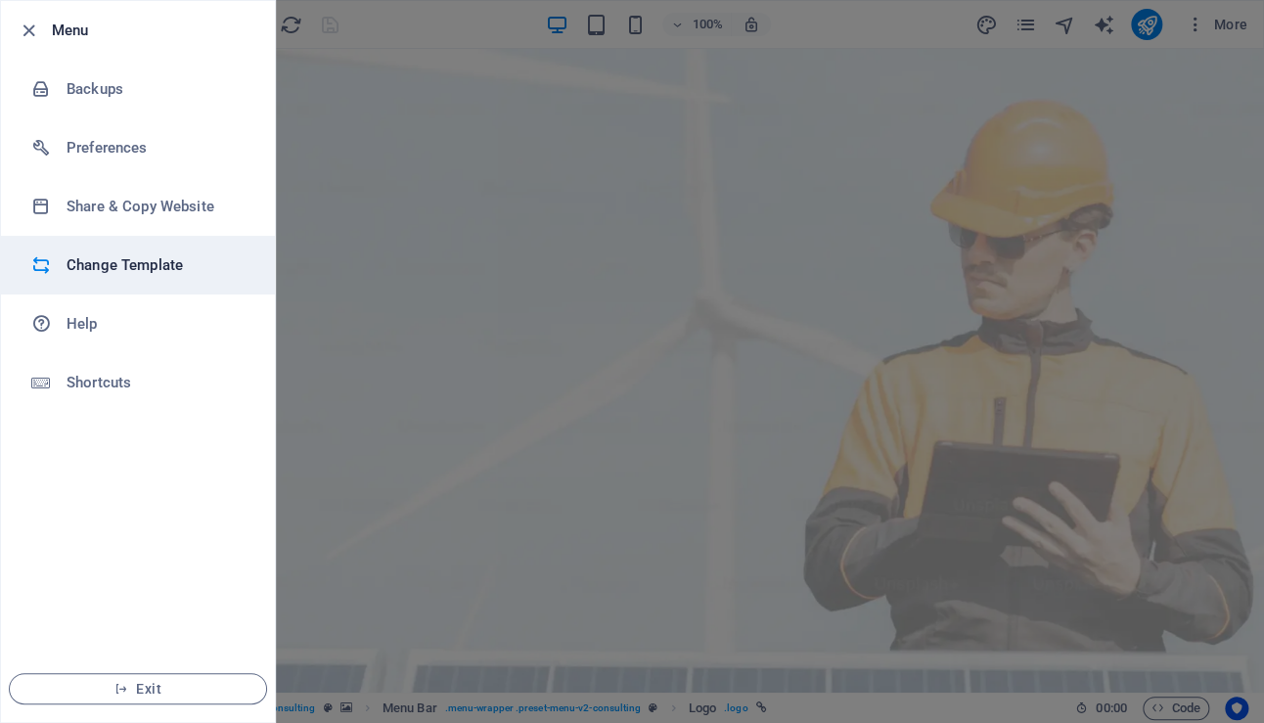
click at [129, 261] on h6 "Change Template" at bounding box center [157, 264] width 181 height 23
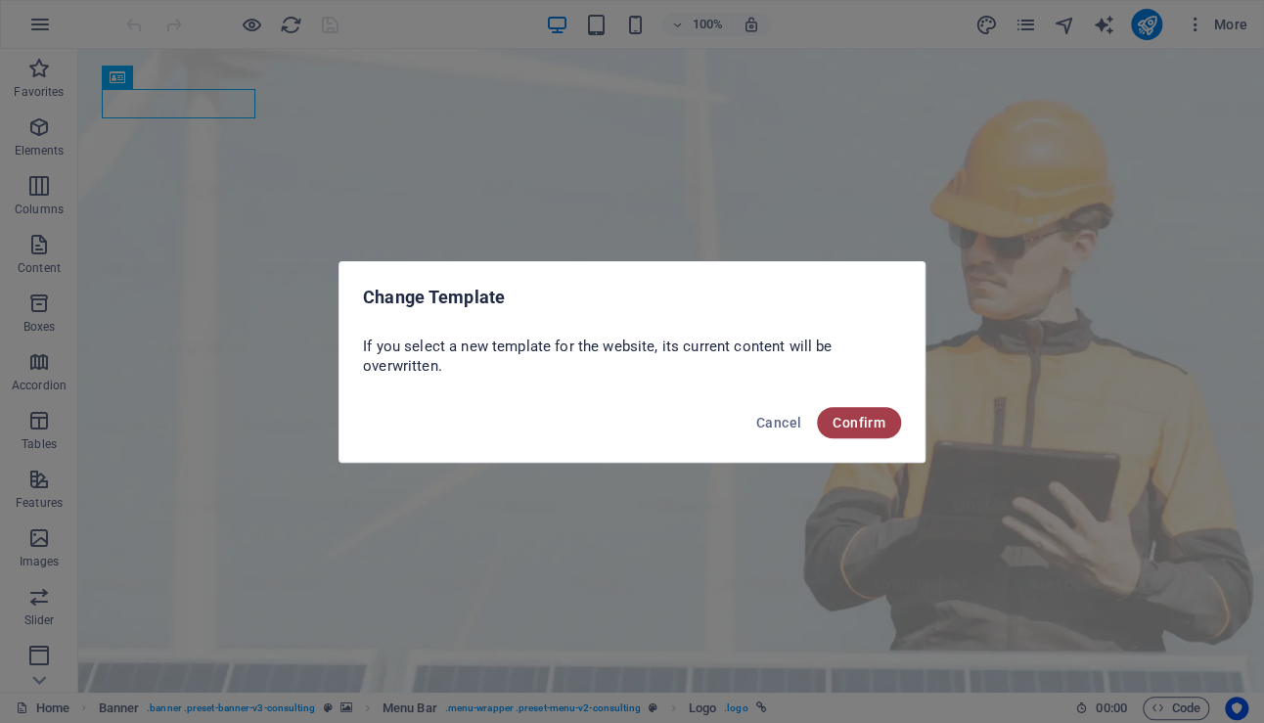
click at [858, 417] on span "Confirm" at bounding box center [858, 423] width 53 height 16
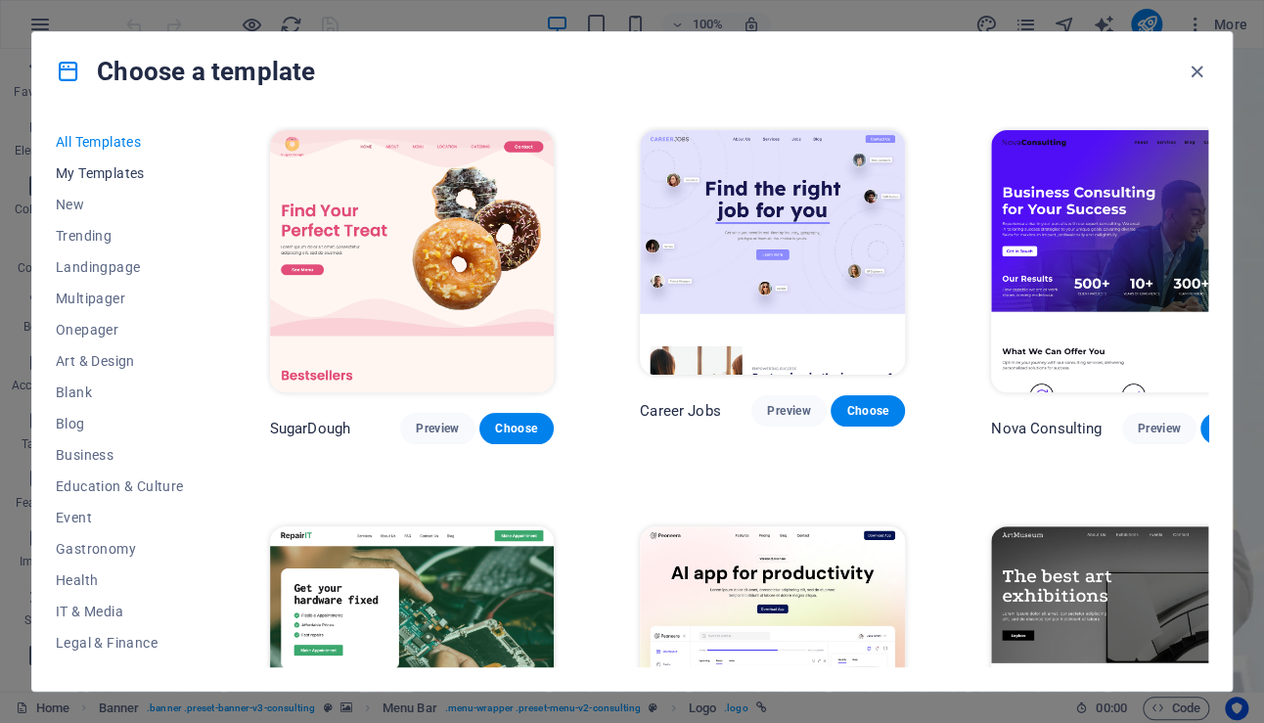
click at [109, 185] on button "My Templates" at bounding box center [120, 172] width 128 height 31
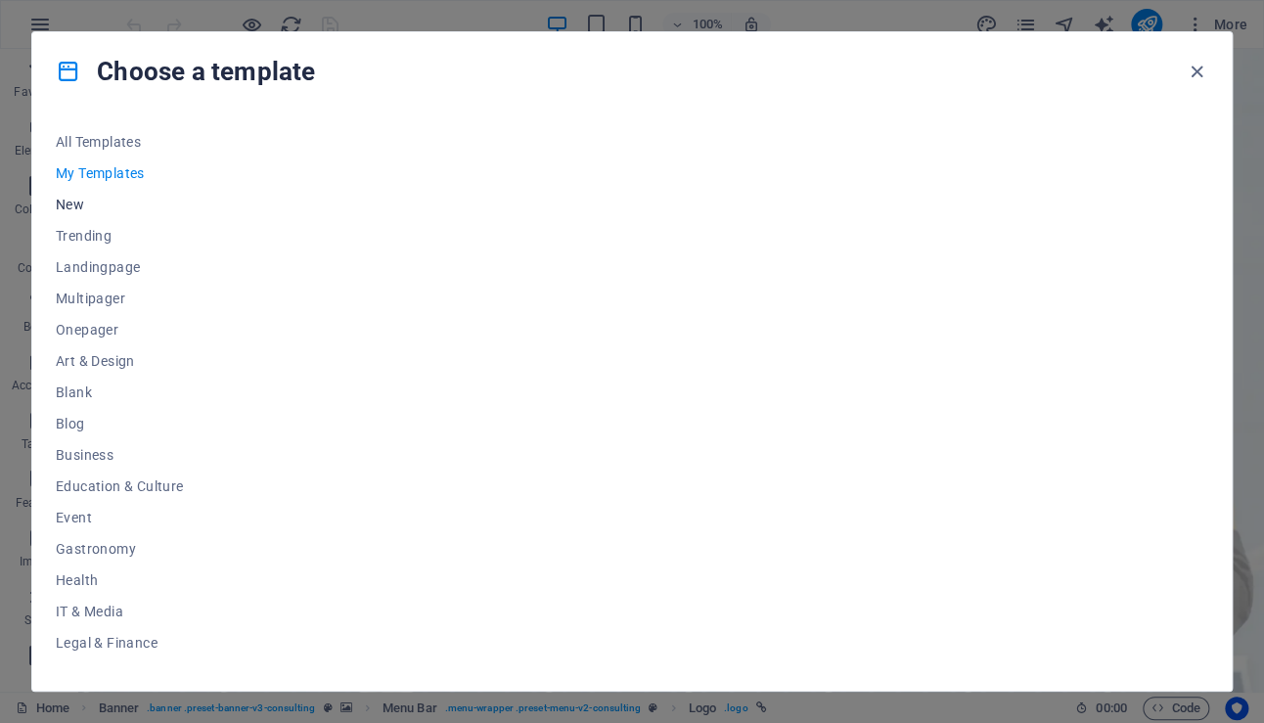
click at [71, 205] on span "New" at bounding box center [120, 205] width 128 height 16
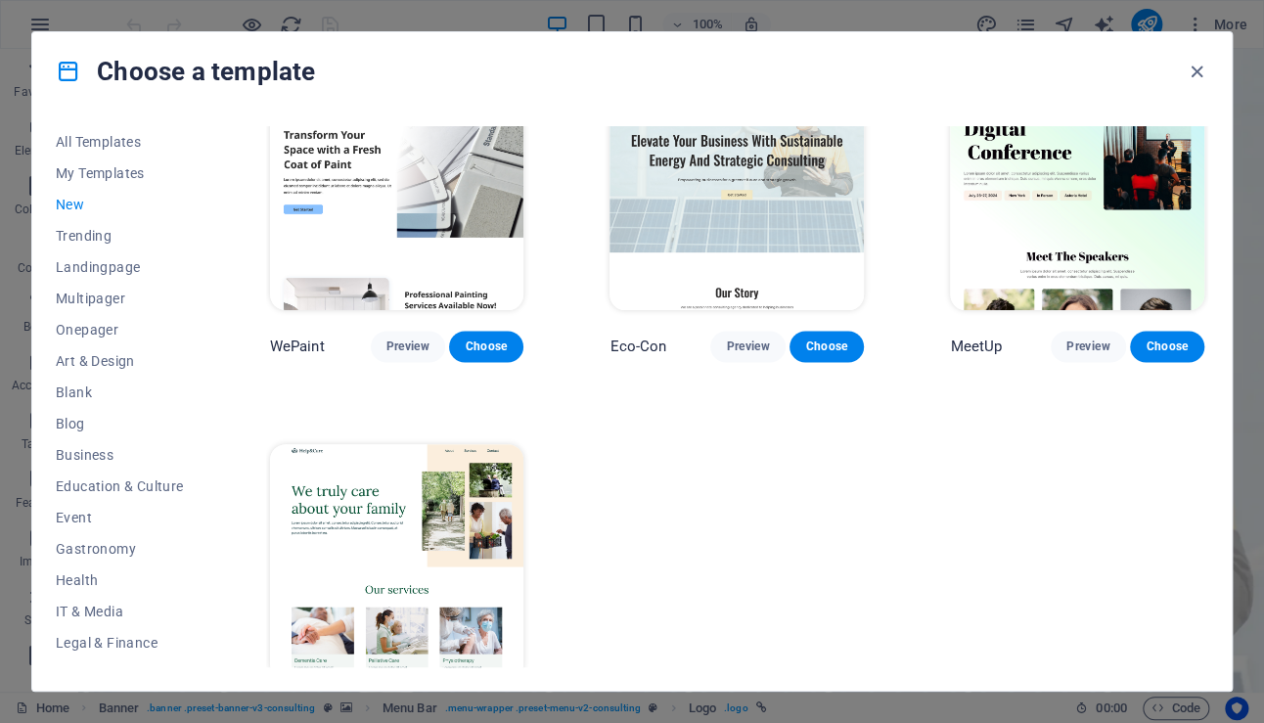
scroll to position [1225, 0]
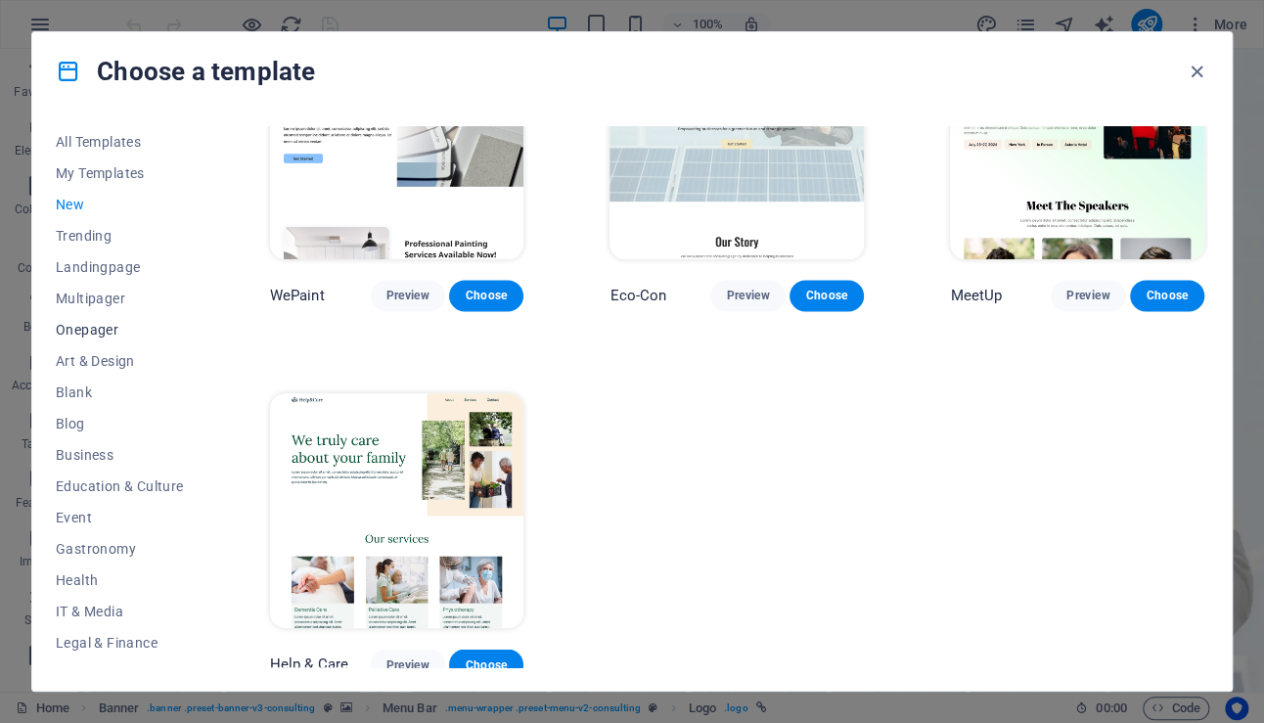
click at [96, 330] on span "Onepager" at bounding box center [120, 330] width 128 height 16
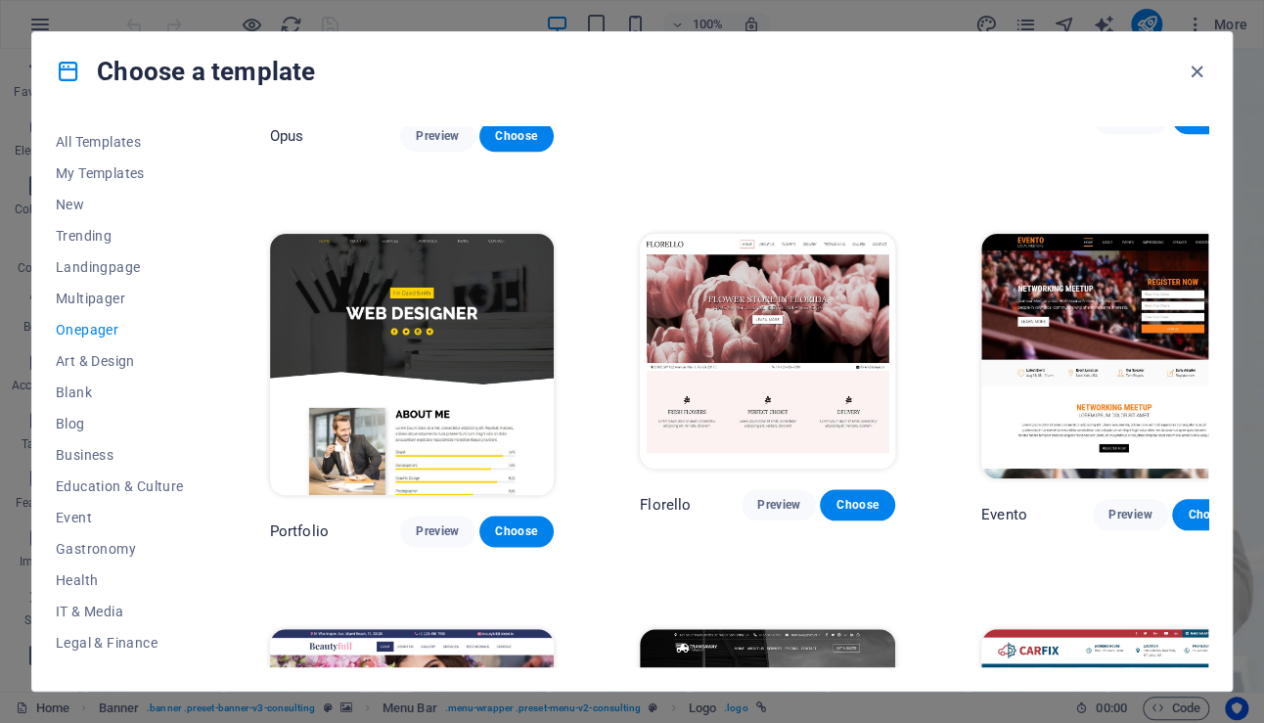
scroll to position [6929, 0]
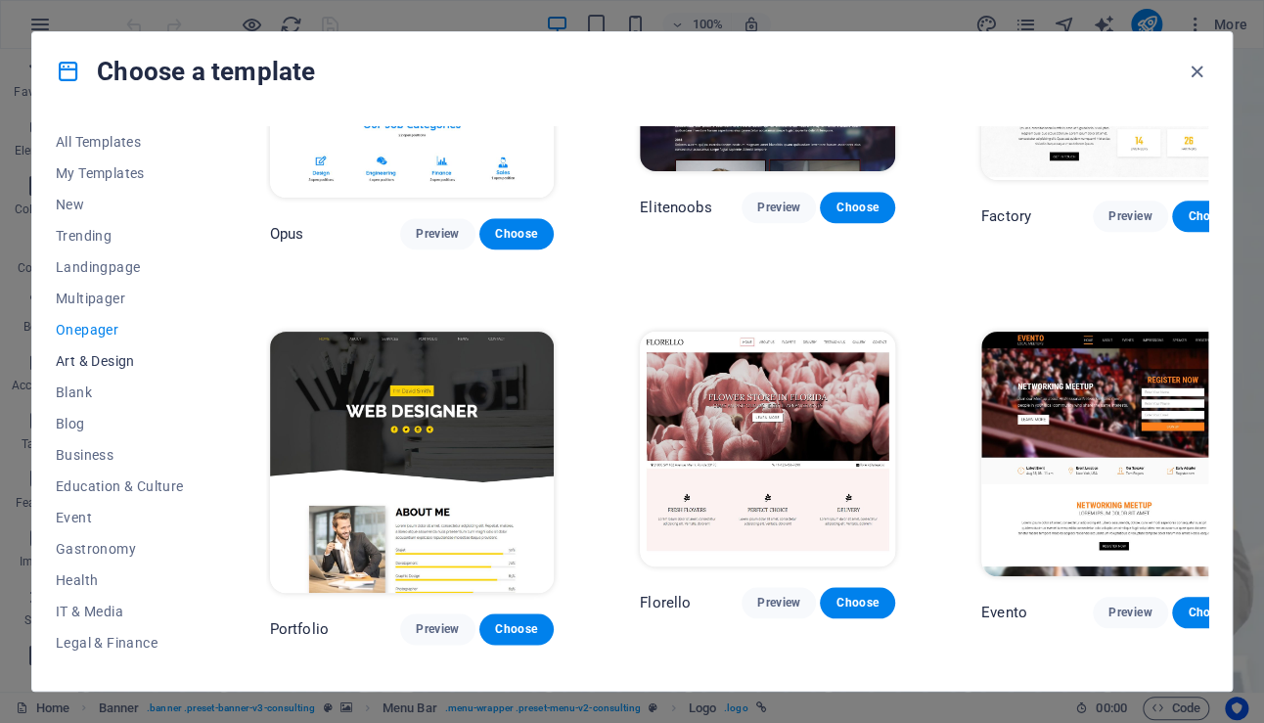
click at [96, 365] on span "Art & Design" at bounding box center [120, 361] width 128 height 16
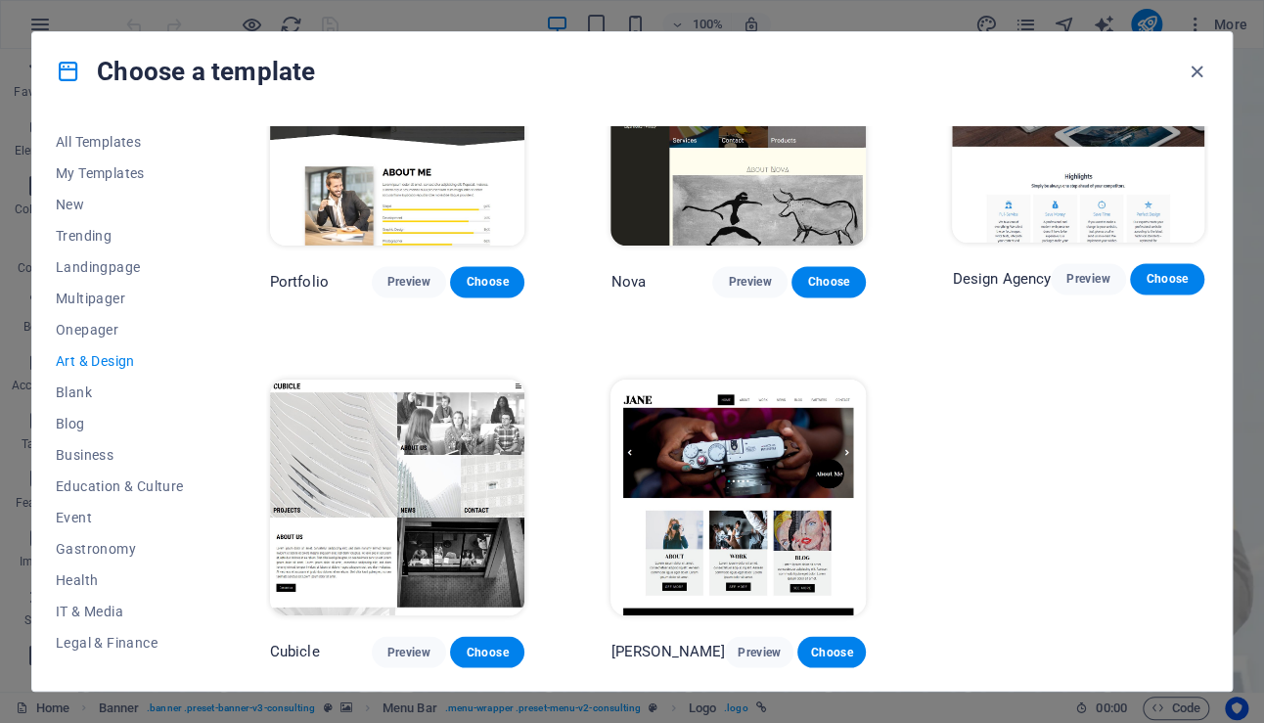
scroll to position [1225, 0]
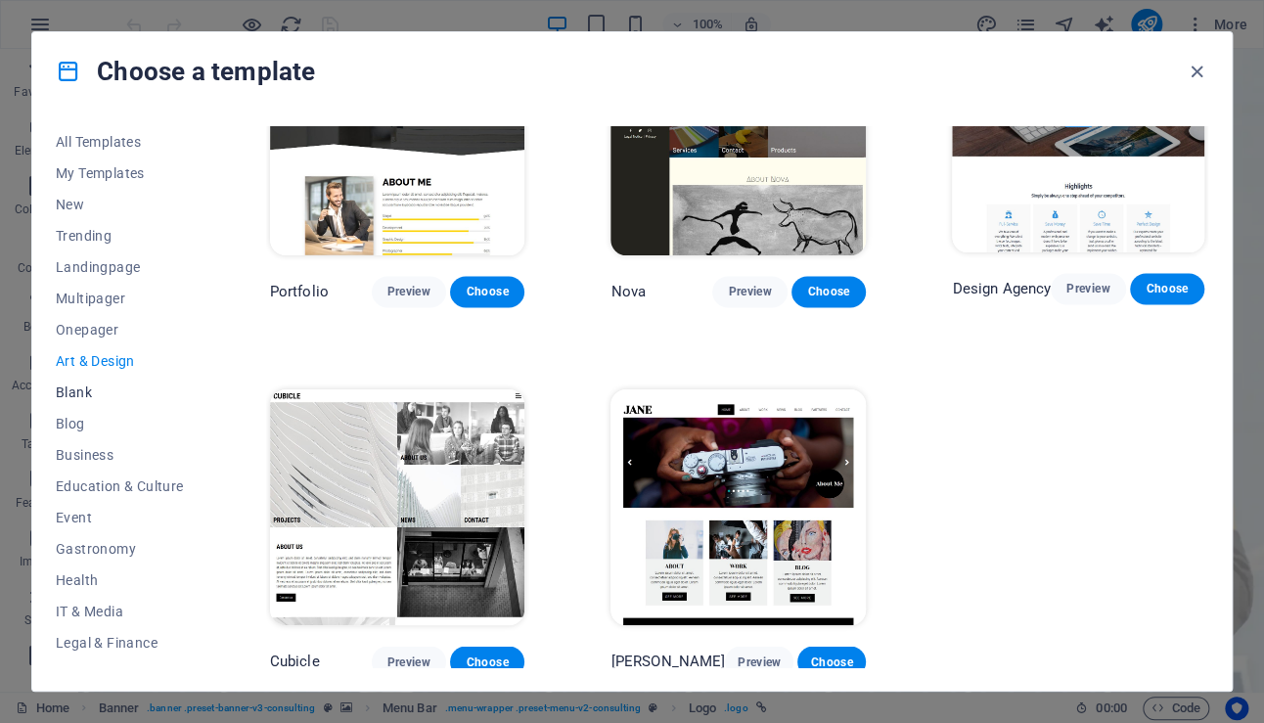
click at [82, 392] on span "Blank" at bounding box center [120, 392] width 128 height 16
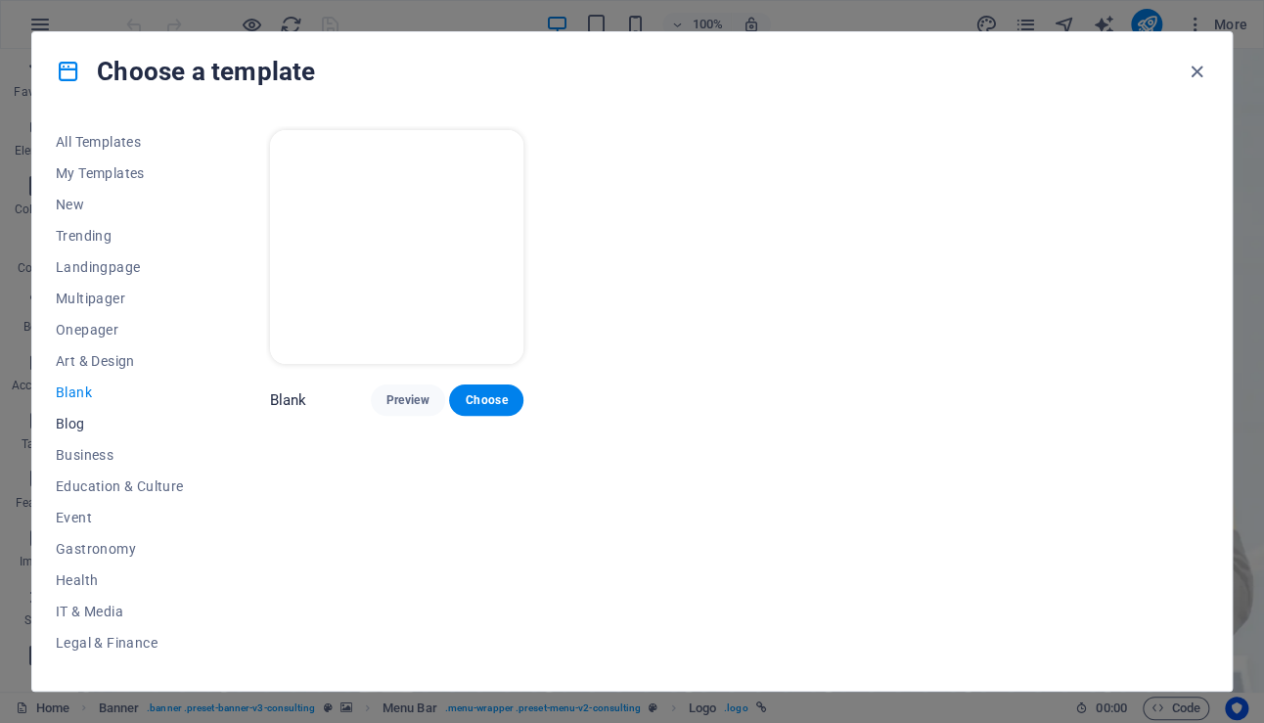
click at [82, 419] on span "Blog" at bounding box center [120, 424] width 128 height 16
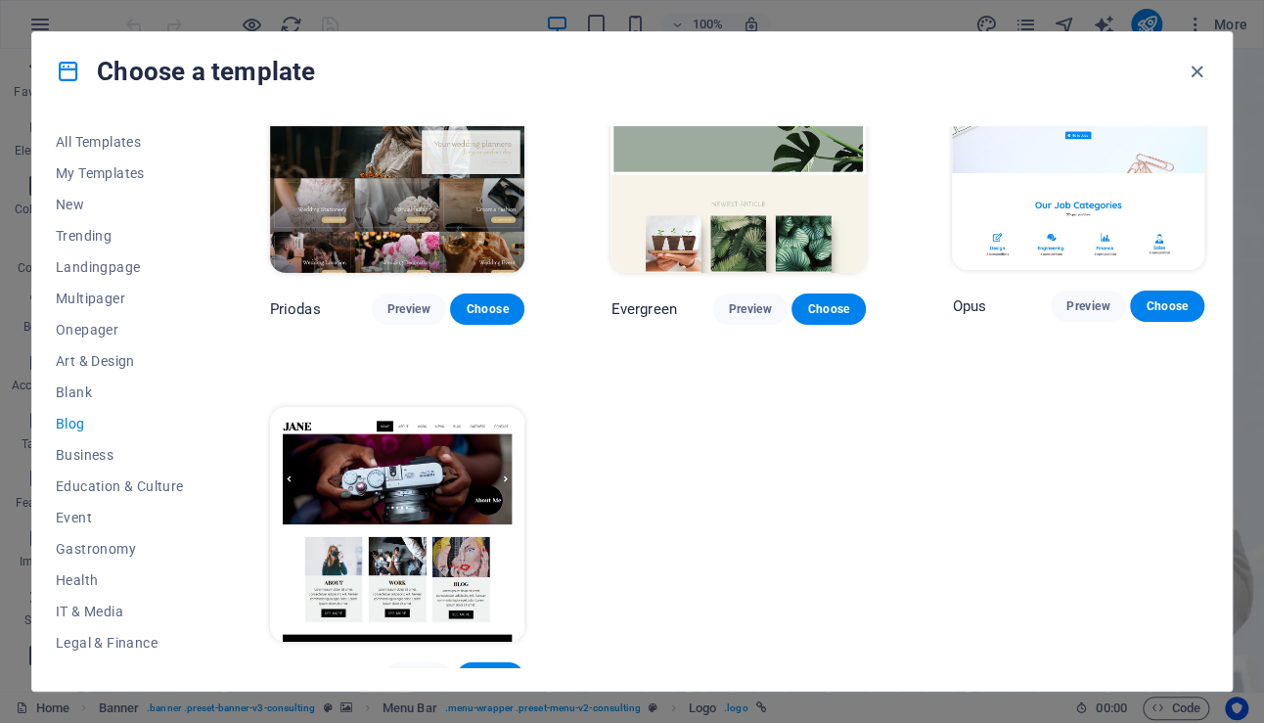
scroll to position [2395, 0]
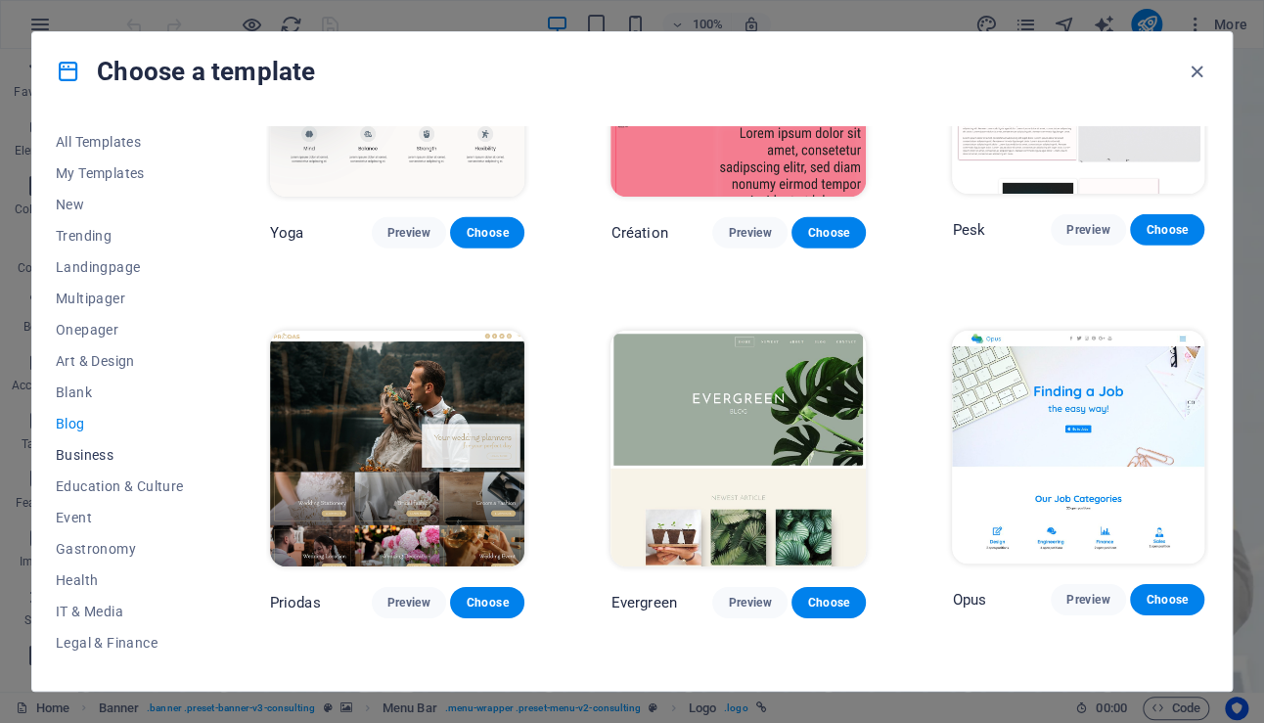
click at [82, 453] on span "Business" at bounding box center [120, 455] width 128 height 16
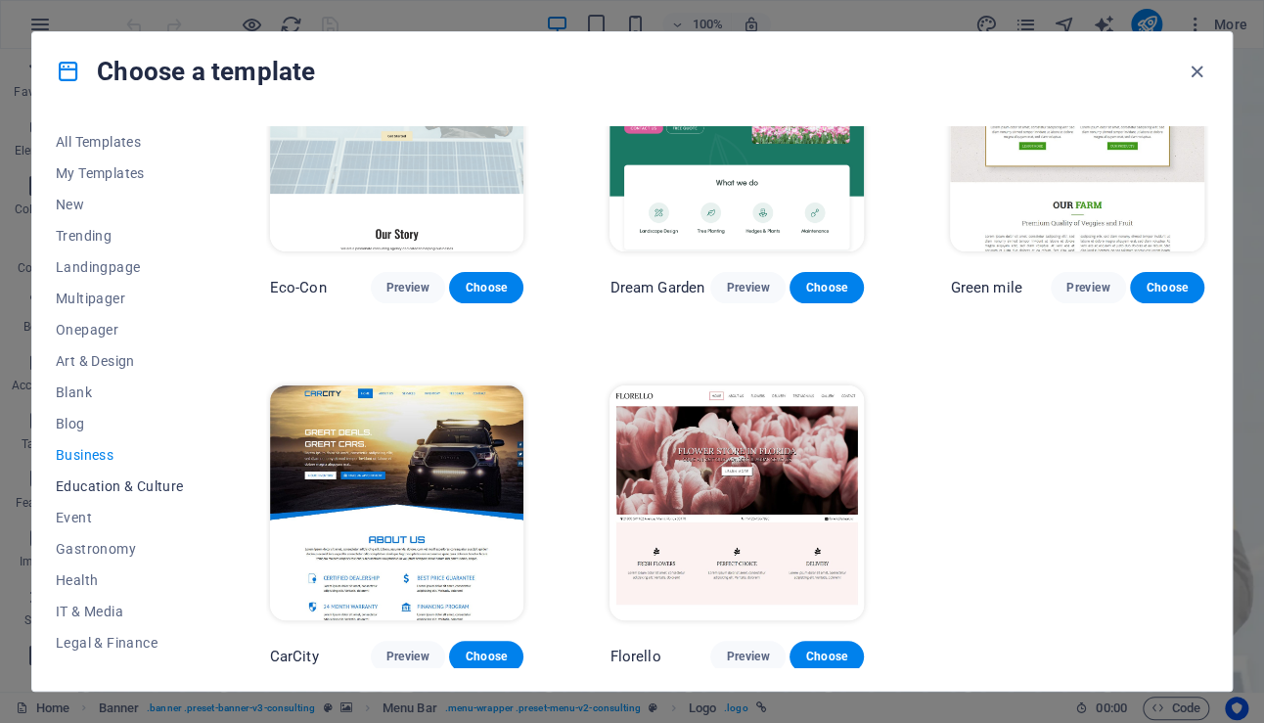
click at [103, 489] on span "Education & Culture" at bounding box center [120, 486] width 128 height 16
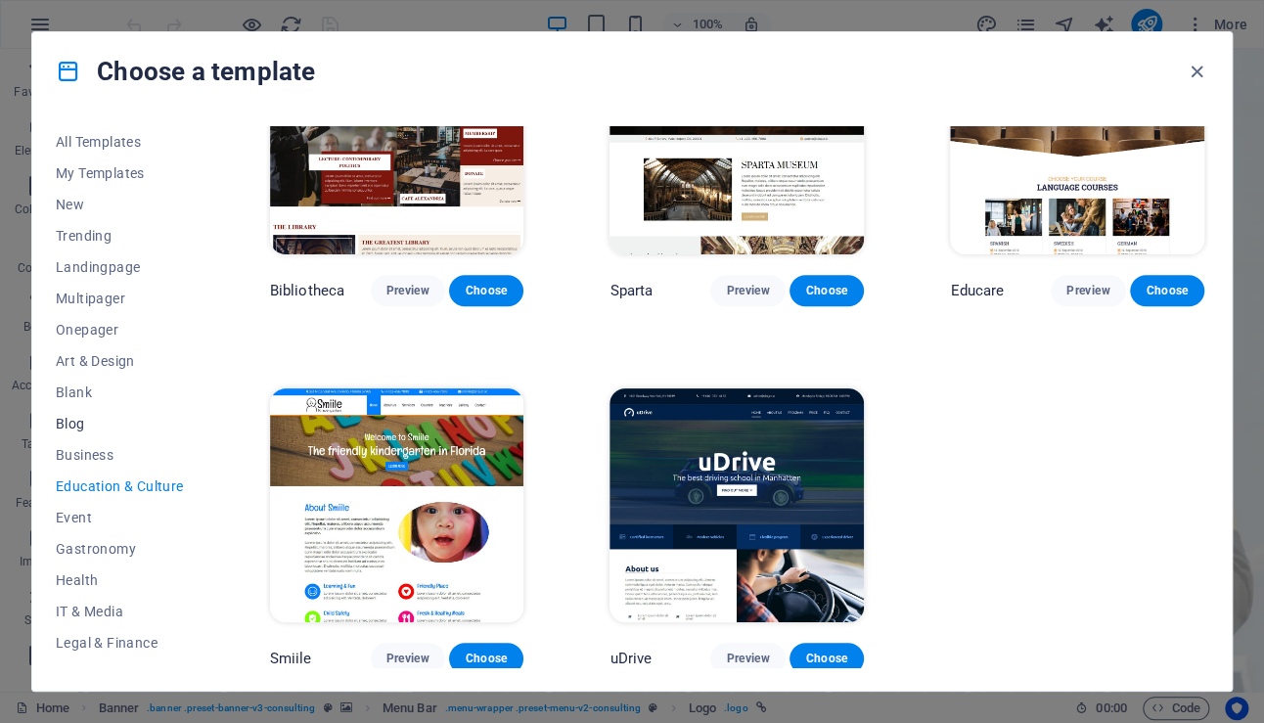
click at [73, 427] on span "Blog" at bounding box center [120, 424] width 128 height 16
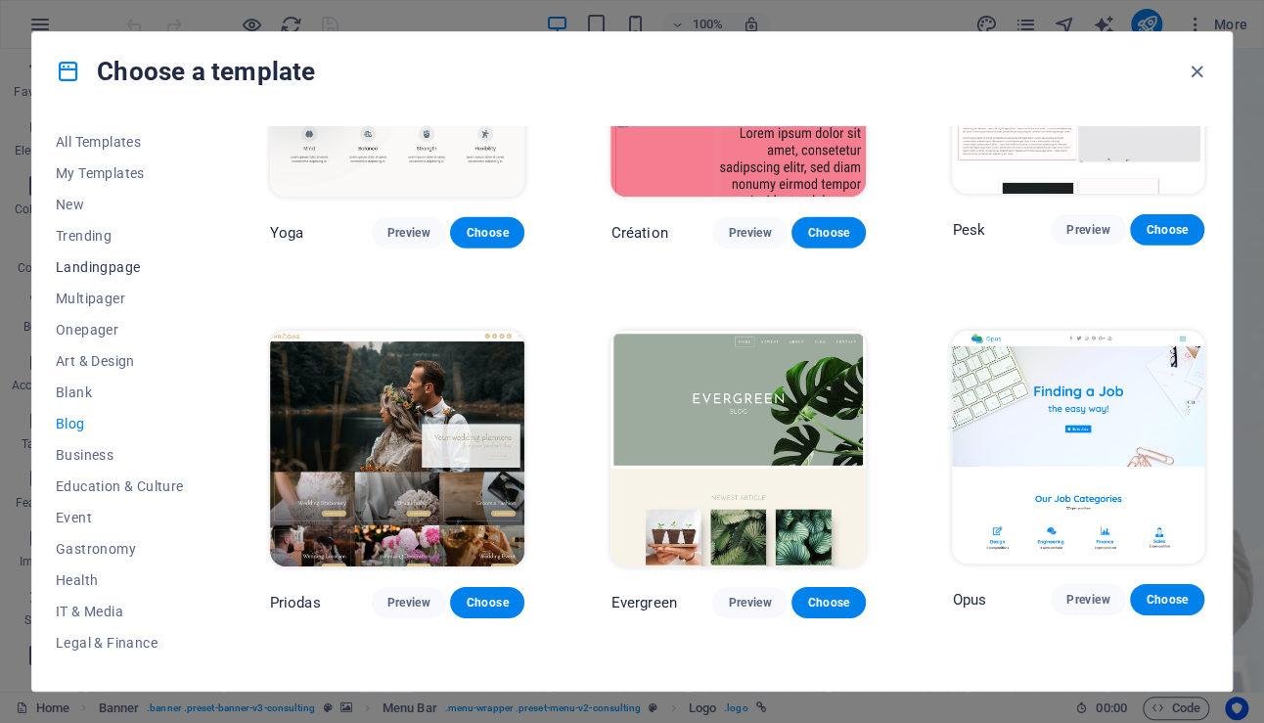
click at [105, 261] on span "Landingpage" at bounding box center [120, 267] width 128 height 16
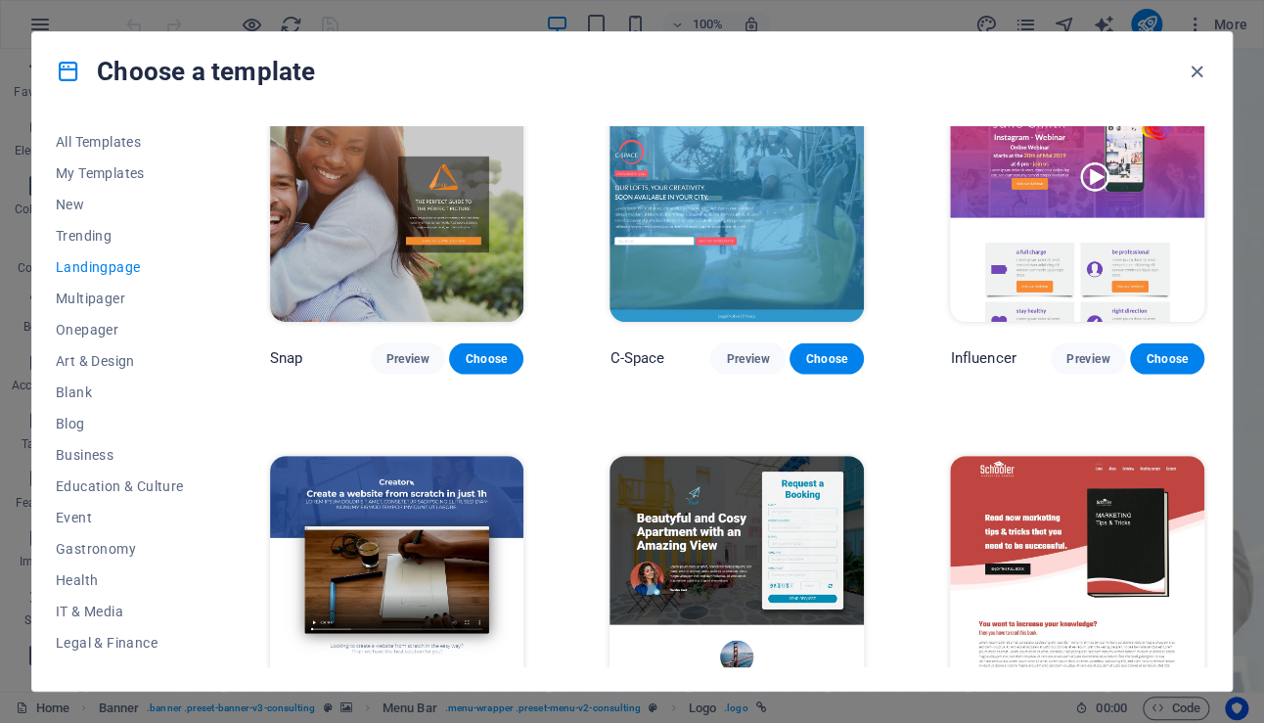
scroll to position [1417, 0]
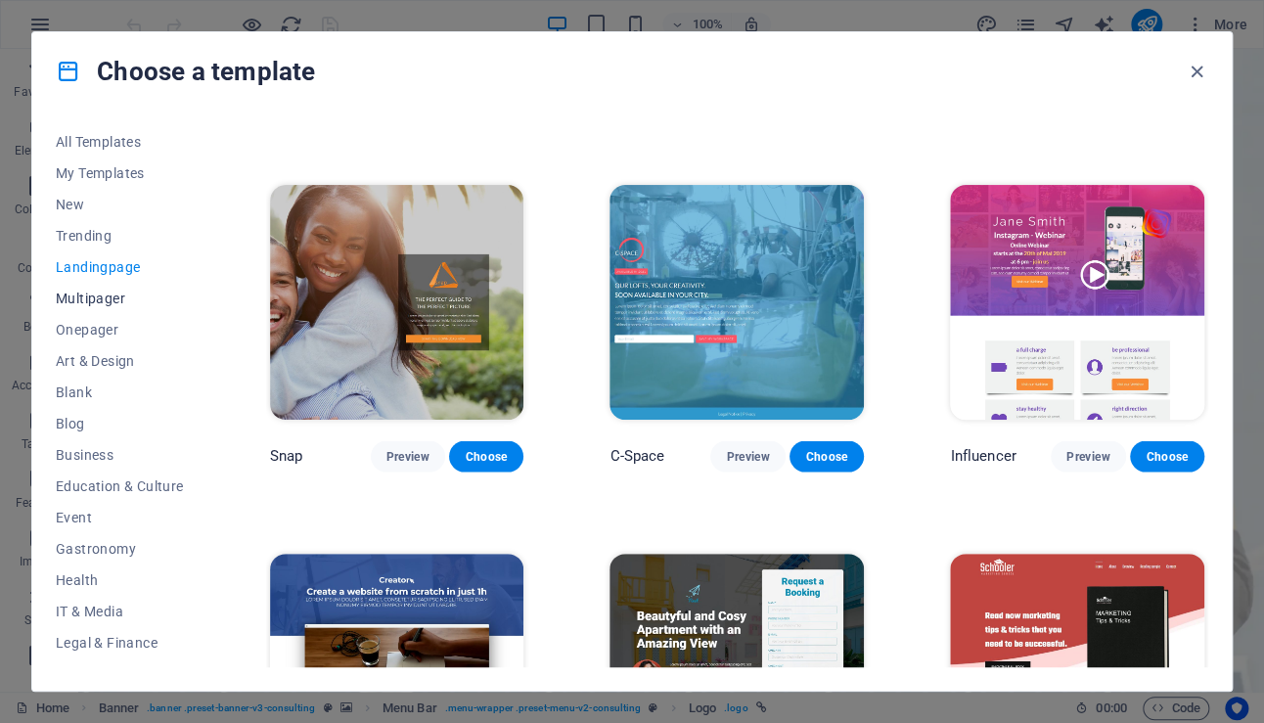
click at [91, 297] on span "Multipager" at bounding box center [120, 298] width 128 height 16
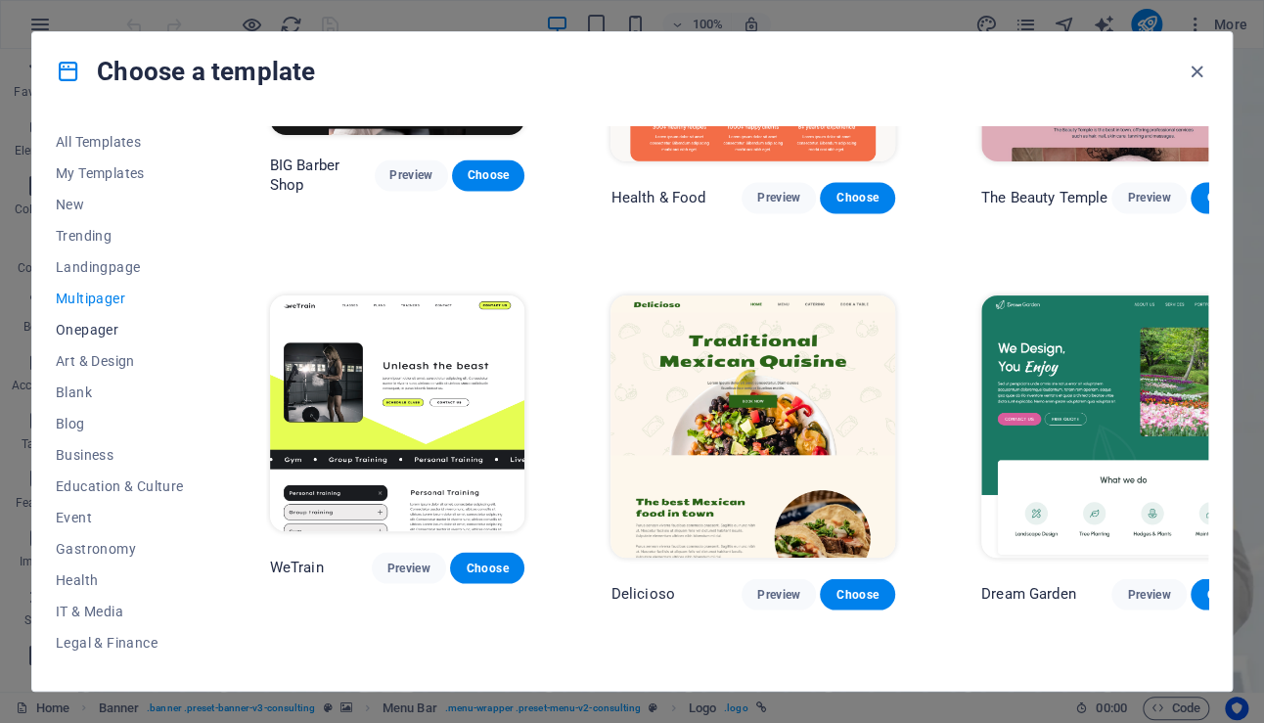
click at [97, 334] on span "Onepager" at bounding box center [120, 330] width 128 height 16
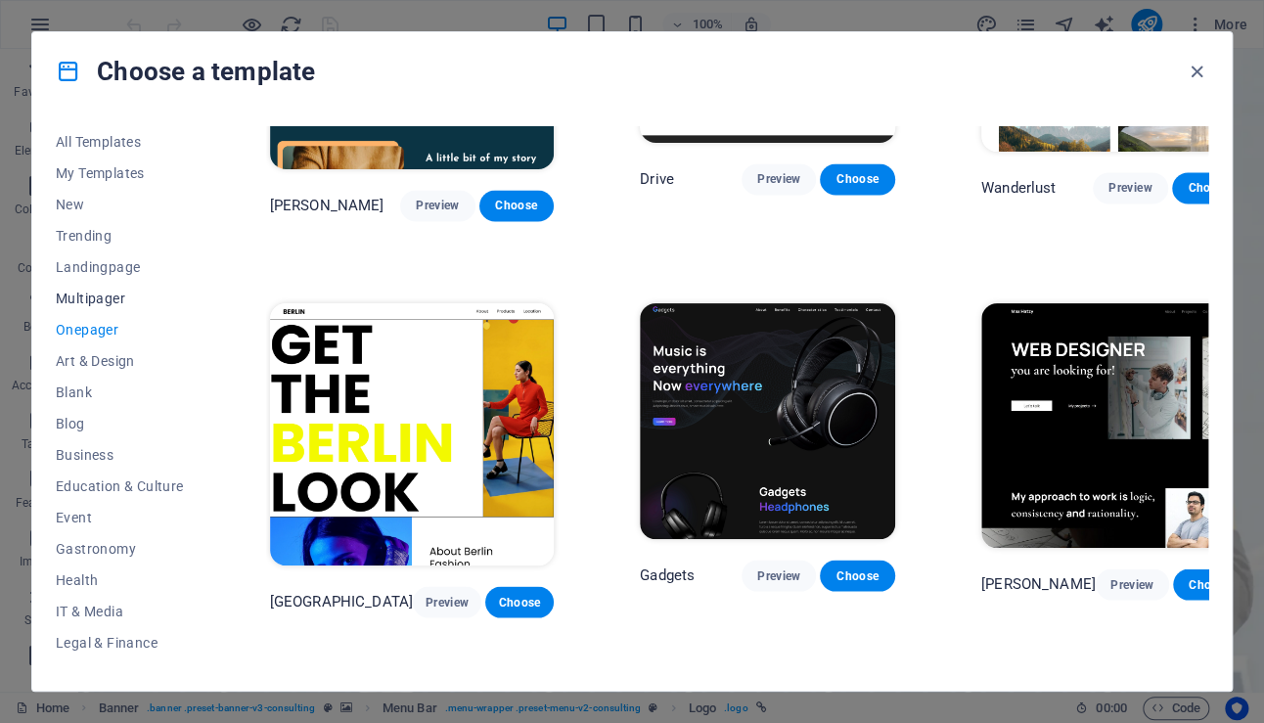
click at [95, 290] on span "Multipager" at bounding box center [120, 298] width 128 height 16
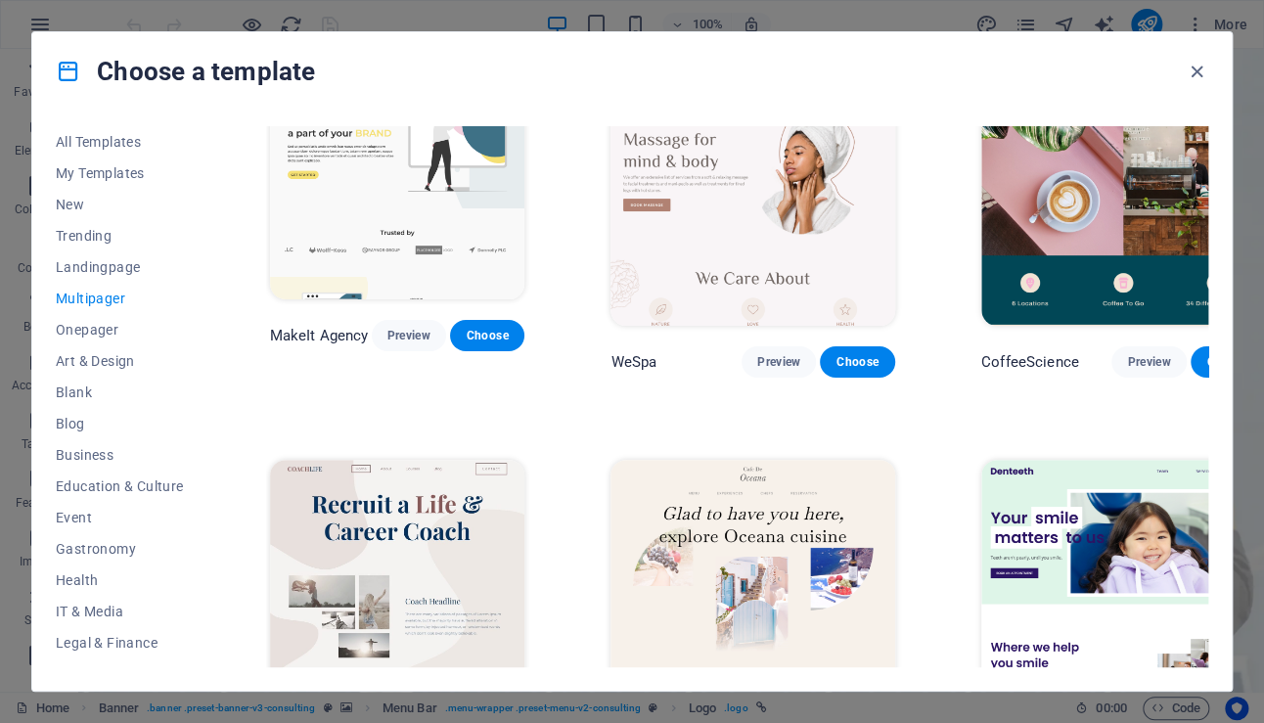
scroll to position [3129, 0]
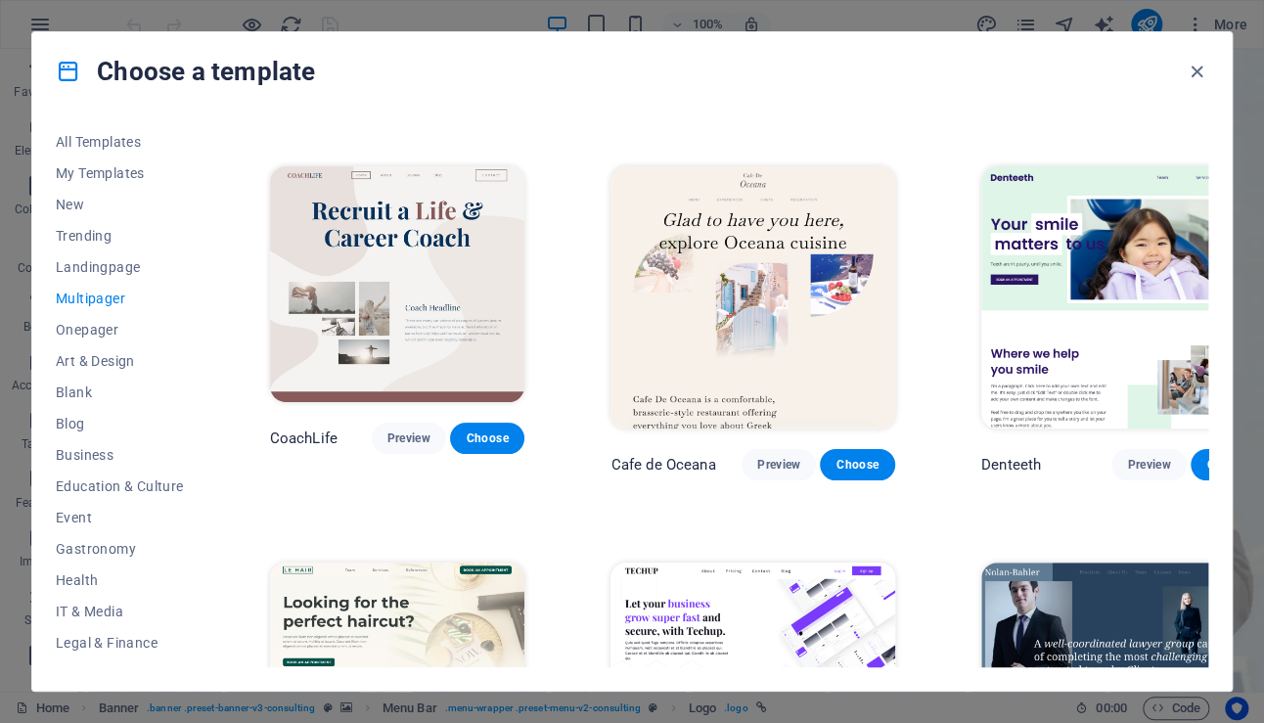
click at [726, 562] on img at bounding box center [752, 693] width 284 height 262
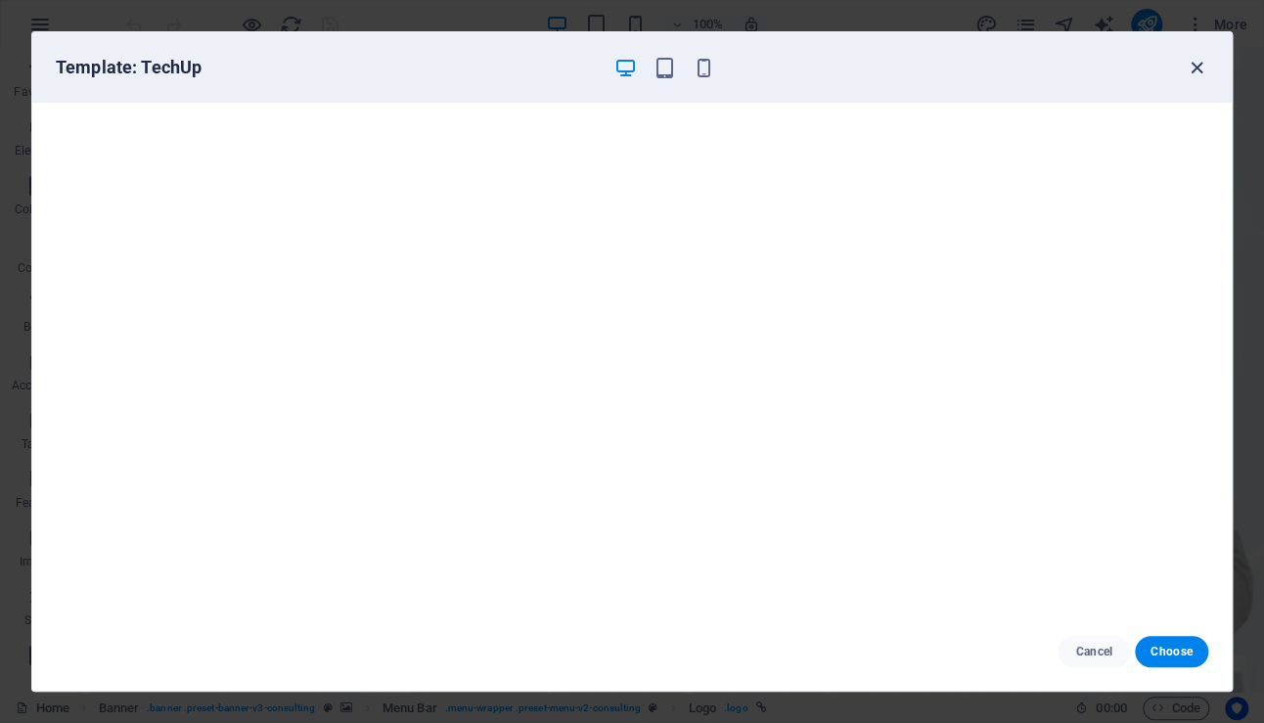
click at [1198, 65] on icon "button" at bounding box center [1196, 68] width 22 height 22
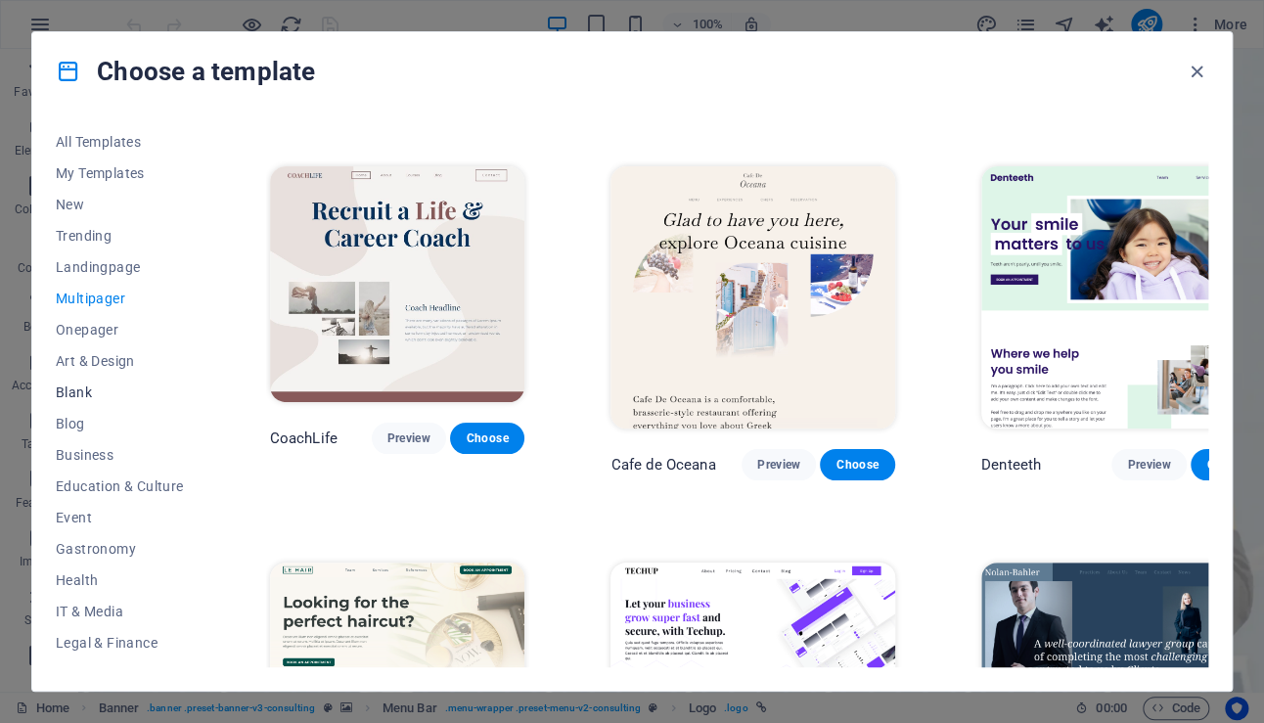
click at [67, 385] on span "Blank" at bounding box center [120, 392] width 128 height 16
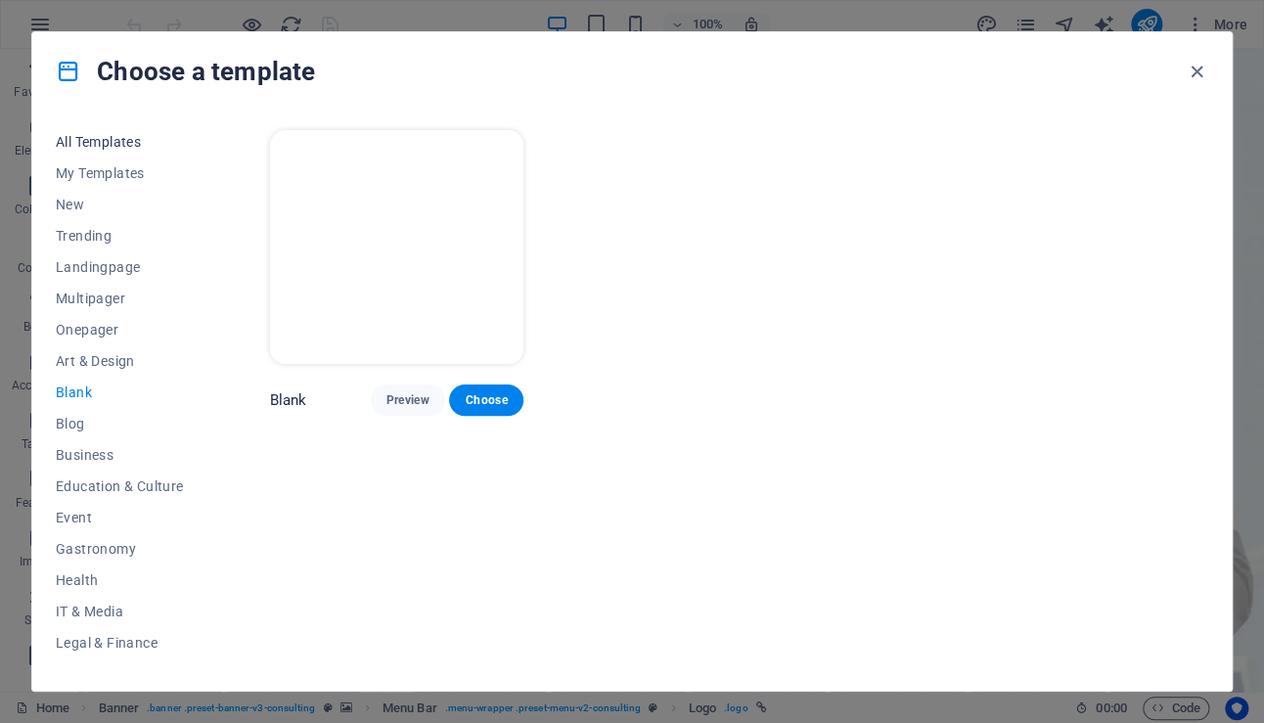
click at [114, 144] on span "All Templates" at bounding box center [120, 142] width 128 height 16
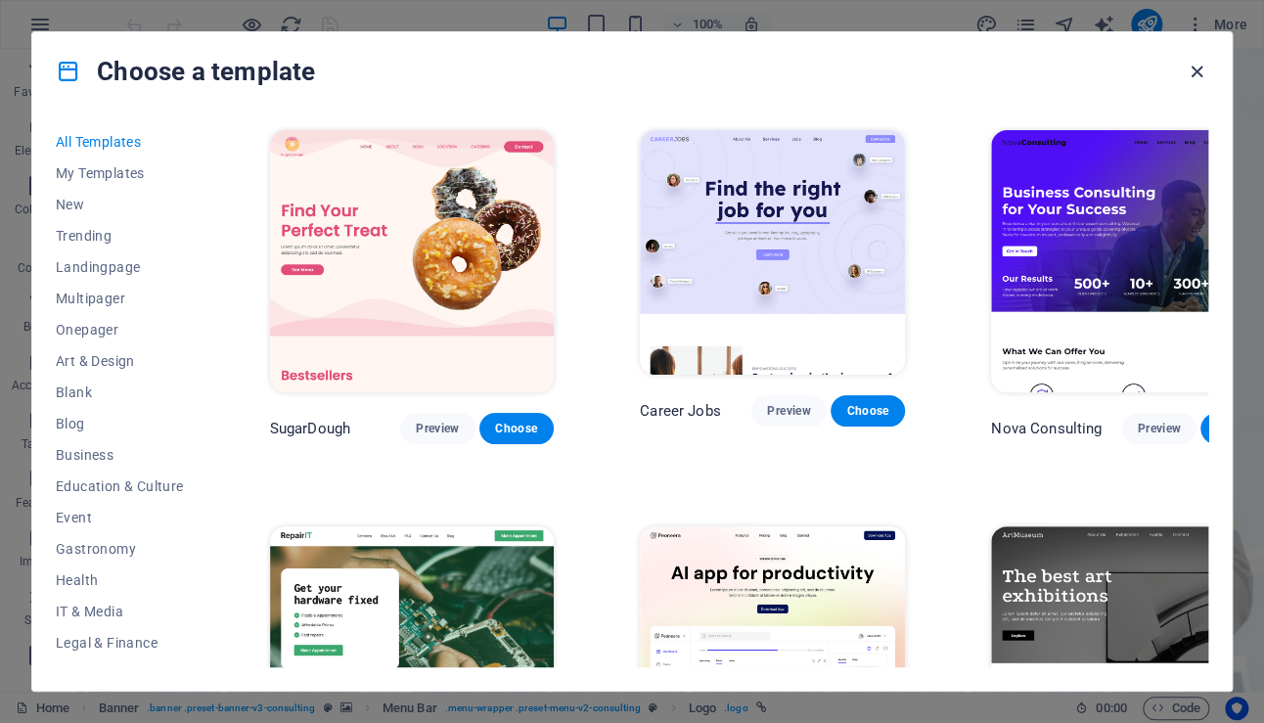
click at [1204, 71] on icon "button" at bounding box center [1196, 72] width 22 height 22
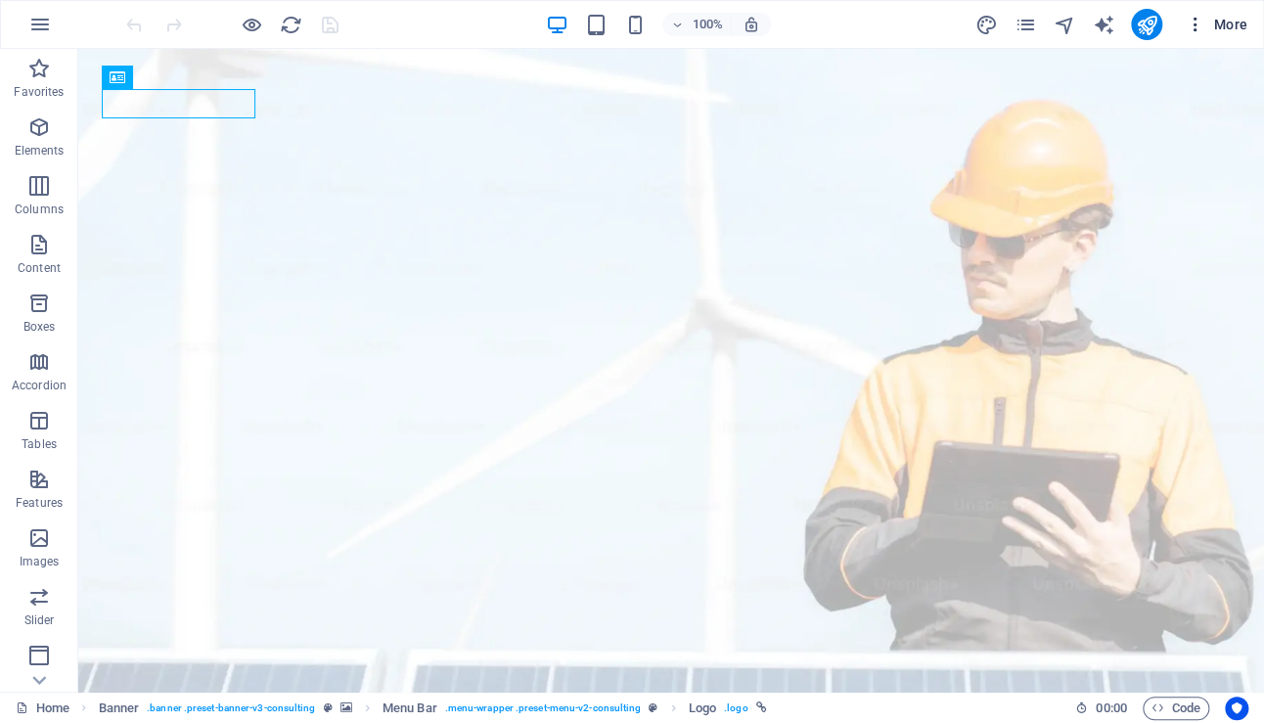
click at [1222, 27] on span "More" at bounding box center [1216, 25] width 62 height 20
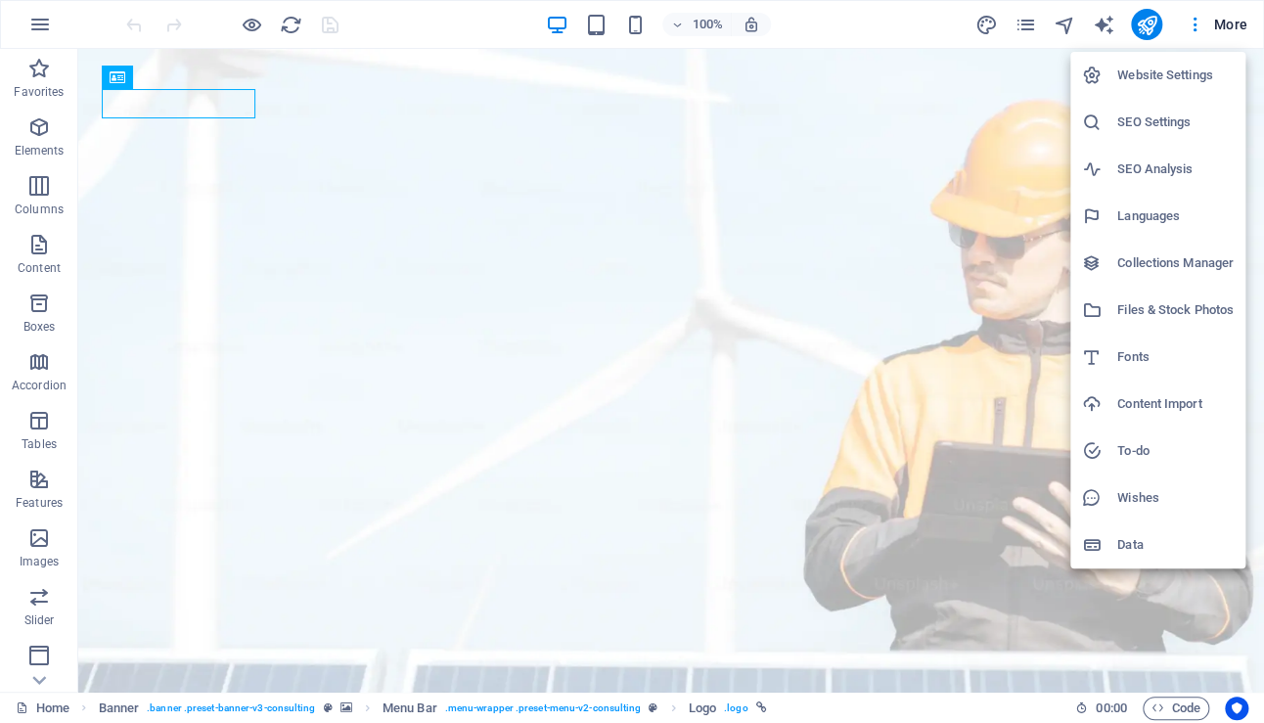
click at [1144, 261] on h6 "Collections Manager" at bounding box center [1175, 262] width 116 height 23
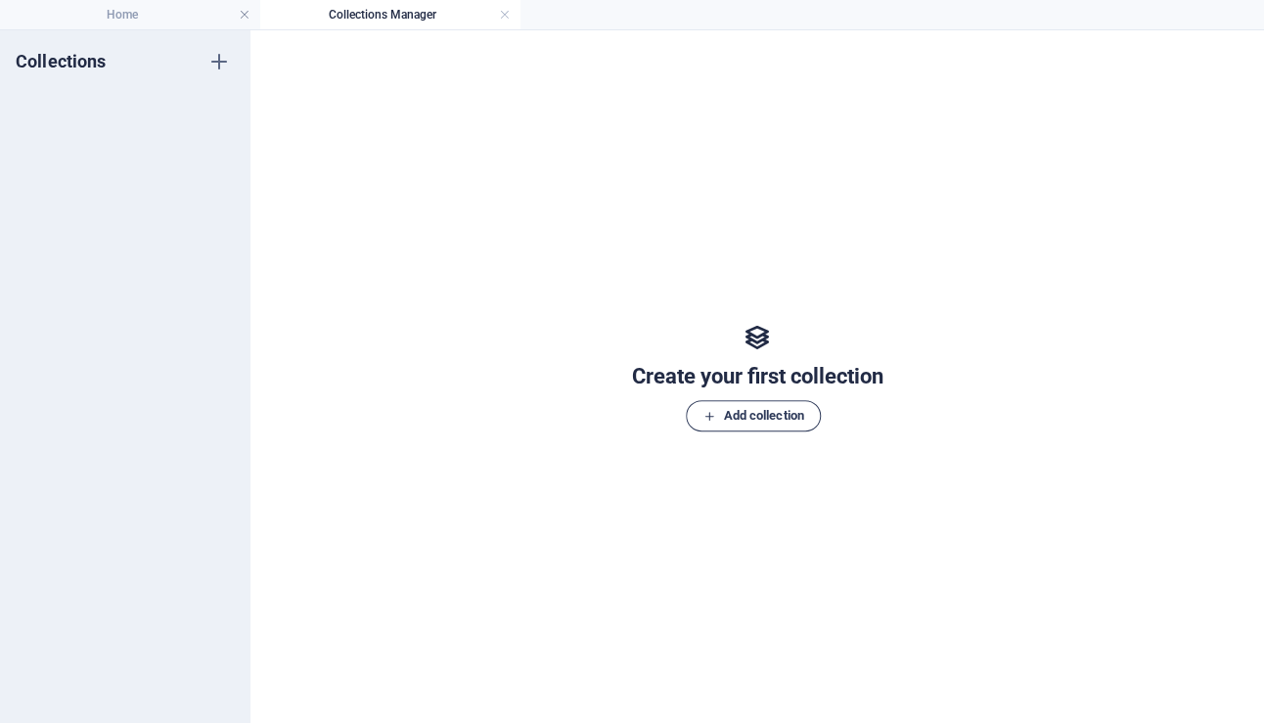
click at [756, 416] on span "Add collection" at bounding box center [752, 415] width 101 height 23
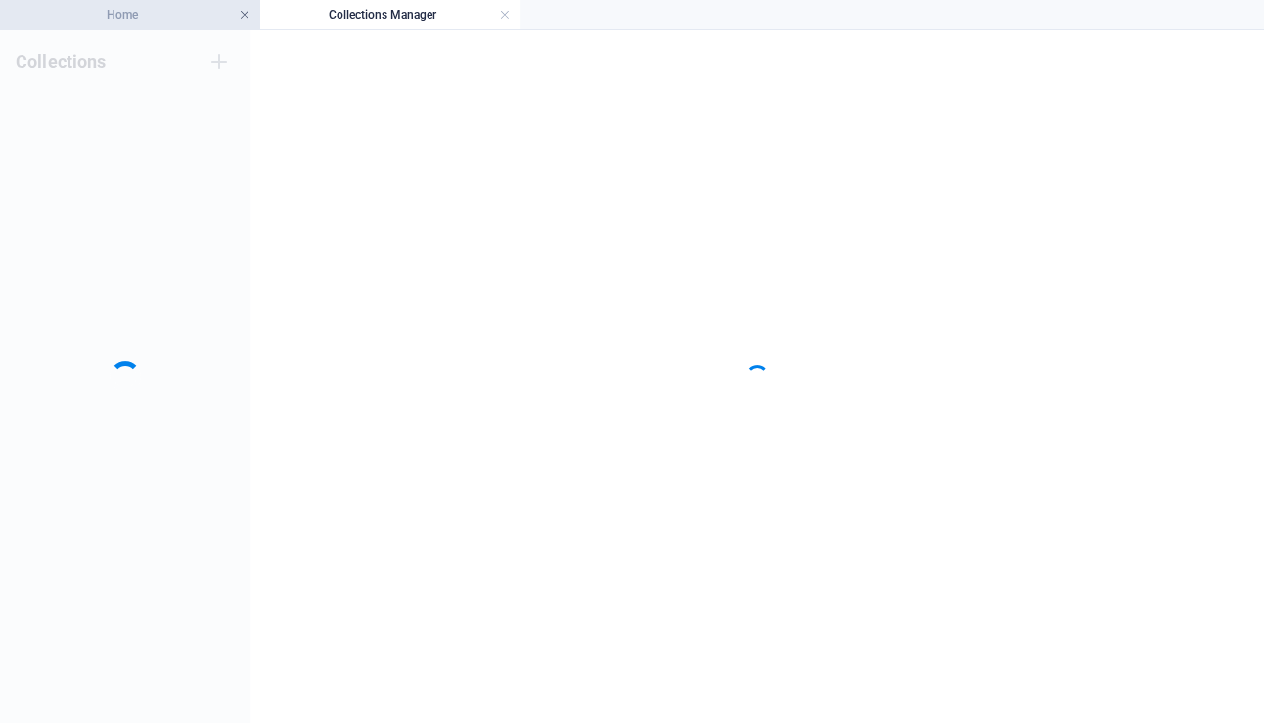
click at [245, 15] on link at bounding box center [245, 15] width 12 height 19
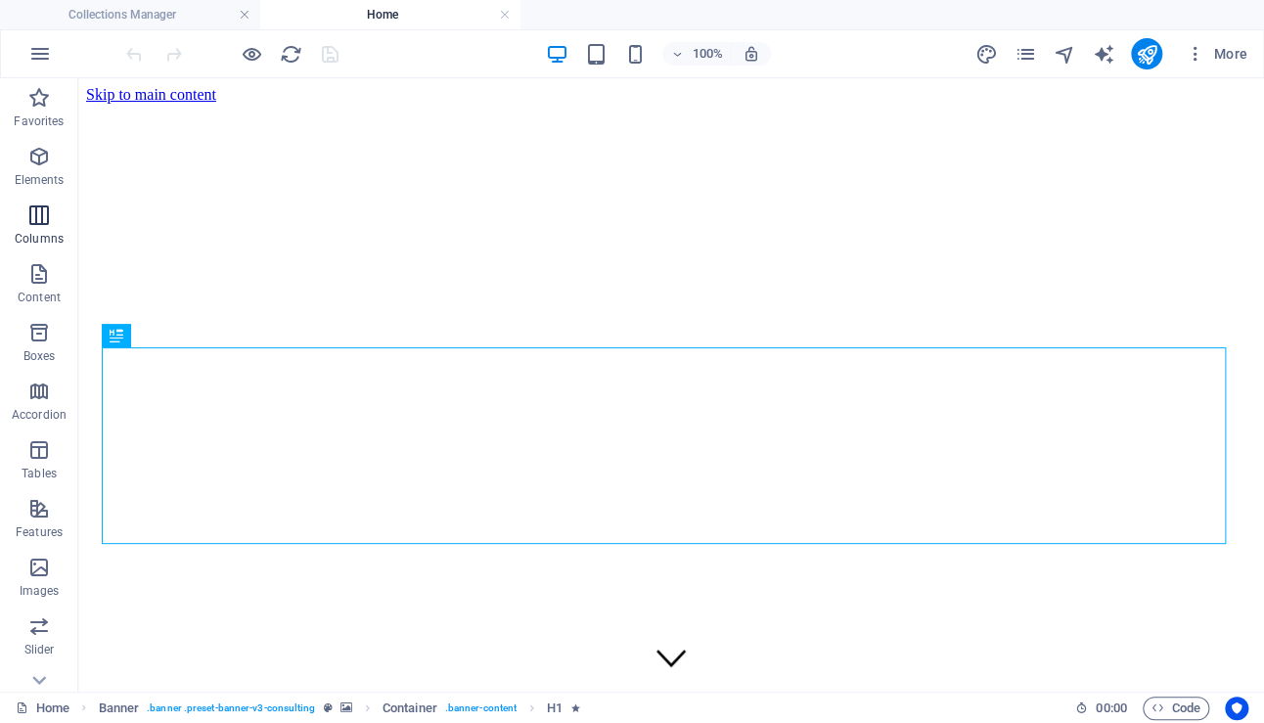
click at [35, 210] on icon "button" at bounding box center [38, 214] width 23 height 23
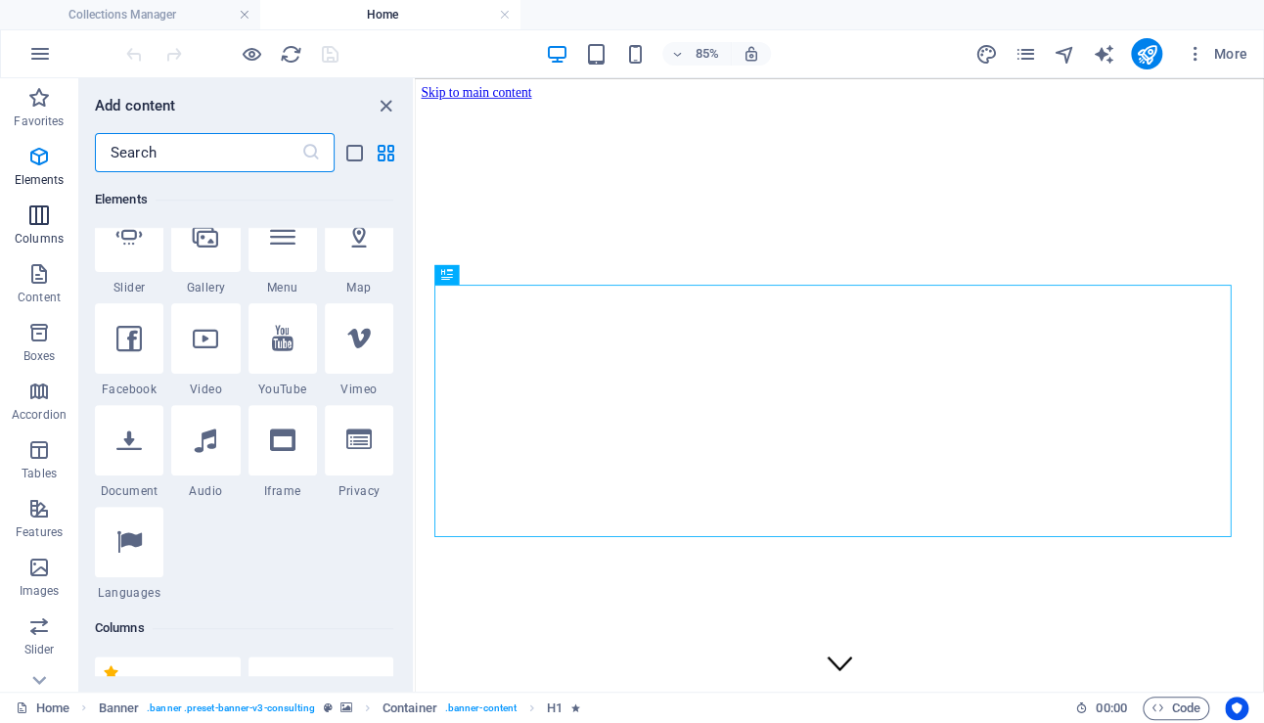
scroll to position [967, 0]
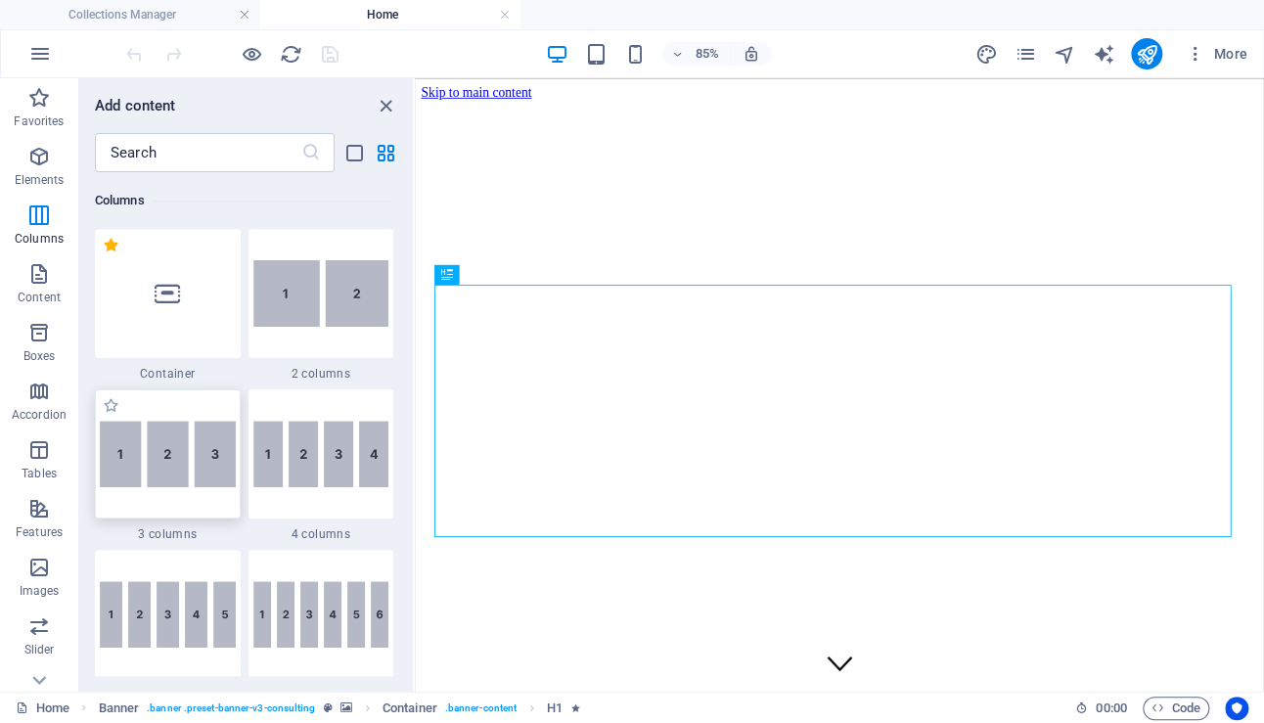
click at [191, 462] on img at bounding box center [168, 454] width 136 height 67
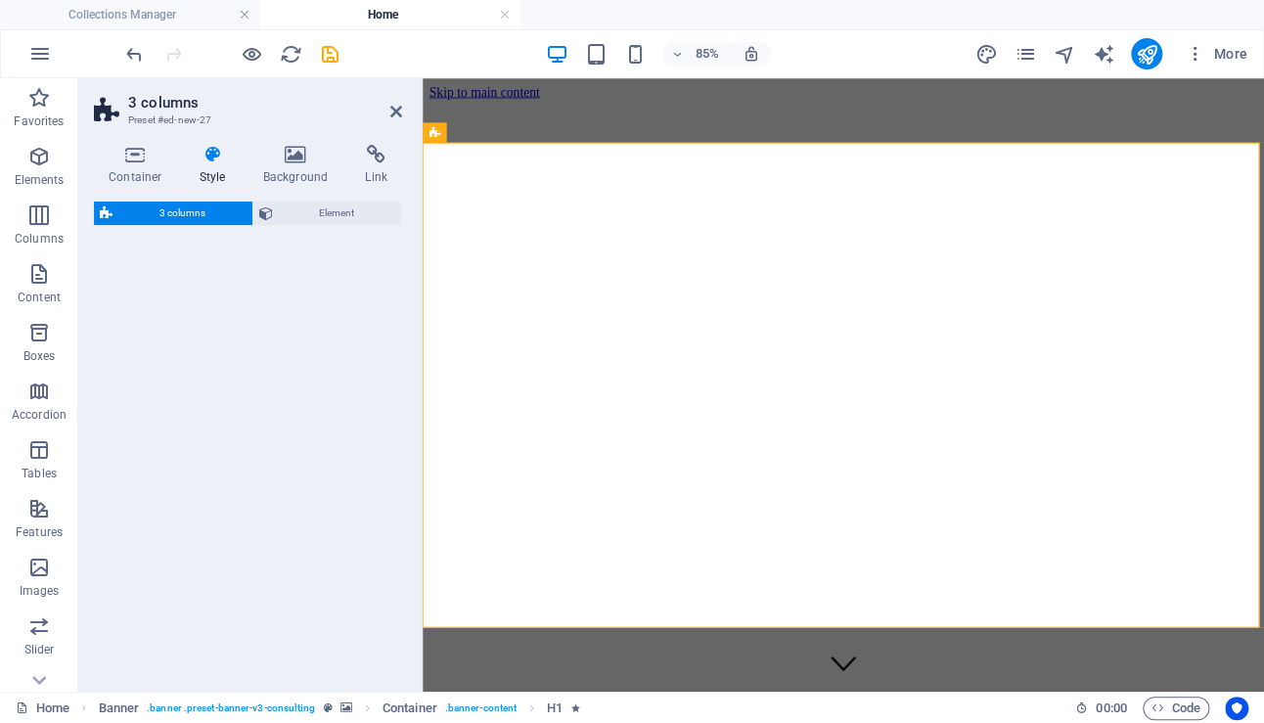
select select "rem"
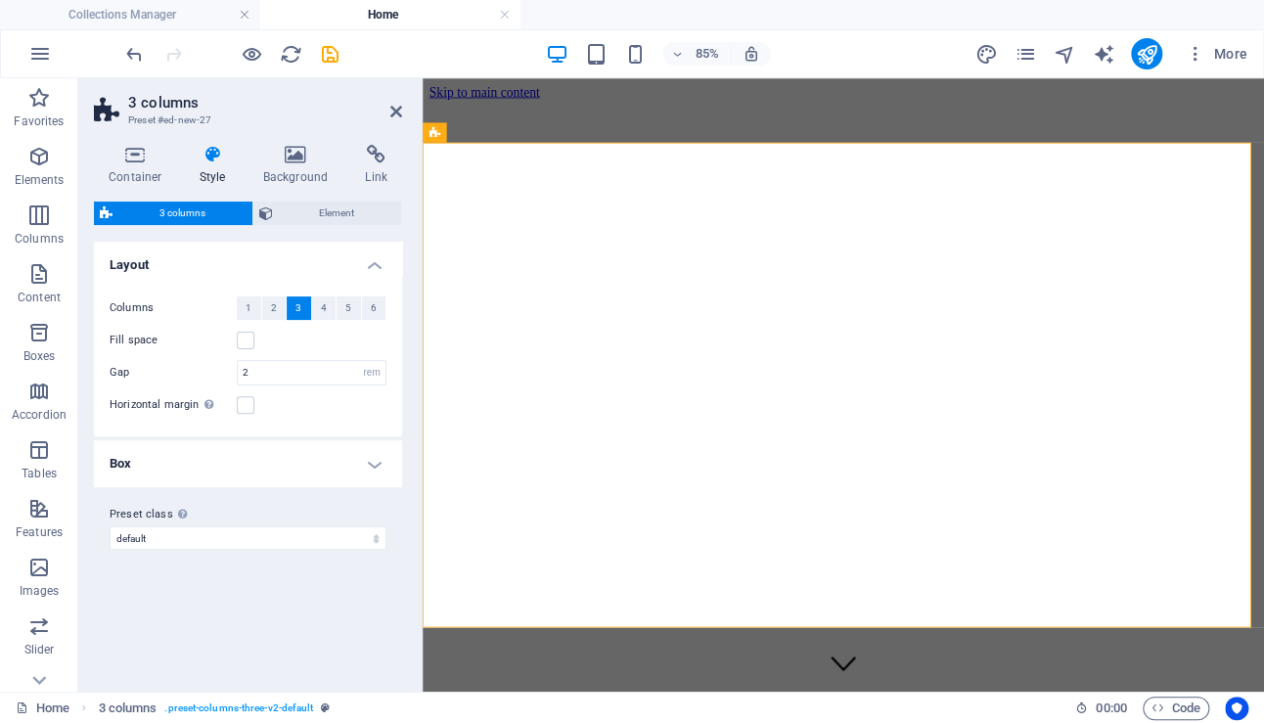
scroll to position [804, 0]
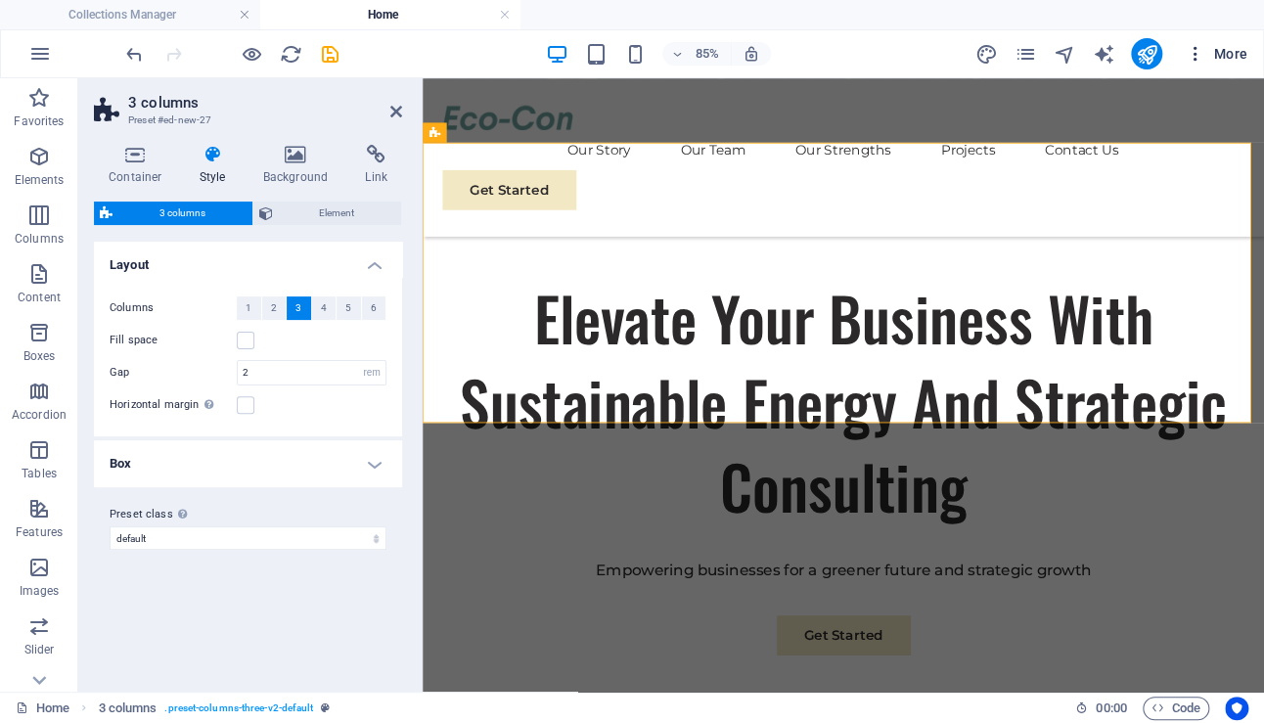
click at [1222, 41] on button "More" at bounding box center [1216, 53] width 77 height 31
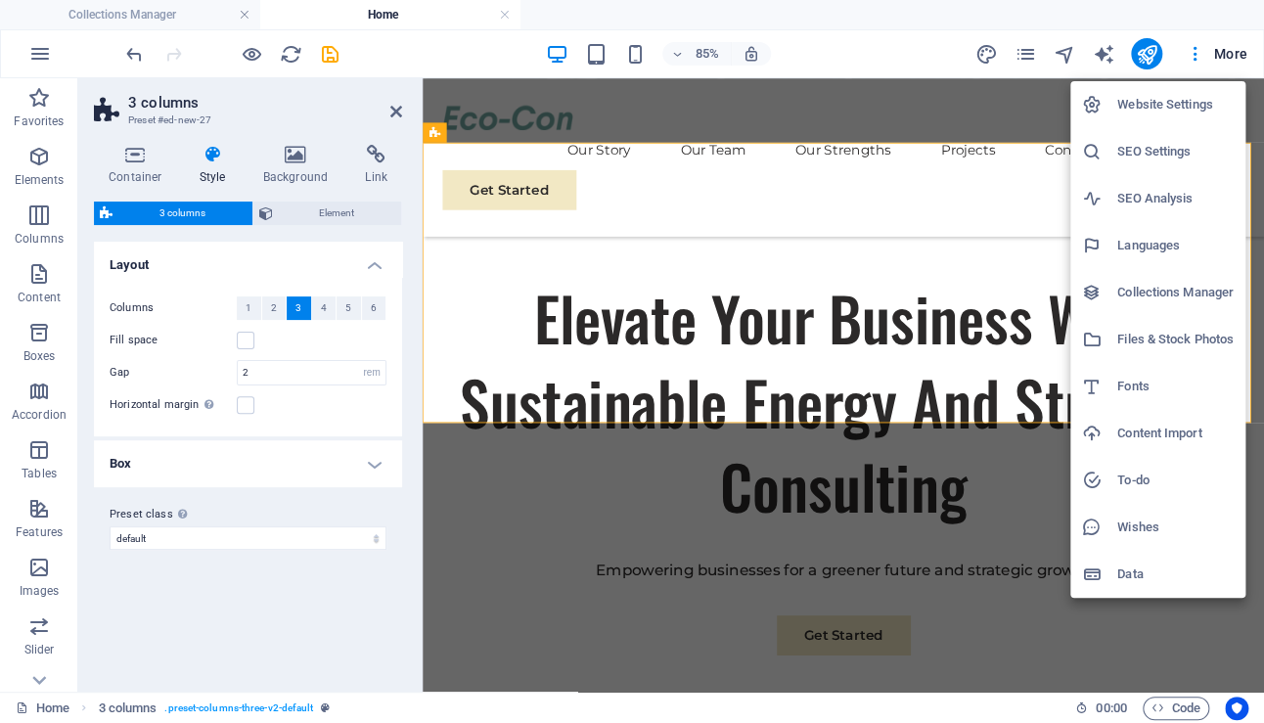
click at [246, 9] on div at bounding box center [632, 361] width 1264 height 723
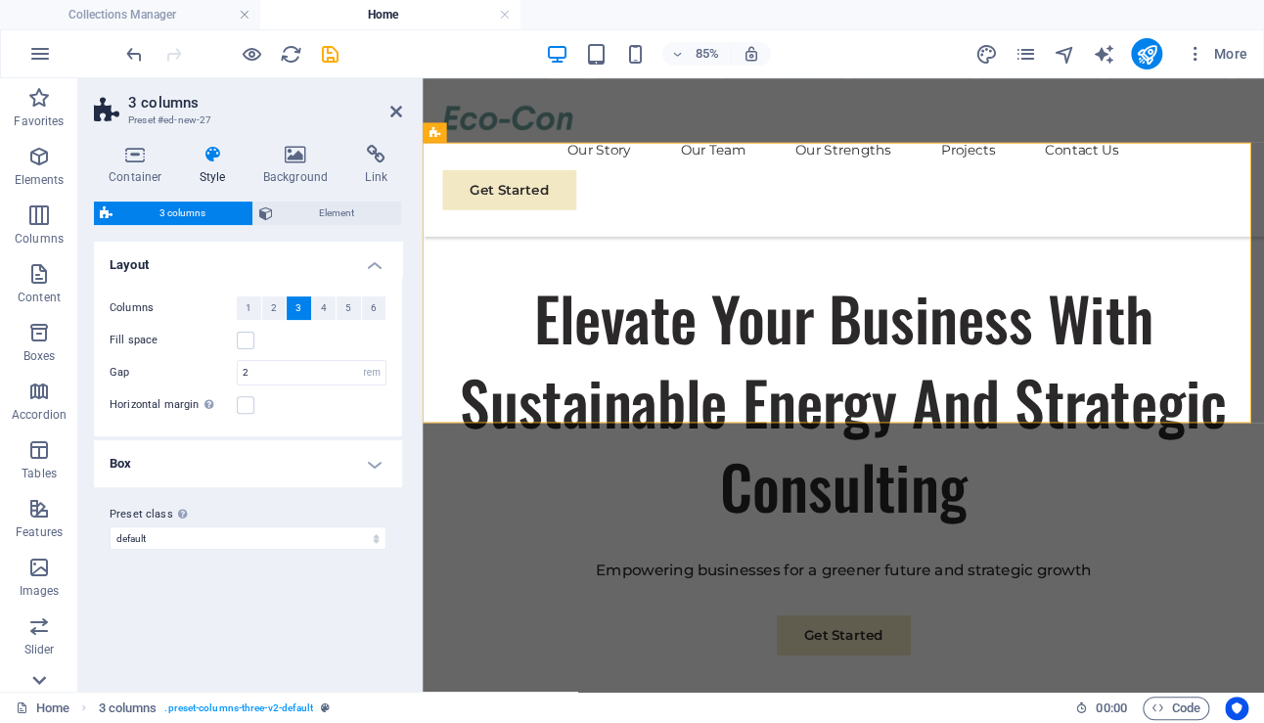
click at [36, 673] on icon at bounding box center [38, 679] width 27 height 27
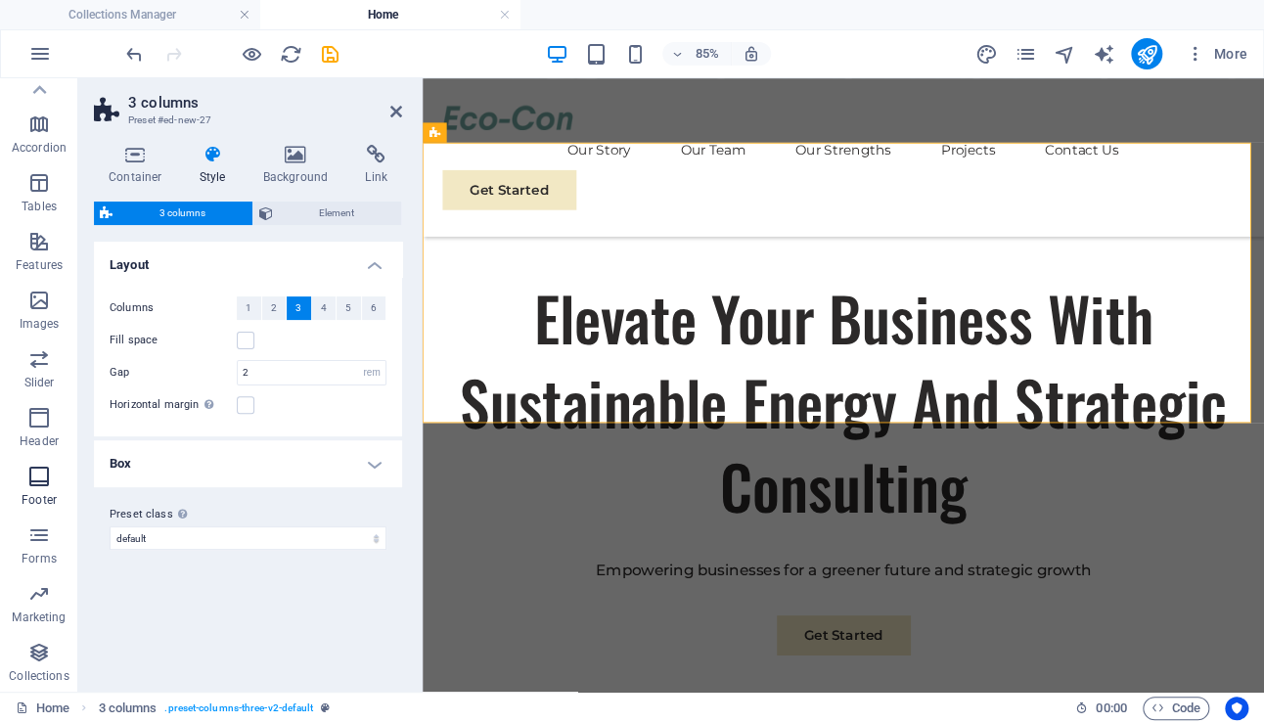
scroll to position [0, 0]
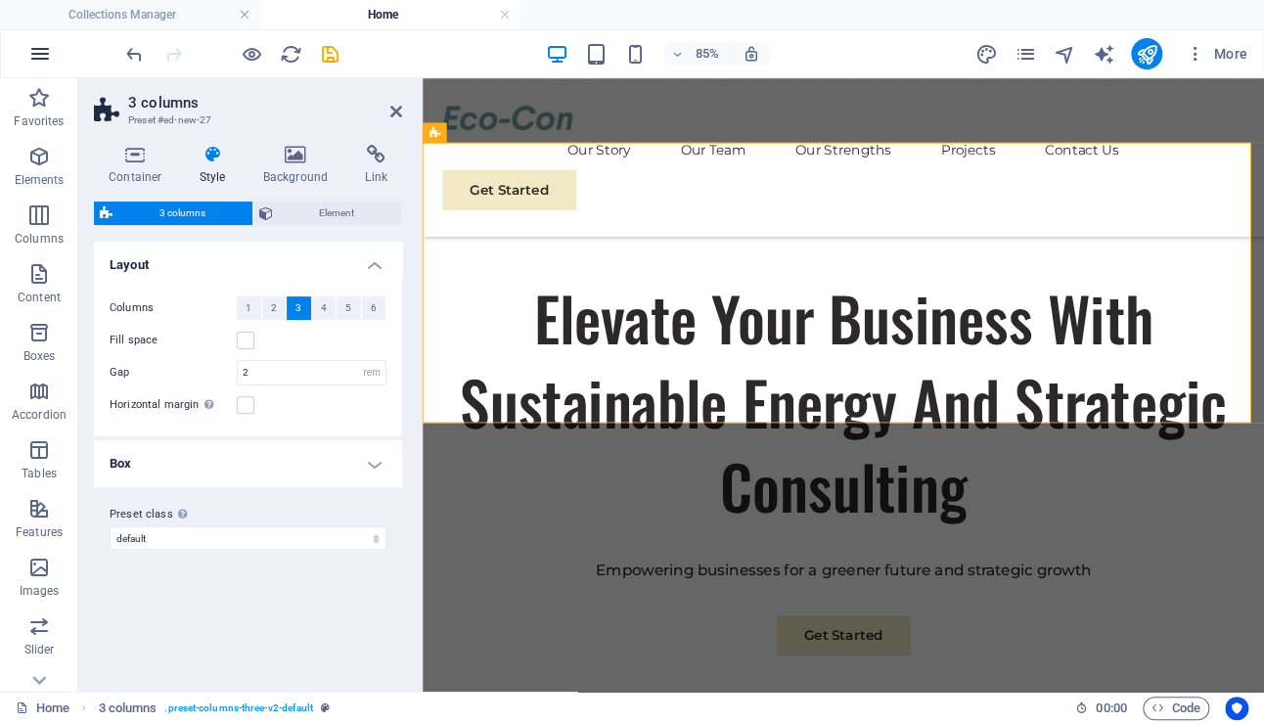
click at [42, 45] on icon "button" at bounding box center [39, 53] width 23 height 23
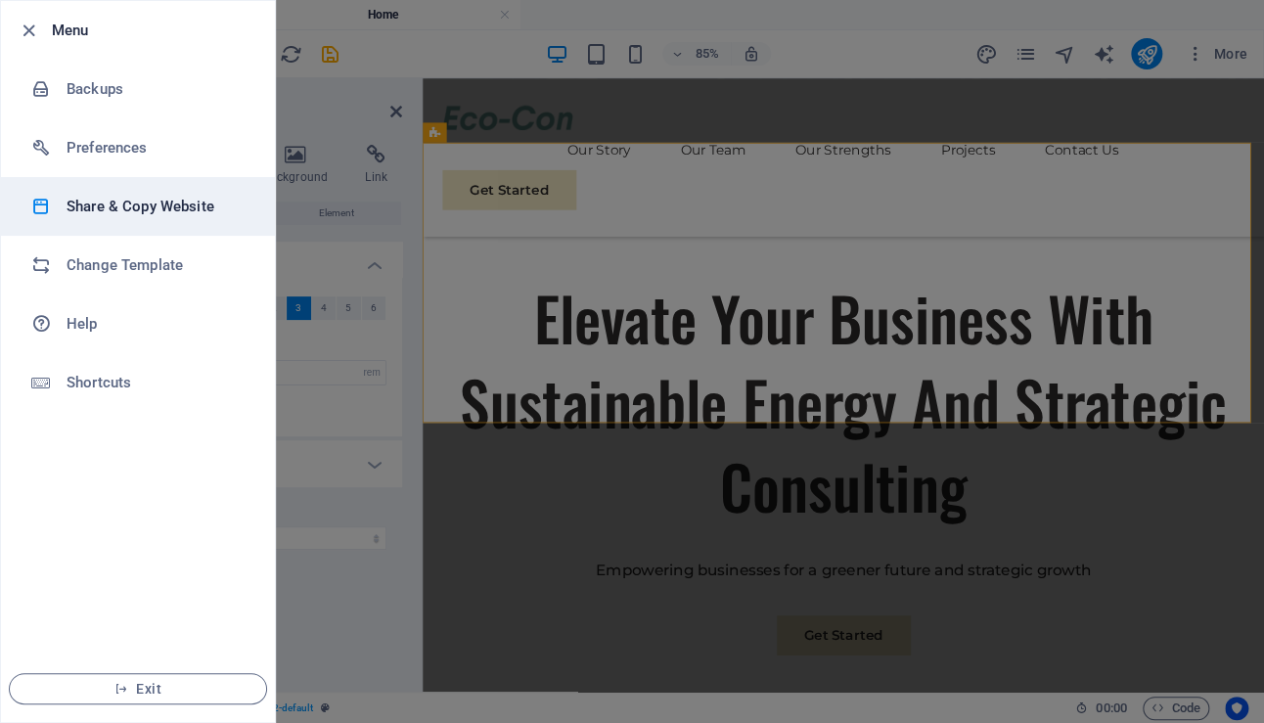
click at [67, 201] on h6 "Share & Copy Website" at bounding box center [157, 206] width 181 height 23
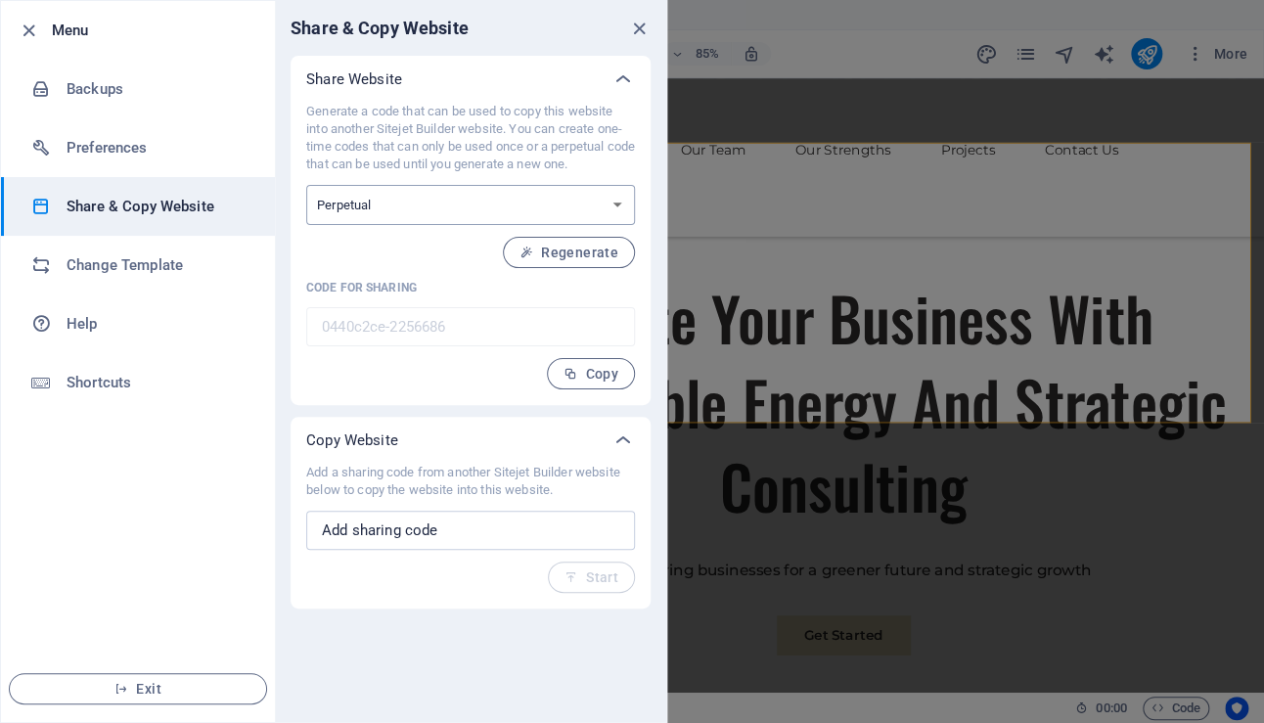
click at [565, 206] on select "One-time Perpetual" at bounding box center [470, 205] width 329 height 40
click at [579, 256] on span "Regenerate" at bounding box center [568, 253] width 99 height 16
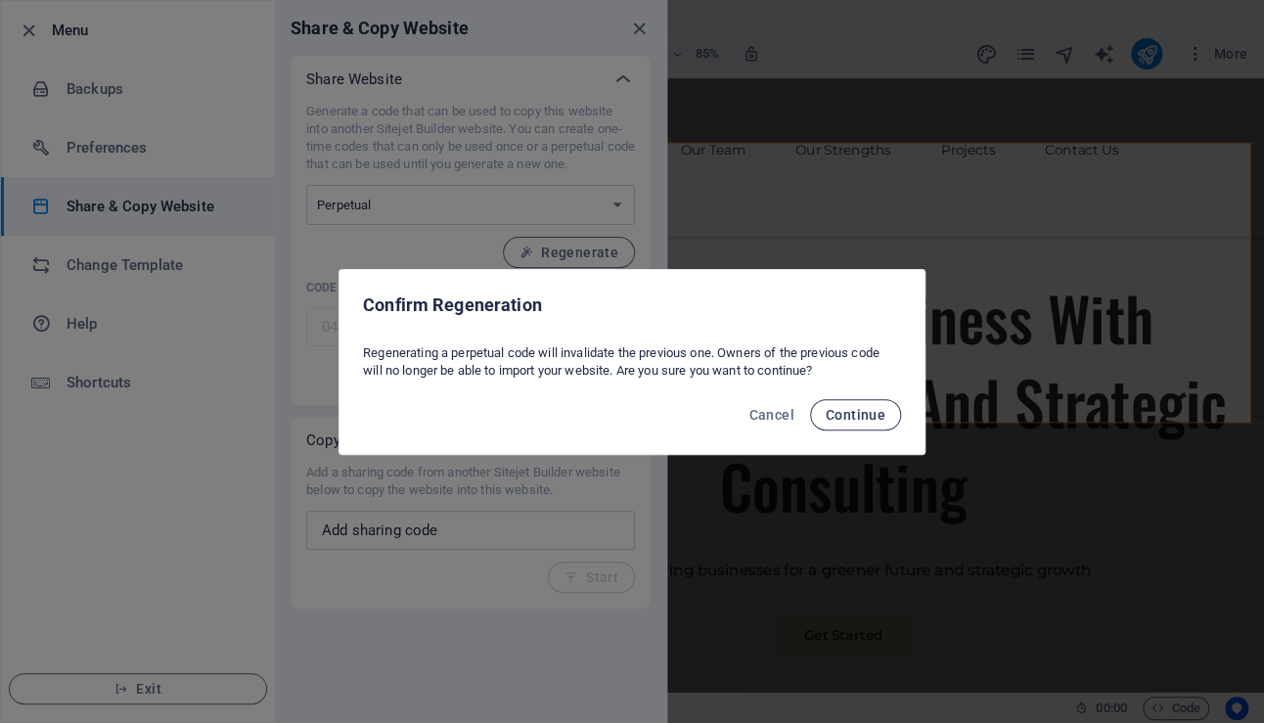
click at [855, 408] on span "Continue" at bounding box center [855, 415] width 60 height 16
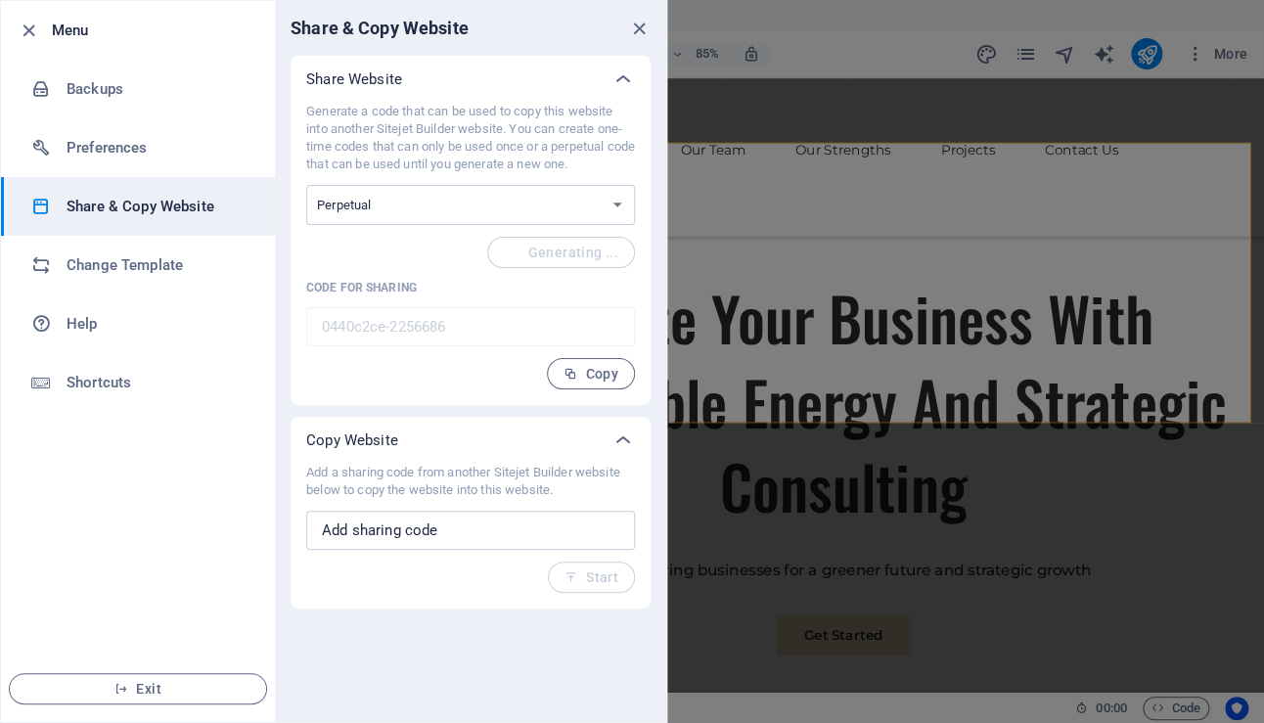
type input "01ec5a2a-2256686"
click at [448, 530] on input "text" at bounding box center [470, 530] width 329 height 39
click at [553, 211] on select "One-time Perpetual" at bounding box center [470, 205] width 329 height 40
select select "onetime"
click at [306, 185] on select "One-time Perpetual" at bounding box center [470, 205] width 329 height 40
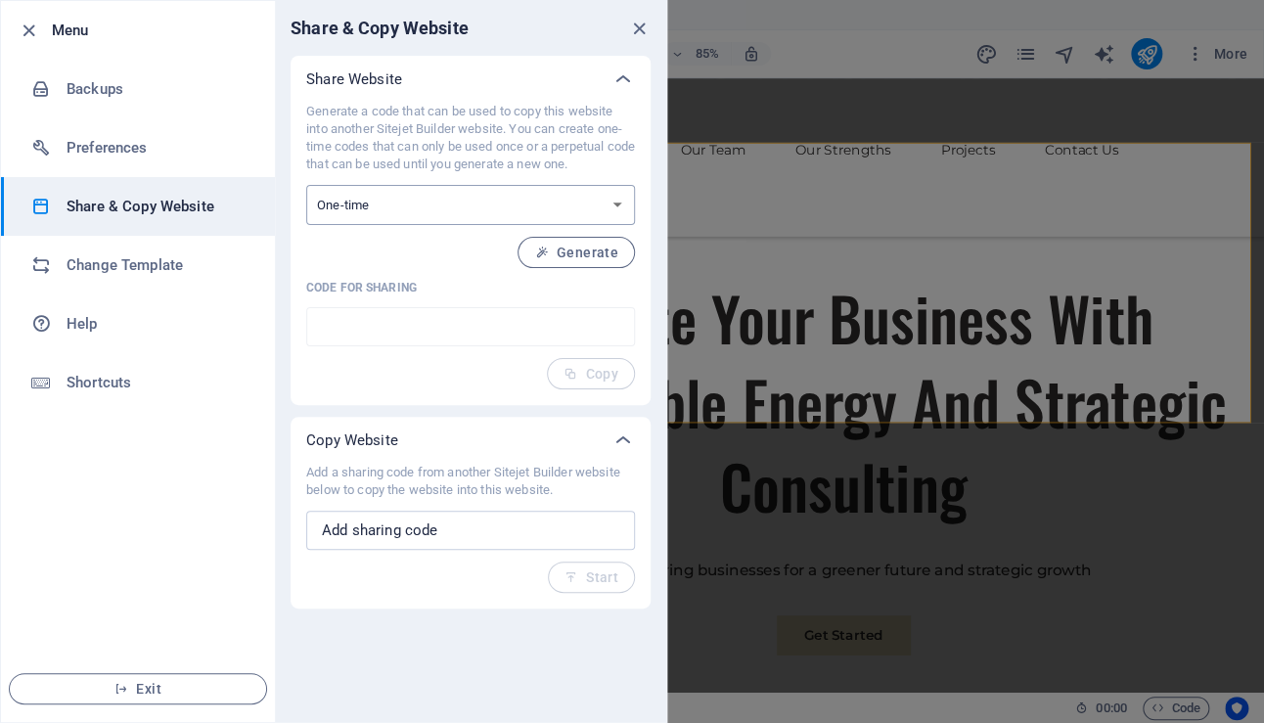
click at [455, 201] on select "One-time Perpetual" at bounding box center [470, 205] width 329 height 40
select select "perpetual"
click at [306, 185] on select "One-time Perpetual" at bounding box center [470, 205] width 329 height 40
type input "01ec5a2a-2256686"
click at [592, 375] on span "Copy" at bounding box center [590, 374] width 55 height 16
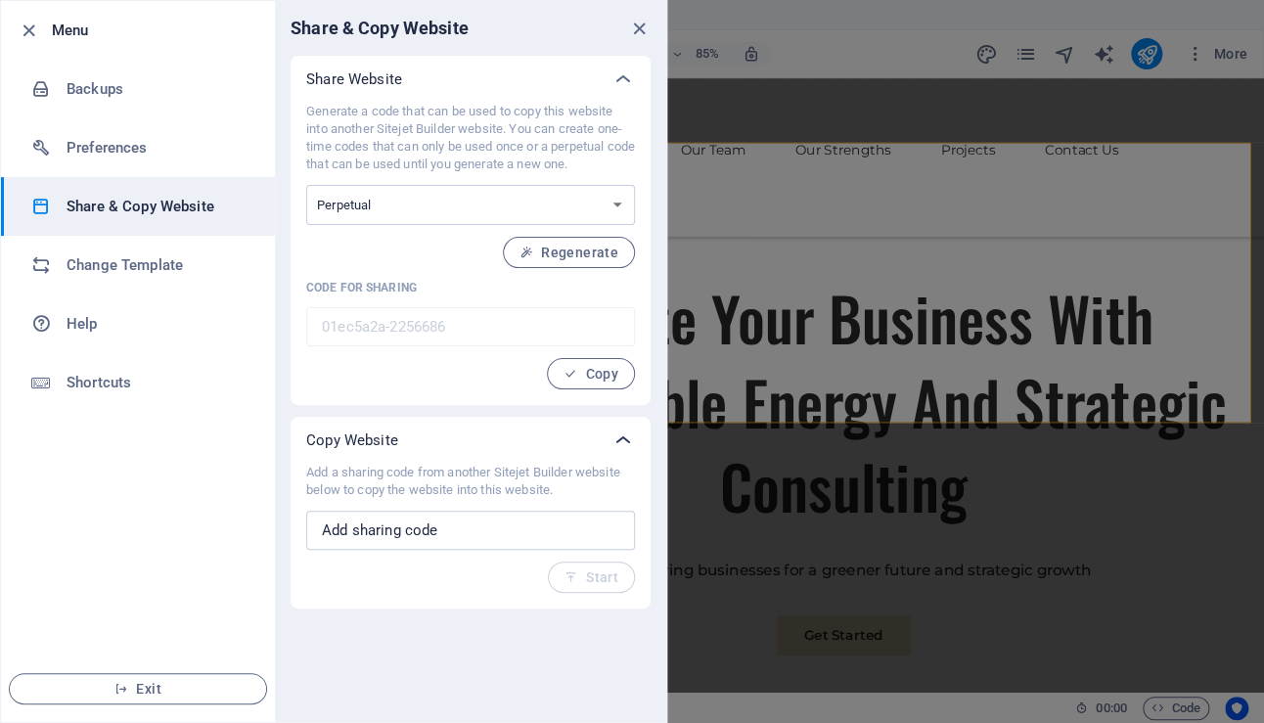
click at [628, 439] on icon at bounding box center [622, 439] width 23 height 23
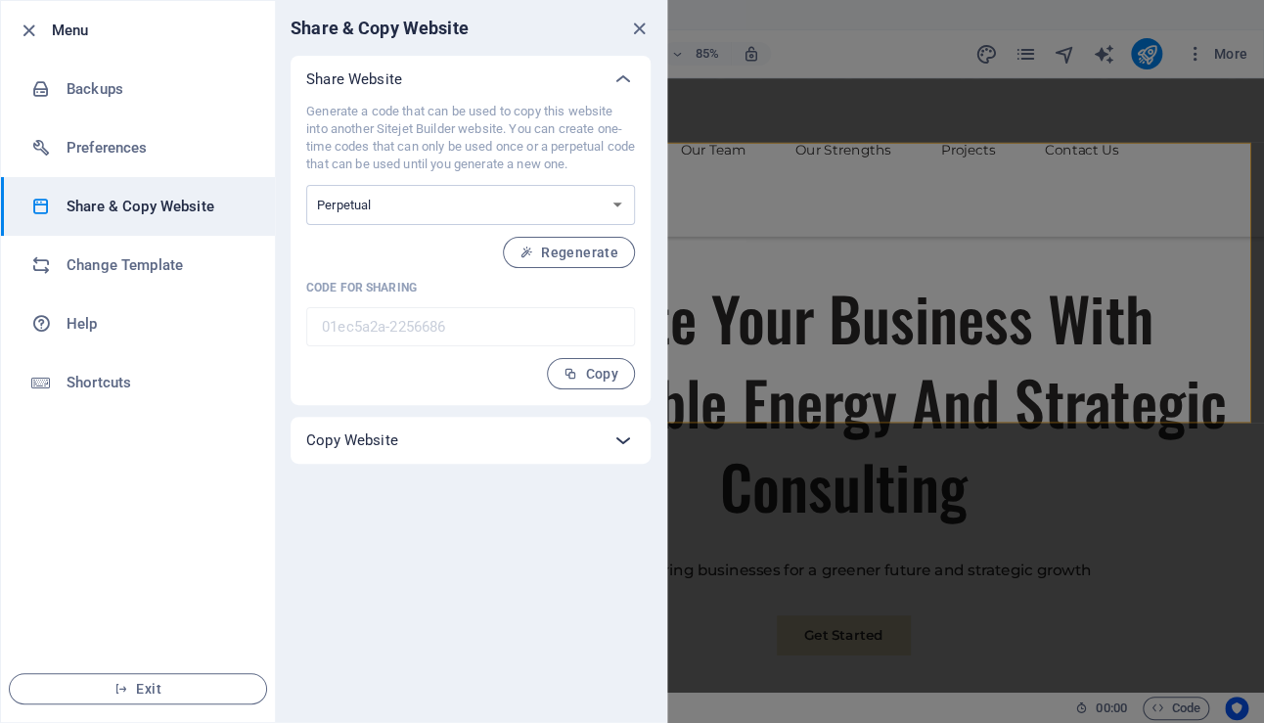
click at [628, 439] on icon at bounding box center [622, 439] width 23 height 23
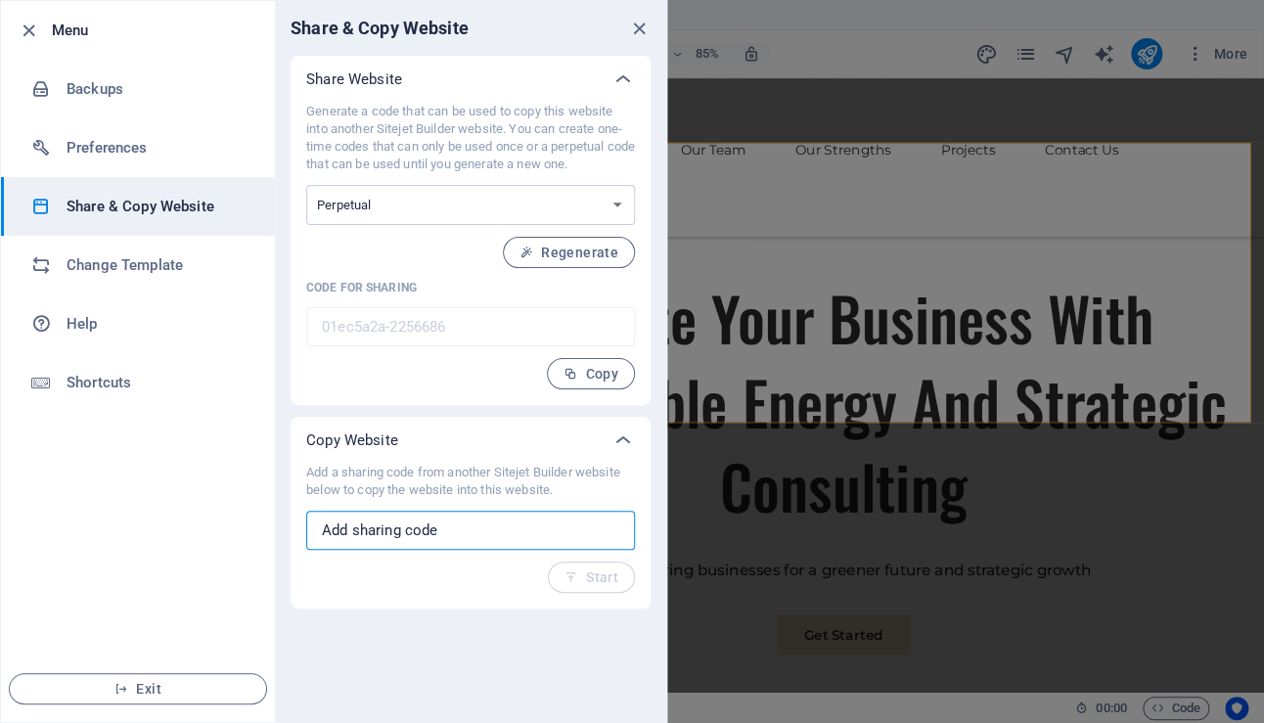
click at [439, 521] on input "text" at bounding box center [470, 530] width 329 height 39
drag, startPoint x: 442, startPoint y: 524, endPoint x: 287, endPoint y: 524, distance: 155.5
click at [287, 524] on div "Share Website Generate a code that can be used to copy this website into anothe…" at bounding box center [470, 332] width 391 height 553
click at [628, 76] on icon at bounding box center [622, 78] width 23 height 23
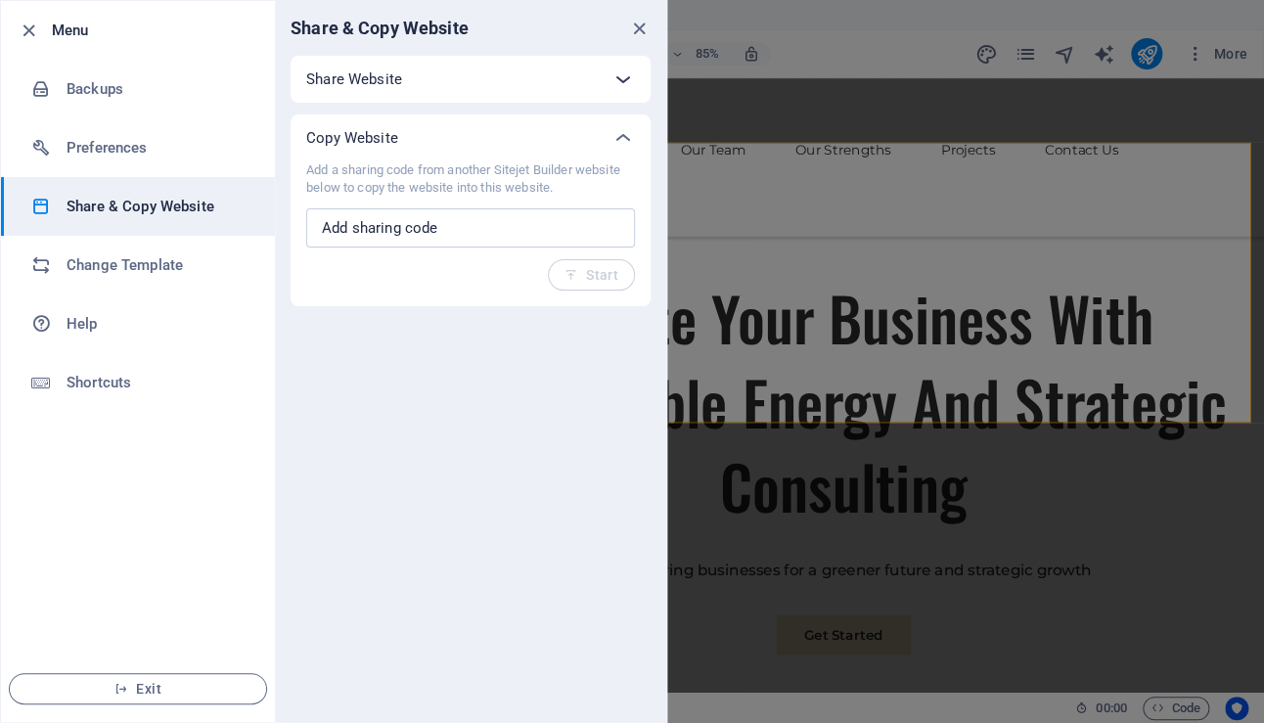
click at [627, 76] on icon at bounding box center [622, 78] width 23 height 23
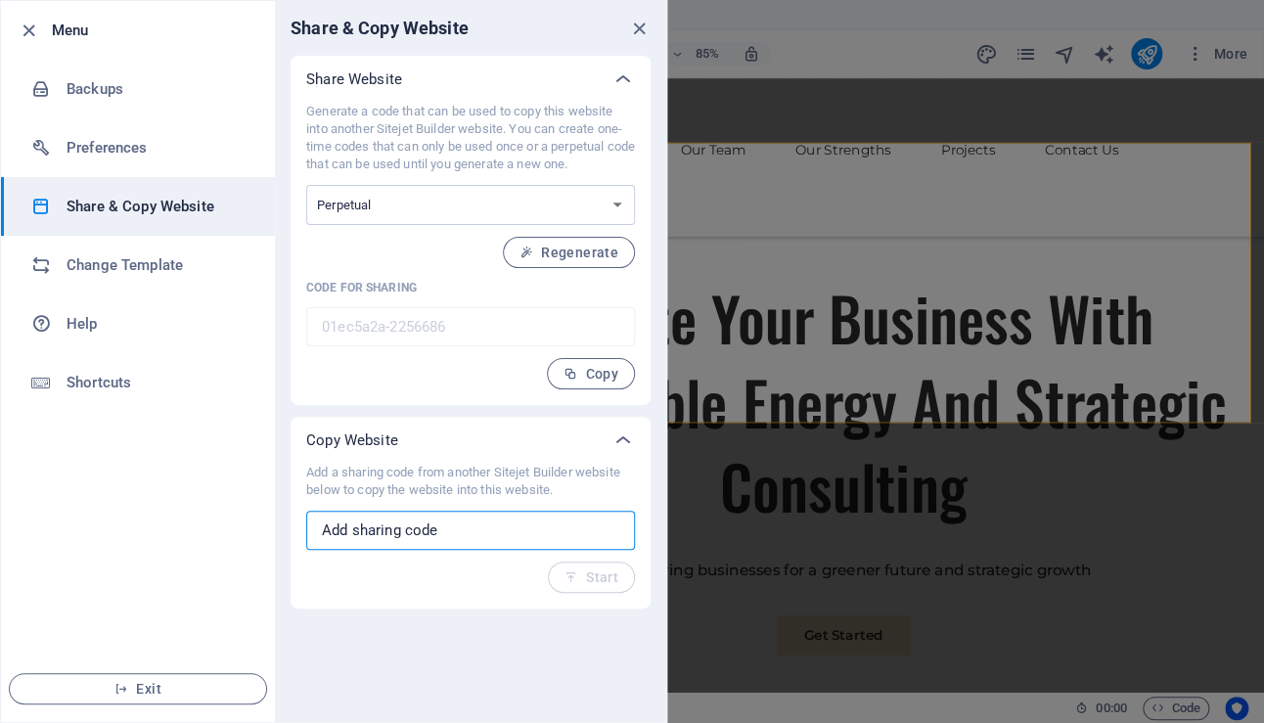
click at [505, 518] on input "text" at bounding box center [470, 530] width 329 height 39
click at [513, 207] on select "One-time Perpetual" at bounding box center [470, 205] width 329 height 40
click at [425, 201] on select "One-time Perpetual" at bounding box center [470, 205] width 329 height 40
select select "onetime"
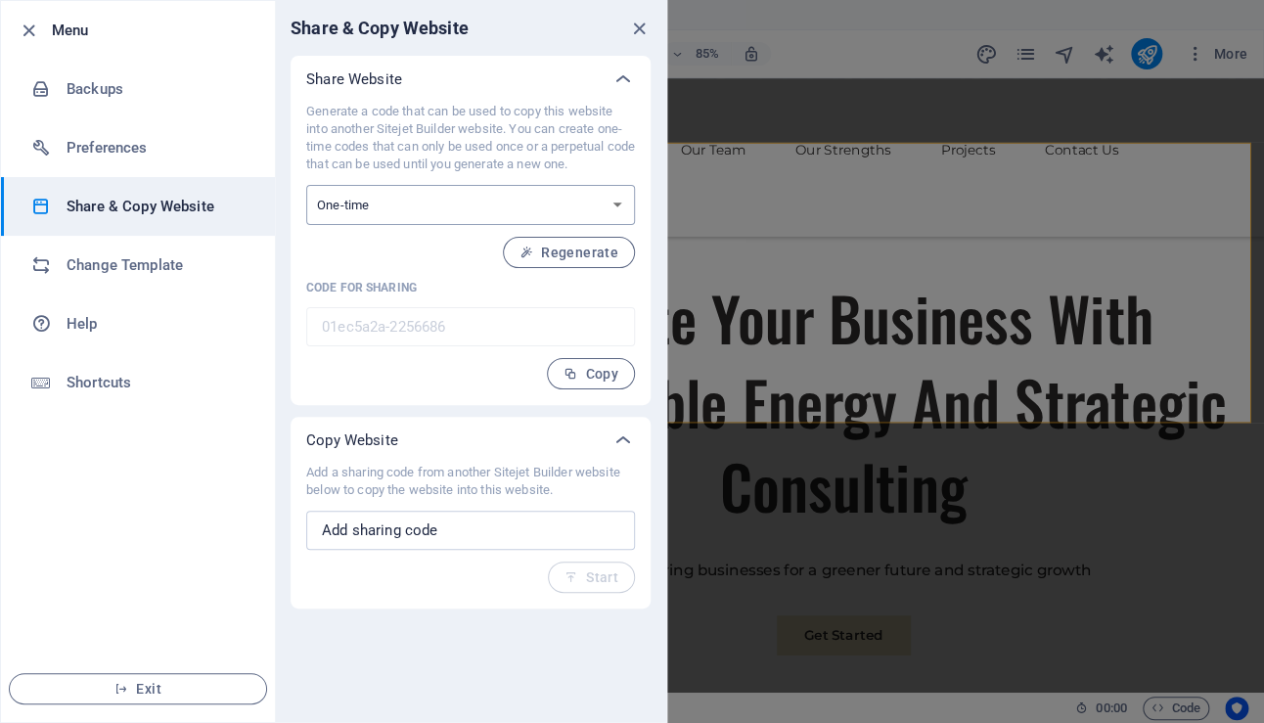
click at [306, 185] on select "One-time Perpetual" at bounding box center [470, 205] width 329 height 40
drag, startPoint x: 456, startPoint y: 200, endPoint x: 455, endPoint y: 214, distance: 14.7
click at [456, 200] on select "One-time Perpetual" at bounding box center [470, 205] width 329 height 40
select select "perpetual"
click at [306, 185] on select "One-time Perpetual" at bounding box center [470, 205] width 329 height 40
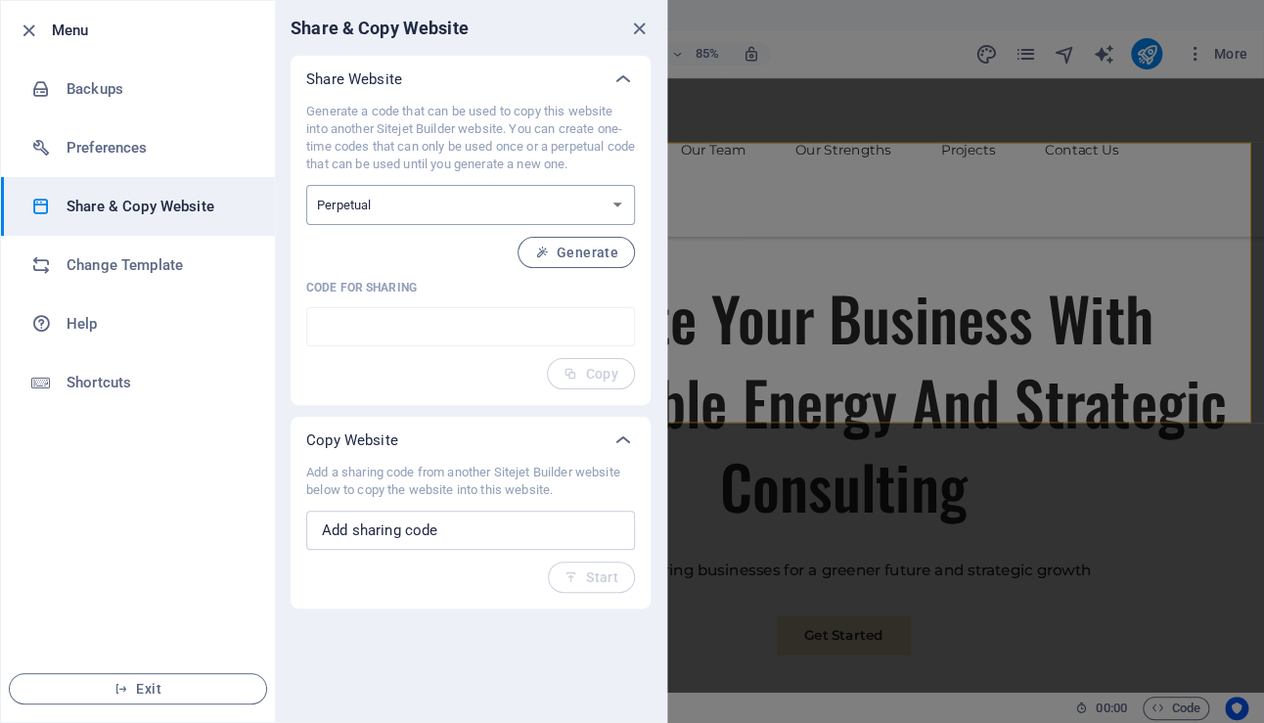
type input "01ec5a2a-2256686"
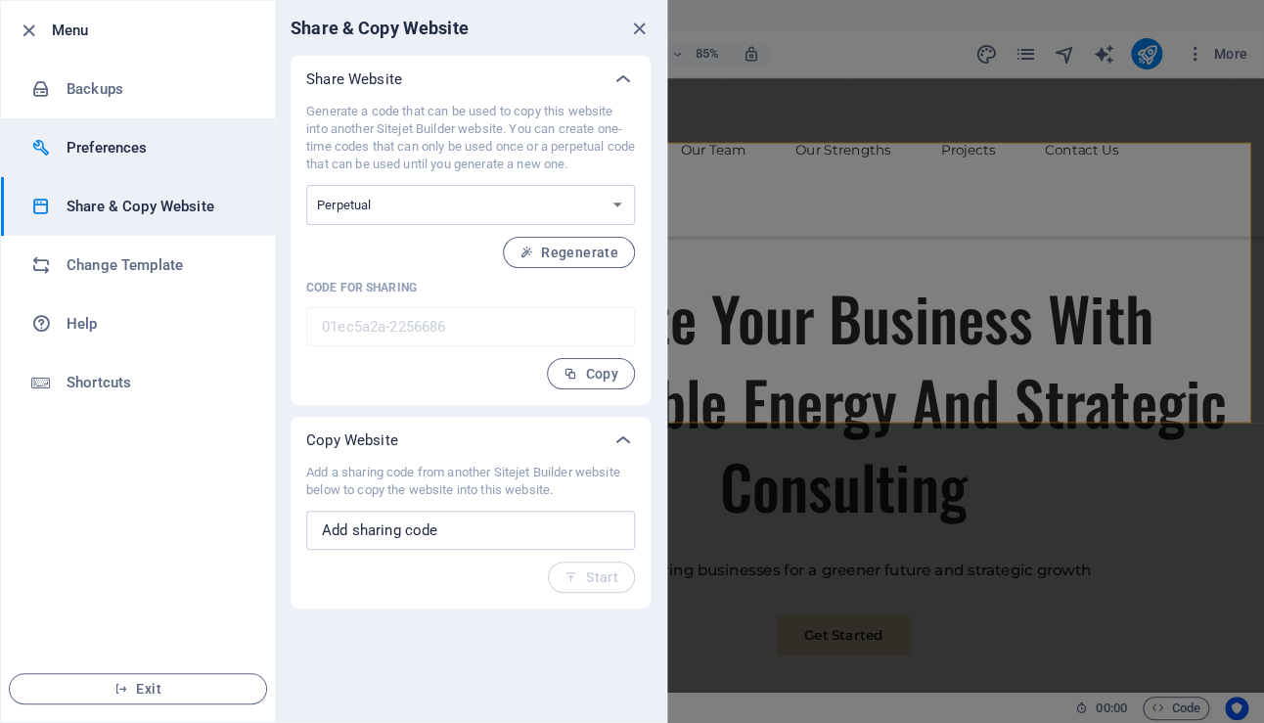
click at [108, 152] on h6 "Preferences" at bounding box center [157, 147] width 181 height 23
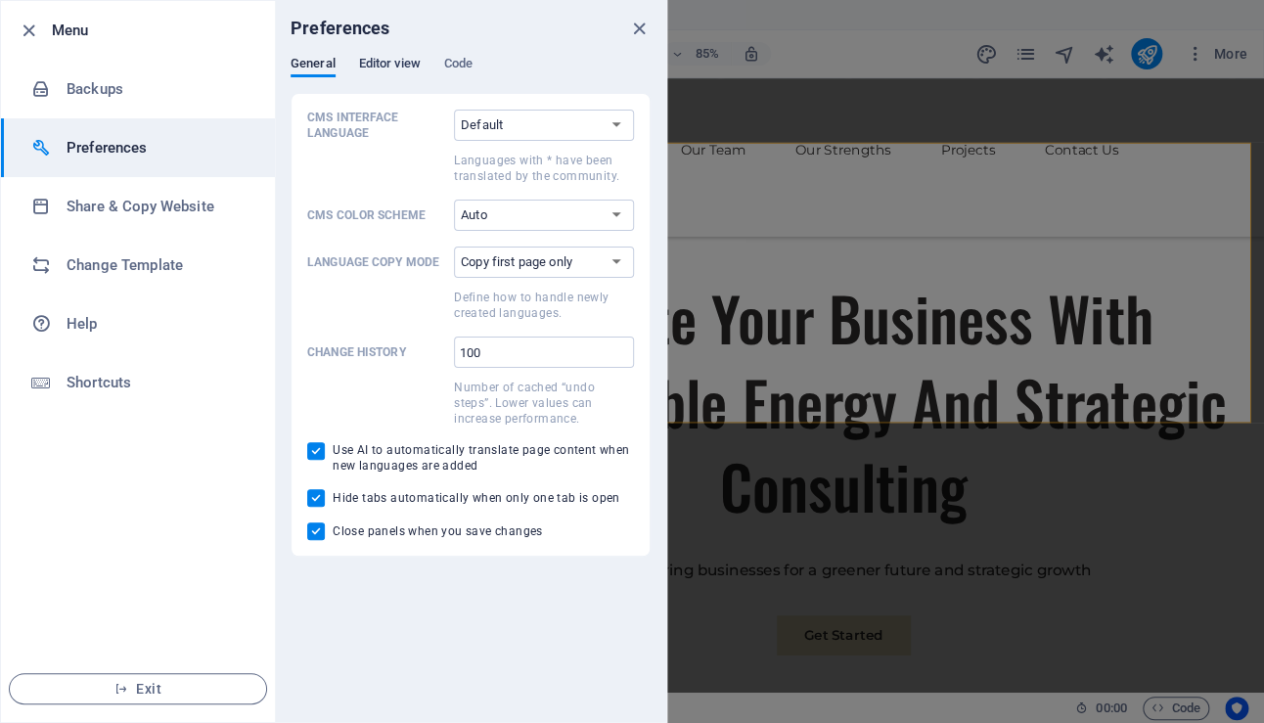
click at [404, 63] on span "Editor view" at bounding box center [390, 65] width 62 height 27
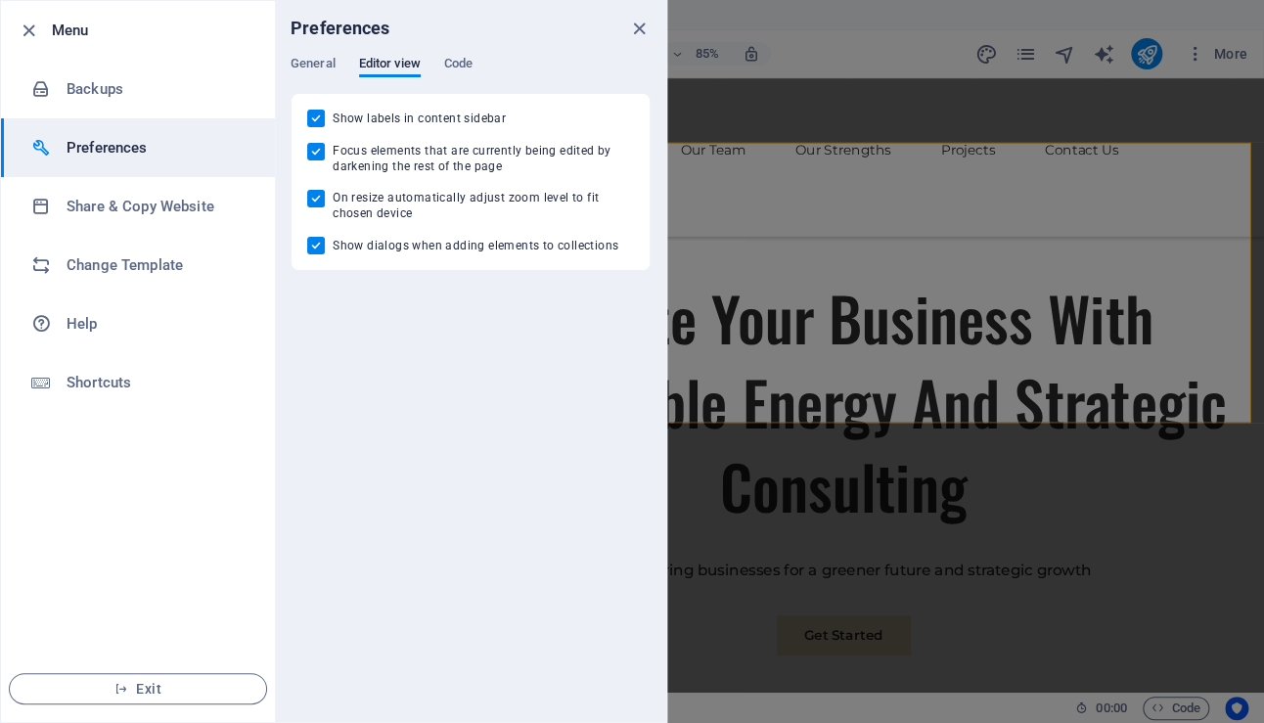
click at [479, 65] on div "General Editor view Code" at bounding box center [470, 74] width 360 height 37
click at [461, 59] on span "Code" at bounding box center [458, 65] width 28 height 27
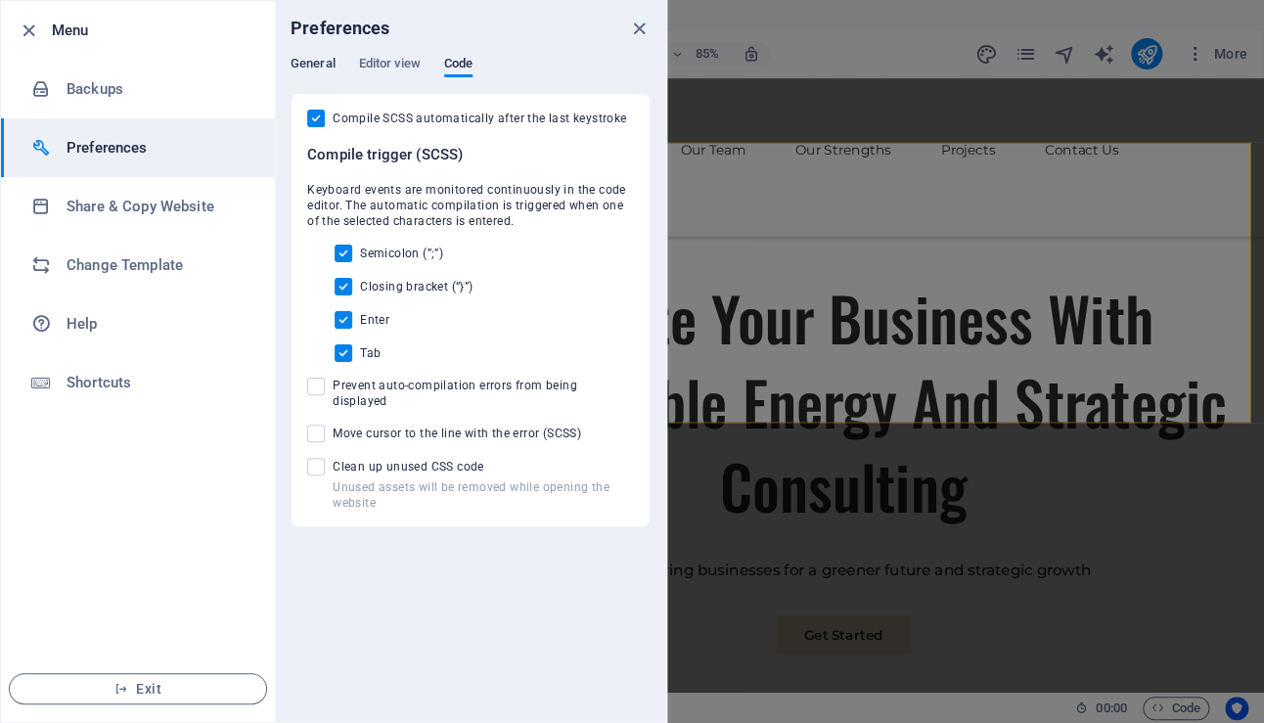
click at [314, 66] on span "General" at bounding box center [312, 65] width 45 height 27
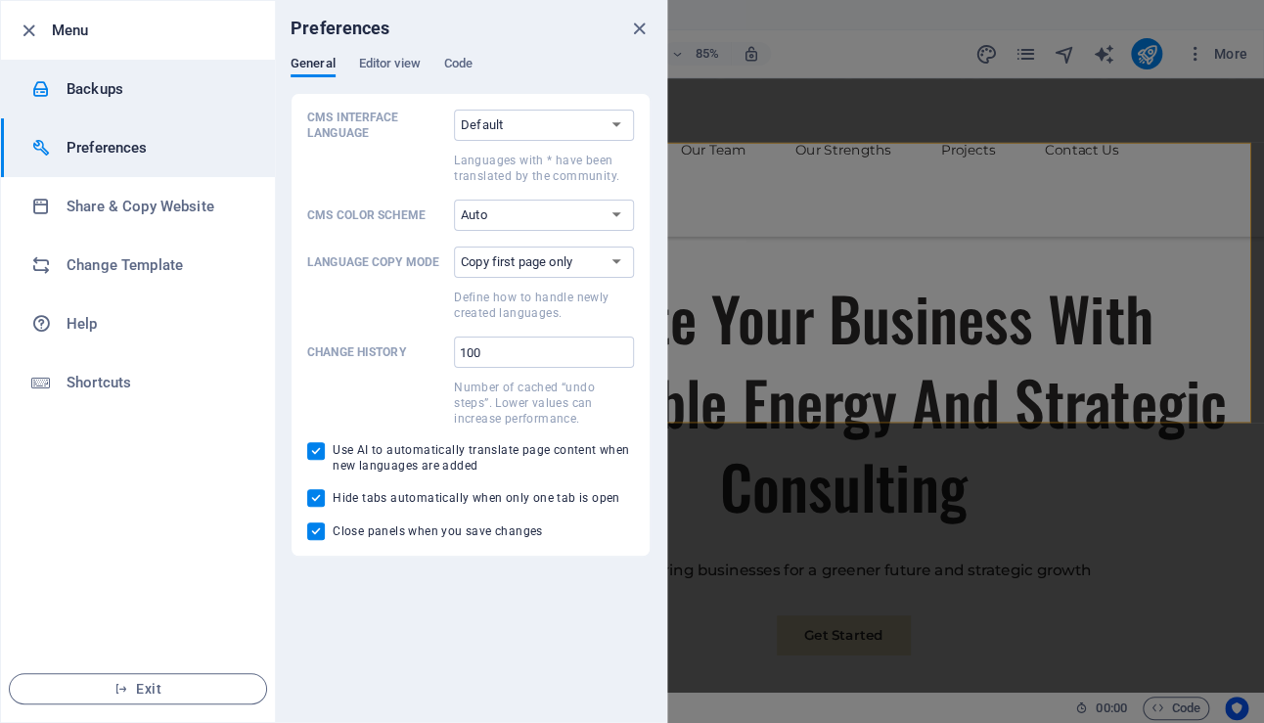
click at [123, 90] on h6 "Backups" at bounding box center [157, 88] width 181 height 23
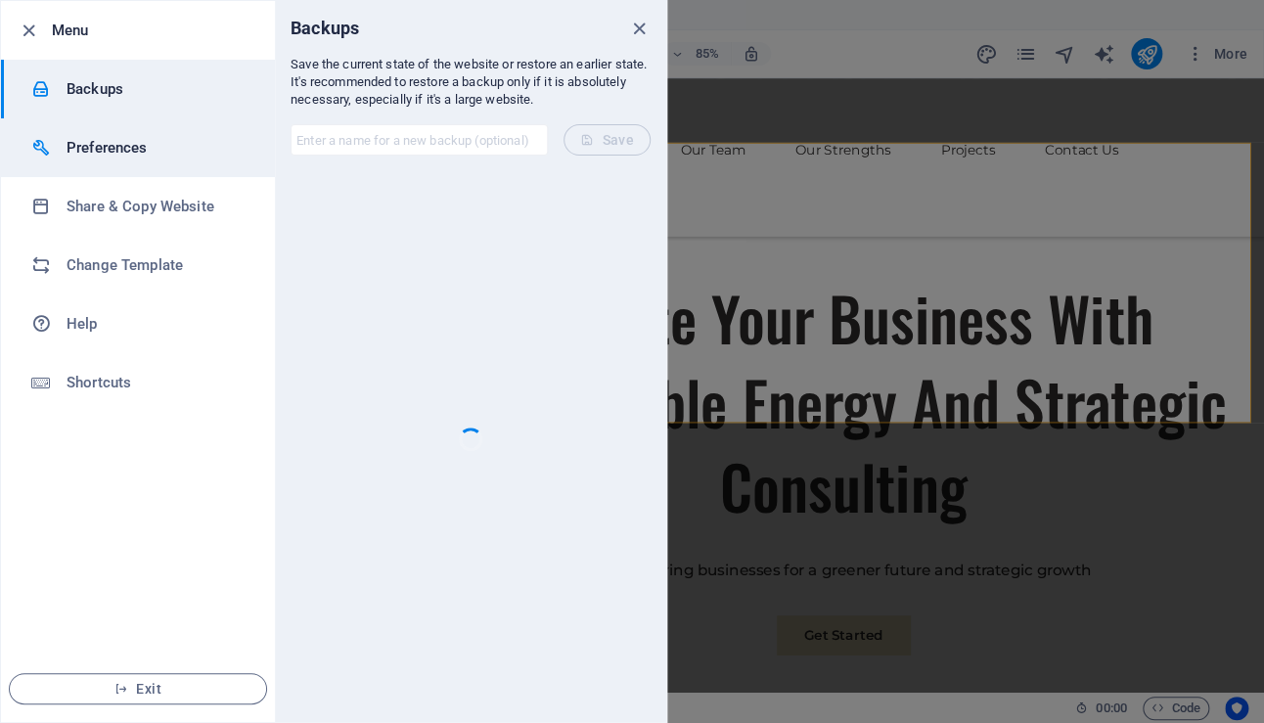
click at [100, 153] on h6 "Preferences" at bounding box center [157, 147] width 181 height 23
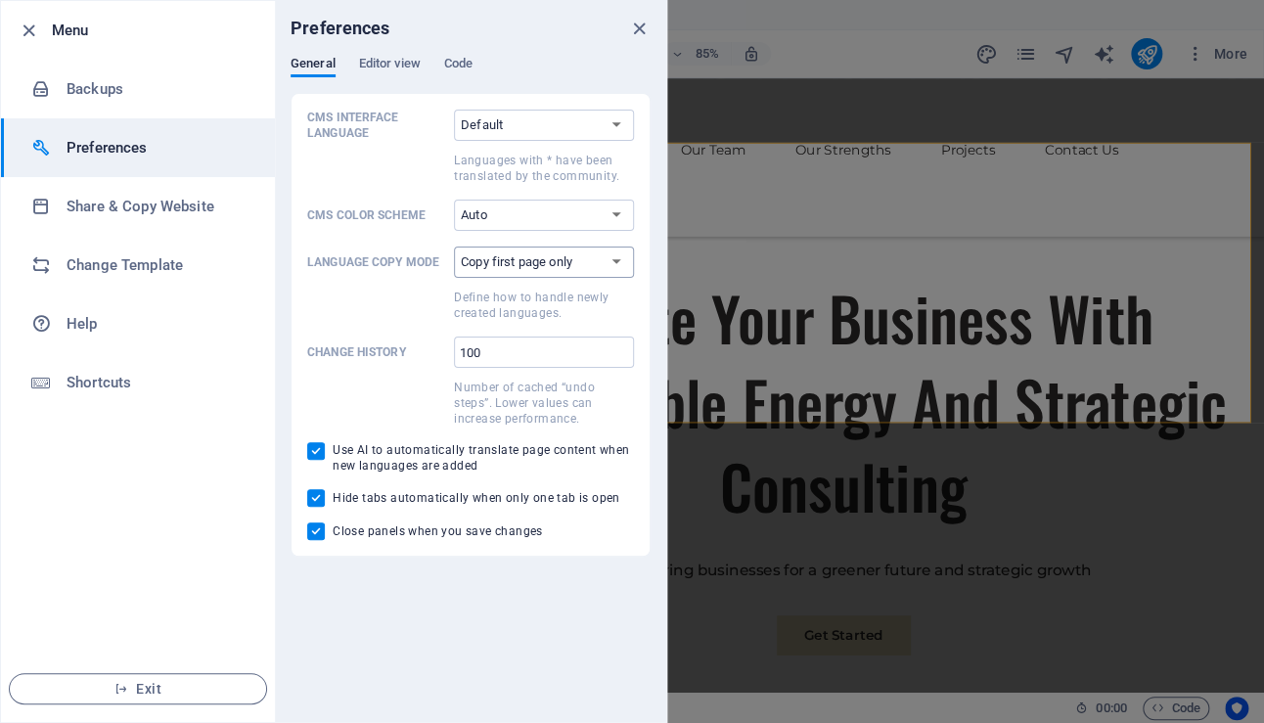
click at [566, 260] on select "Copy first page only Copy all pages" at bounding box center [544, 261] width 180 height 31
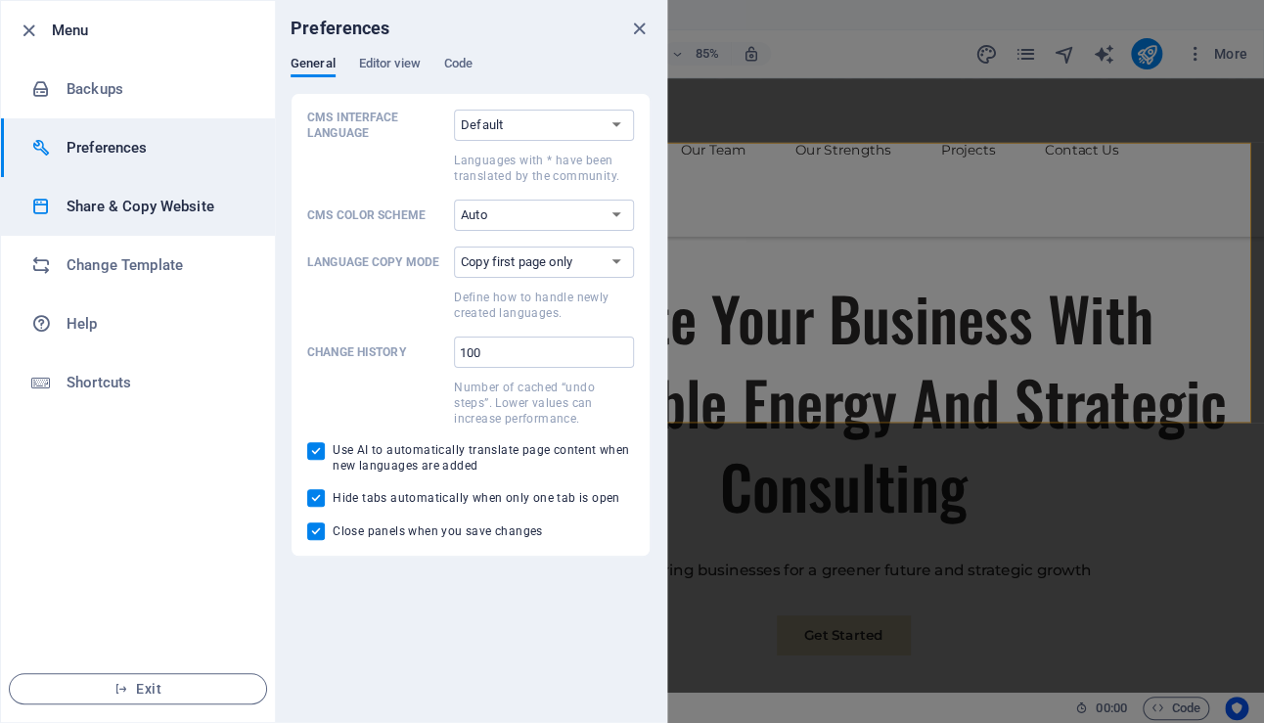
click at [107, 205] on h6 "Share & Copy Website" at bounding box center [157, 206] width 181 height 23
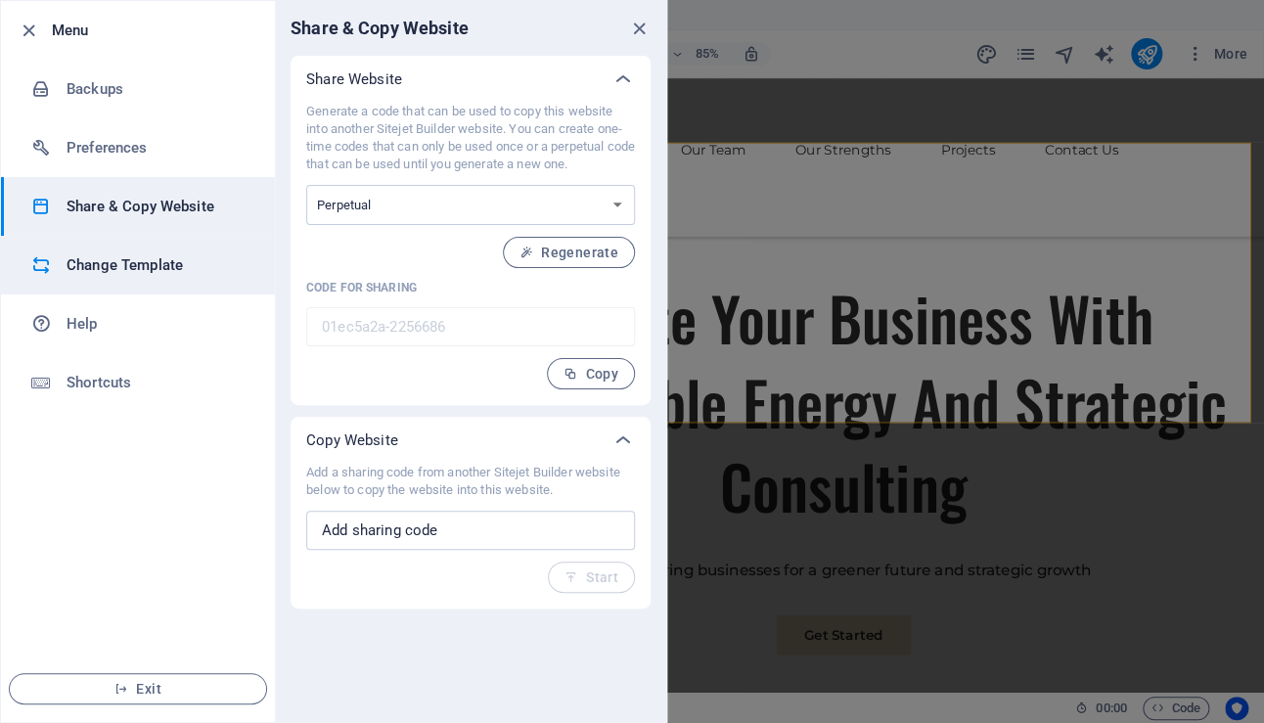
click at [116, 269] on h6 "Change Template" at bounding box center [157, 264] width 181 height 23
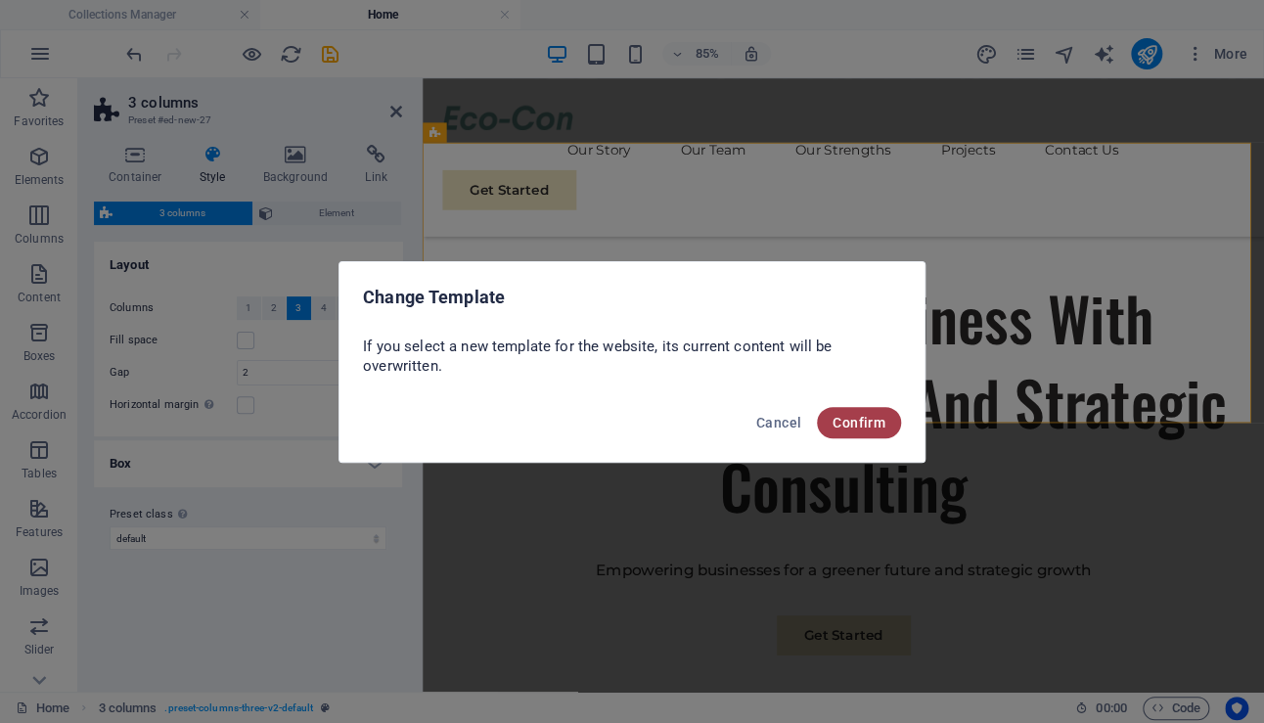
click at [880, 427] on span "Confirm" at bounding box center [858, 423] width 53 height 16
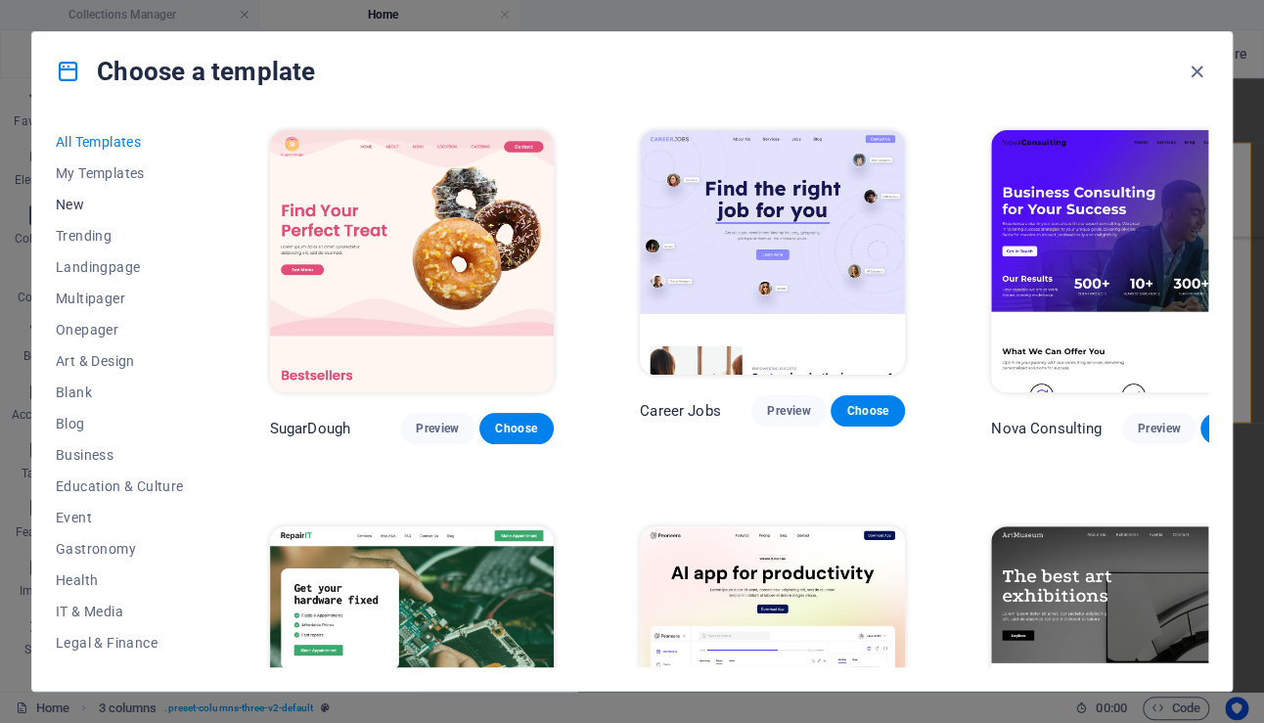
click at [67, 201] on span "New" at bounding box center [120, 205] width 128 height 16
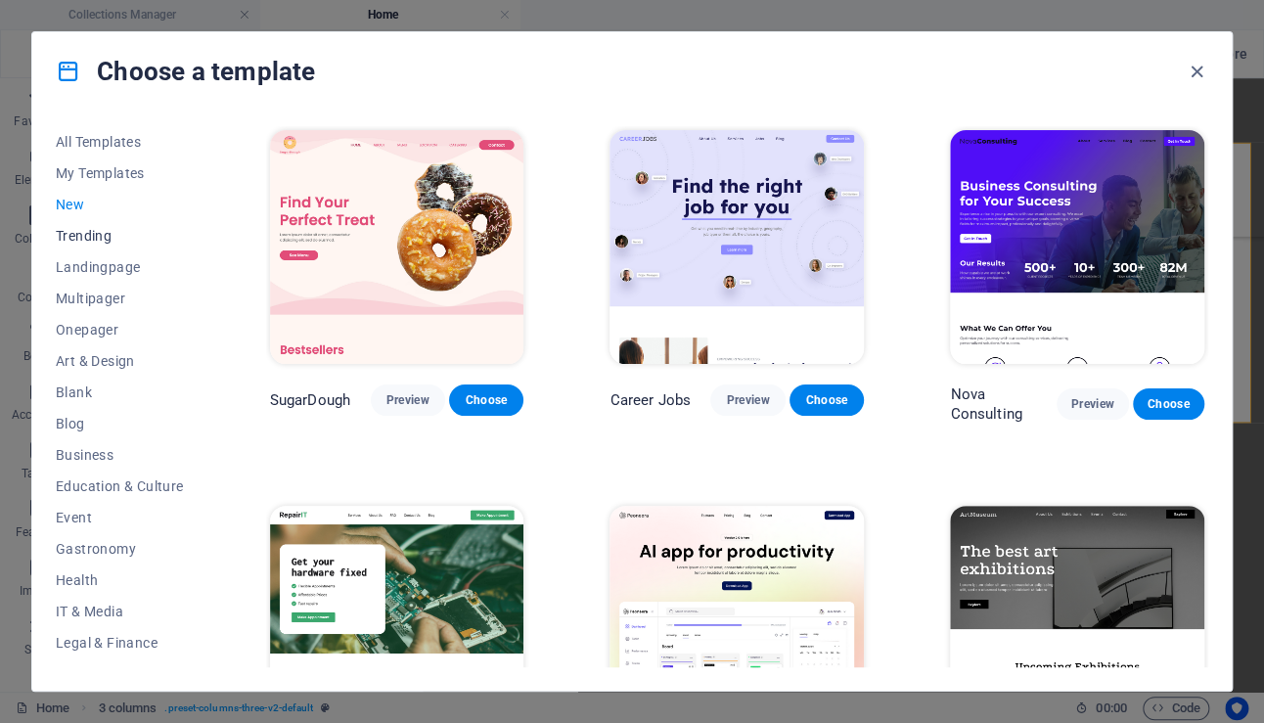
click at [90, 231] on span "Trending" at bounding box center [120, 236] width 128 height 16
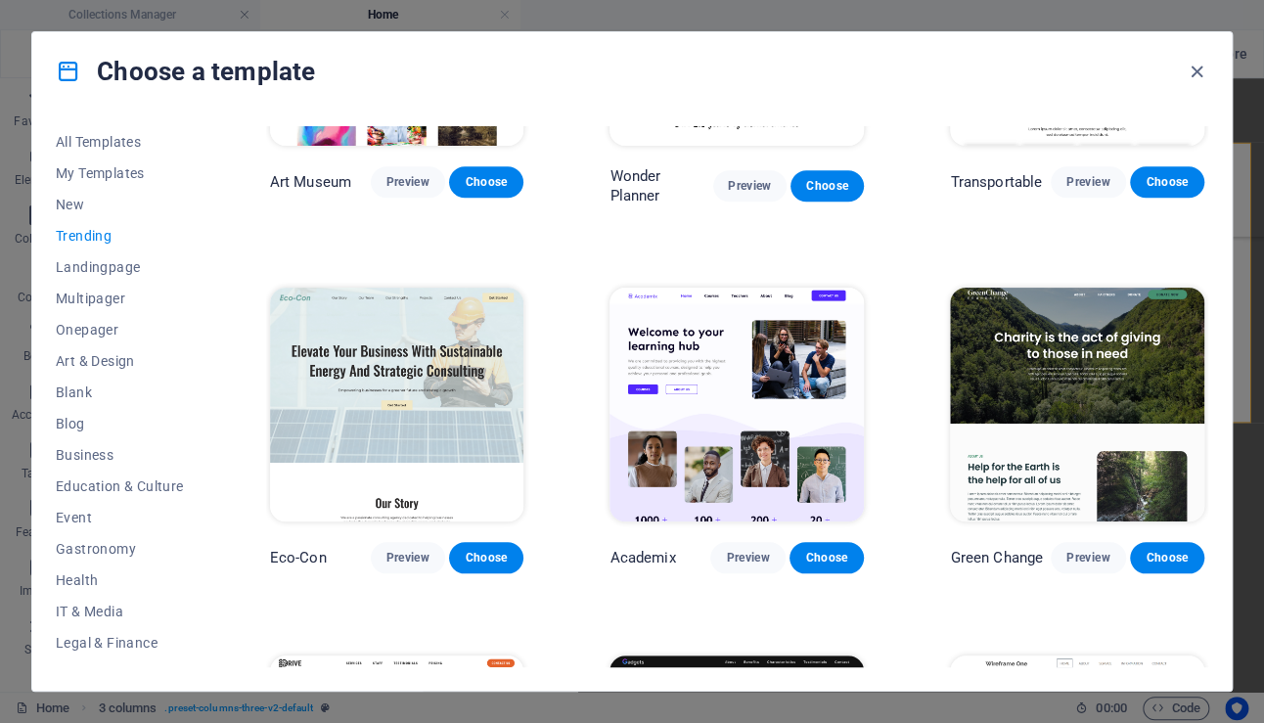
scroll to position [684, 0]
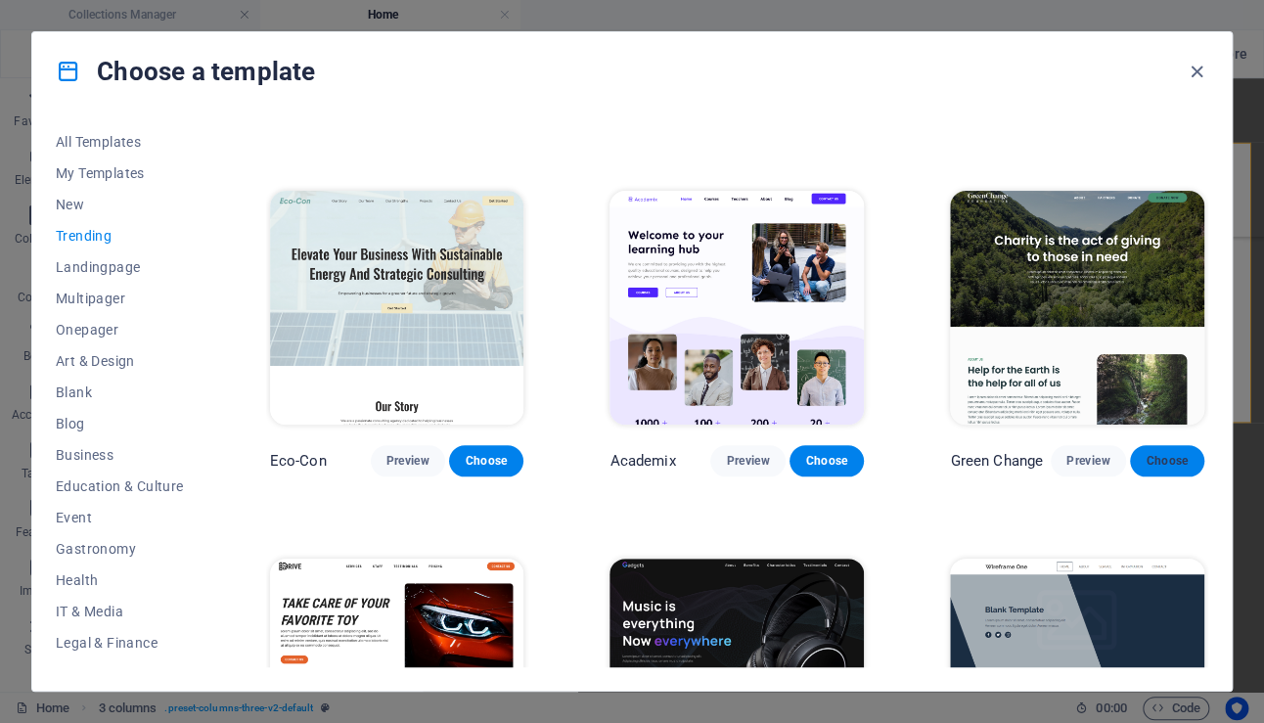
click at [1179, 453] on span "Choose" at bounding box center [1166, 461] width 43 height 16
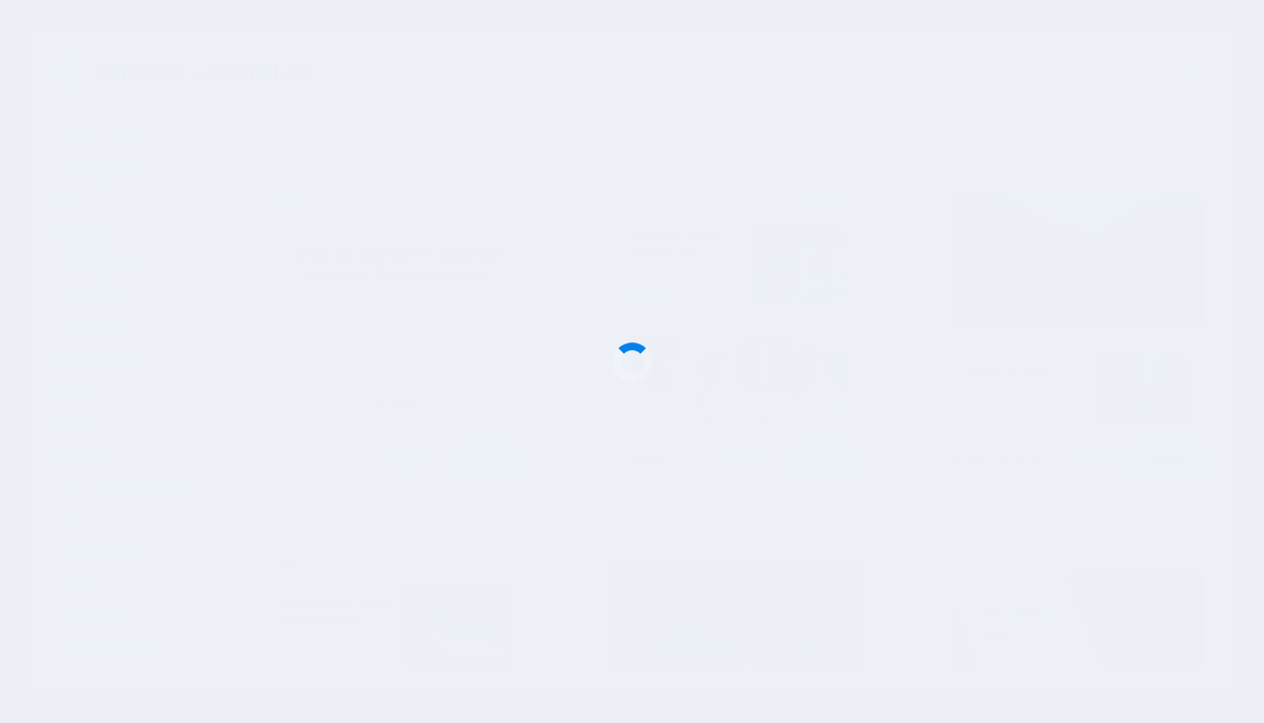
checkbox input "false"
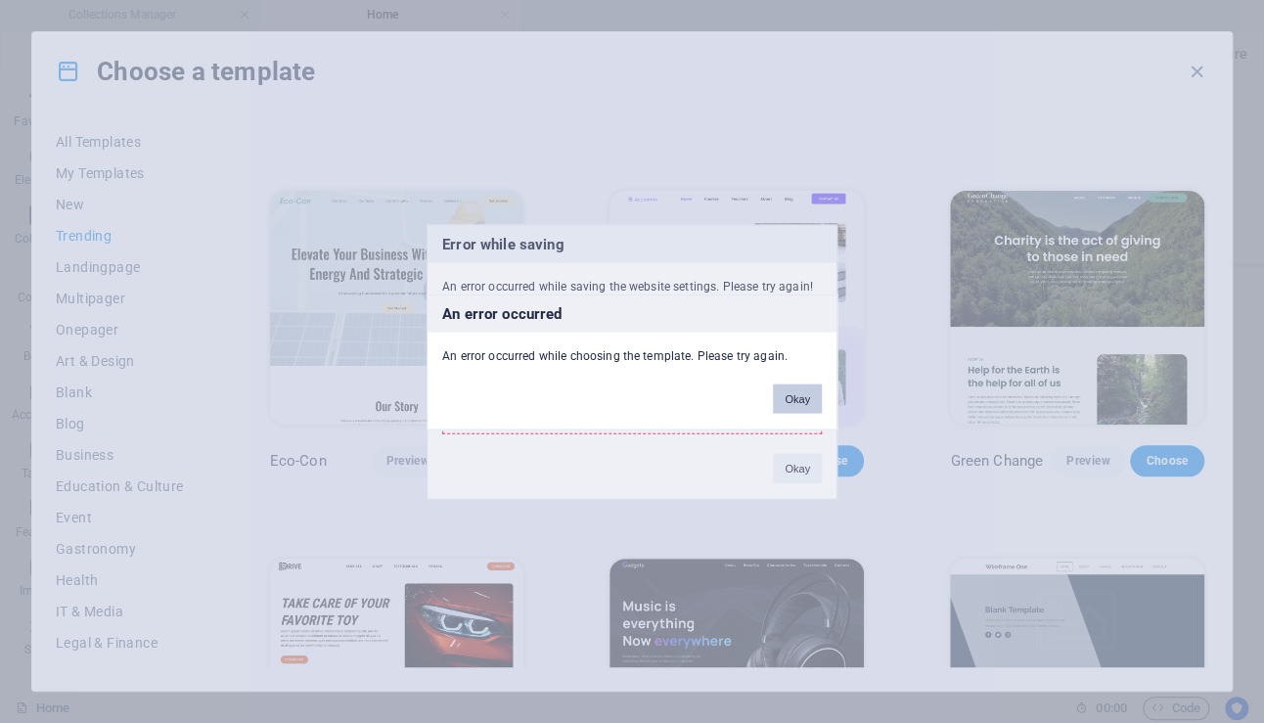
click at [813, 400] on button "Okay" at bounding box center [797, 397] width 49 height 29
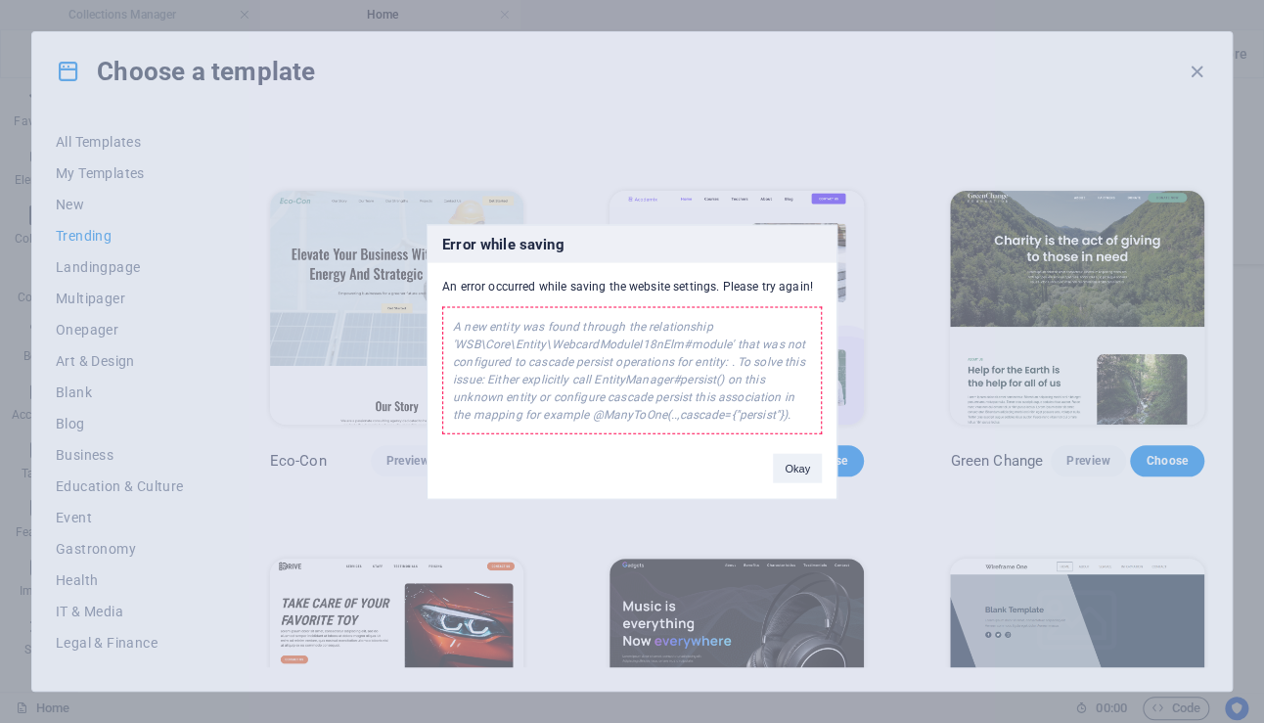
click at [519, 334] on div "A new entity was found through the relationship 'WSB\Core\Entity\WebcardModuleI…" at bounding box center [631, 369] width 379 height 127
drag, startPoint x: 463, startPoint y: 329, endPoint x: 803, endPoint y: 426, distance: 354.1
click at [731, 407] on div "A new entity was found through the relationship 'WSB\Core\Entity\WebcardModuleI…" at bounding box center [631, 369] width 379 height 127
click at [806, 465] on button "Okay" at bounding box center [797, 467] width 49 height 29
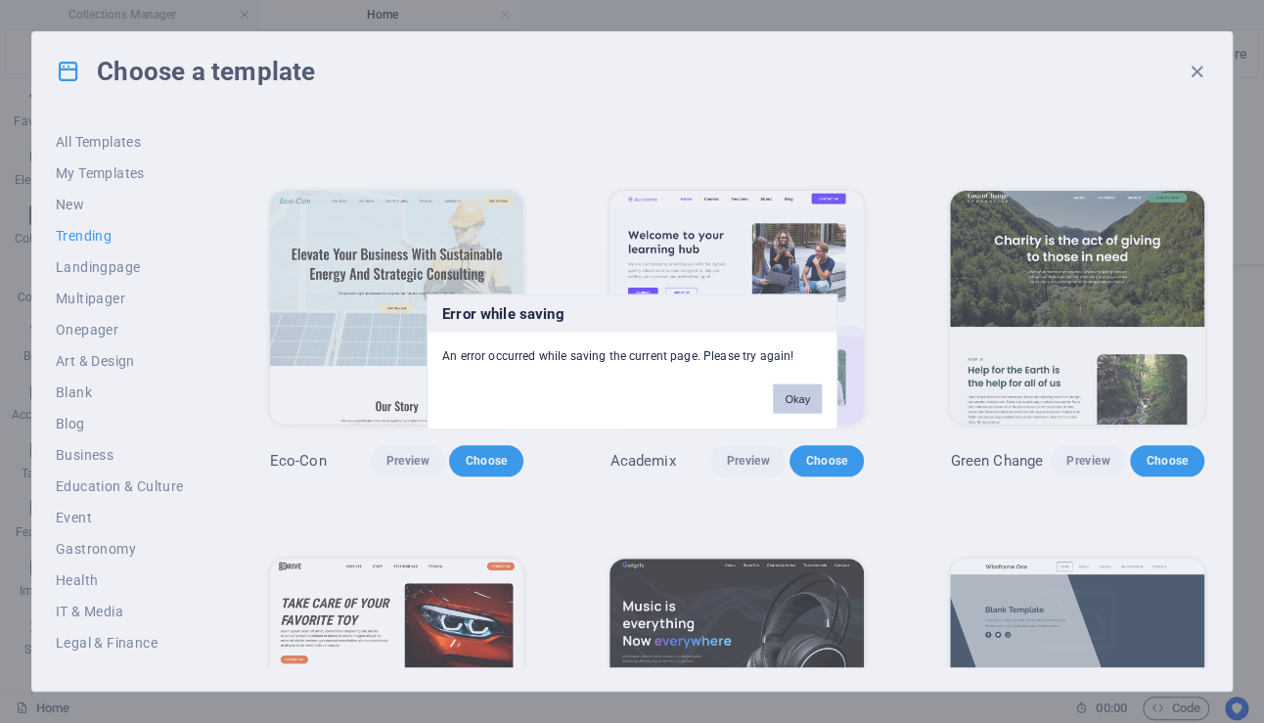
click at [793, 401] on button "Okay" at bounding box center [797, 397] width 49 height 29
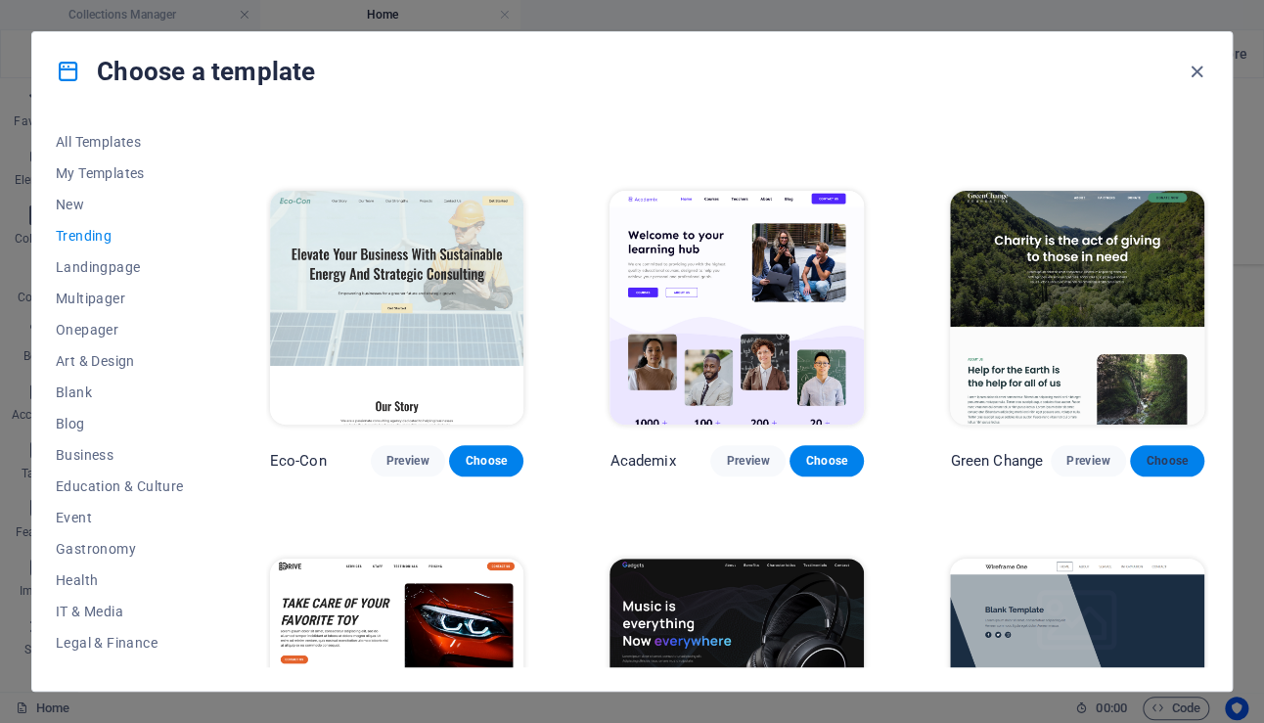
click at [1163, 453] on span "Choose" at bounding box center [1166, 461] width 43 height 16
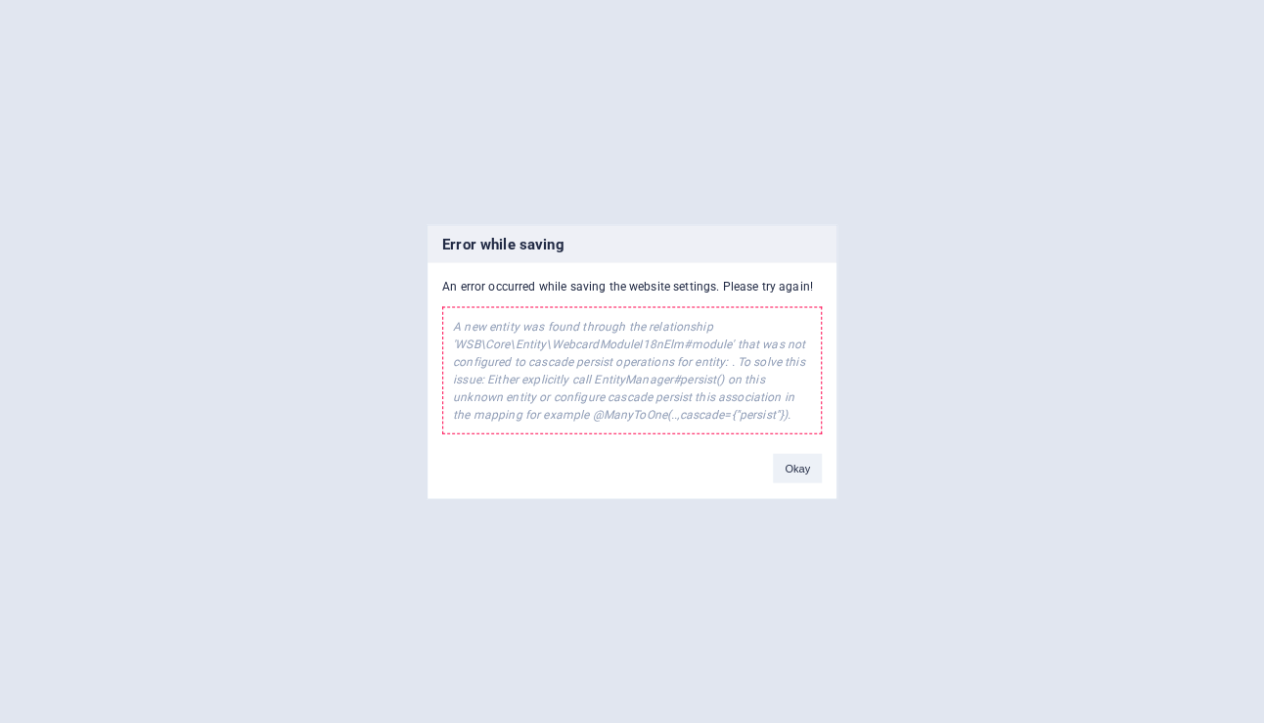
click at [804, 446] on div "Okay" at bounding box center [797, 458] width 78 height 50
click at [803, 458] on button "Okay" at bounding box center [797, 467] width 49 height 29
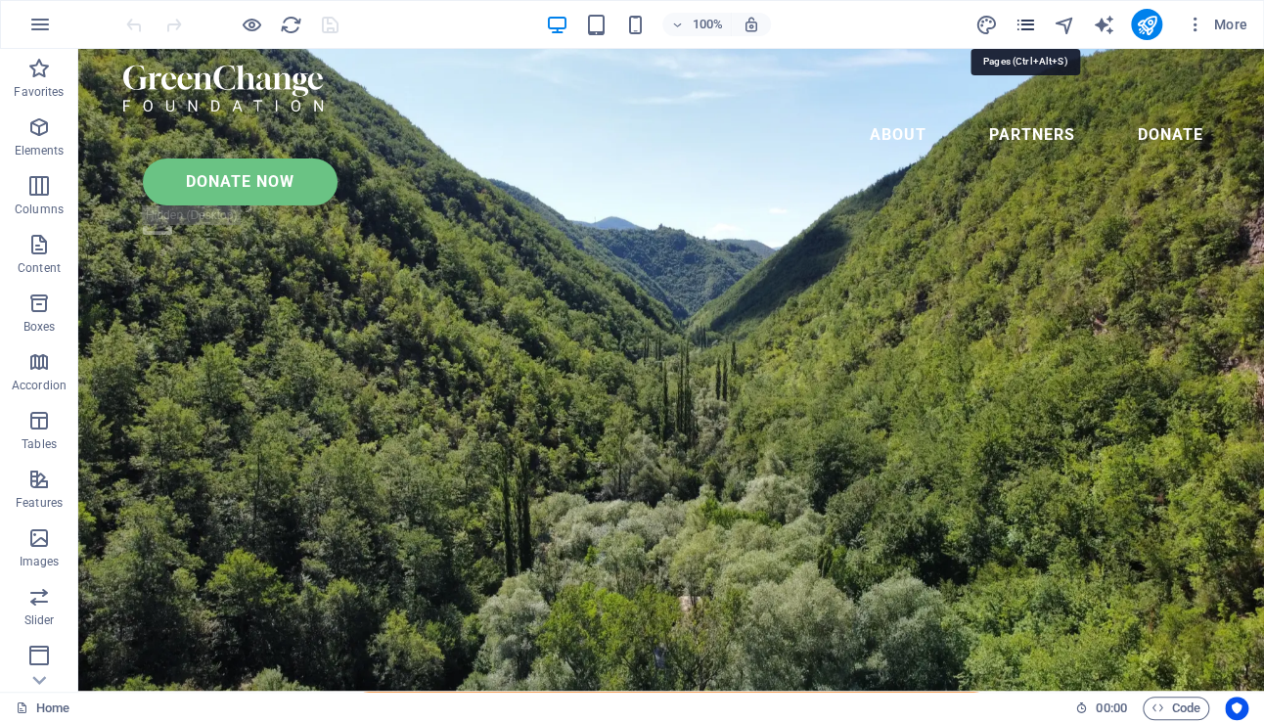
click at [1022, 22] on icon "pages" at bounding box center [1024, 25] width 22 height 22
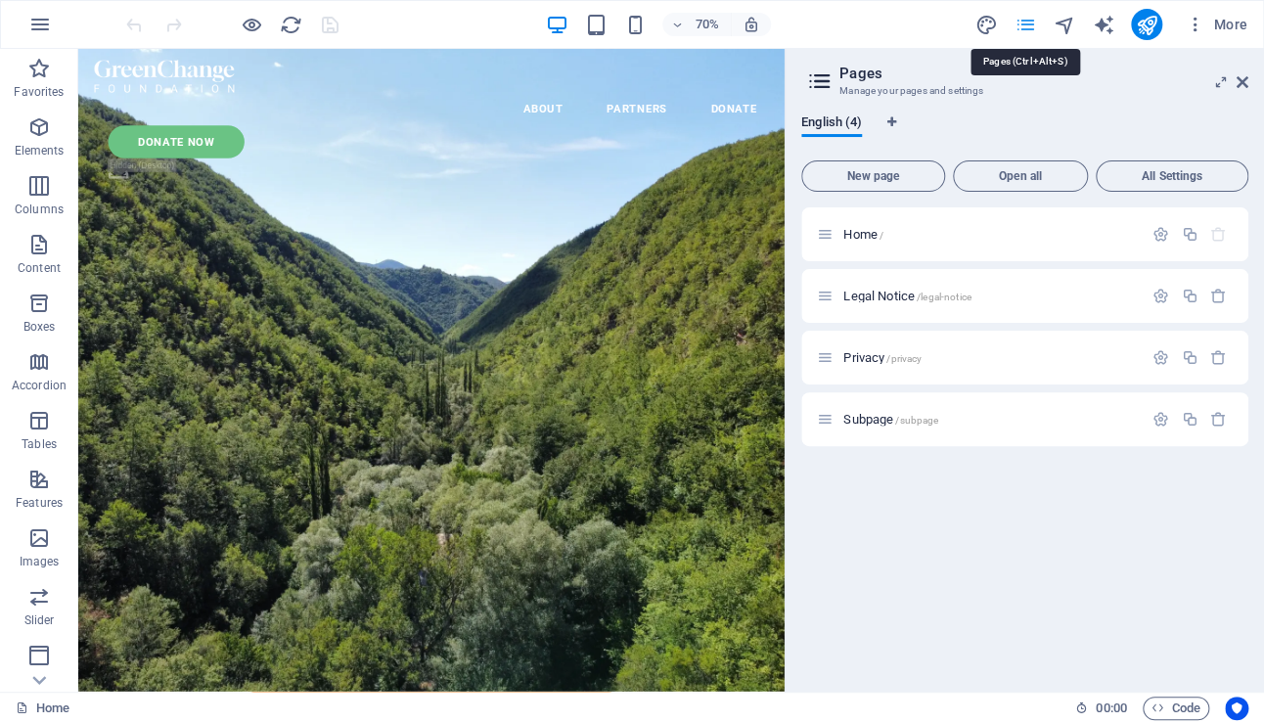
click at [1022, 22] on icon "pages" at bounding box center [1024, 25] width 22 height 22
drag, startPoint x: 1235, startPoint y: 82, endPoint x: 1223, endPoint y: 35, distance: 48.6
click at [1236, 81] on icon at bounding box center [1242, 82] width 12 height 16
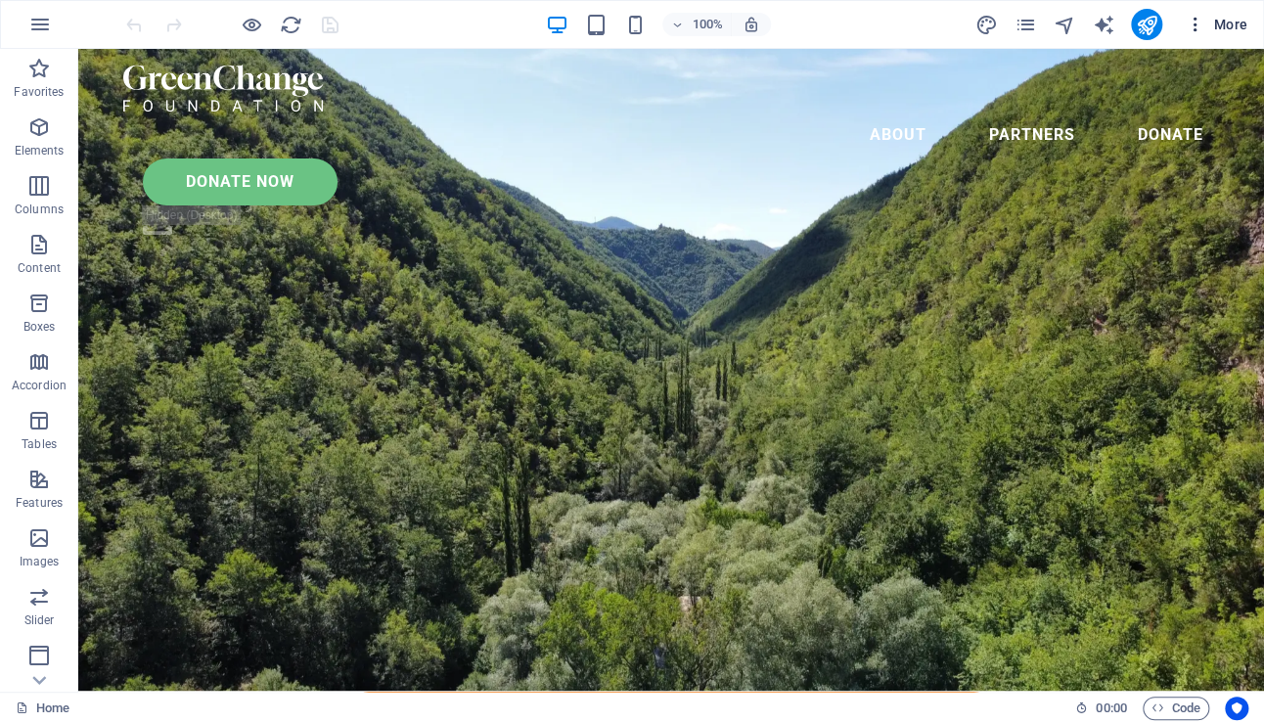
click at [1226, 19] on span "More" at bounding box center [1216, 25] width 62 height 20
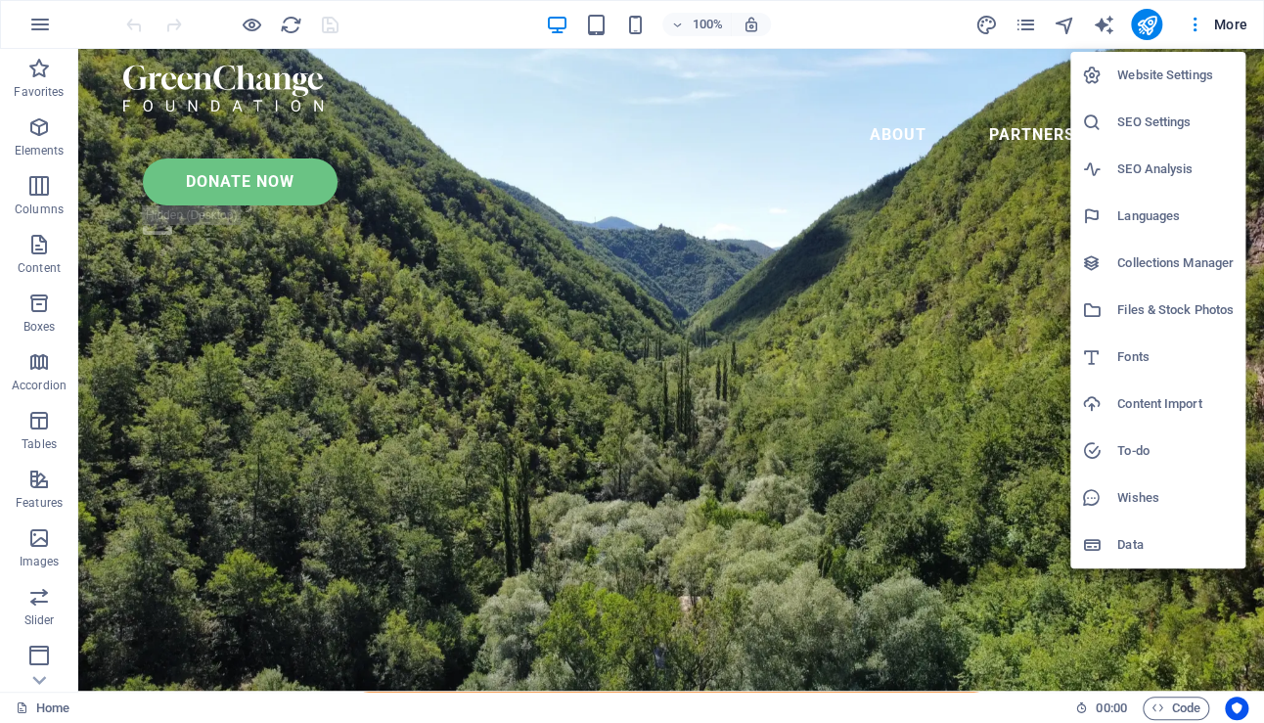
click at [1199, 21] on div at bounding box center [632, 361] width 1264 height 723
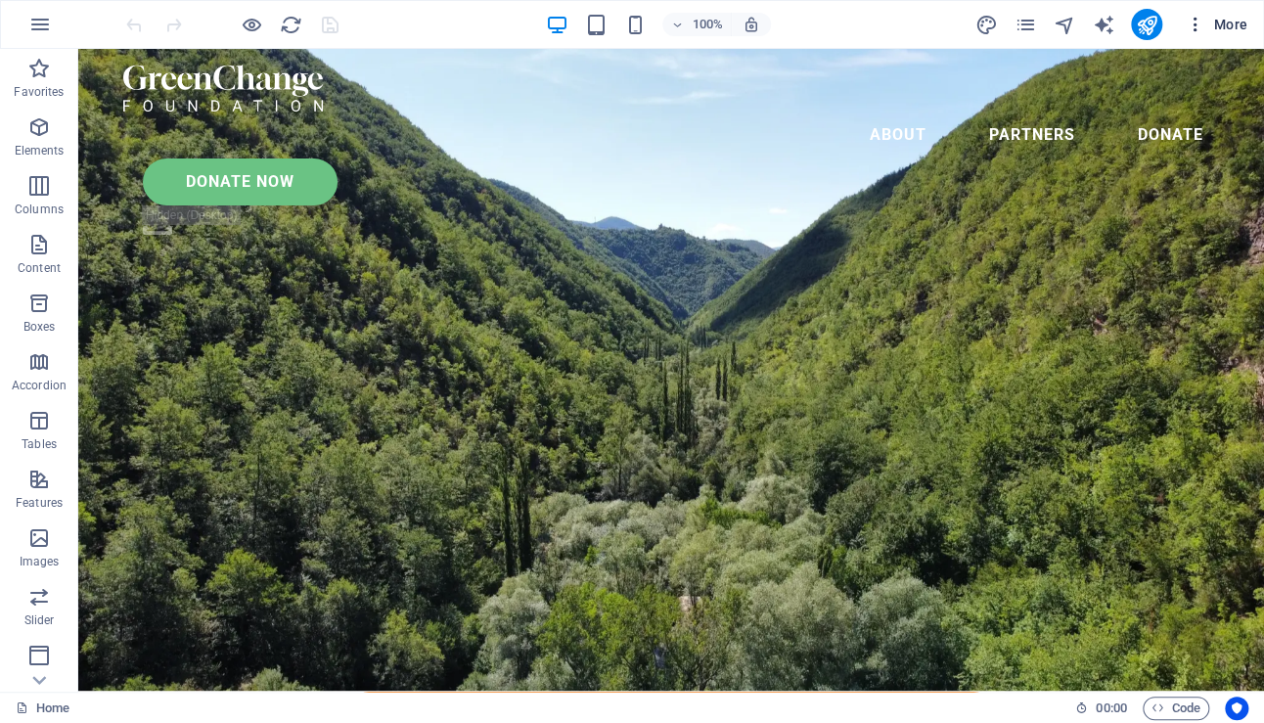
click at [1193, 22] on icon "button" at bounding box center [1195, 25] width 20 height 20
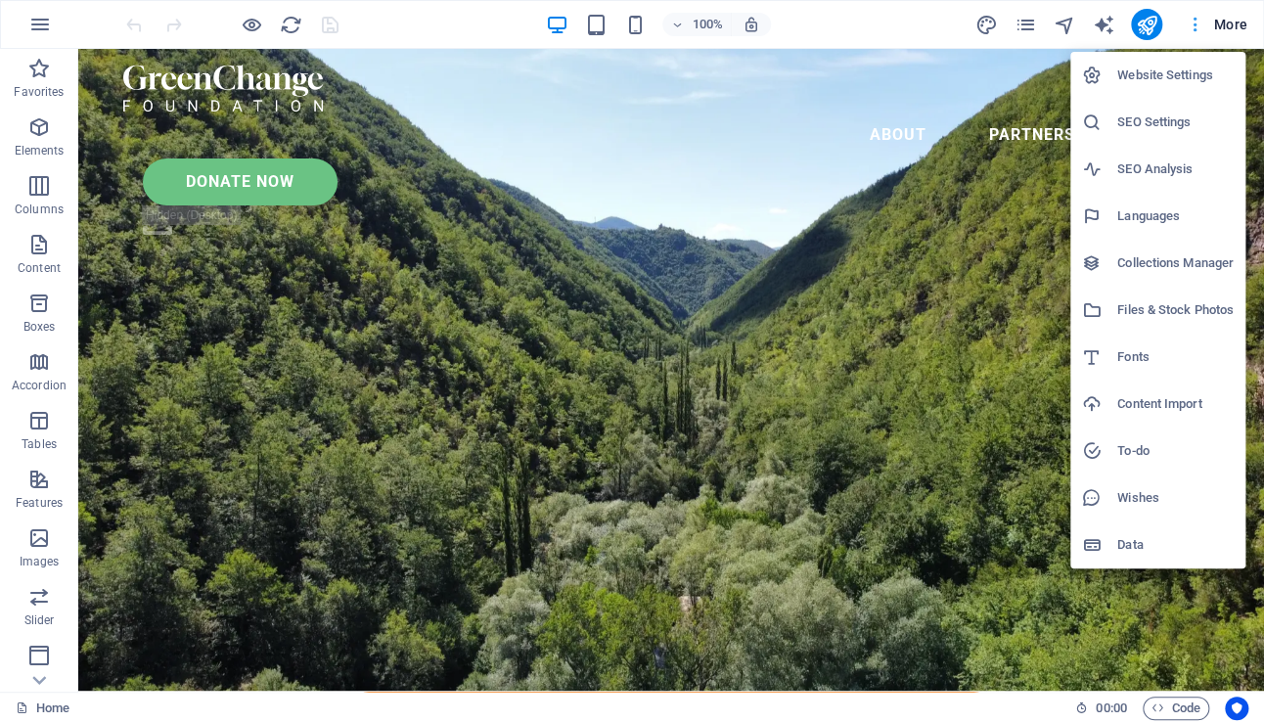
click at [1193, 22] on div at bounding box center [632, 361] width 1264 height 723
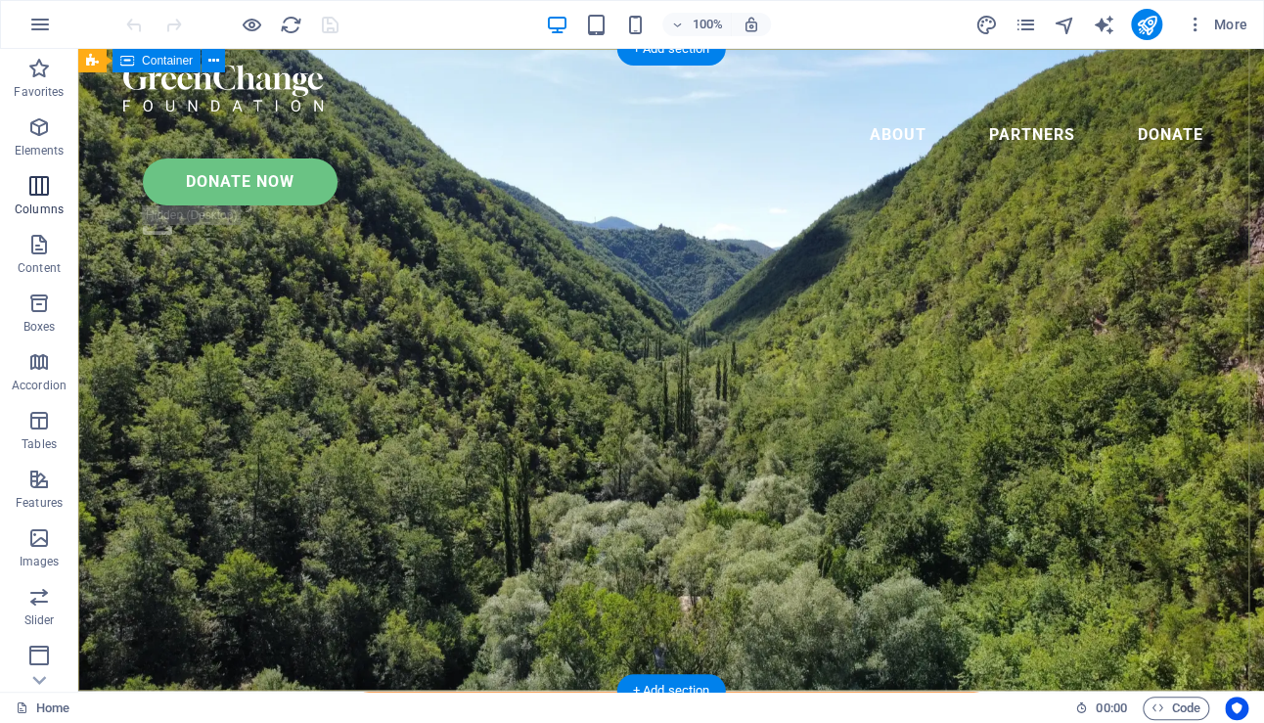
drag, startPoint x: 1146, startPoint y: 20, endPoint x: 46, endPoint y: 189, distance: 1113.3
click at [53, 207] on section "Favorites Elements Columns Content Boxes Accordion Tables Features Images Slide…" at bounding box center [632, 370] width 1264 height 643
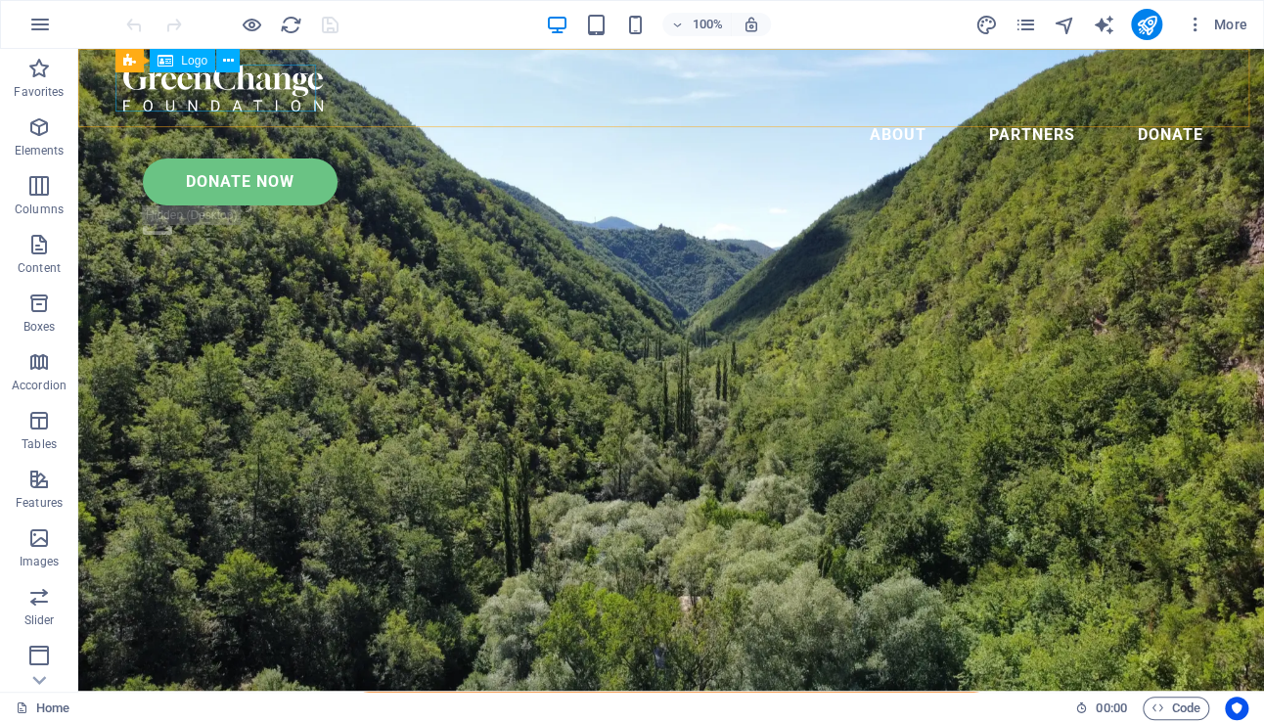
click at [255, 83] on div at bounding box center [670, 88] width 1095 height 47
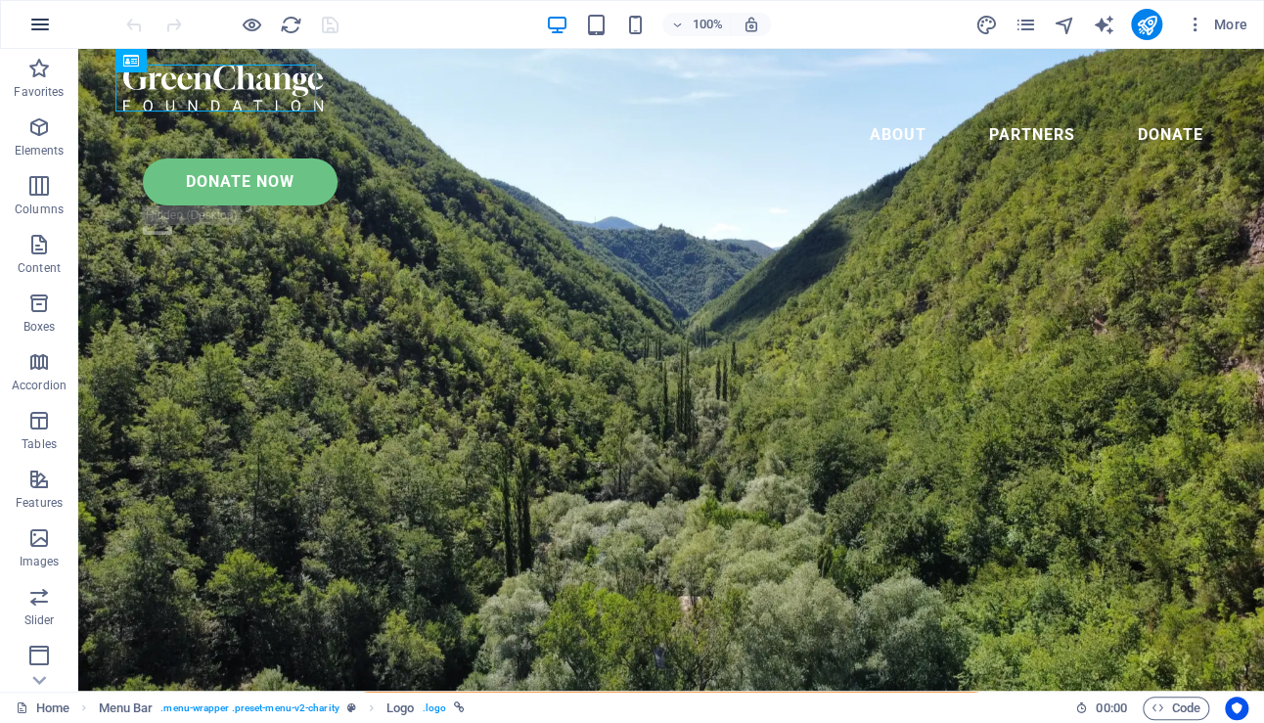
click at [43, 13] on icon "button" at bounding box center [39, 24] width 23 height 23
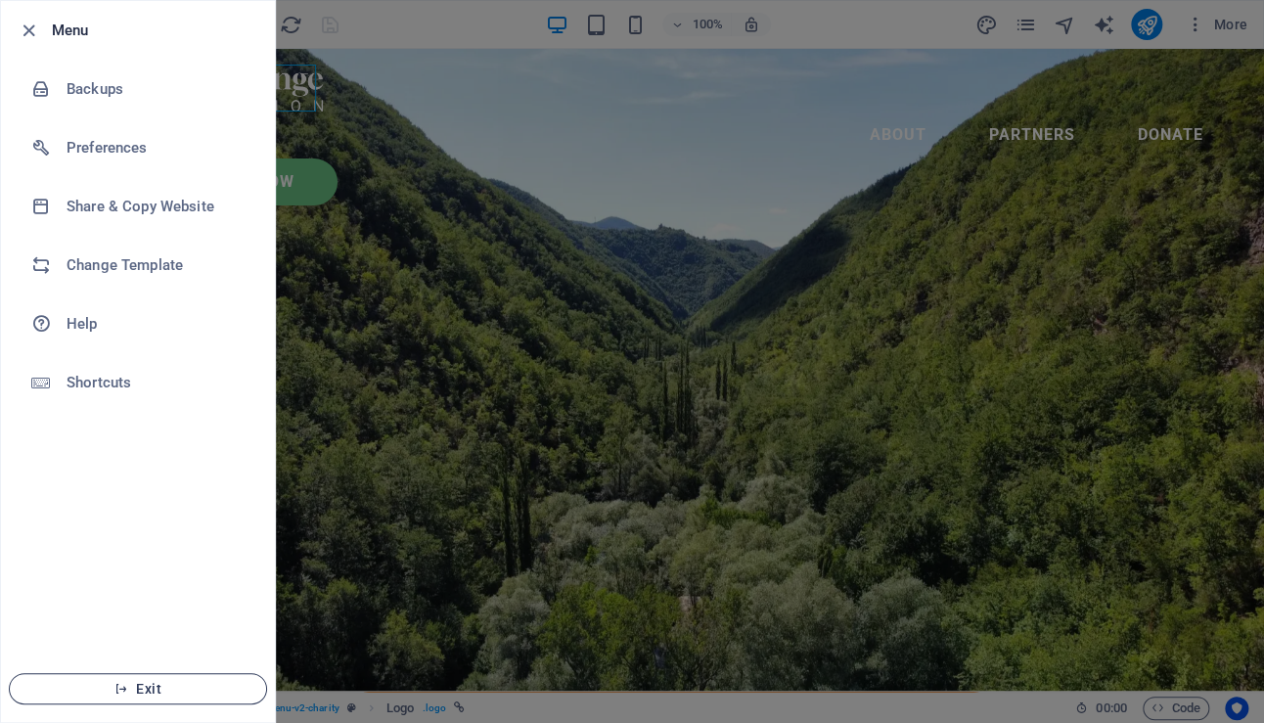
click at [132, 684] on span "Exit" at bounding box center [137, 689] width 225 height 16
click at [157, 690] on span "Exit" at bounding box center [137, 689] width 225 height 16
